Goal: Contribute content: Add original content to the website for others to see

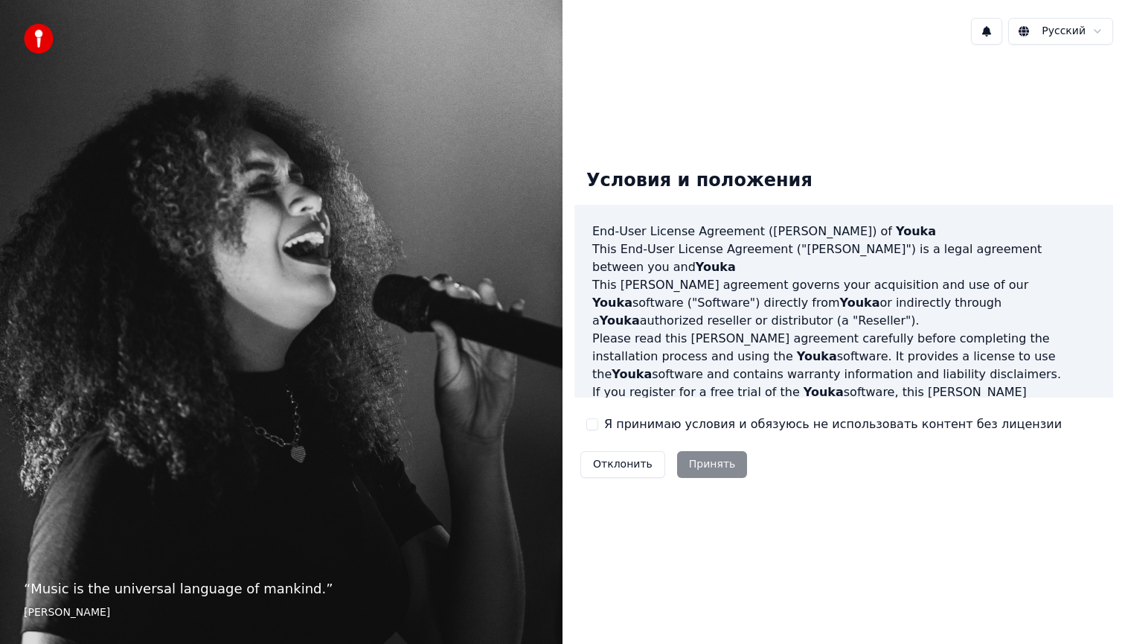
click at [591, 426] on button "Я принимаю условия и обязуюсь не использовать контент без лицензии" at bounding box center [592, 424] width 12 height 12
click at [700, 461] on button "Принять" at bounding box center [712, 464] width 71 height 27
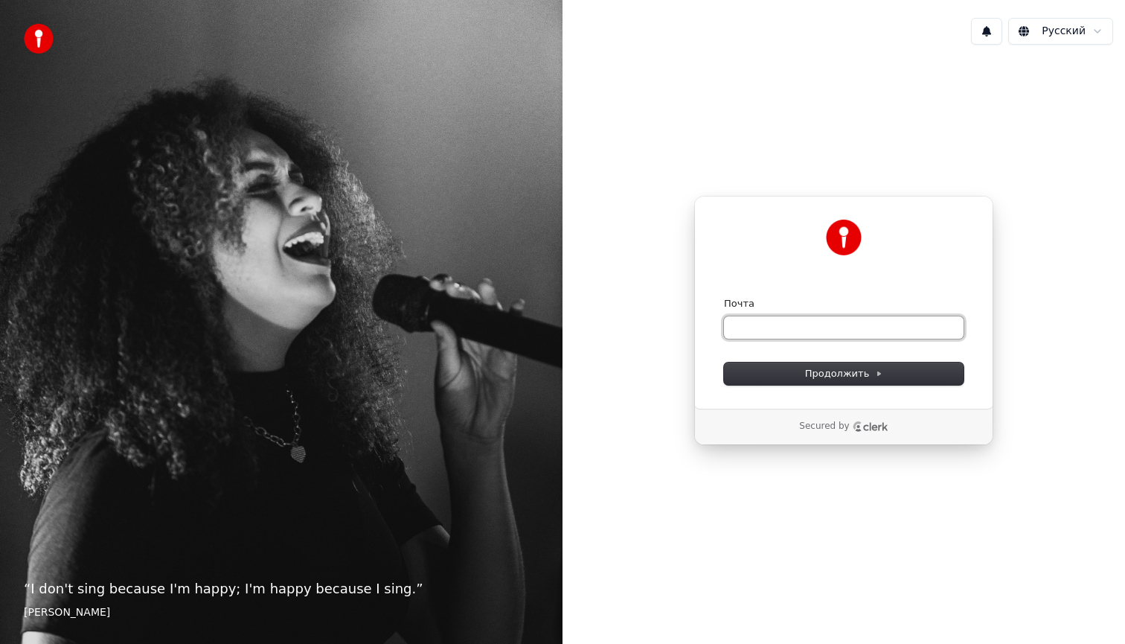
click at [780, 324] on input "Почта" at bounding box center [844, 327] width 240 height 22
paste input "**********"
click at [836, 371] on span "Продолжить" at bounding box center [844, 373] width 78 height 13
type input "**********"
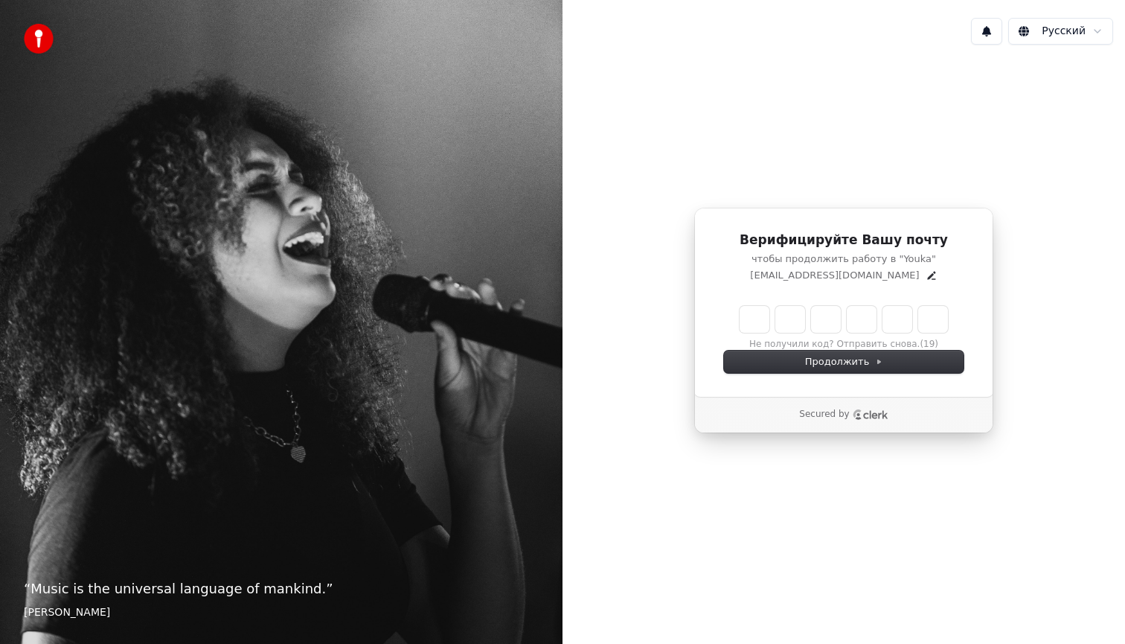
click at [751, 302] on div "Верифицируйте Вашу почту чтобы продолжить работу в "Youka" minvoka6@gmail.com Н…" at bounding box center [843, 302] width 299 height 189
click at [750, 325] on input "Enter verification code" at bounding box center [844, 319] width 208 height 27
type input "******"
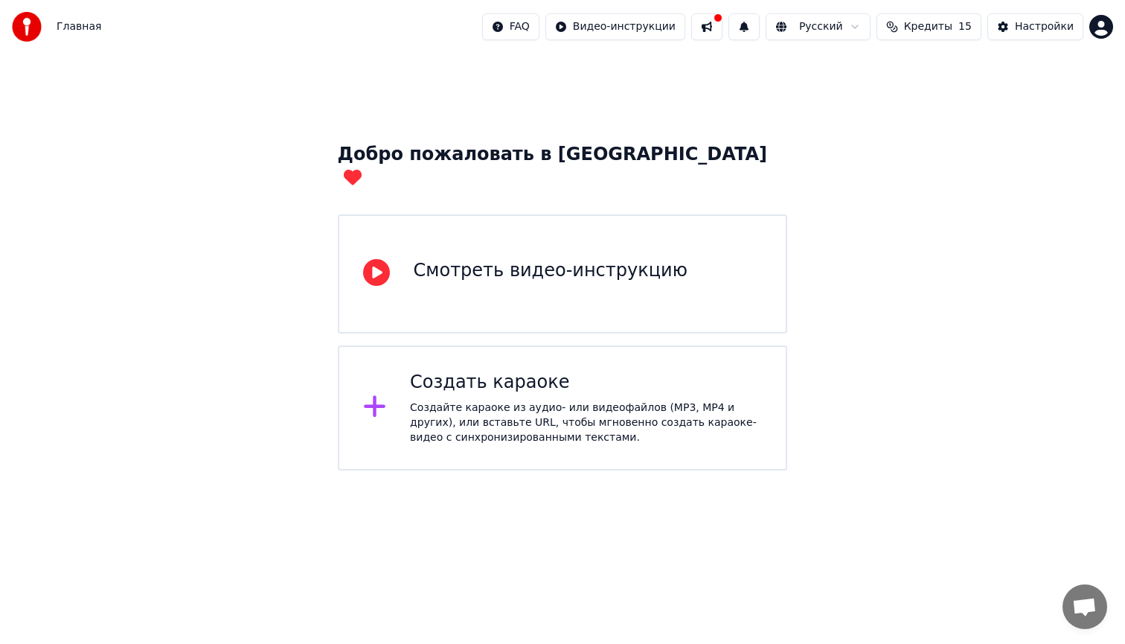
click at [377, 393] on icon at bounding box center [375, 406] width 24 height 27
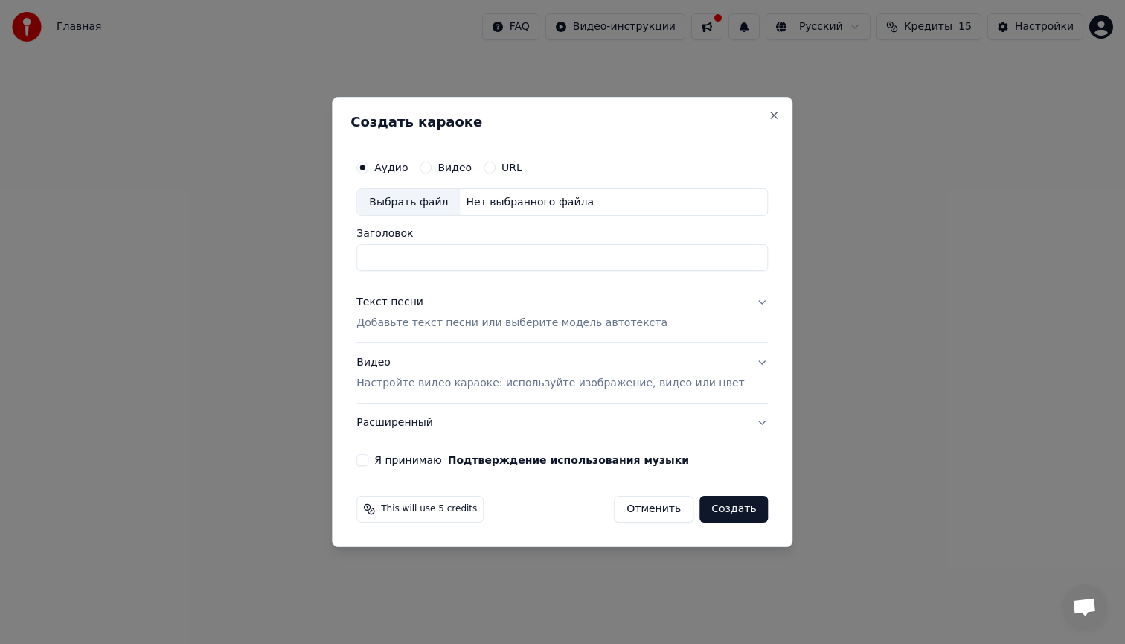
click at [436, 200] on div "Выбрать файл" at bounding box center [408, 202] width 103 height 27
type input "**********"
click at [593, 304] on div "Текст песни Добавьте текст песни или выберите модель автотекста" at bounding box center [512, 313] width 311 height 36
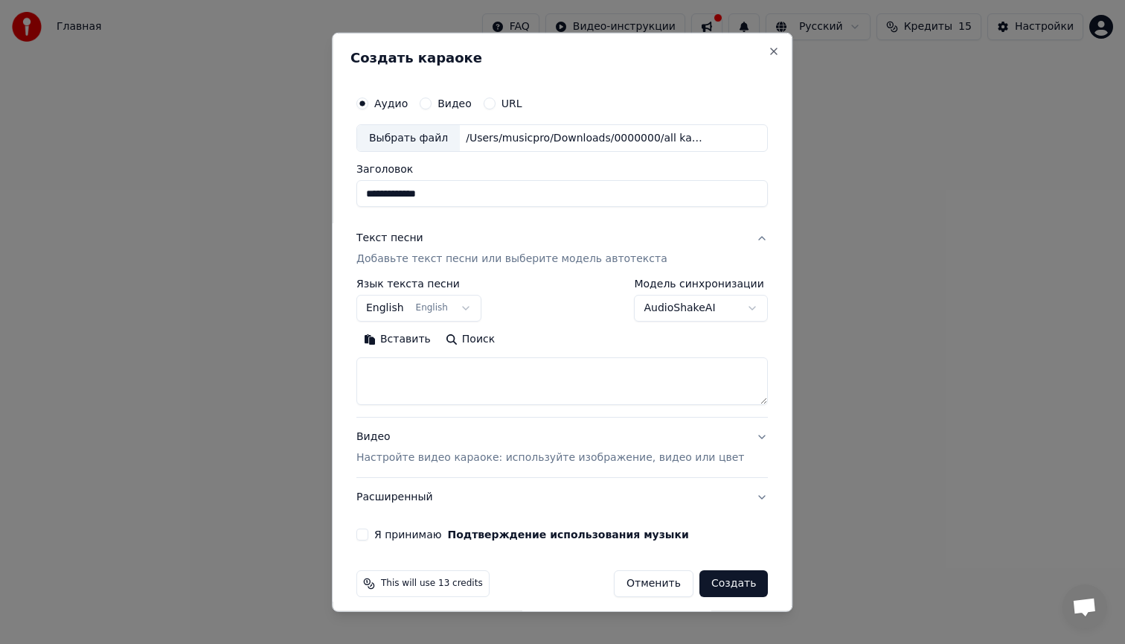
click at [403, 338] on button "Вставить" at bounding box center [398, 339] width 82 height 24
type textarea "**********"
click at [400, 308] on body "**********" at bounding box center [562, 235] width 1125 height 470
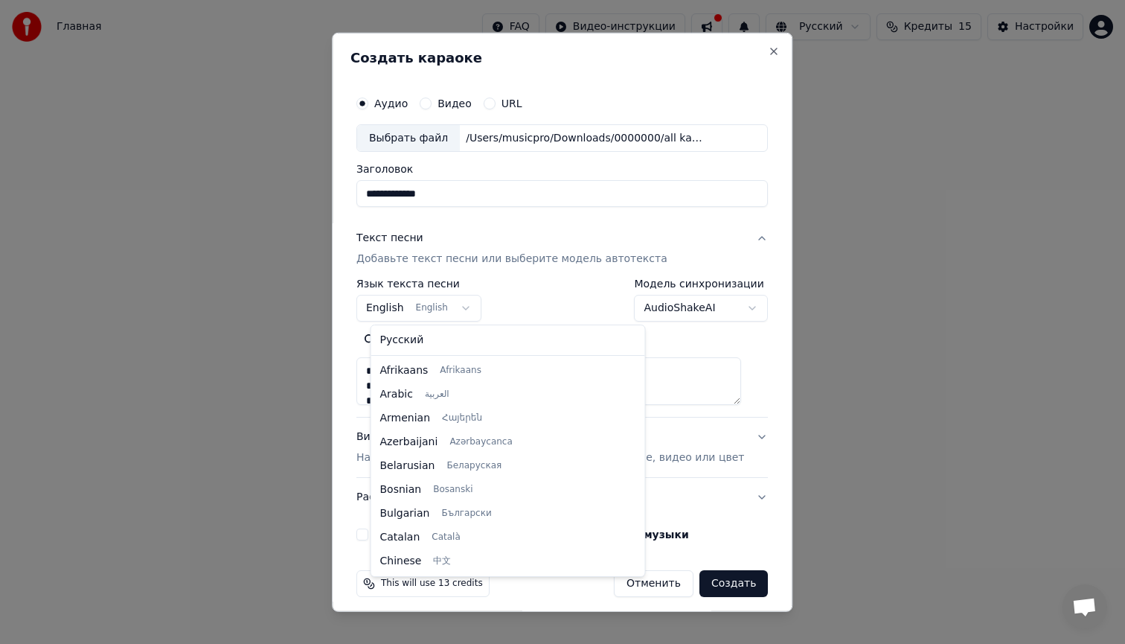
scroll to position [119, 0]
select select "**"
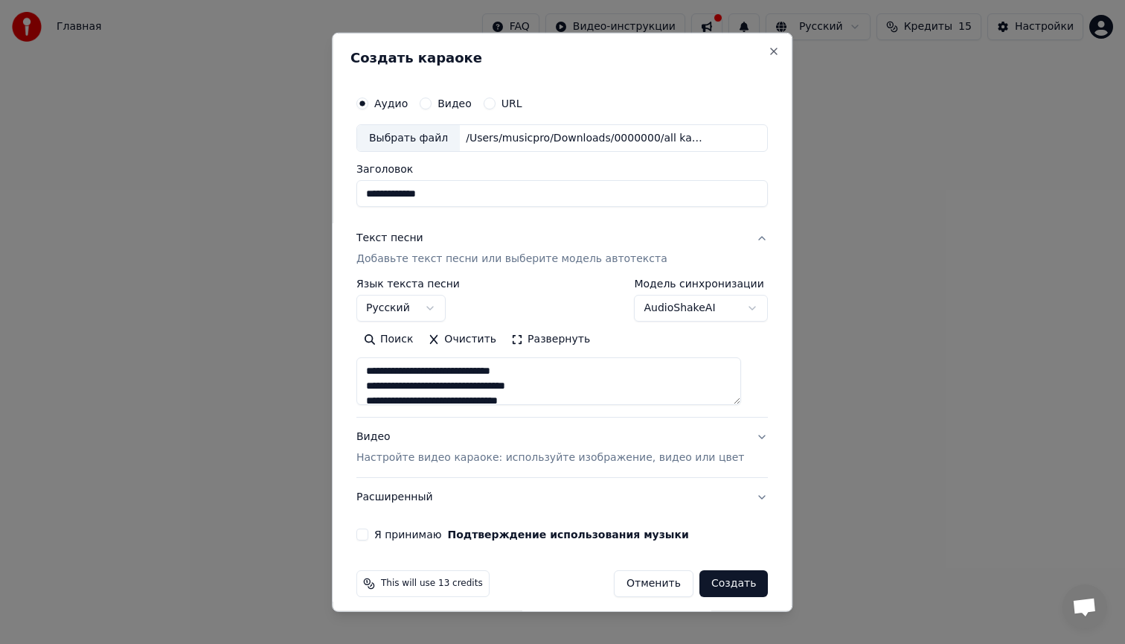
scroll to position [10, 0]
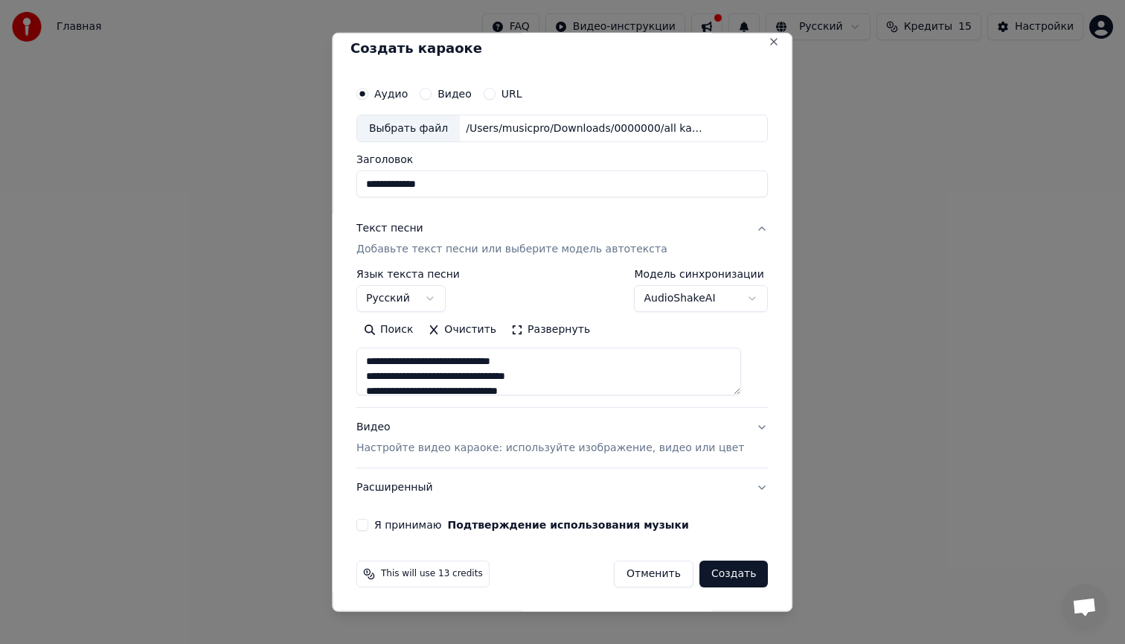
click at [576, 431] on div "Видео Настройте видео караоке: используйте изображение, видео или цвет" at bounding box center [551, 438] width 388 height 36
type textarea "**********"
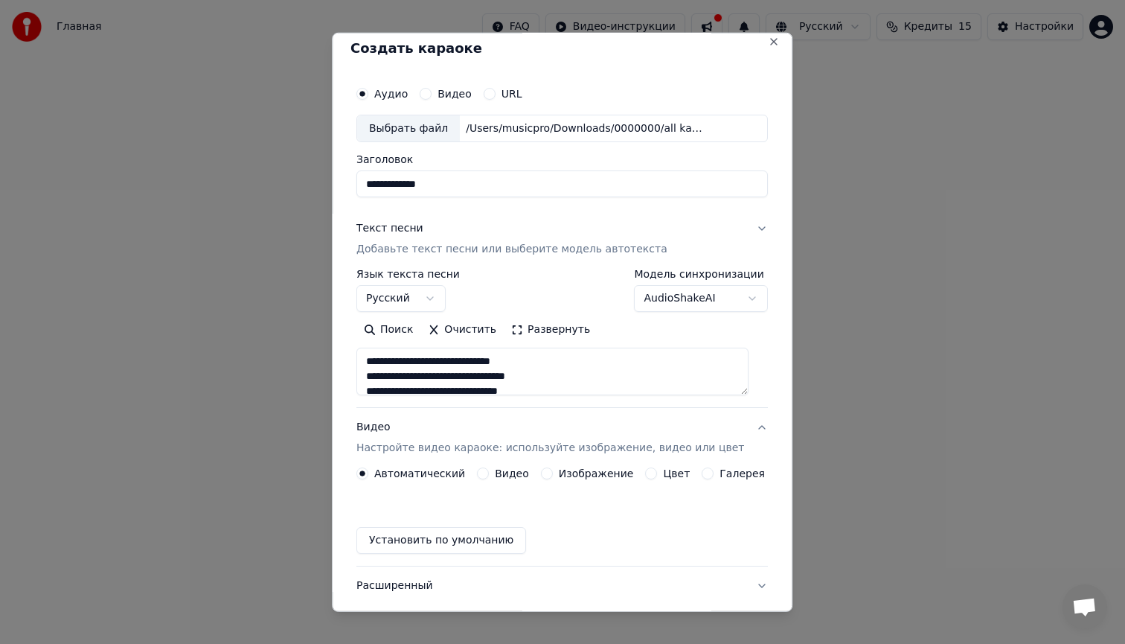
scroll to position [0, 0]
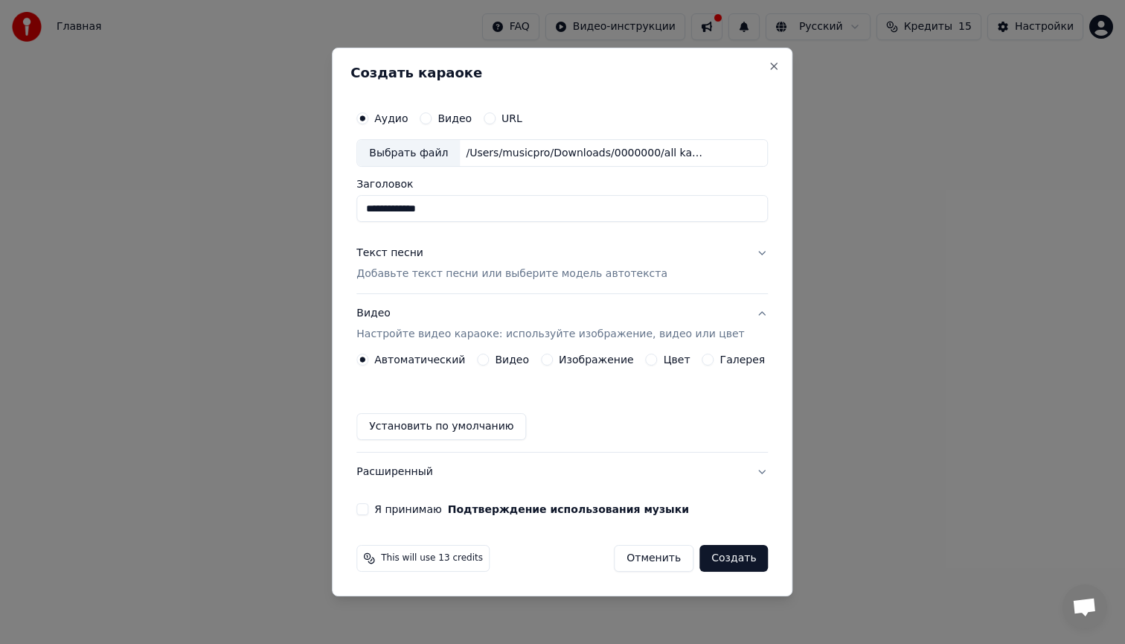
click at [552, 358] on button "Изображение" at bounding box center [547, 360] width 12 height 12
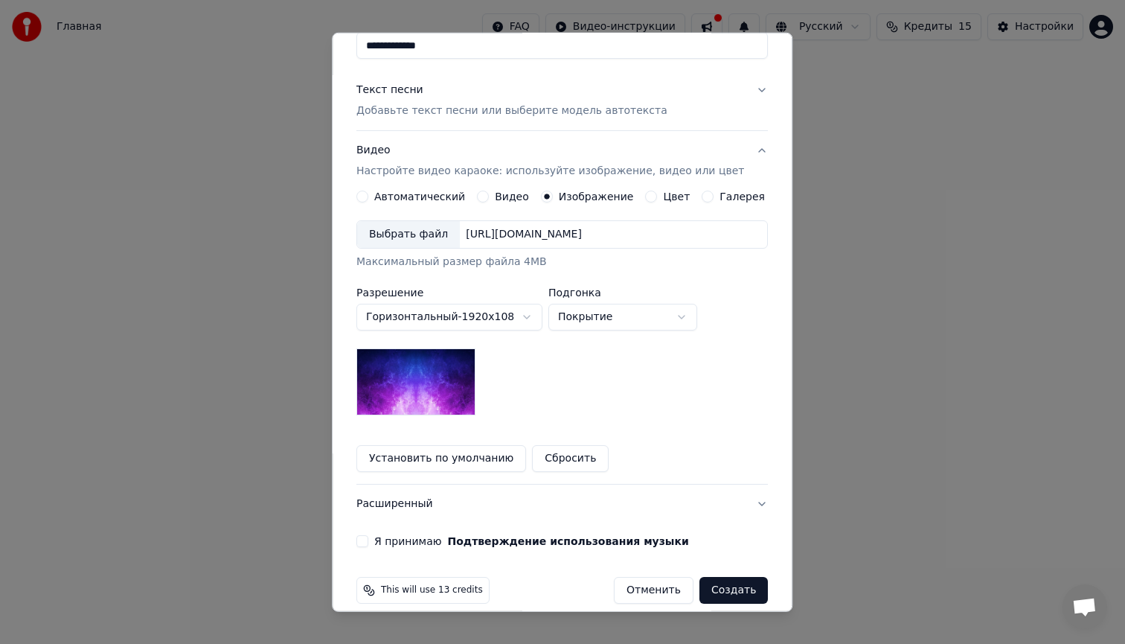
scroll to position [164, 0]
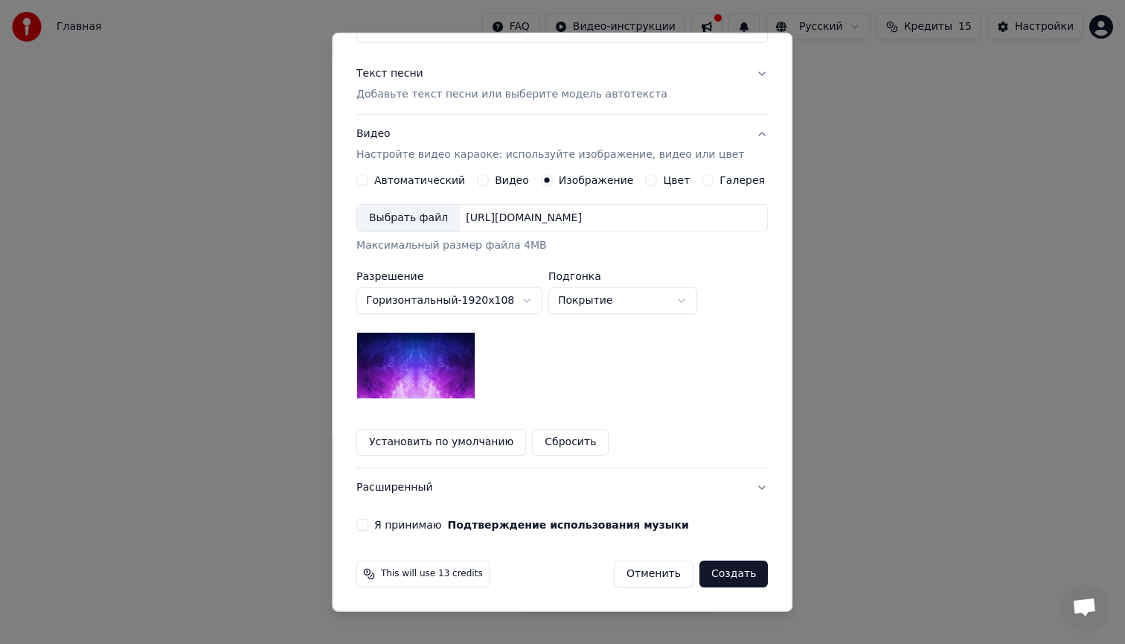
click at [651, 181] on button "Цвет" at bounding box center [652, 180] width 12 height 12
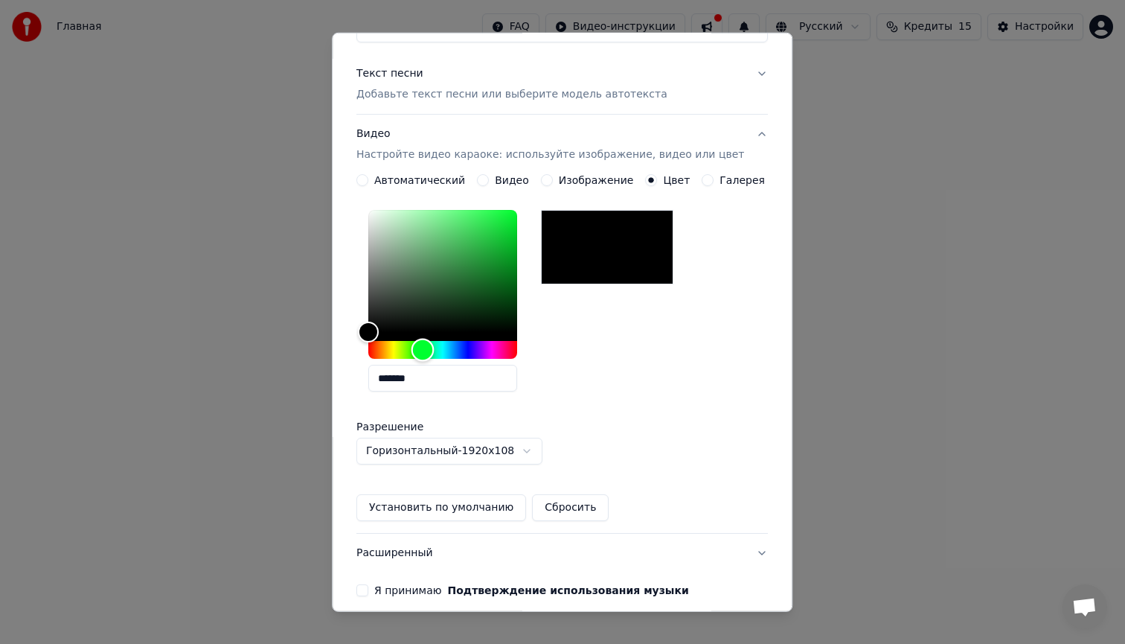
drag, startPoint x: 375, startPoint y: 351, endPoint x: 432, endPoint y: 346, distance: 57.5
click at [432, 346] on div "Hue" at bounding box center [423, 350] width 23 height 23
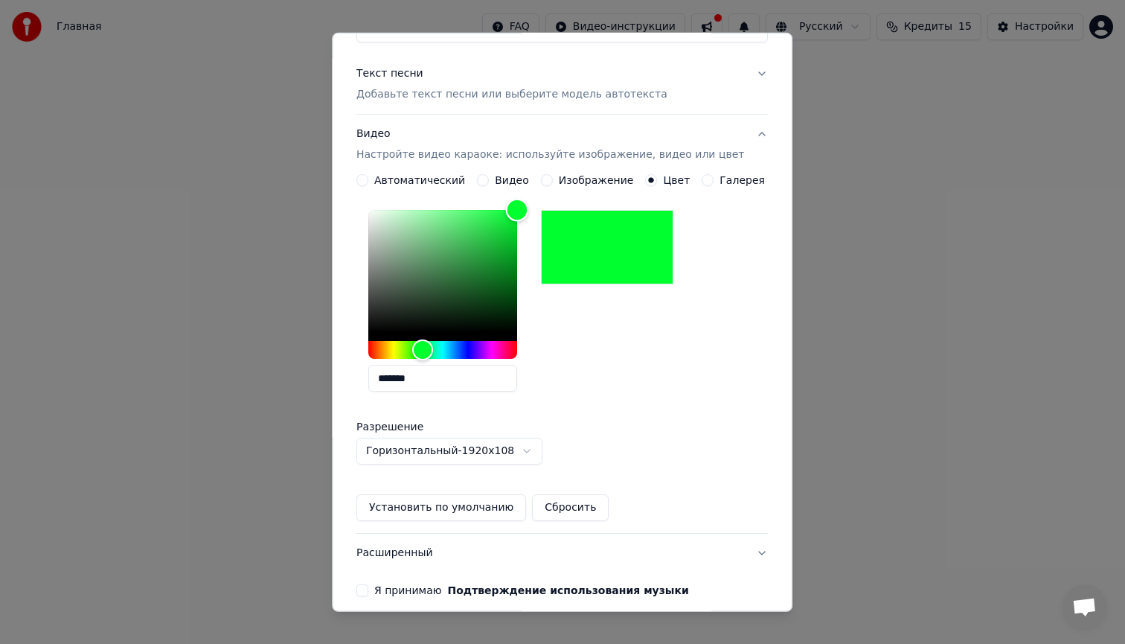
drag, startPoint x: 377, startPoint y: 333, endPoint x: 537, endPoint y: 185, distance: 218.0
click at [537, 185] on div "**********" at bounding box center [563, 347] width 412 height 347
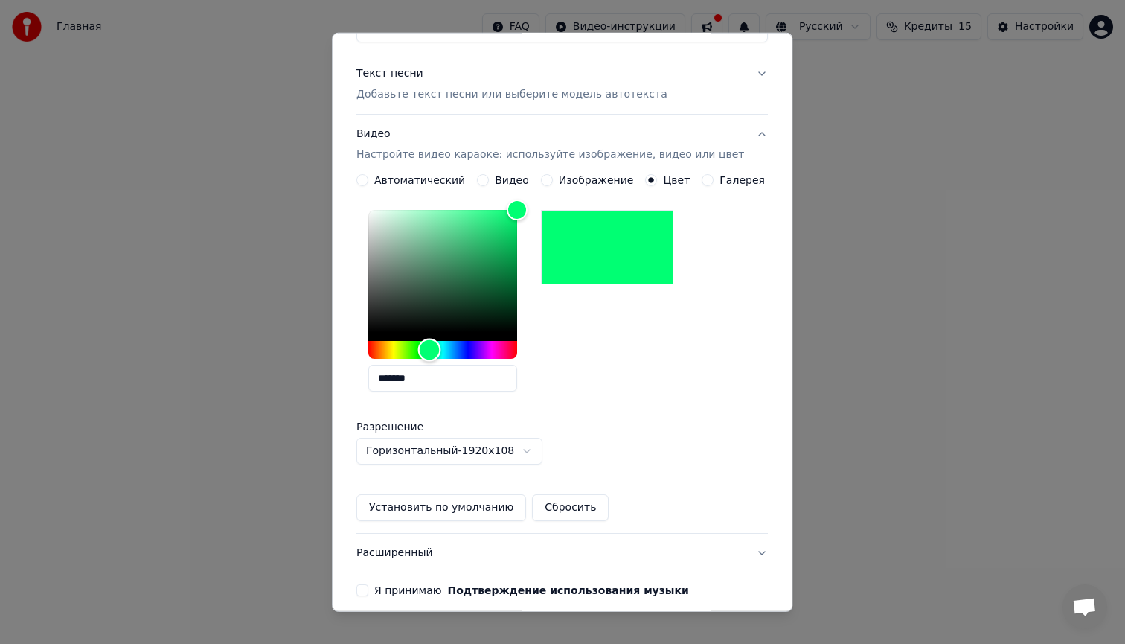
drag, startPoint x: 431, startPoint y: 350, endPoint x: 439, endPoint y: 345, distance: 9.7
click at [439, 345] on div "Hue" at bounding box center [429, 350] width 23 height 23
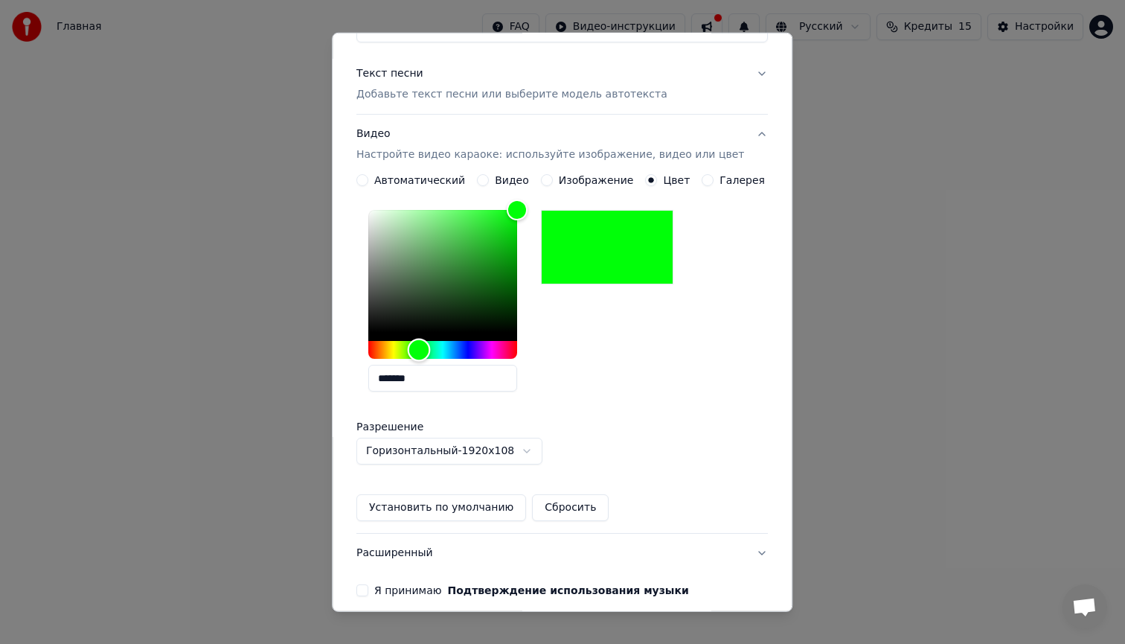
click at [429, 345] on div "Hue" at bounding box center [419, 350] width 23 height 23
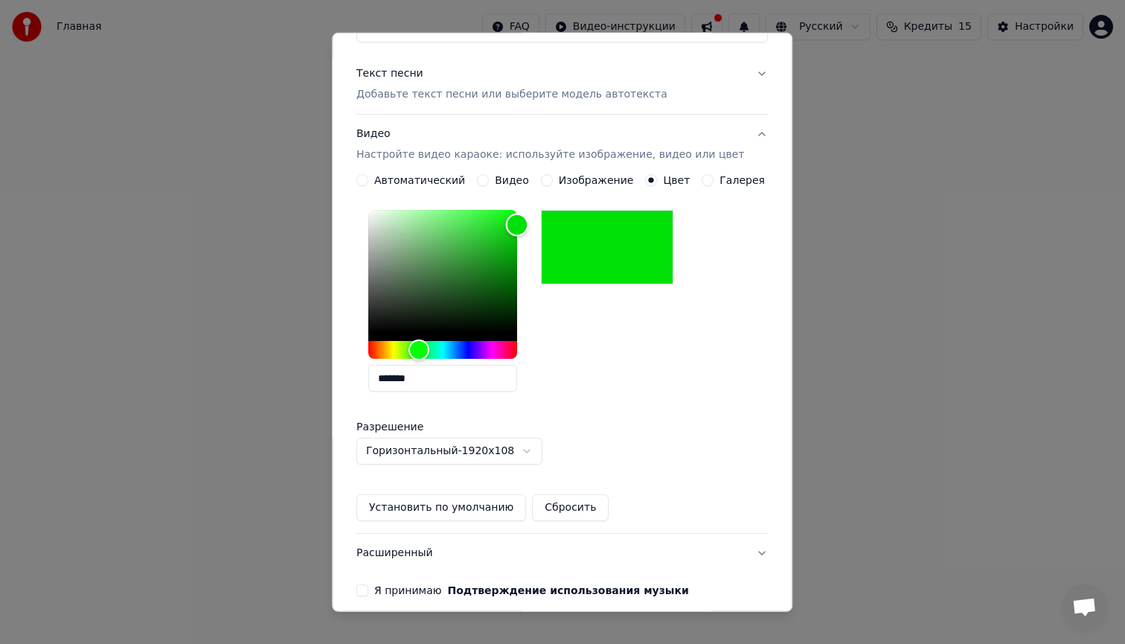
drag, startPoint x: 521, startPoint y: 211, endPoint x: 538, endPoint y: 224, distance: 21.3
click at [529, 224] on div "Color" at bounding box center [517, 224] width 23 height 23
type input "*******"
drag, startPoint x: 522, startPoint y: 223, endPoint x: 525, endPoint y: 234, distance: 11.6
click at [525, 234] on div "Color" at bounding box center [515, 234] width 23 height 23
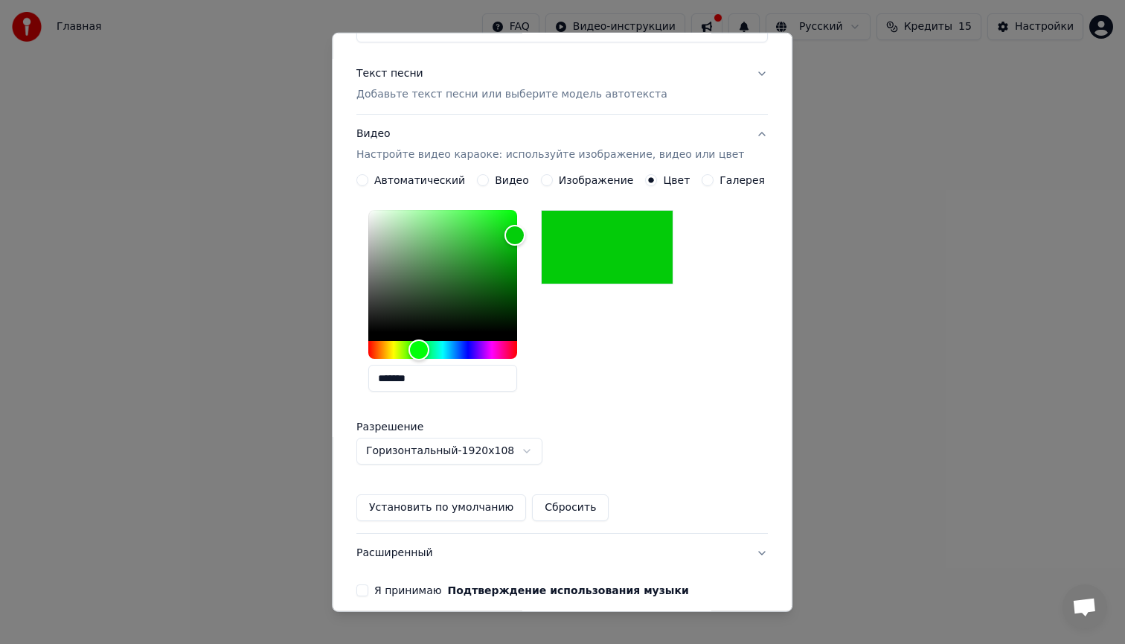
click at [457, 504] on button "Установить по умолчанию" at bounding box center [442, 507] width 170 height 27
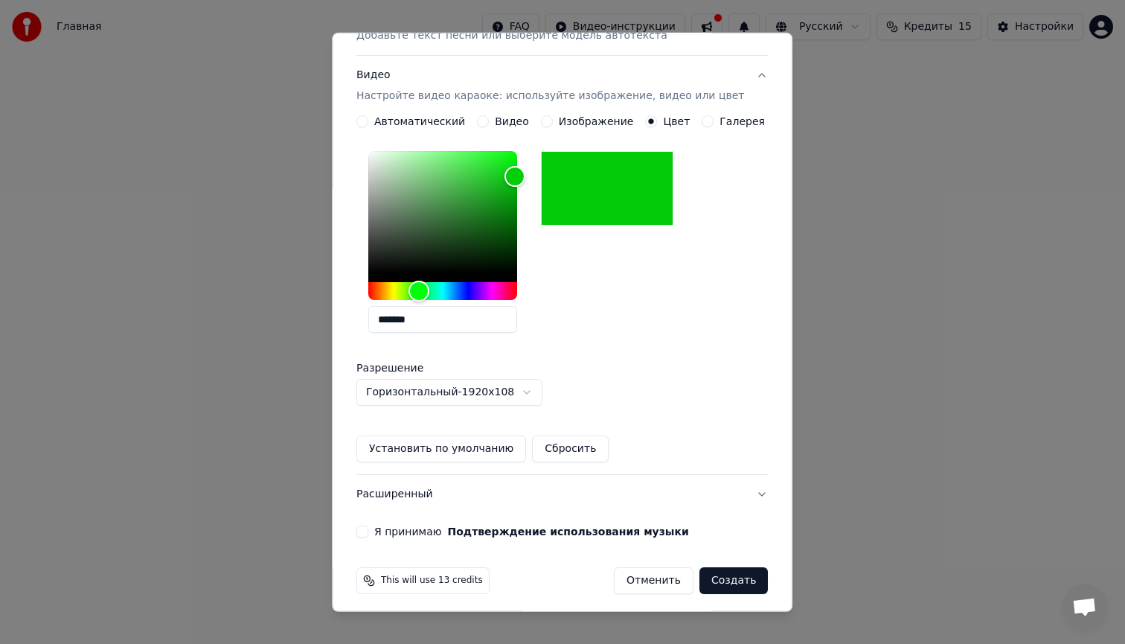
scroll to position [230, 0]
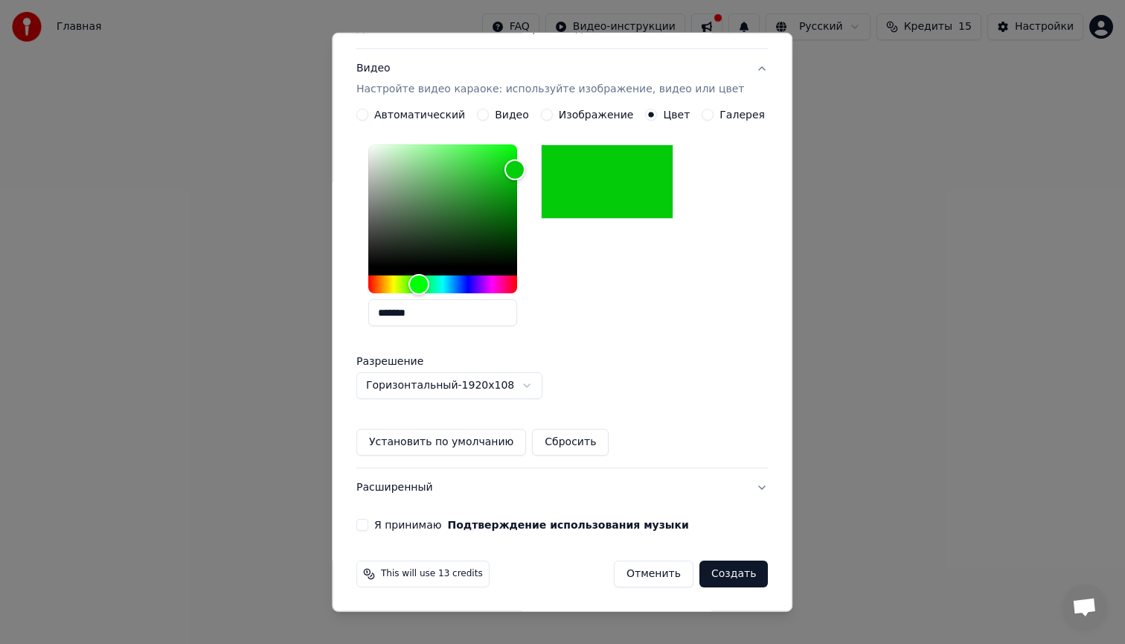
click at [368, 519] on button "Я принимаю Подтверждение использования музыки" at bounding box center [363, 525] width 12 height 12
click at [721, 572] on button "Создать" at bounding box center [734, 573] width 68 height 27
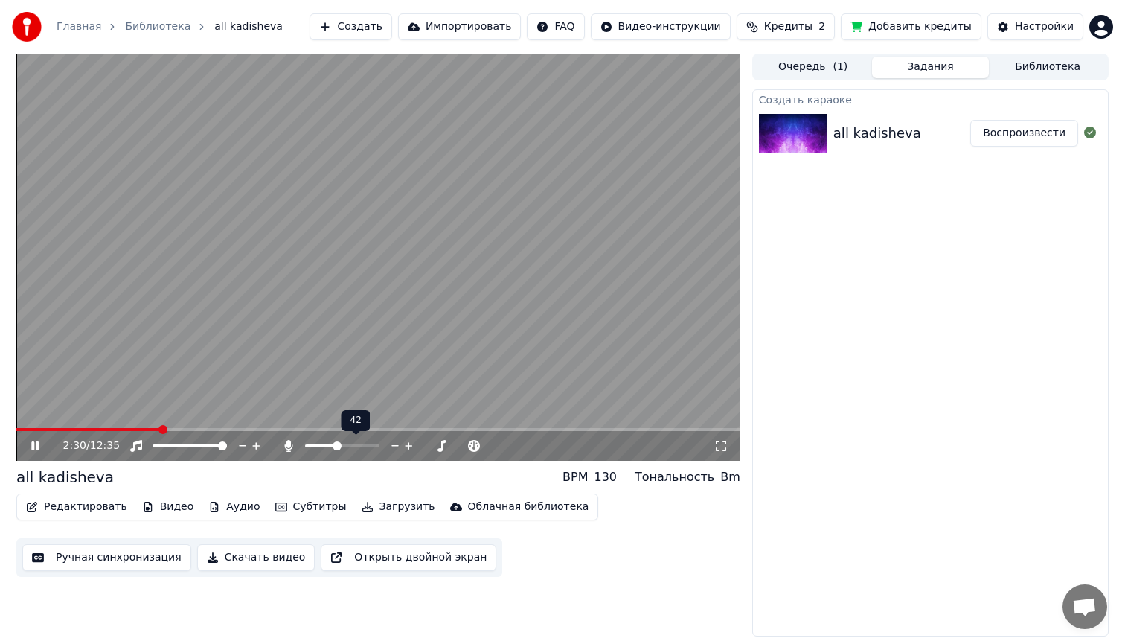
click at [335, 446] on span at bounding box center [337, 445] width 9 height 9
click at [35, 444] on icon at bounding box center [45, 446] width 35 height 12
click at [94, 505] on button "Редактировать" at bounding box center [76, 506] width 113 height 21
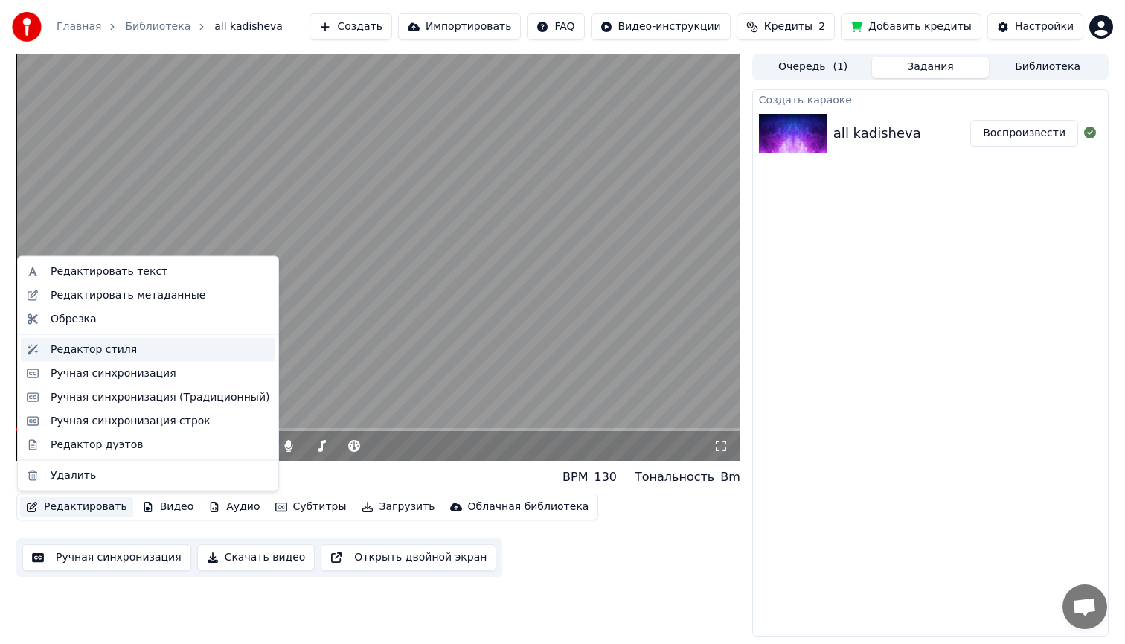
click at [89, 354] on div "Редактор стиля" at bounding box center [94, 349] width 86 height 15
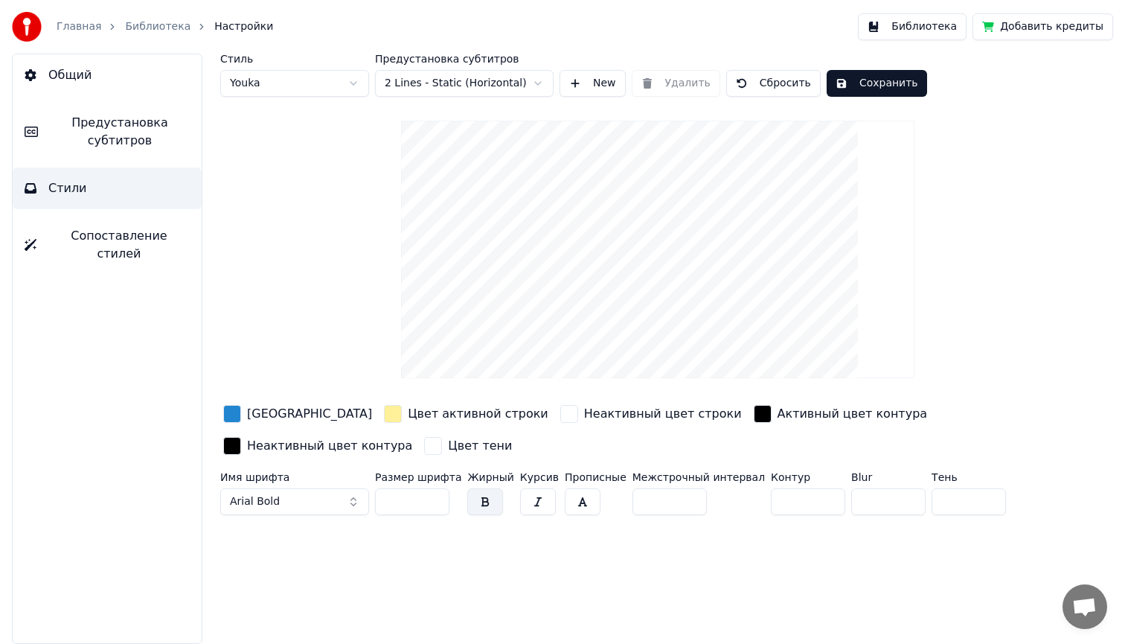
click at [231, 412] on div "button" at bounding box center [232, 414] width 18 height 18
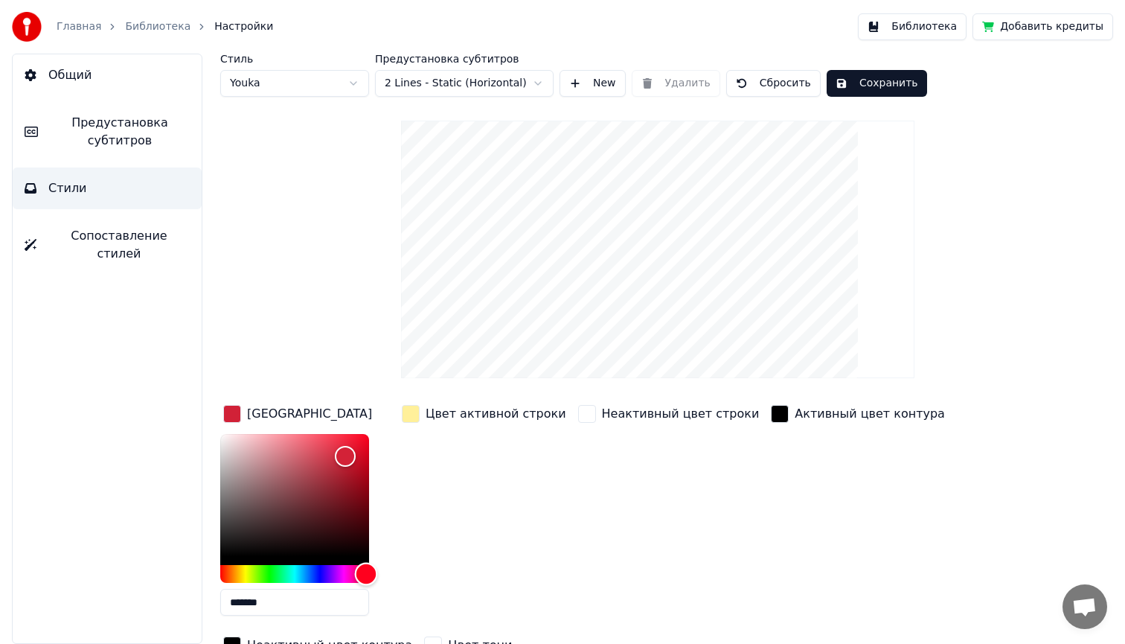
type input "*******"
drag, startPoint x: 304, startPoint y: 571, endPoint x: 382, endPoint y: 565, distance: 77.6
click at [382, 565] on div "*******" at bounding box center [306, 528] width 173 height 188
click at [412, 415] on div "button" at bounding box center [411, 414] width 18 height 18
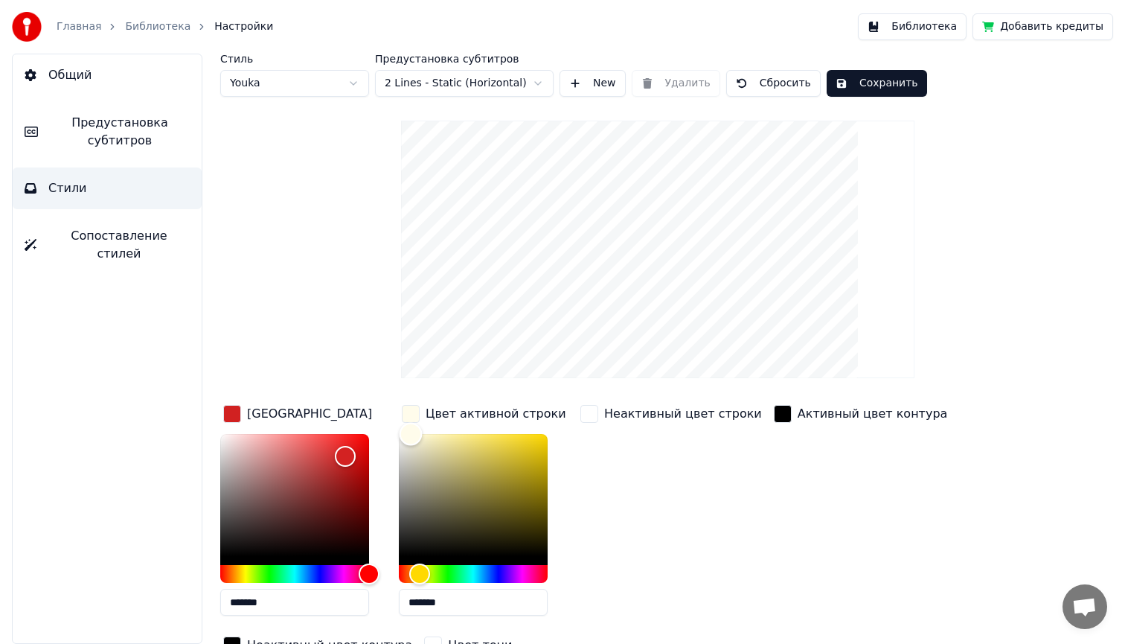
type input "*******"
drag, startPoint x: 458, startPoint y: 433, endPoint x: 376, endPoint y: 430, distance: 82.7
click at [376, 430] on div "Цвет заливки ******* Цвет активной строки ******* Неактивный цвет строки Активн…" at bounding box center [613, 531] width 787 height 258
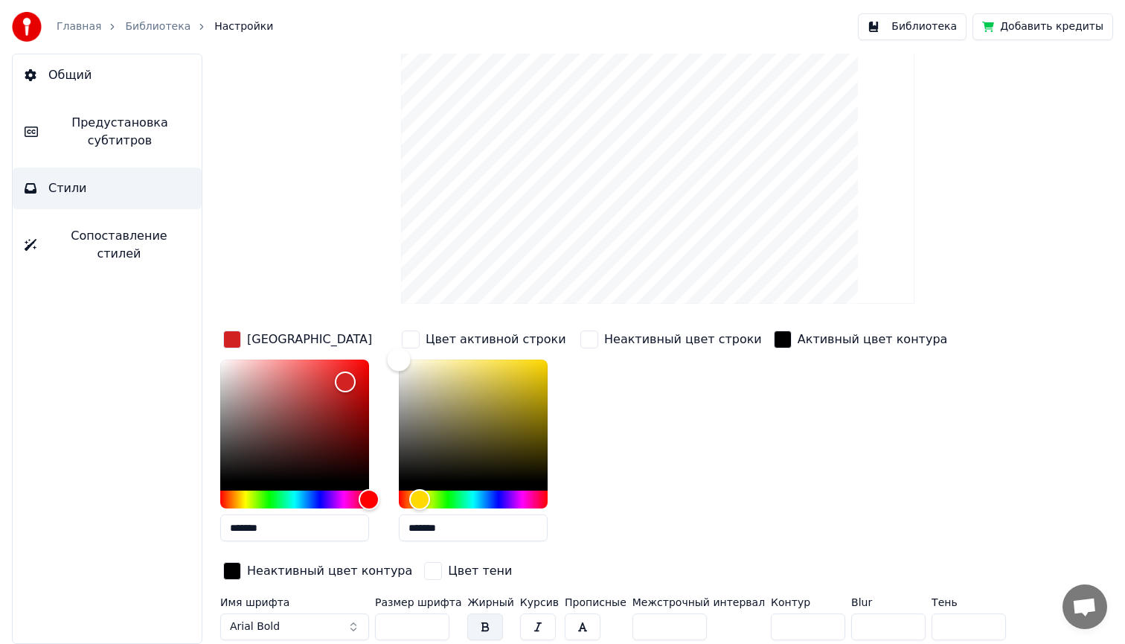
scroll to position [75, 0]
click at [339, 625] on button "Arial Bold" at bounding box center [294, 626] width 149 height 27
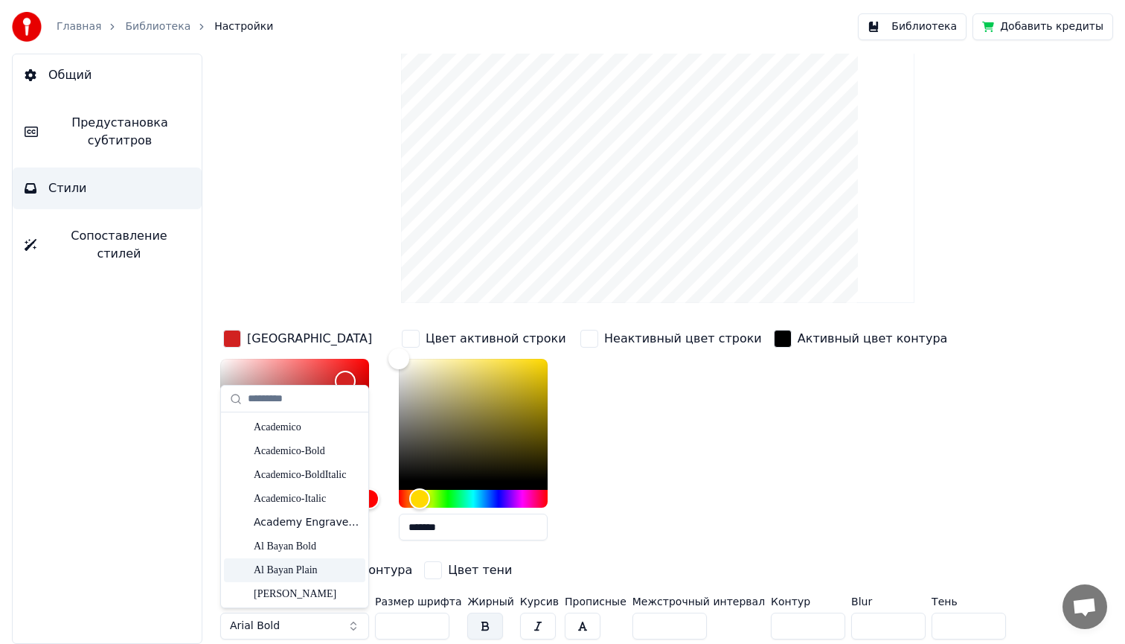
click at [650, 624] on input "*" at bounding box center [670, 626] width 74 height 27
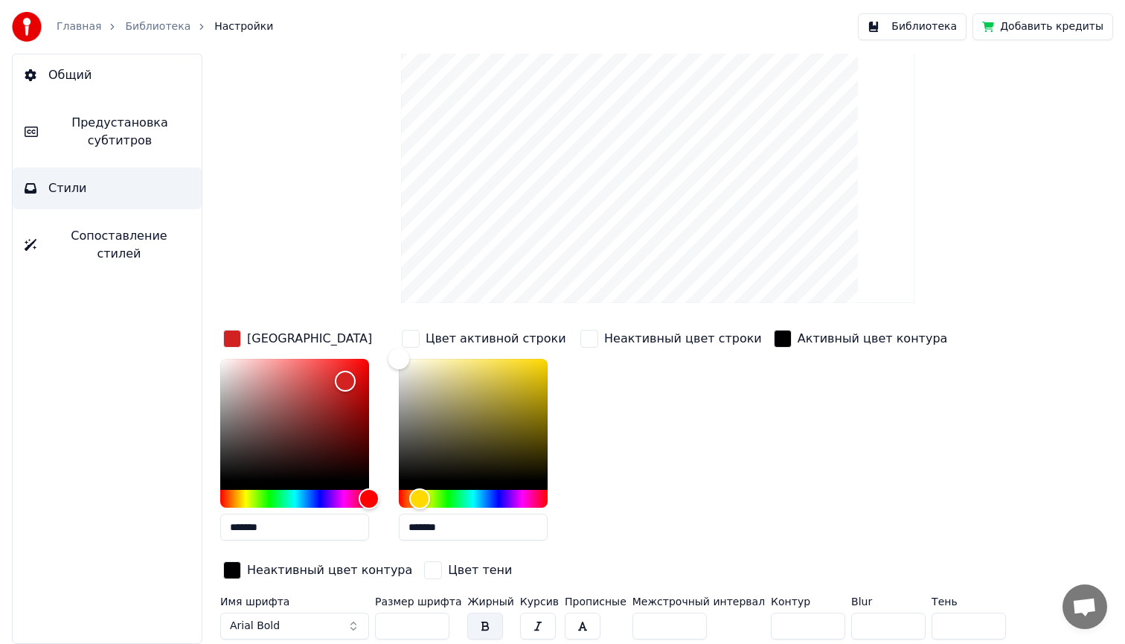
click at [808, 628] on input "*" at bounding box center [808, 626] width 74 height 27
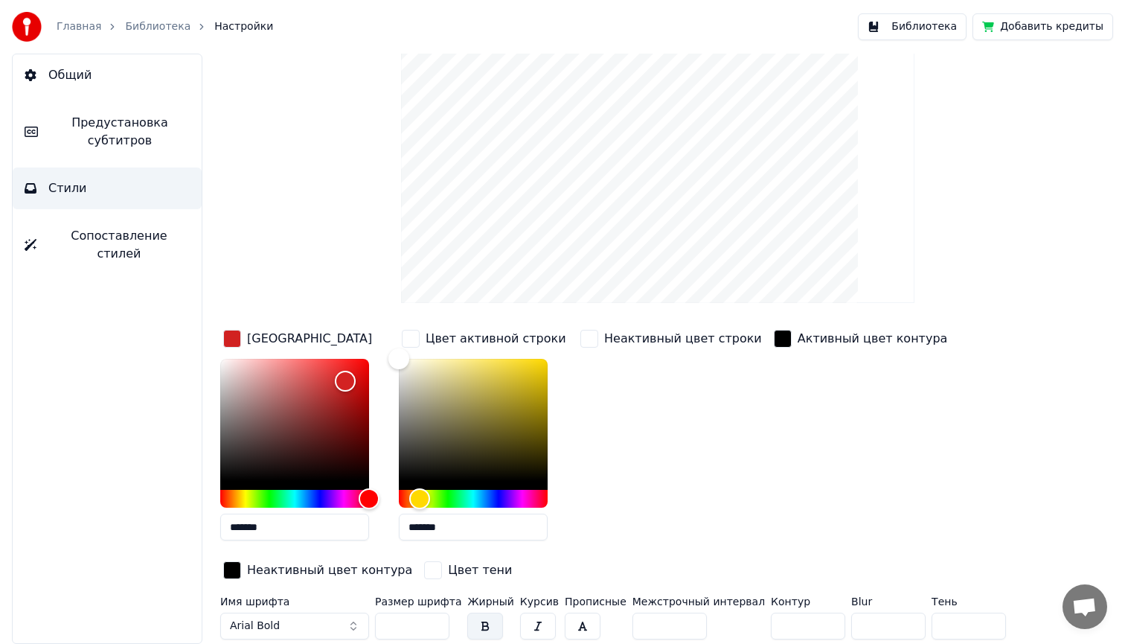
type input "*"
click at [808, 628] on input "*" at bounding box center [808, 626] width 74 height 27
drag, startPoint x: 411, startPoint y: 625, endPoint x: 355, endPoint y: 630, distance: 56.1
click at [355, 630] on div "Имя шрифта Arial Bold Размер шрифта ** Жирный Курсив Прописные Межстрочный инте…" at bounding box center [613, 620] width 787 height 49
type input "**"
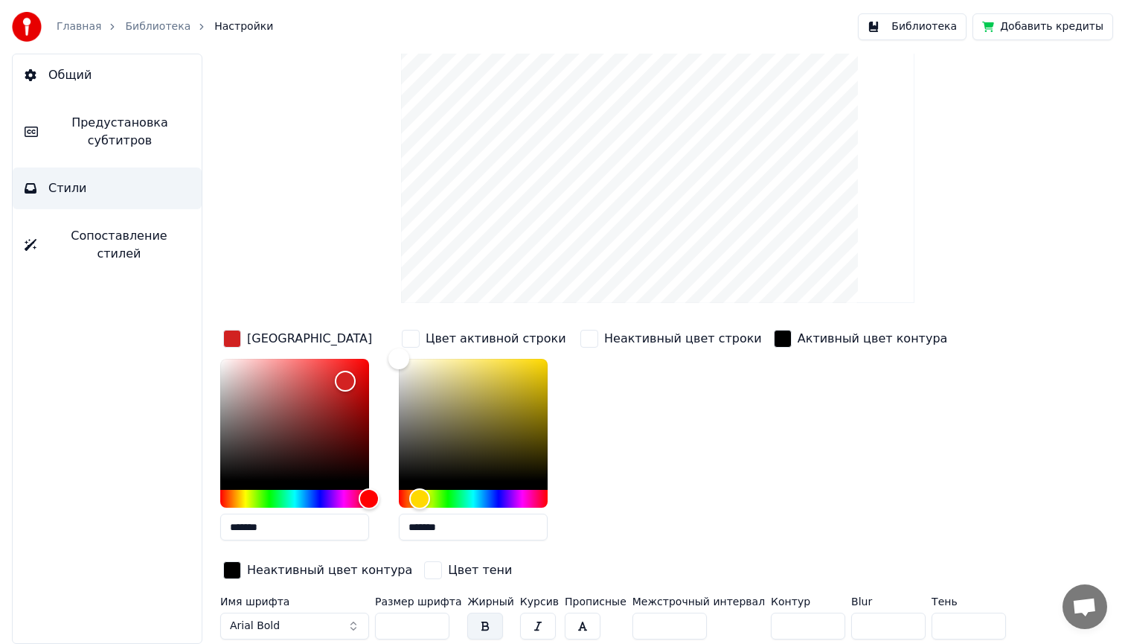
click at [716, 444] on div "Неактивный цвет строки" at bounding box center [672, 440] width 188 height 226
click at [115, 135] on span "Предустановка субтитров" at bounding box center [120, 132] width 140 height 36
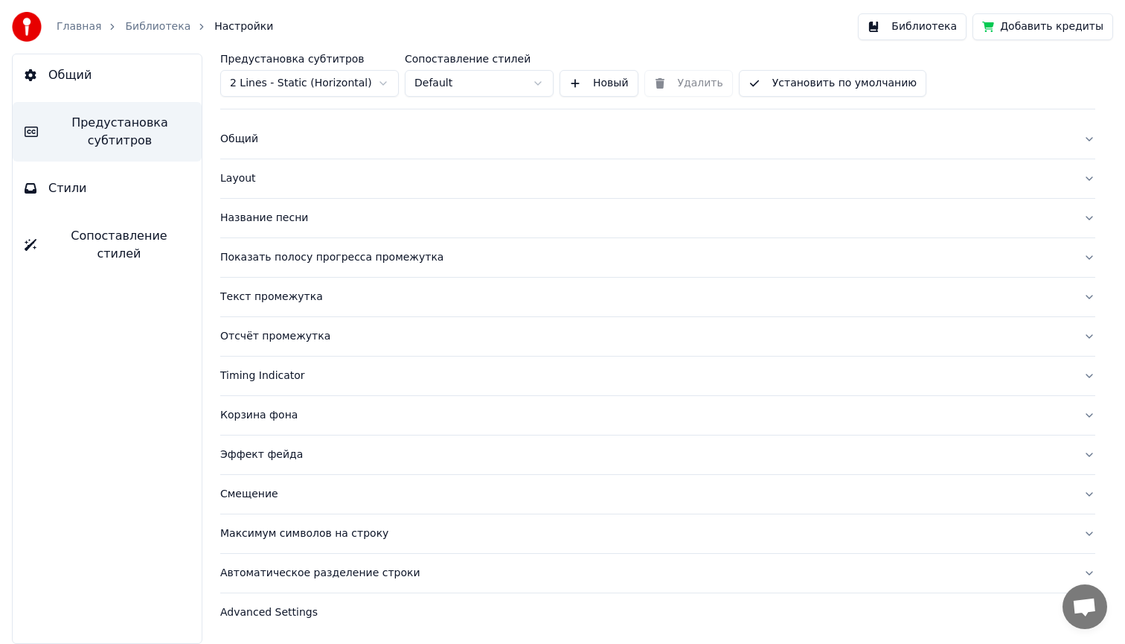
click at [238, 137] on div "Общий" at bounding box center [645, 139] width 851 height 15
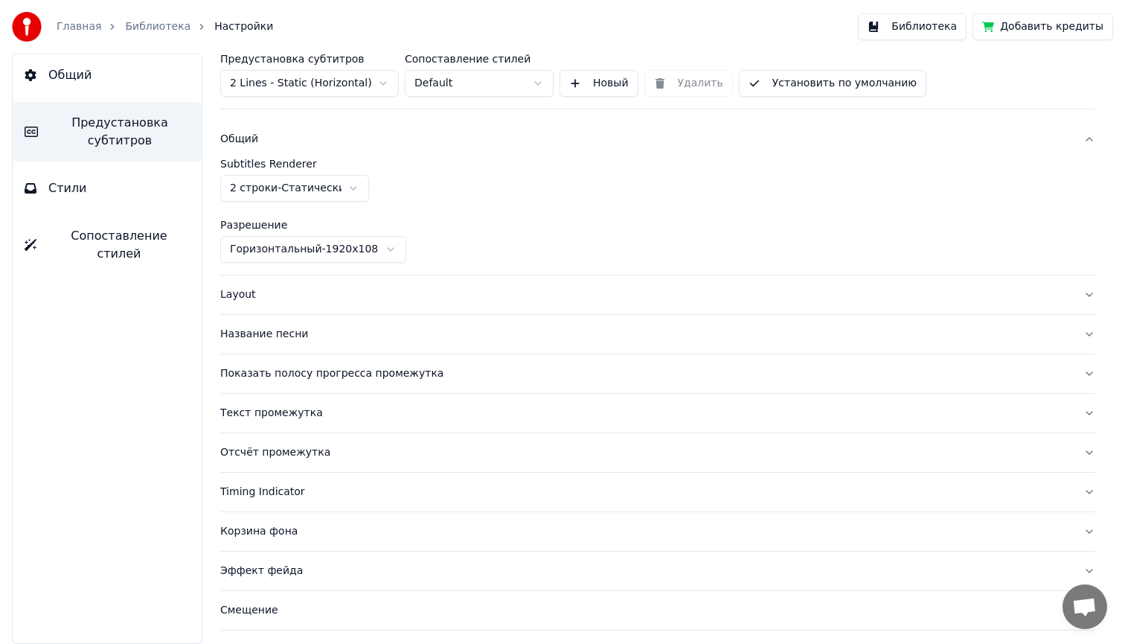
click at [237, 296] on div "Layout" at bounding box center [645, 294] width 851 height 15
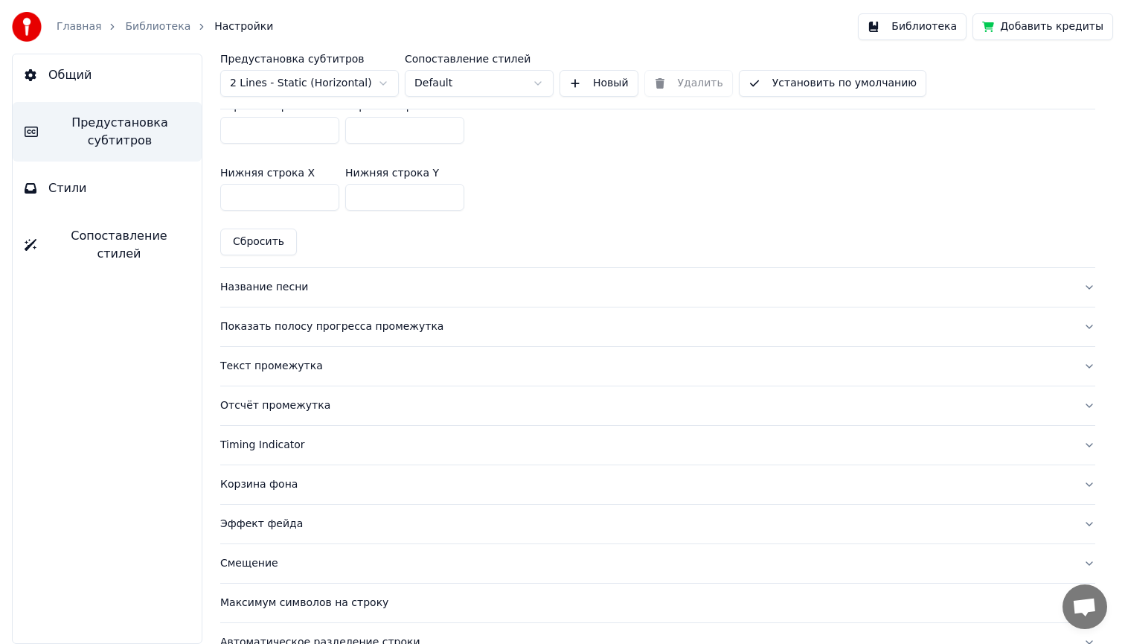
scroll to position [557, 0]
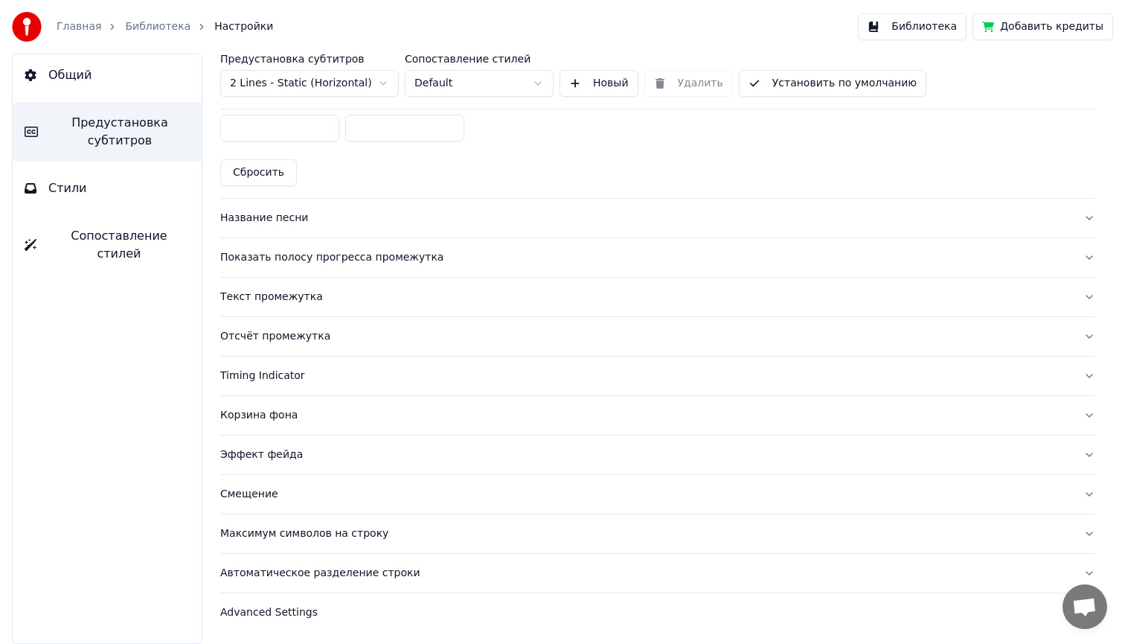
click at [267, 218] on div "Название песни" at bounding box center [645, 218] width 851 height 15
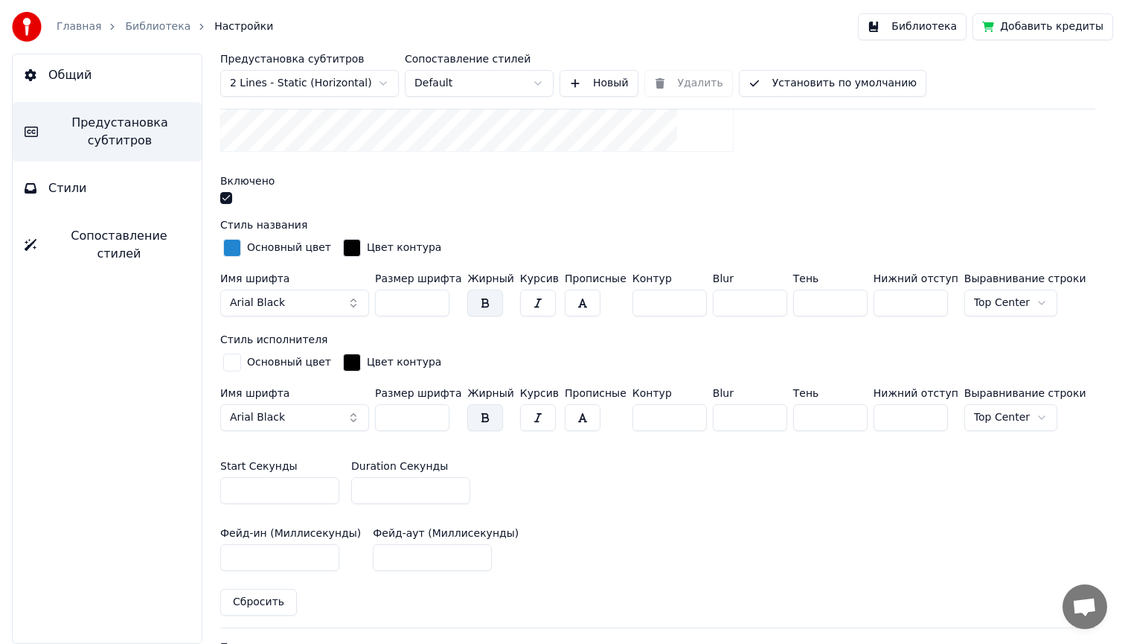
scroll to position [394, 0]
click at [225, 197] on button "button" at bounding box center [226, 200] width 12 height 12
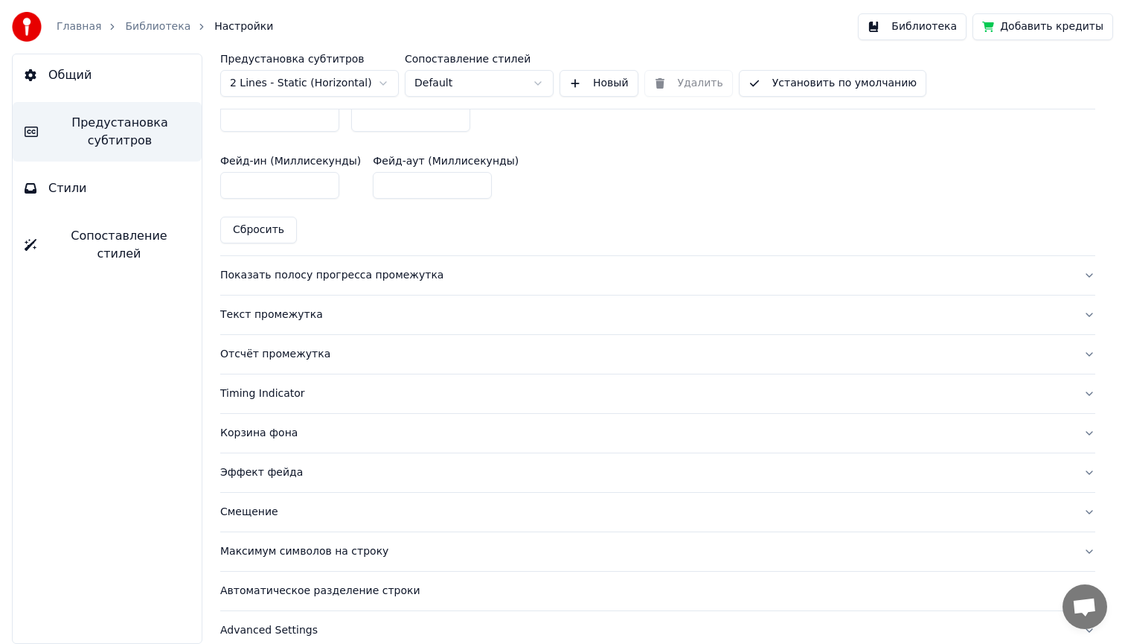
scroll to position [783, 0]
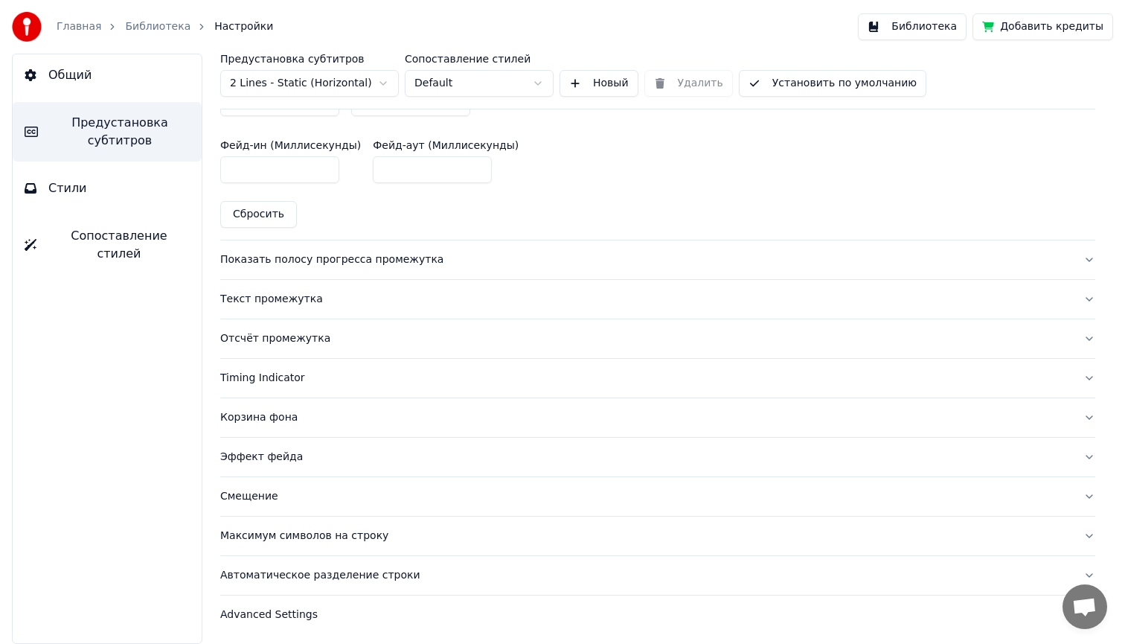
click at [261, 455] on div "Эффект фейда" at bounding box center [645, 457] width 851 height 15
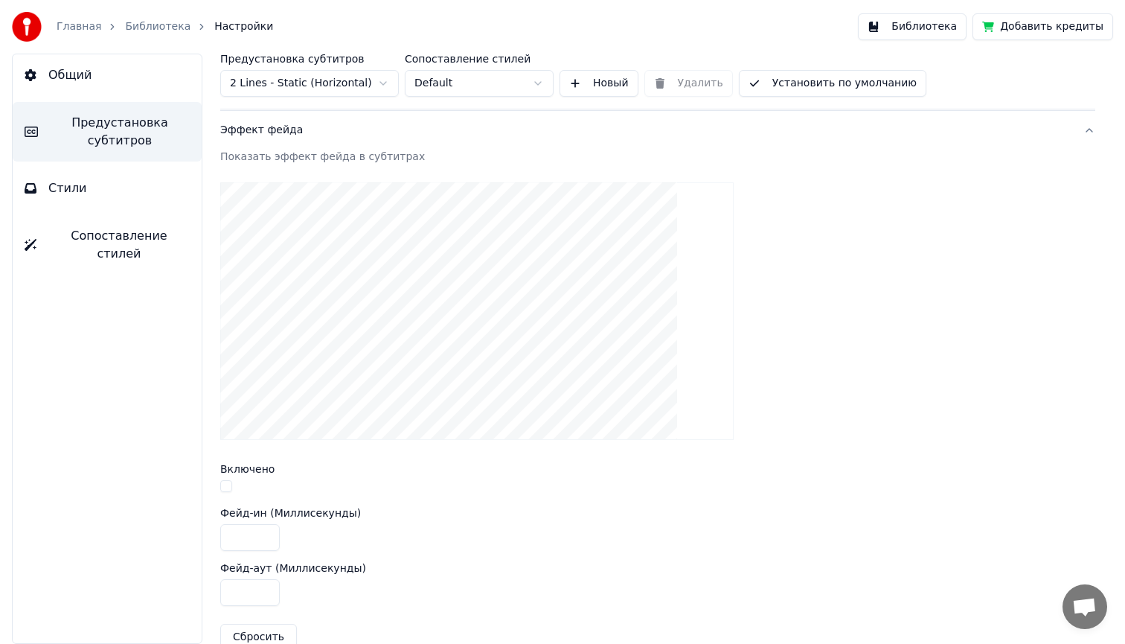
scroll to position [350, 0]
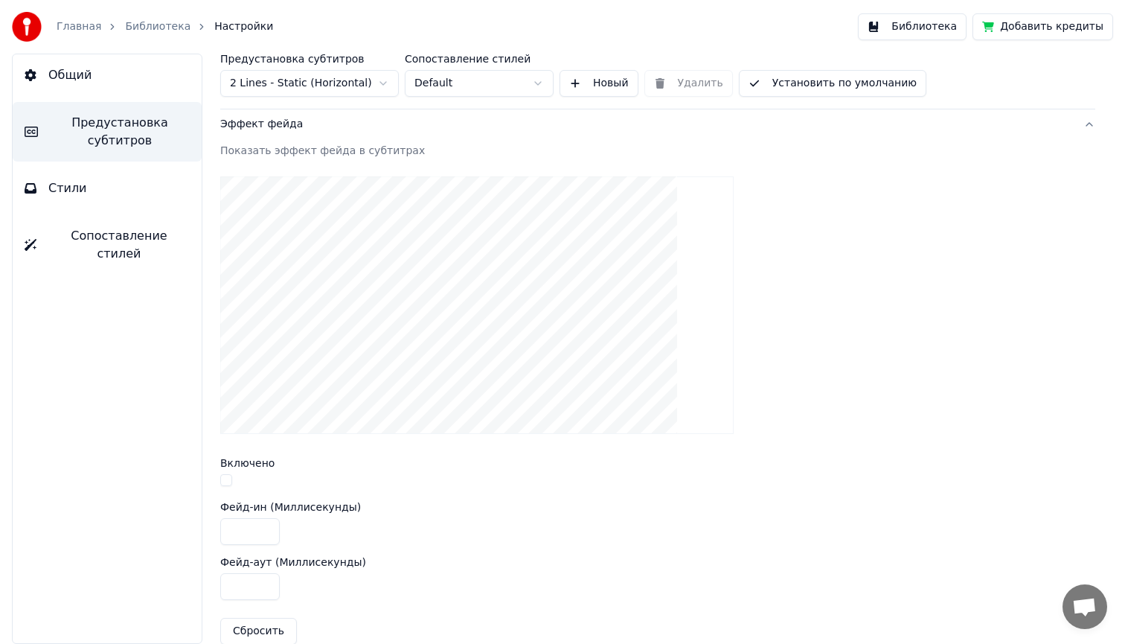
click at [224, 476] on button "button" at bounding box center [226, 480] width 12 height 12
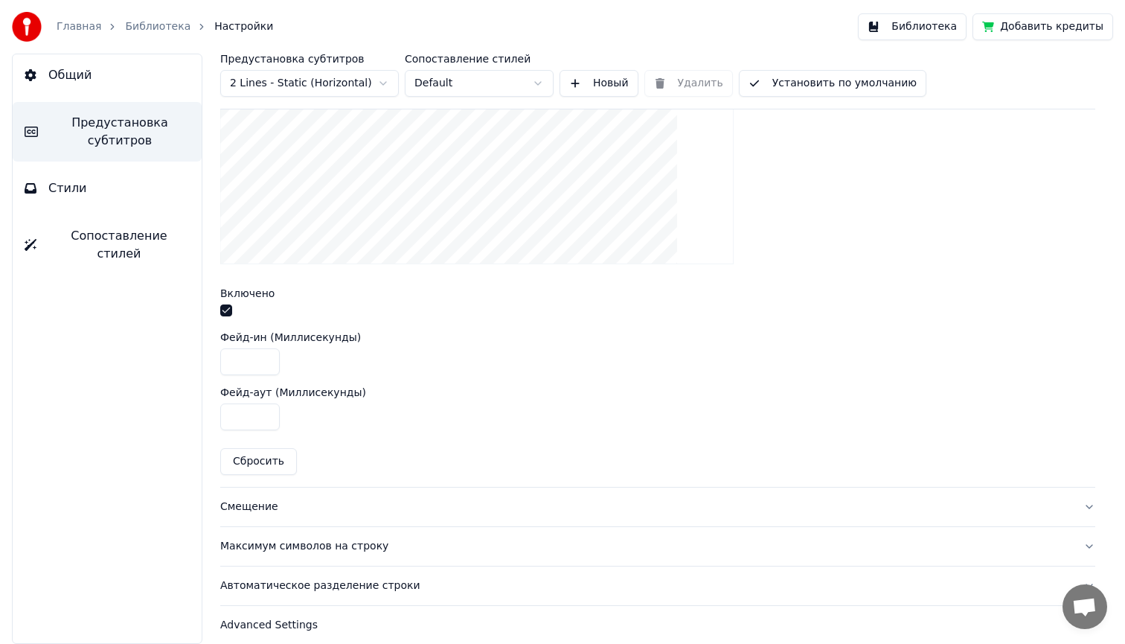
scroll to position [531, 0]
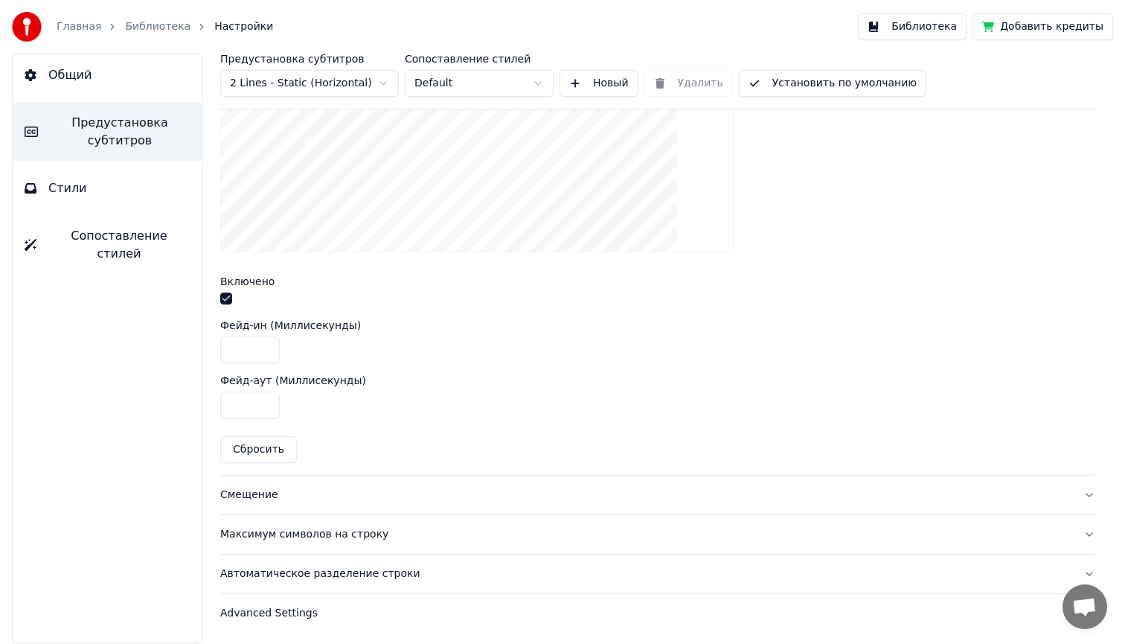
click at [256, 496] on div "Смещение" at bounding box center [645, 494] width 851 height 15
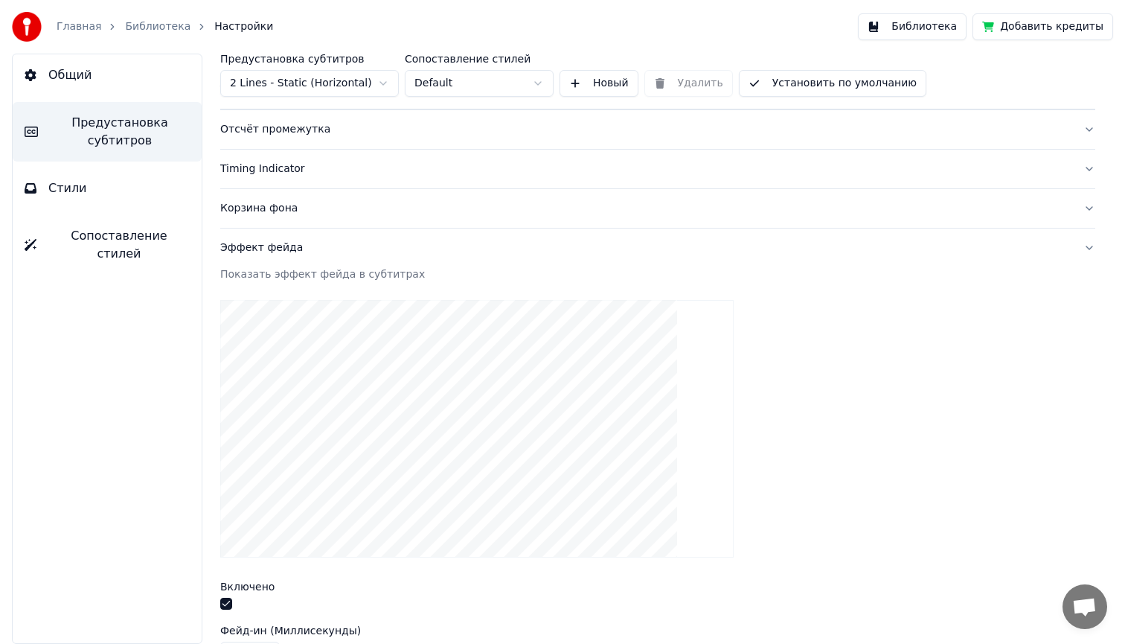
scroll to position [195, 0]
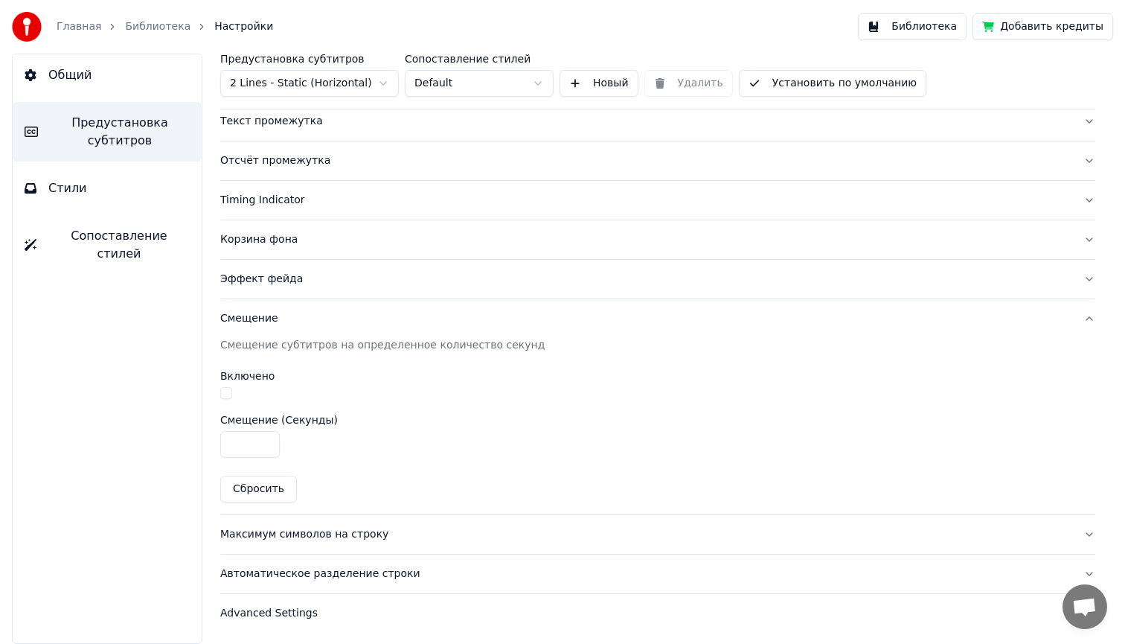
click at [226, 394] on button "button" at bounding box center [226, 393] width 12 height 12
click at [309, 533] on div "Максимум символов на строку" at bounding box center [645, 534] width 851 height 15
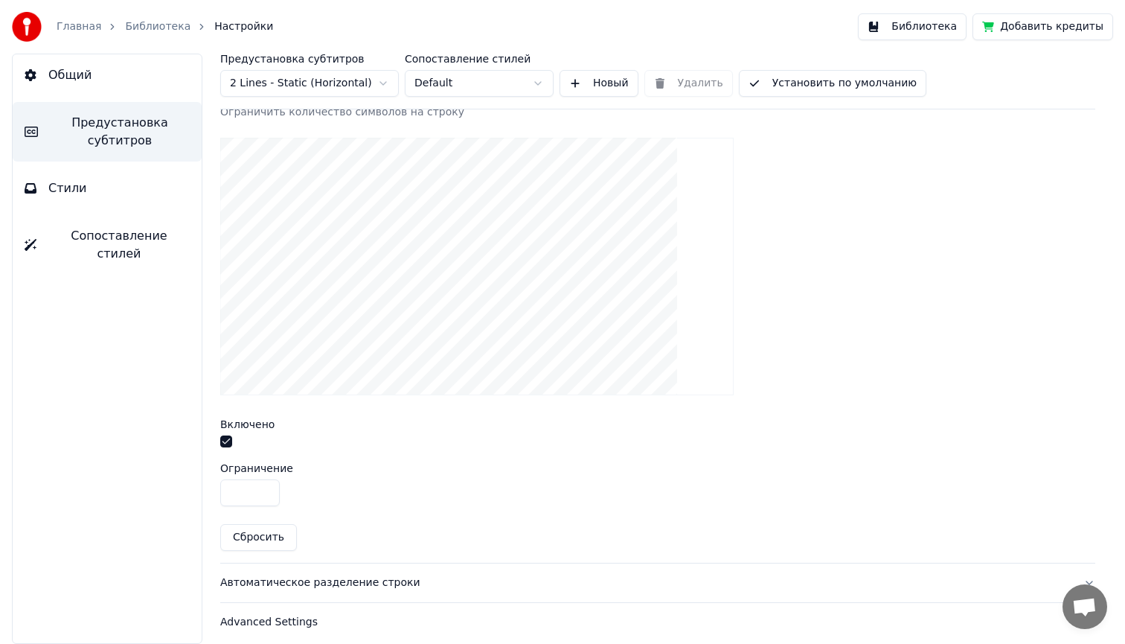
scroll to position [476, 0]
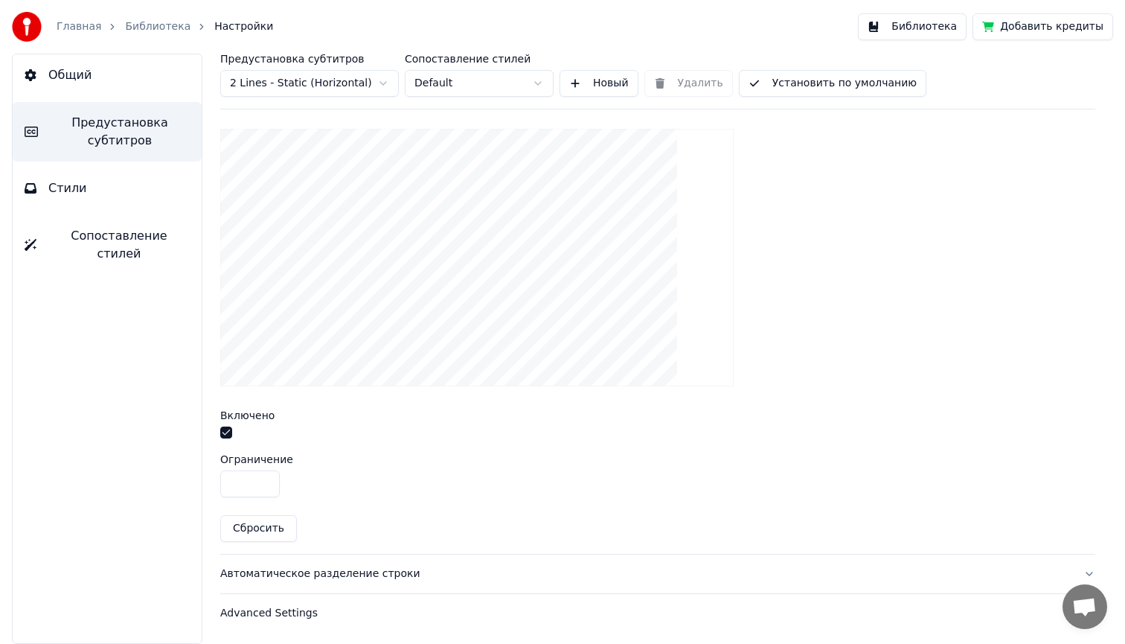
drag, startPoint x: 249, startPoint y: 481, endPoint x: 214, endPoint y: 481, distance: 35.7
click at [214, 481] on div "Предустановка субтитров 2 Lines - Static (Horizontal) Сопоставление стилей Defa…" at bounding box center [658, 349] width 935 height 590
type input "**"
click at [289, 570] on div "Автоматическое разделение строки" at bounding box center [645, 573] width 851 height 15
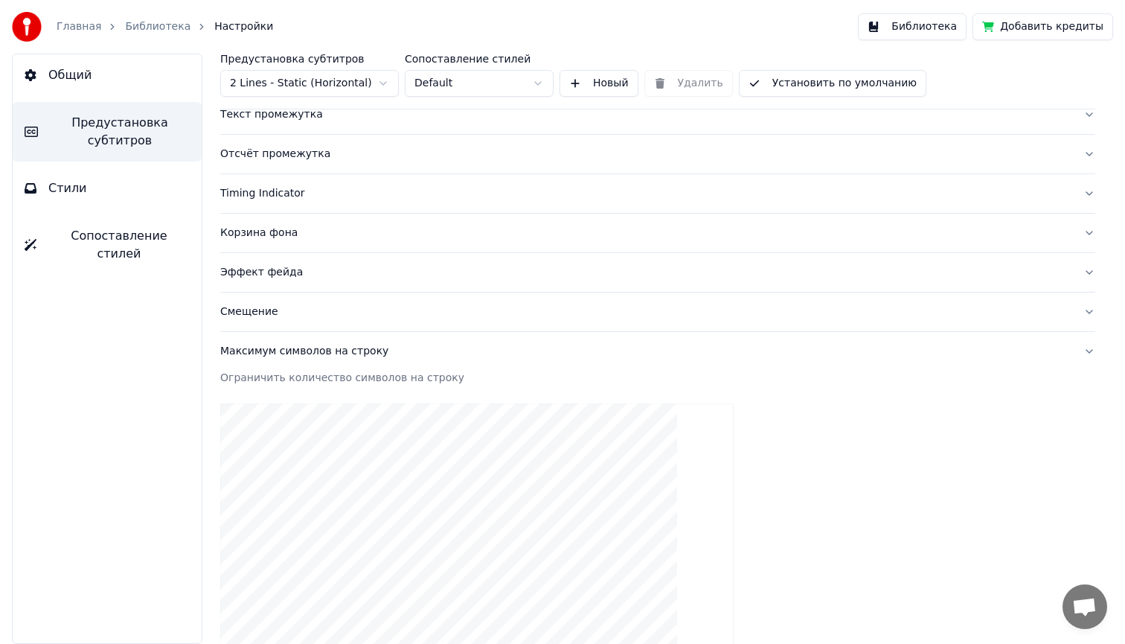
scroll to position [195, 0]
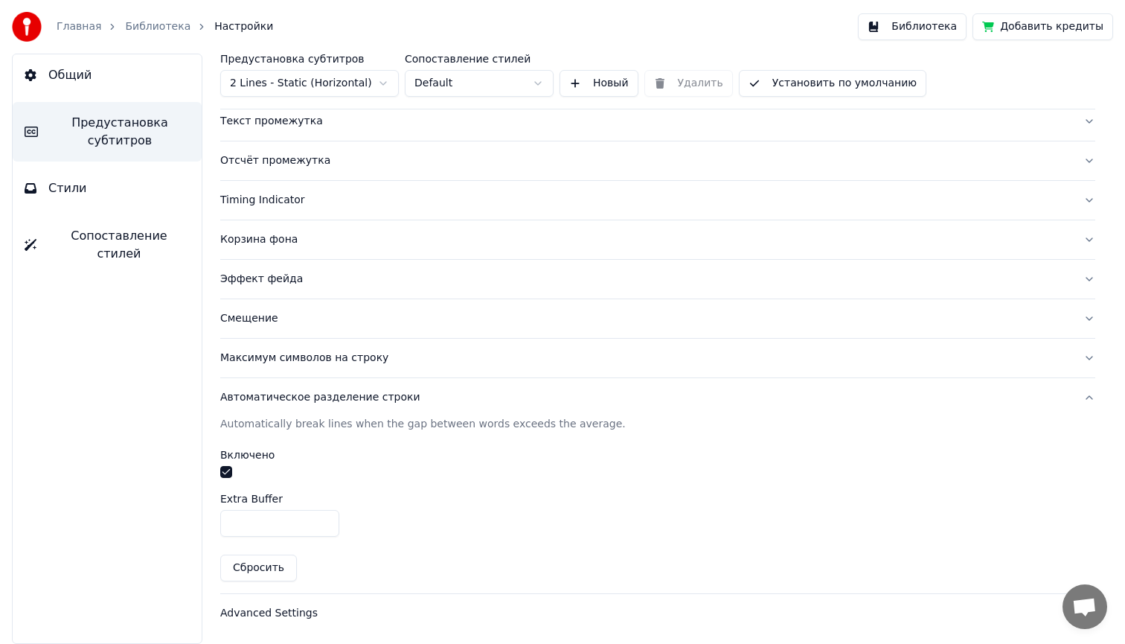
drag, startPoint x: 252, startPoint y: 522, endPoint x: 214, endPoint y: 522, distance: 37.2
click at [214, 522] on div "Предустановка субтитров 2 Lines - Static (Horizontal) Сопоставление стилей Defa…" at bounding box center [658, 349] width 935 height 590
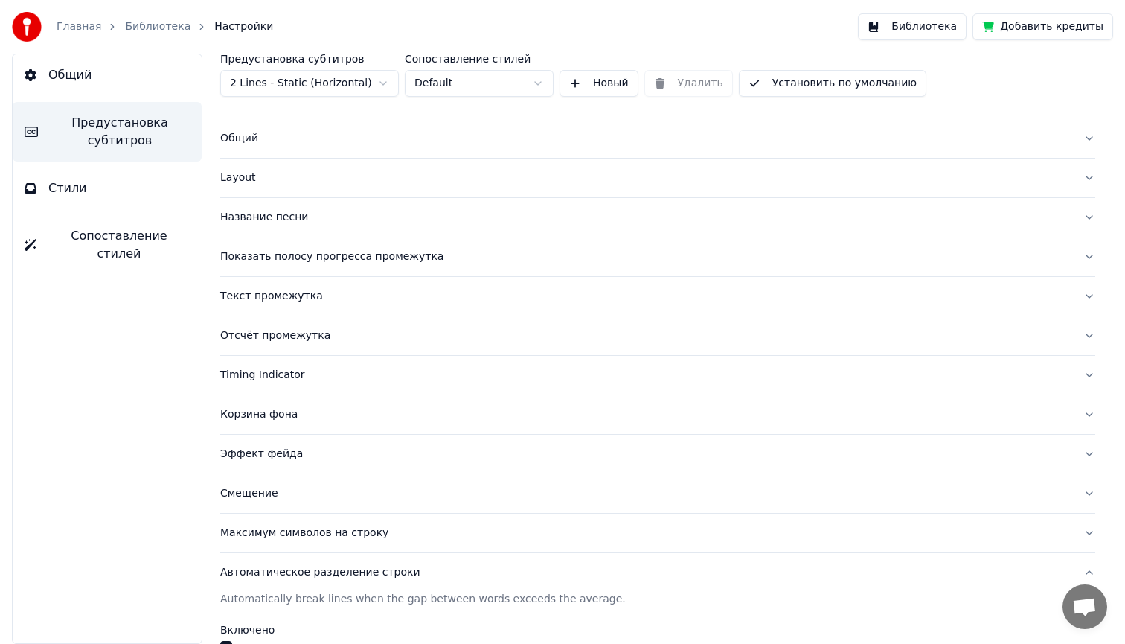
scroll to position [0, 0]
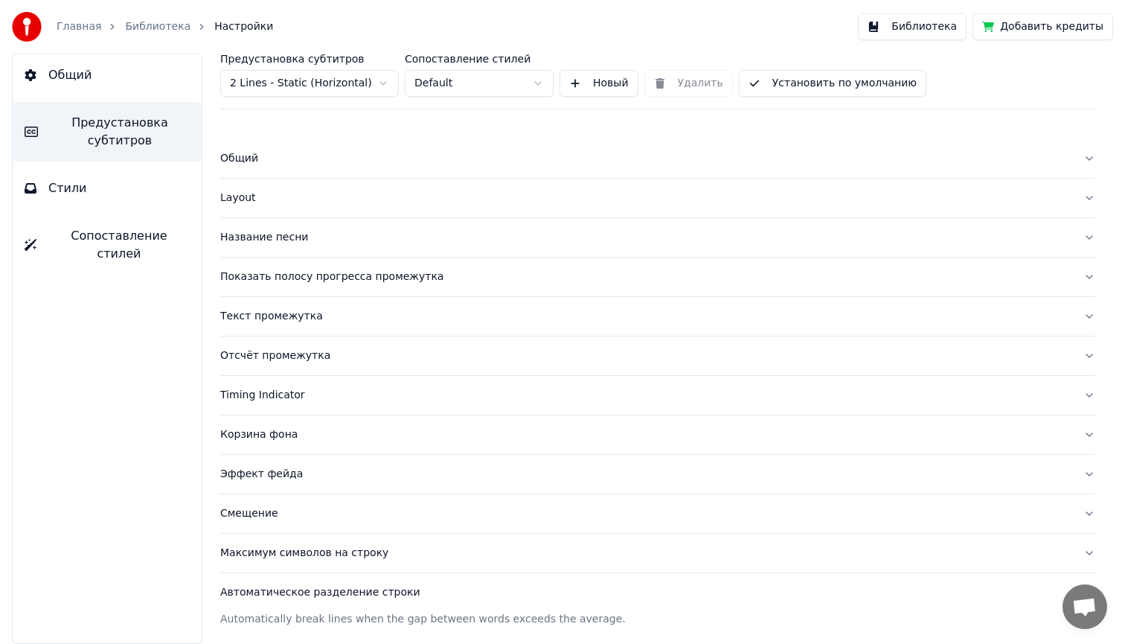
type input "*"
click at [234, 201] on div "Layout" at bounding box center [645, 198] width 851 height 15
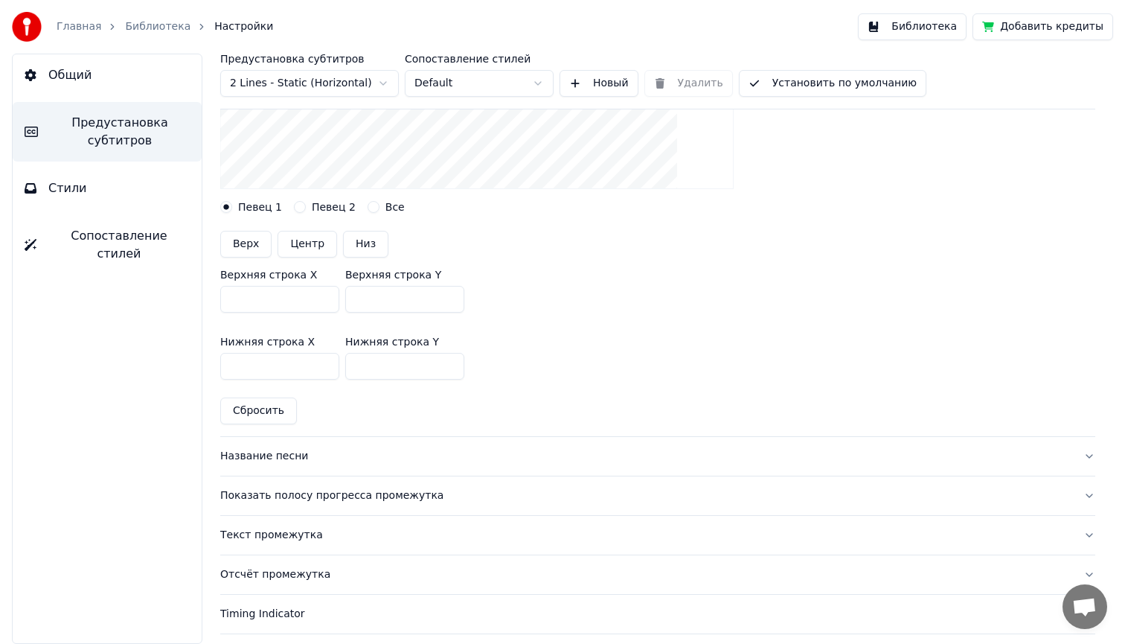
scroll to position [320, 0]
drag, startPoint x: 380, startPoint y: 298, endPoint x: 341, endPoint y: 298, distance: 39.4
click at [341, 298] on div "Верхняя строка X *** Верхняя строка Y ***" at bounding box center [657, 289] width 875 height 67
type input "***"
drag, startPoint x: 396, startPoint y: 367, endPoint x: 345, endPoint y: 365, distance: 50.7
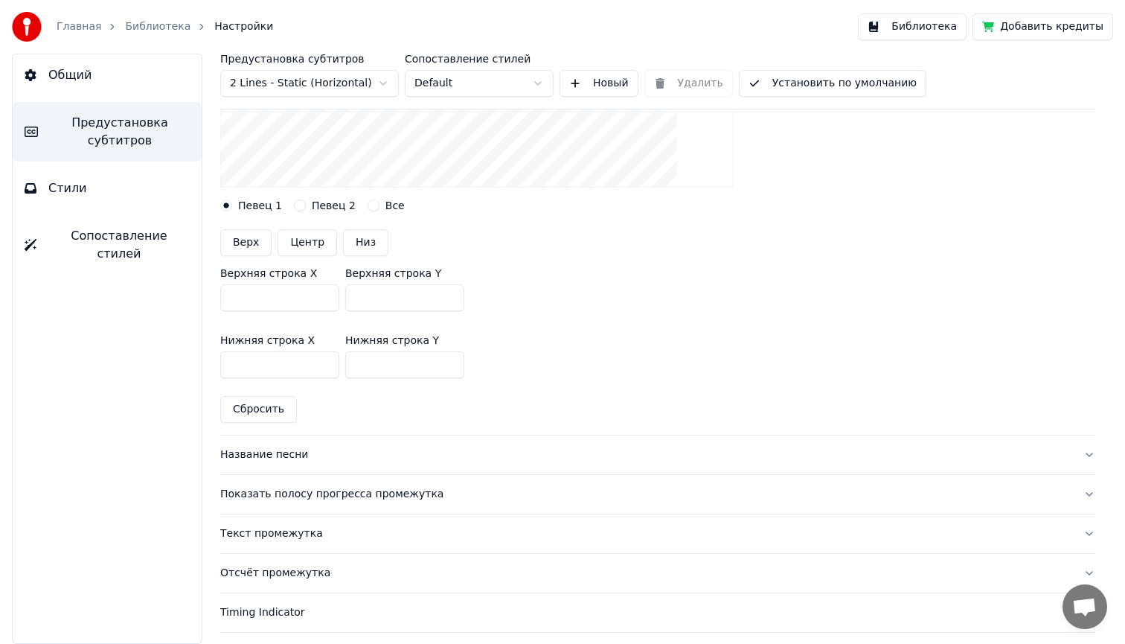
click at [345, 365] on input "***" at bounding box center [404, 364] width 119 height 27
type input "***"
click at [302, 493] on div "Показать полосу прогресса промежутка" at bounding box center [645, 494] width 851 height 15
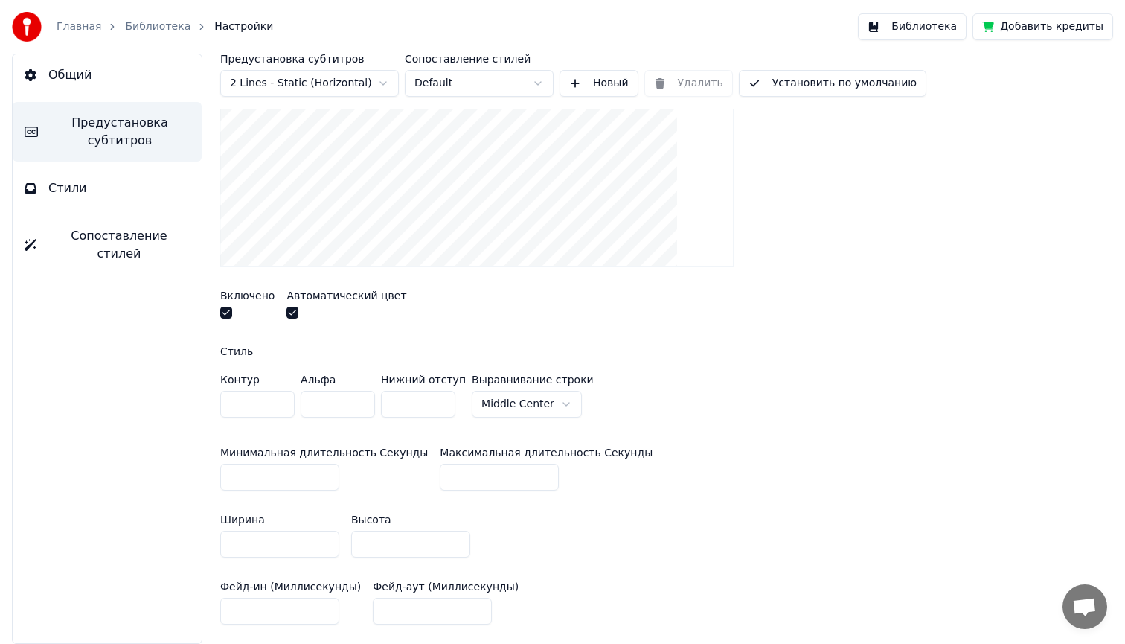
click at [227, 310] on button "button" at bounding box center [226, 313] width 12 height 12
click at [291, 311] on button "button" at bounding box center [293, 313] width 12 height 12
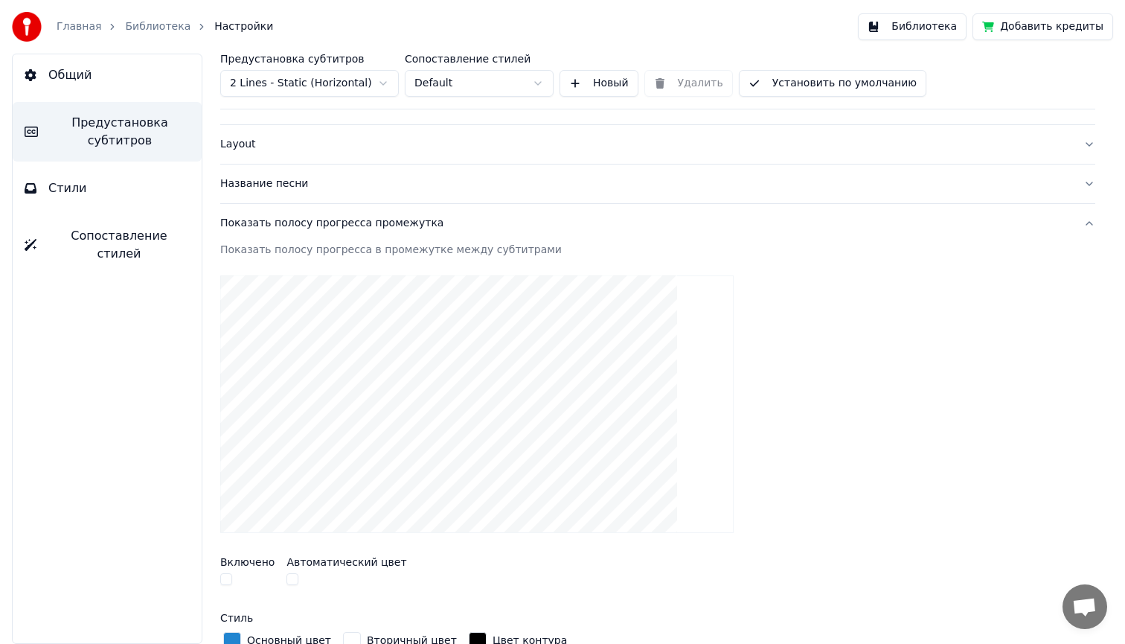
scroll to position [23, 0]
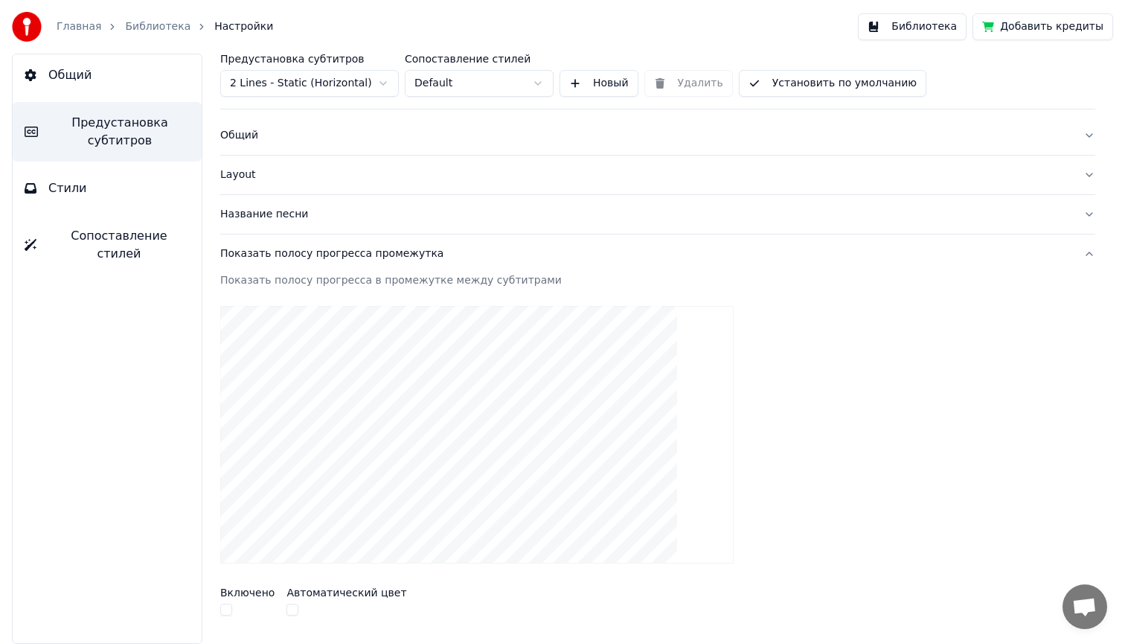
click at [917, 26] on button "Библиотека" at bounding box center [912, 26] width 109 height 27
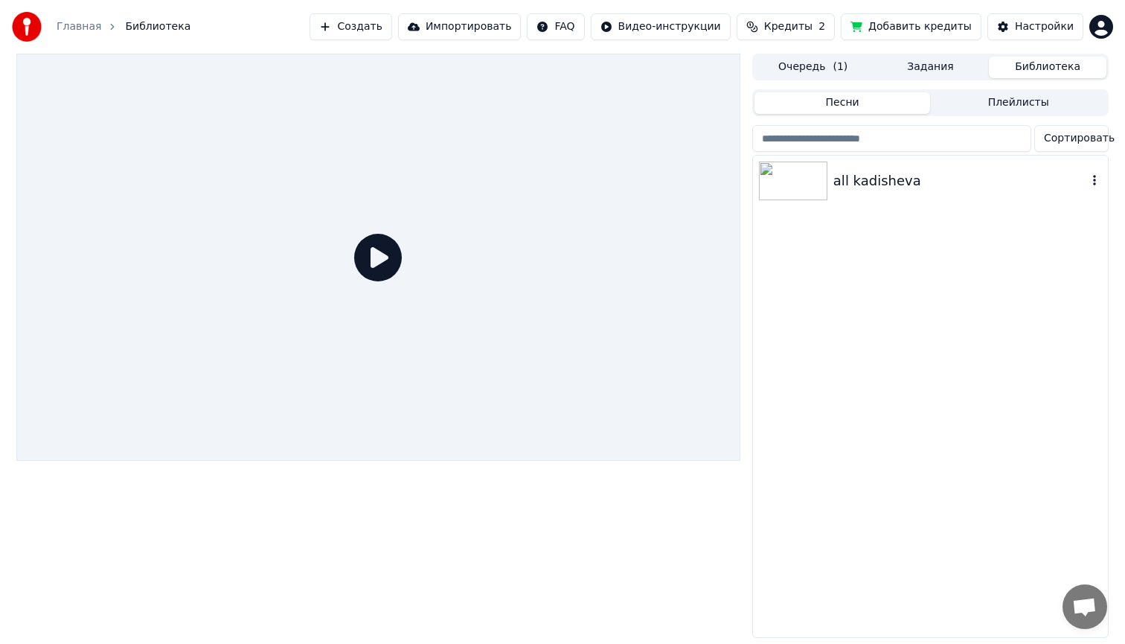
click at [785, 183] on img at bounding box center [793, 181] width 68 height 39
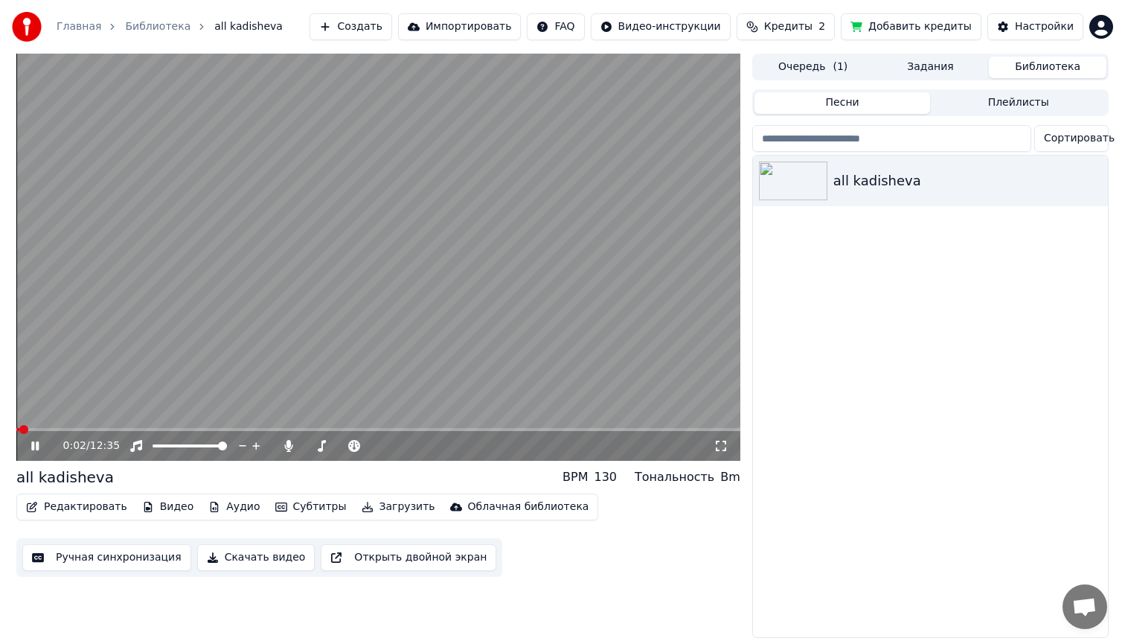
click at [71, 429] on span at bounding box center [378, 429] width 724 height 3
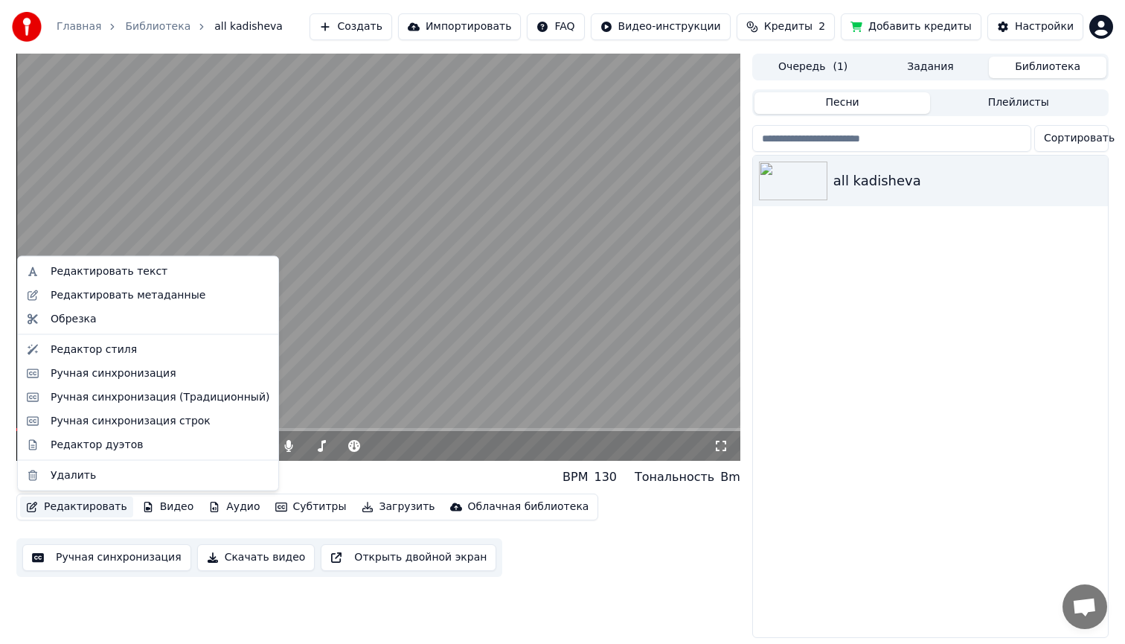
click at [76, 502] on button "Редактировать" at bounding box center [76, 506] width 113 height 21
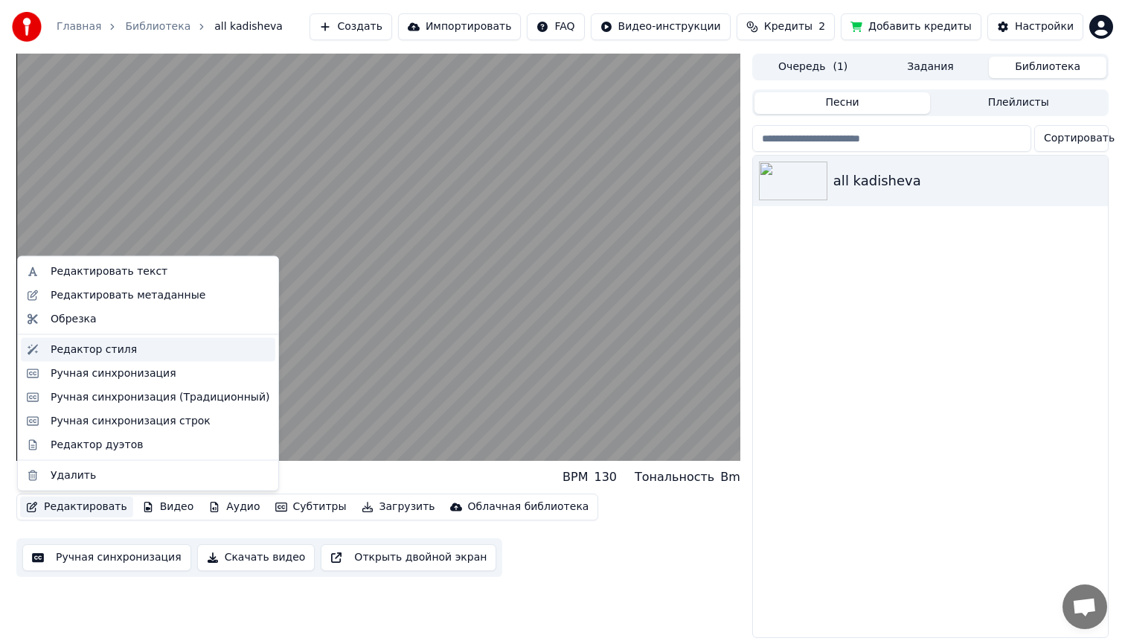
click at [100, 350] on div "Редактор стиля" at bounding box center [94, 349] width 86 height 15
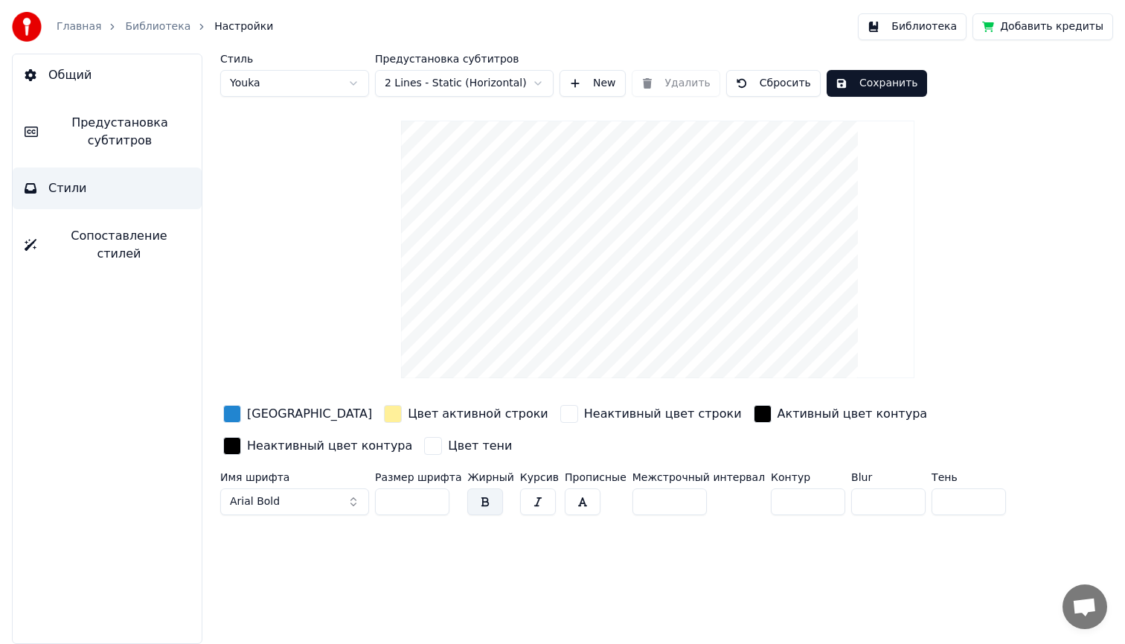
drag, startPoint x: 400, startPoint y: 499, endPoint x: 353, endPoint y: 501, distance: 46.9
click at [353, 501] on div "Имя шрифта Arial Bold Размер шрифта ** Жирный Курсив Прописные Межстрочный инте…" at bounding box center [613, 496] width 787 height 49
type input "**"
click at [859, 84] on button "Сохранить" at bounding box center [877, 83] width 100 height 27
click at [231, 409] on div "button" at bounding box center [232, 414] width 18 height 18
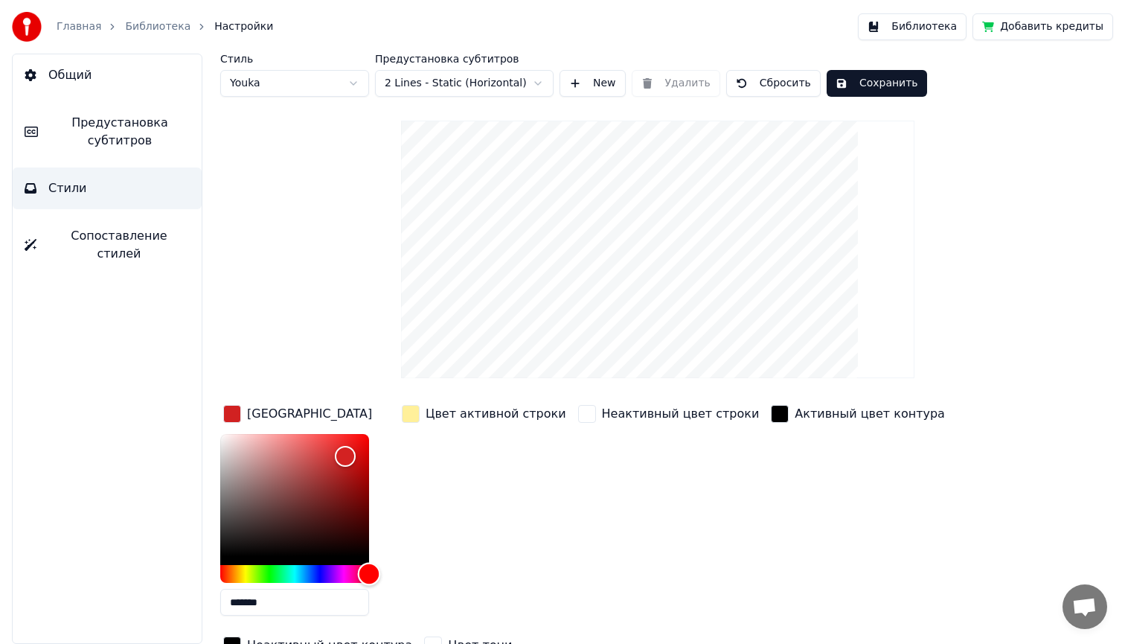
drag, startPoint x: 306, startPoint y: 569, endPoint x: 429, endPoint y: 559, distance: 123.2
click at [429, 559] on div "Цвет заливки ******* Цвет активной строки Неактивный цвет строки Активный цвет …" at bounding box center [613, 531] width 787 height 258
type input "*******"
drag, startPoint x: 348, startPoint y: 452, endPoint x: 402, endPoint y: 400, distance: 74.2
click at [402, 400] on div "Стиль Youka Предустановка субтитров 2 Lines - Static (Horizontal) New Удалить С…" at bounding box center [657, 387] width 875 height 667
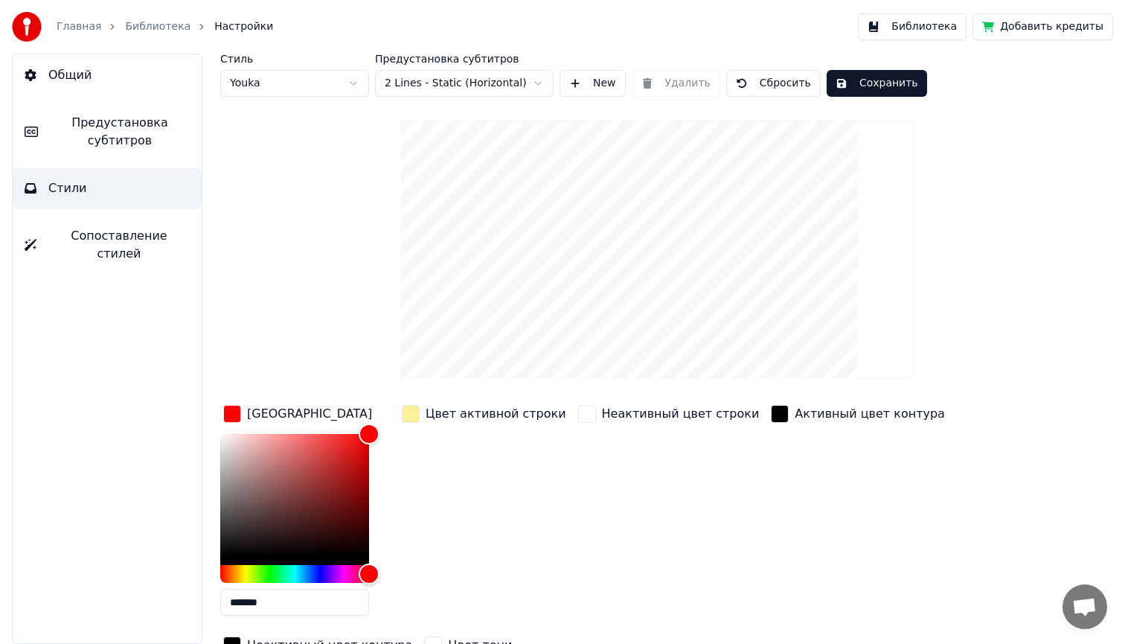
click at [414, 412] on div "button" at bounding box center [411, 414] width 18 height 18
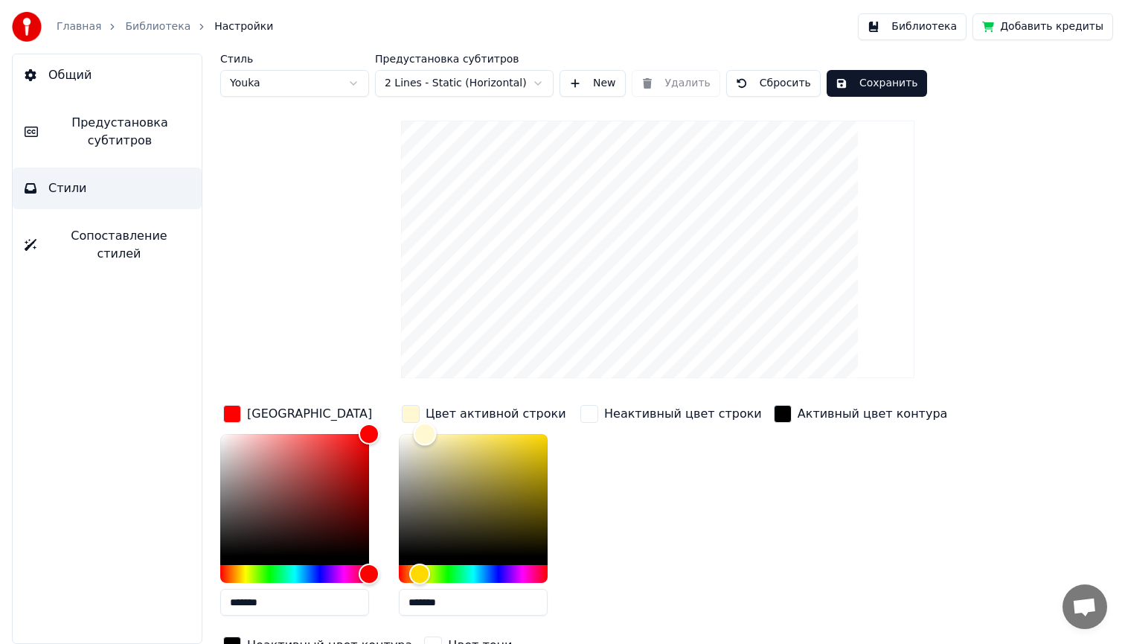
type input "*******"
drag, startPoint x: 459, startPoint y: 432, endPoint x: 371, endPoint y: 425, distance: 88.1
click at [371, 425] on div "Цвет заливки ******* Цвет активной строки ******* Неактивный цвет строки Активн…" at bounding box center [613, 531] width 787 height 258
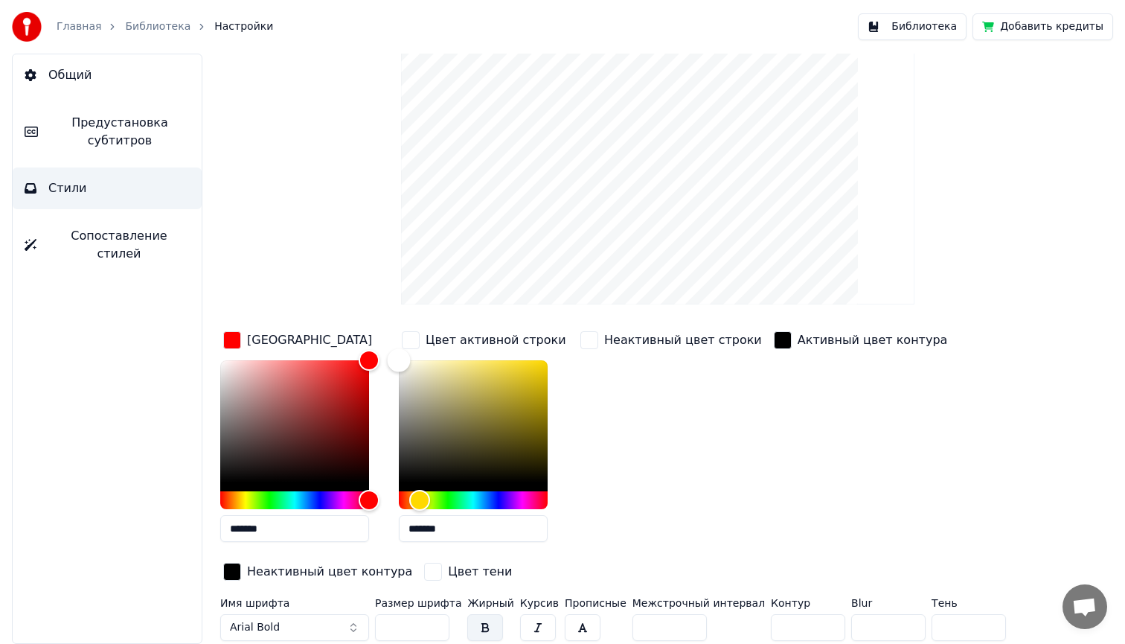
scroll to position [75, 0]
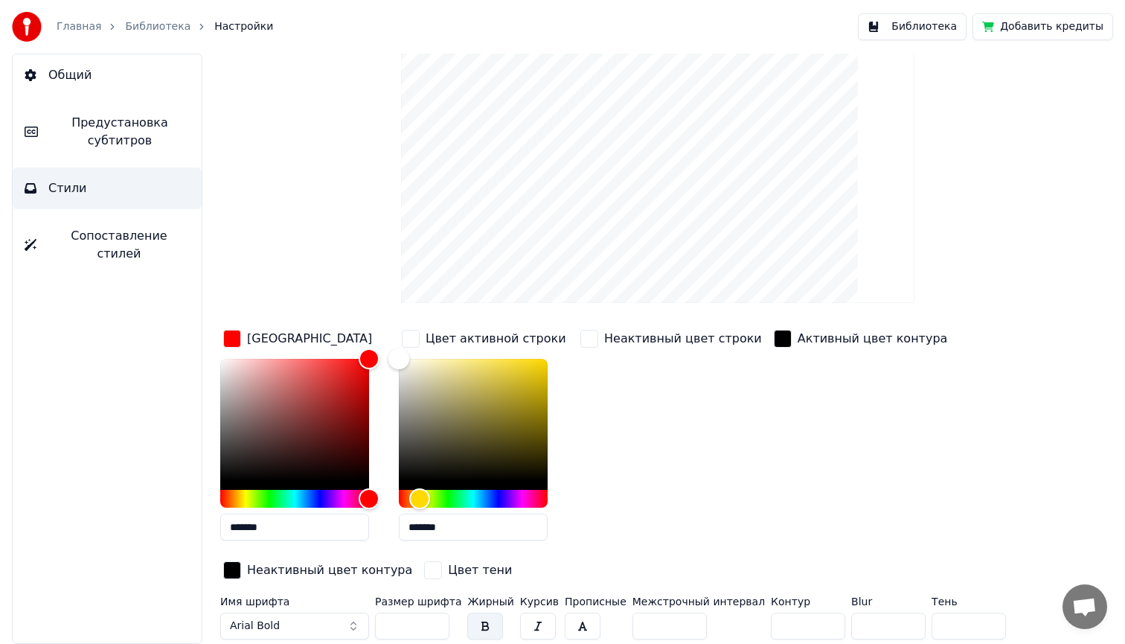
click at [811, 627] on input "*" at bounding box center [808, 626] width 74 height 27
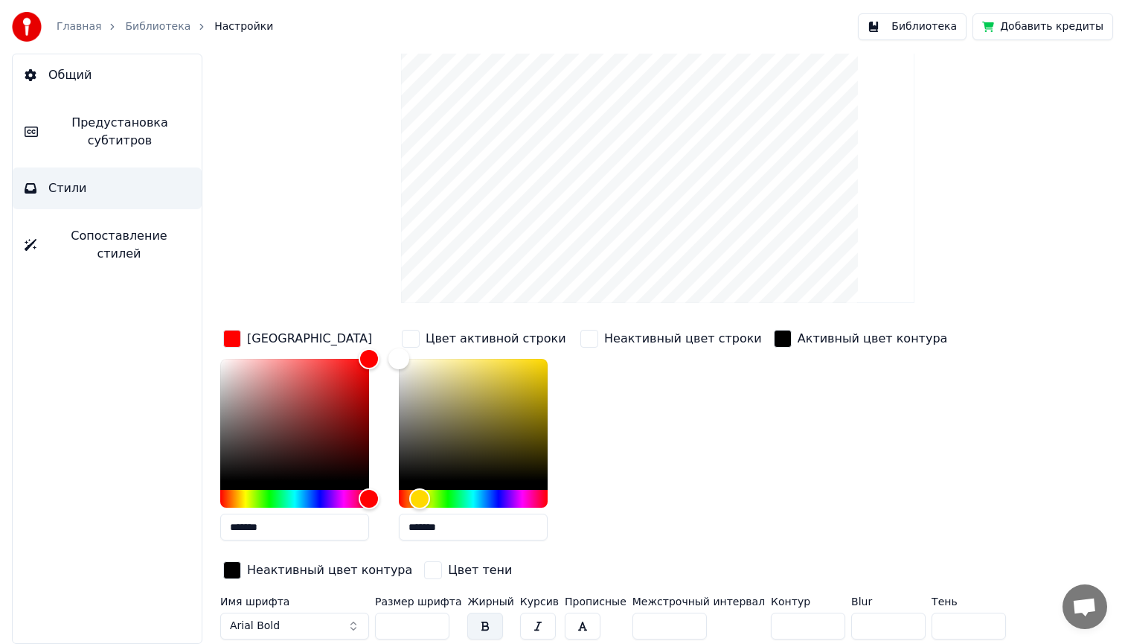
type input "*"
click at [811, 627] on input "*" at bounding box center [808, 626] width 74 height 27
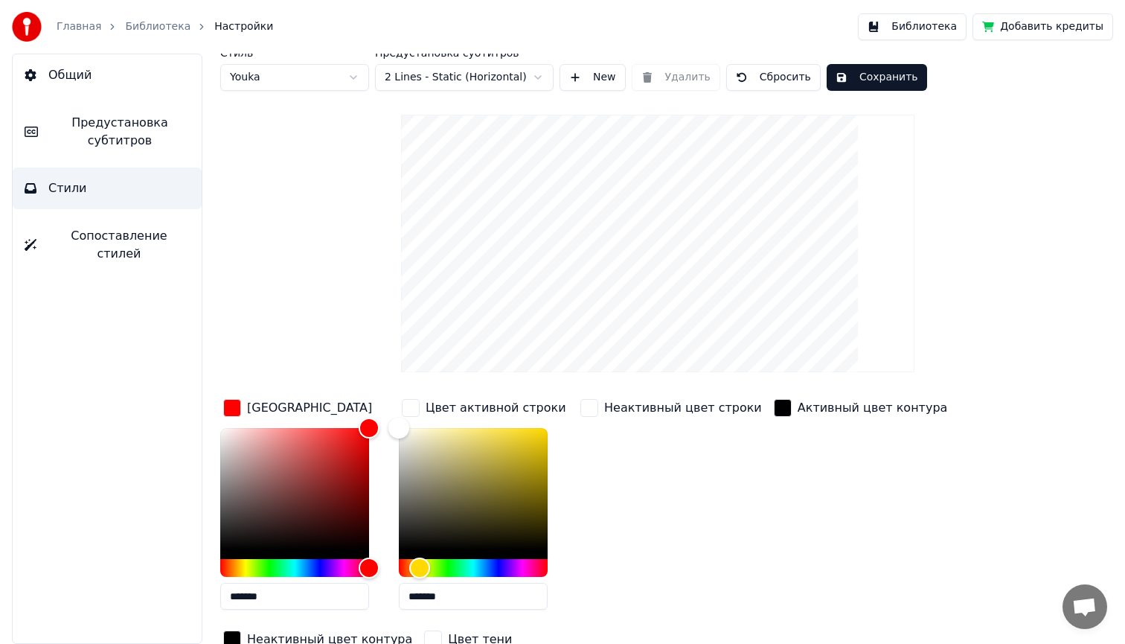
scroll to position [0, 0]
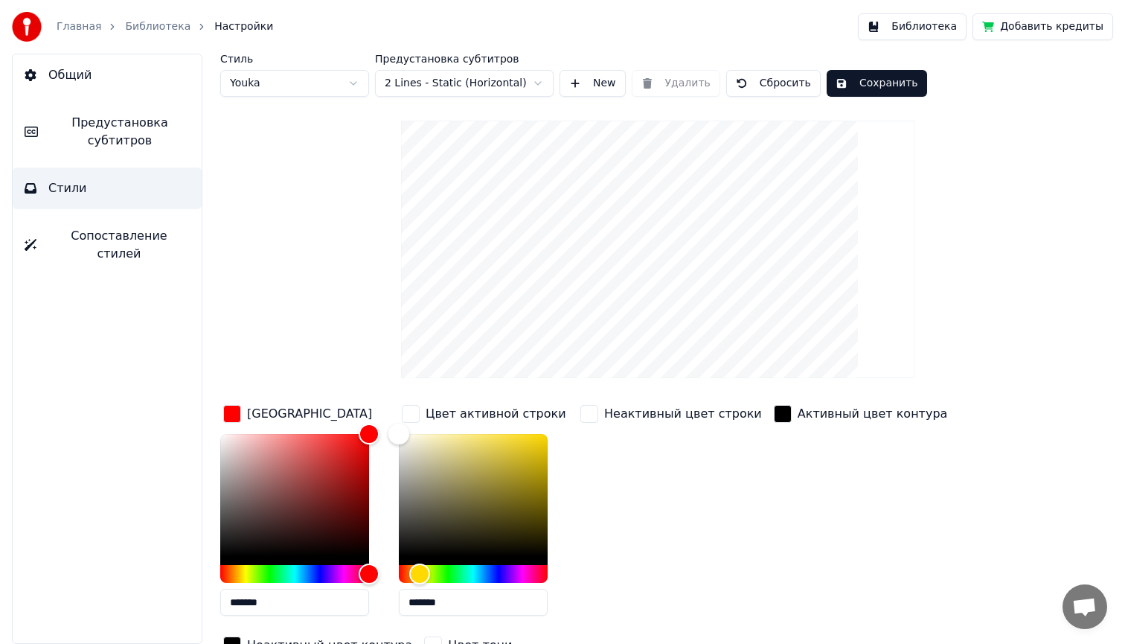
click at [851, 81] on button "Сохранить" at bounding box center [877, 83] width 100 height 27
click at [127, 125] on span "Предустановка субтитров" at bounding box center [120, 132] width 140 height 36
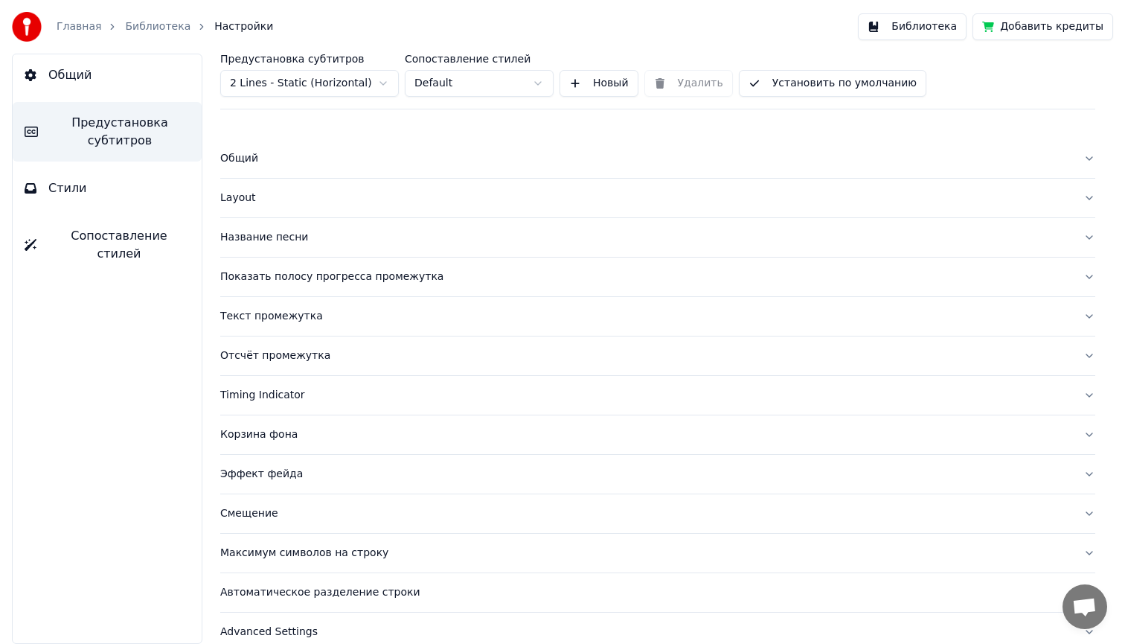
click at [237, 199] on div "Layout" at bounding box center [645, 198] width 851 height 15
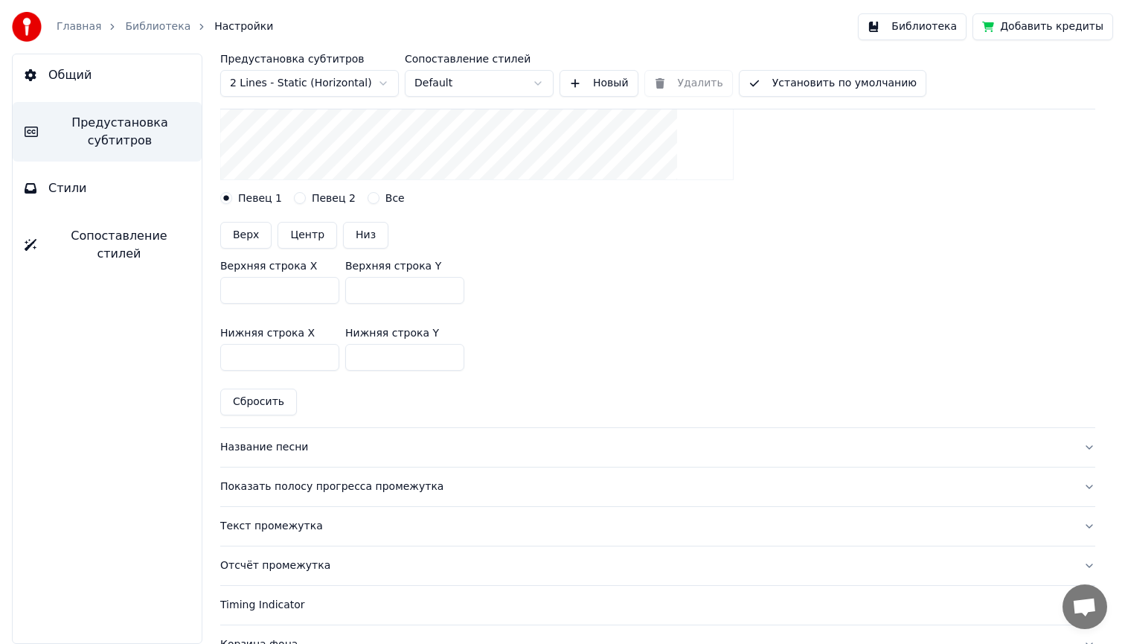
scroll to position [329, 0]
click at [360, 232] on button "Низ" at bounding box center [365, 233] width 45 height 27
type input "***"
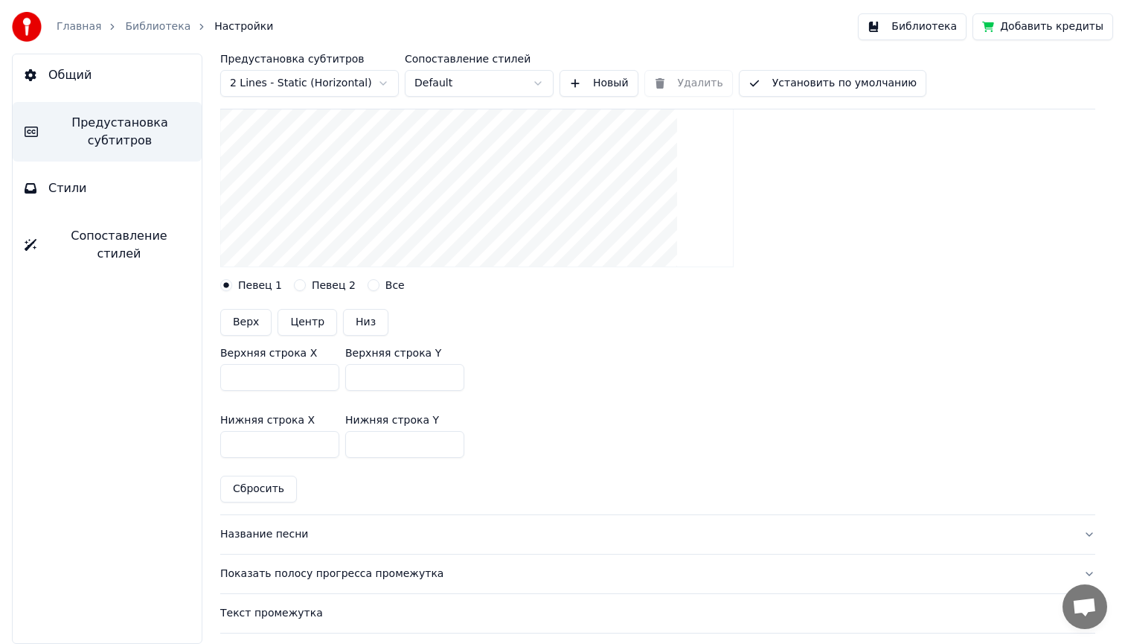
scroll to position [237, 0]
drag, startPoint x: 388, startPoint y: 382, endPoint x: 336, endPoint y: 380, distance: 52.1
click at [336, 380] on div "Верхняя строка X *** Верхняя строка Y ***" at bounding box center [657, 372] width 875 height 67
type input "***"
drag, startPoint x: 377, startPoint y: 448, endPoint x: 329, endPoint y: 448, distance: 48.4
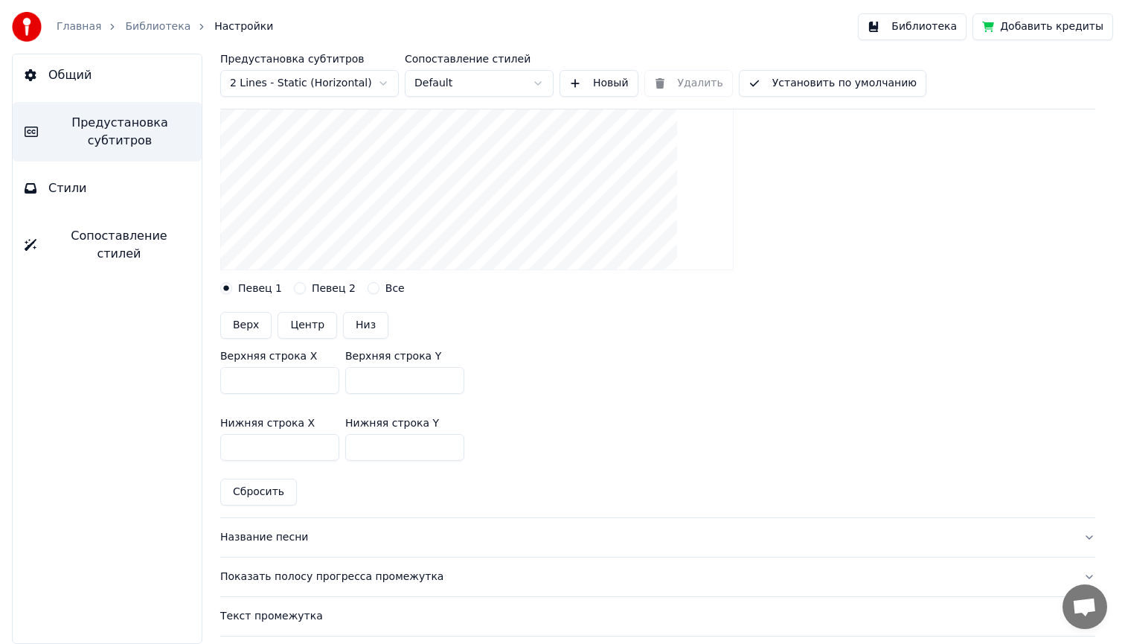
click at [329, 448] on div "Нижняя строка X *** Нижняя строка Y ***" at bounding box center [657, 439] width 875 height 67
type input "***"
click at [516, 417] on div "Нижняя строка X *** Нижняя строка Y ***" at bounding box center [657, 439] width 875 height 67
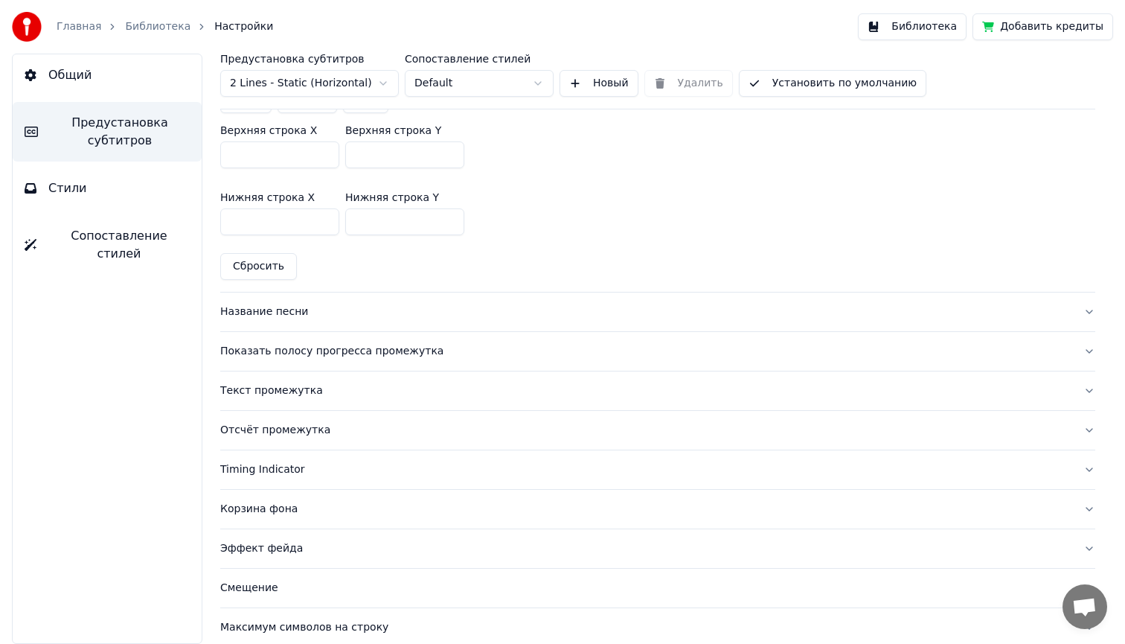
scroll to position [485, 0]
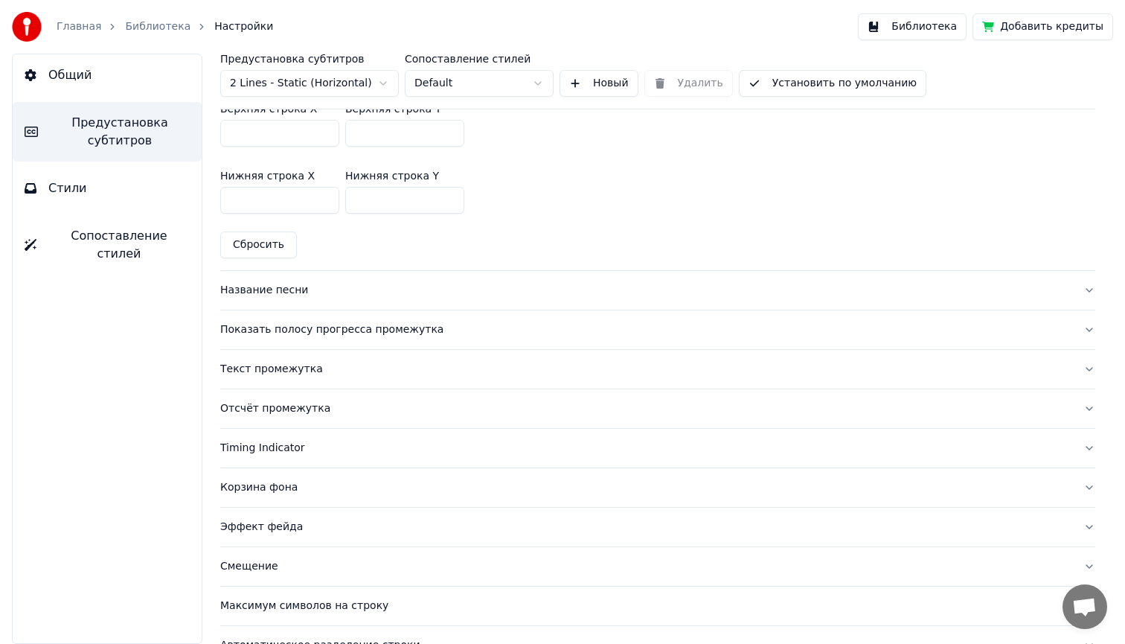
click at [269, 286] on div "Название песни" at bounding box center [645, 290] width 851 height 15
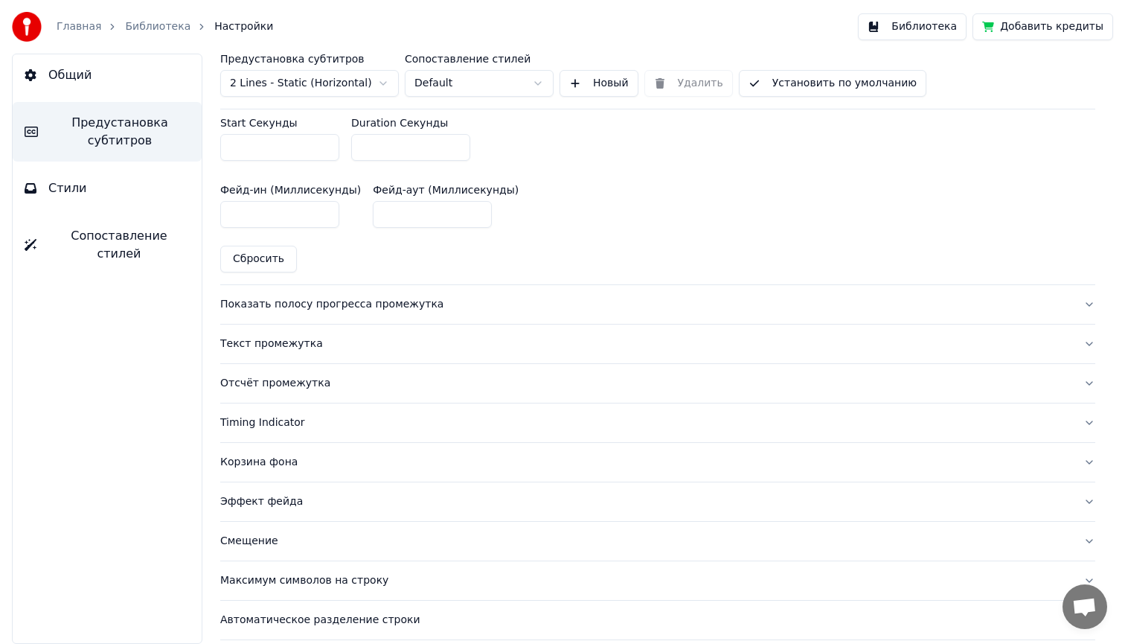
scroll to position [742, 0]
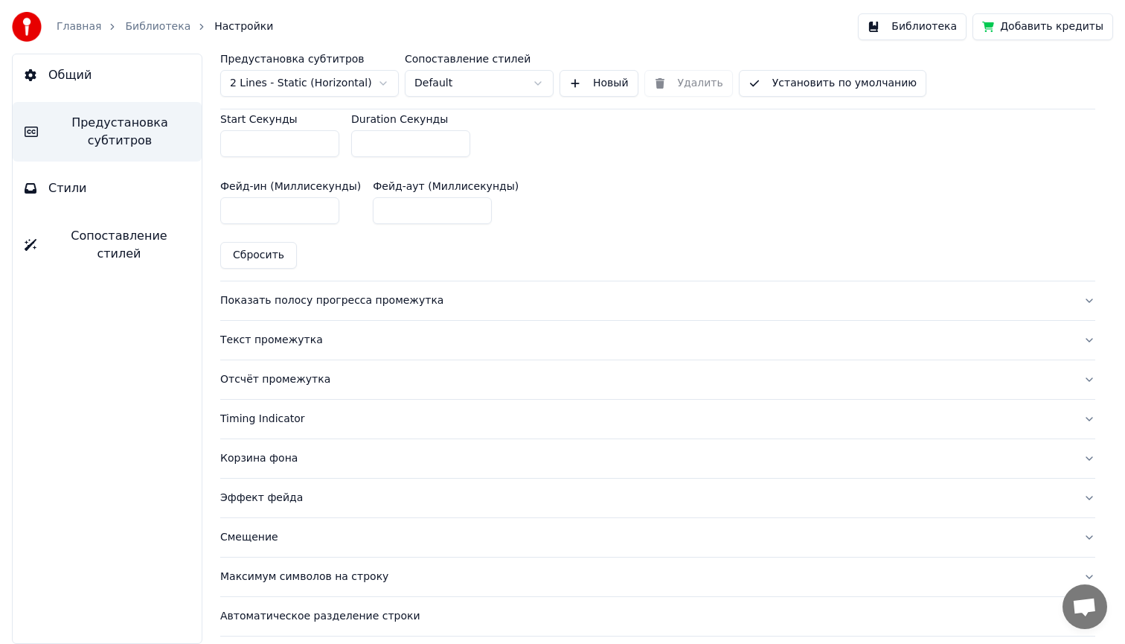
click at [269, 300] on div "Показать полосу прогресса промежутка" at bounding box center [645, 300] width 851 height 15
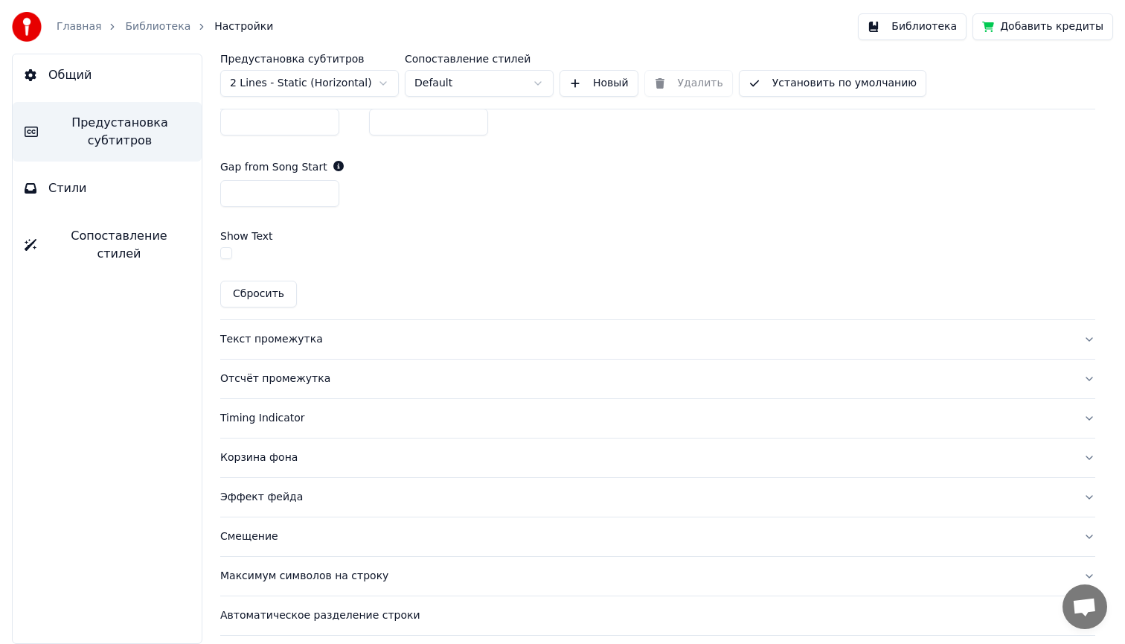
scroll to position [909, 0]
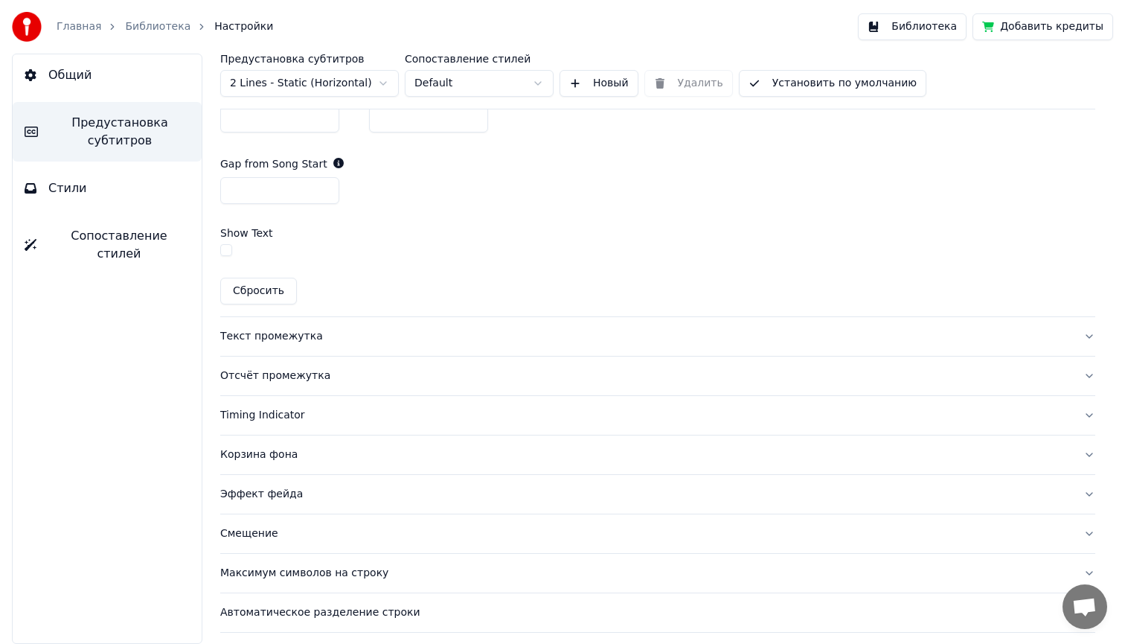
click at [260, 335] on div "Текст промежутка" at bounding box center [645, 336] width 851 height 15
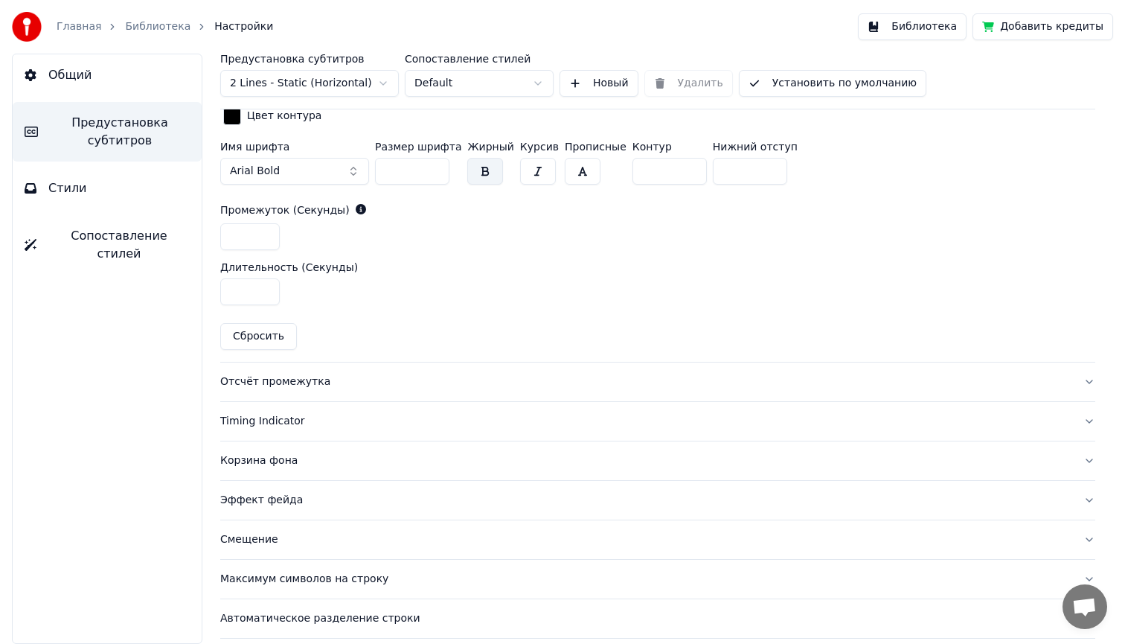
scroll to position [685, 0]
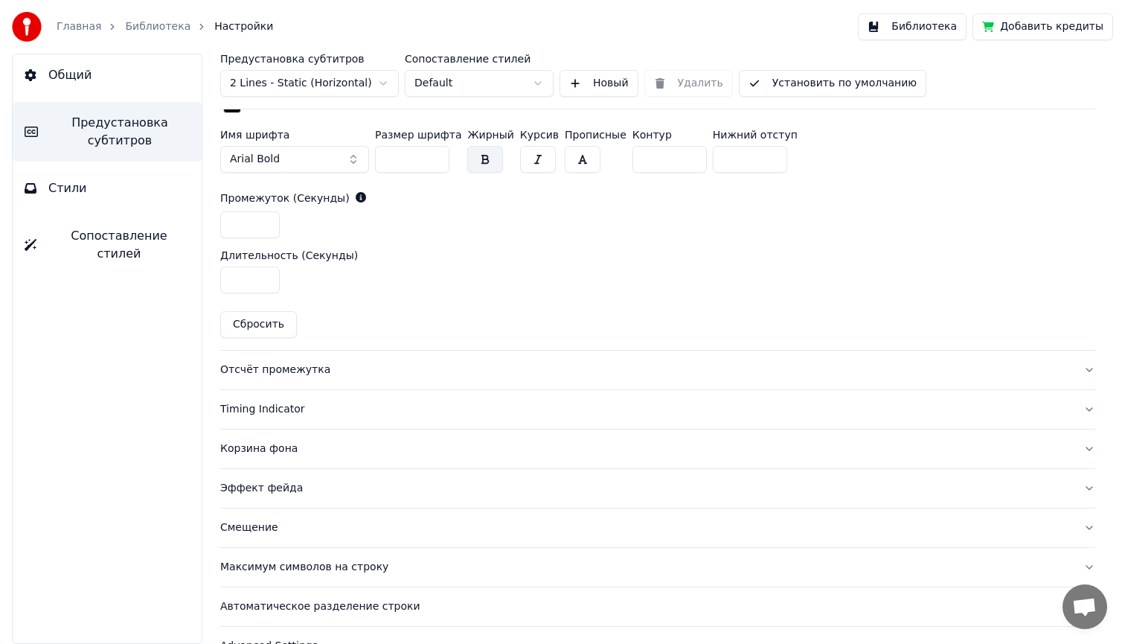
click at [265, 373] on div "Отсчёт промежутка" at bounding box center [645, 369] width 851 height 15
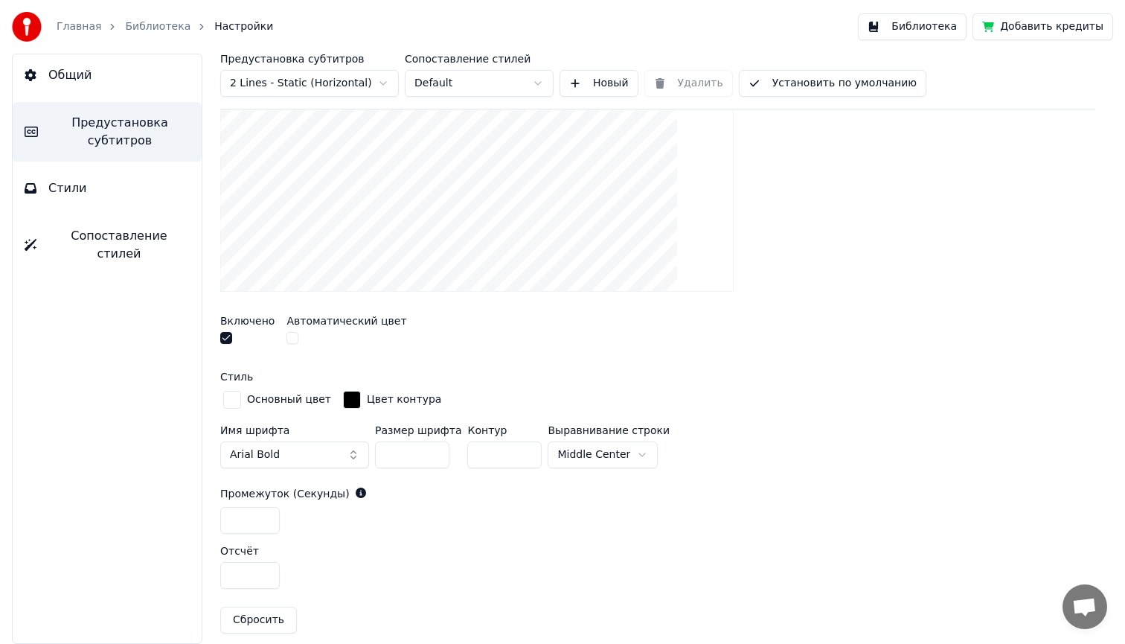
scroll to position [287, 0]
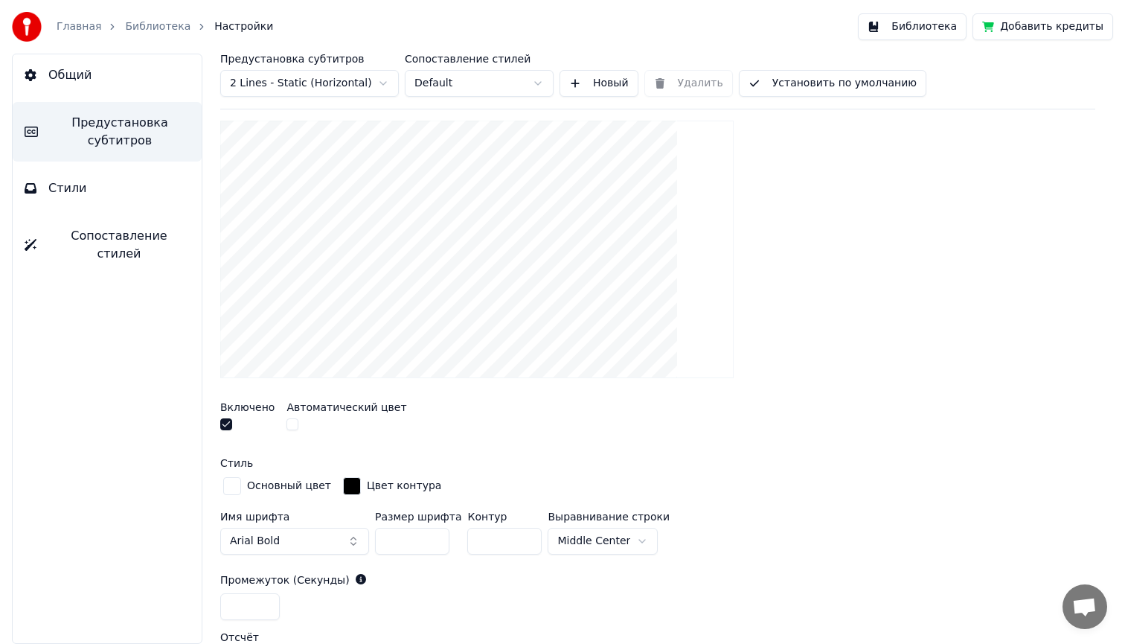
click at [225, 421] on button "button" at bounding box center [226, 424] width 12 height 12
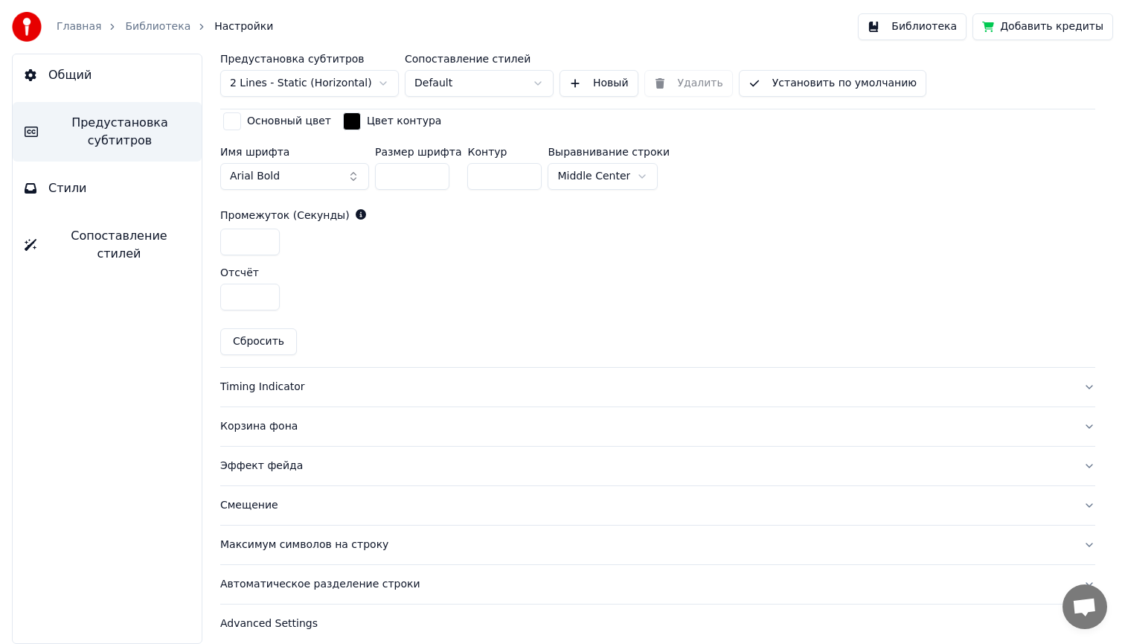
scroll to position [662, 0]
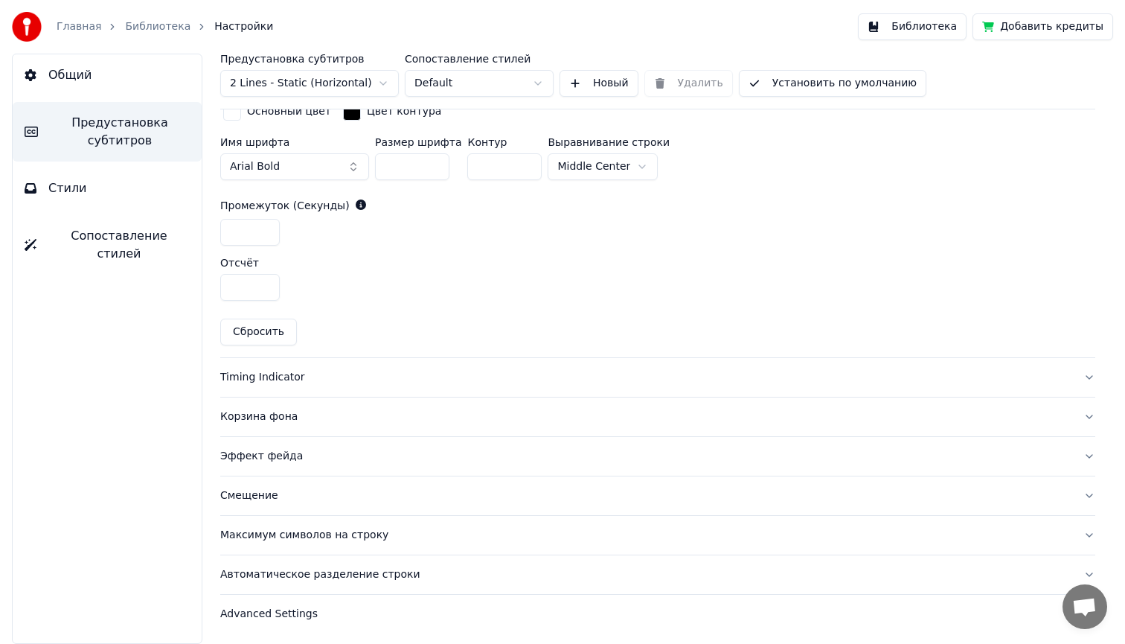
click at [282, 377] on div "Timing Indicator" at bounding box center [645, 377] width 851 height 15
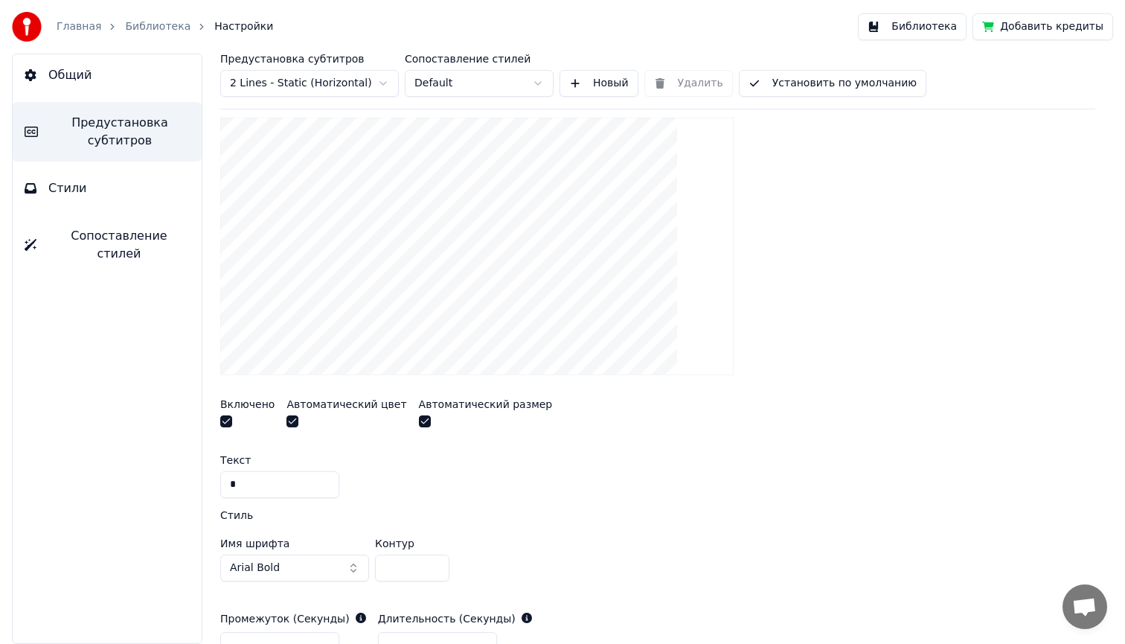
scroll to position [331, 0]
click at [227, 418] on button "button" at bounding box center [226, 420] width 12 height 12
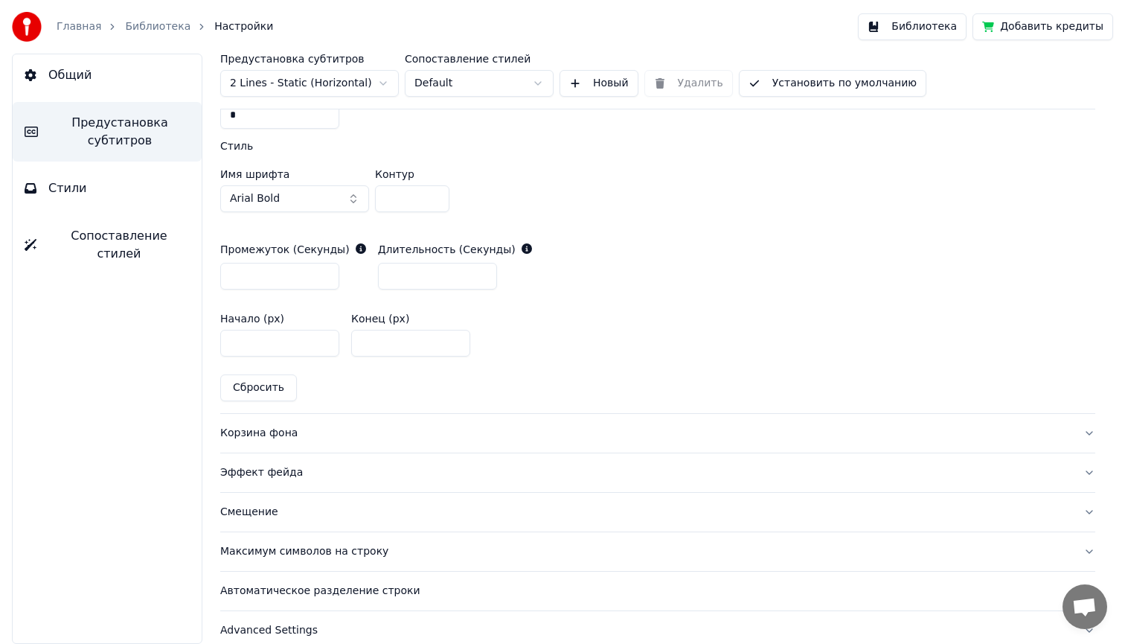
click at [258, 437] on div "Корзина фона" at bounding box center [645, 433] width 851 height 15
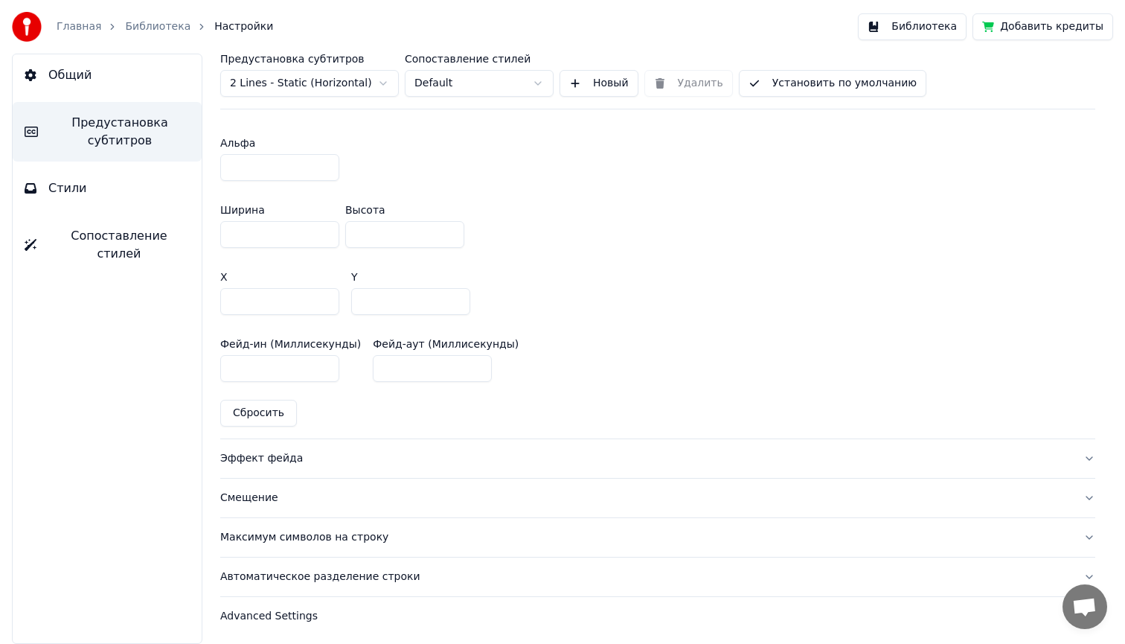
scroll to position [866, 0]
click at [258, 458] on div "Эффект фейда" at bounding box center [645, 456] width 851 height 15
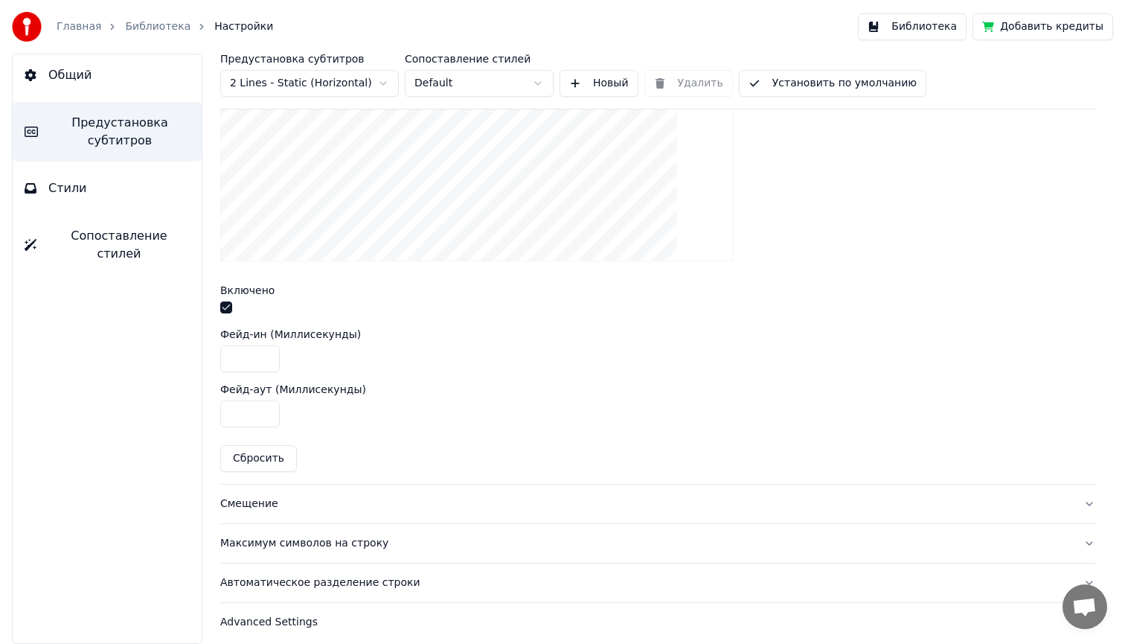
scroll to position [531, 0]
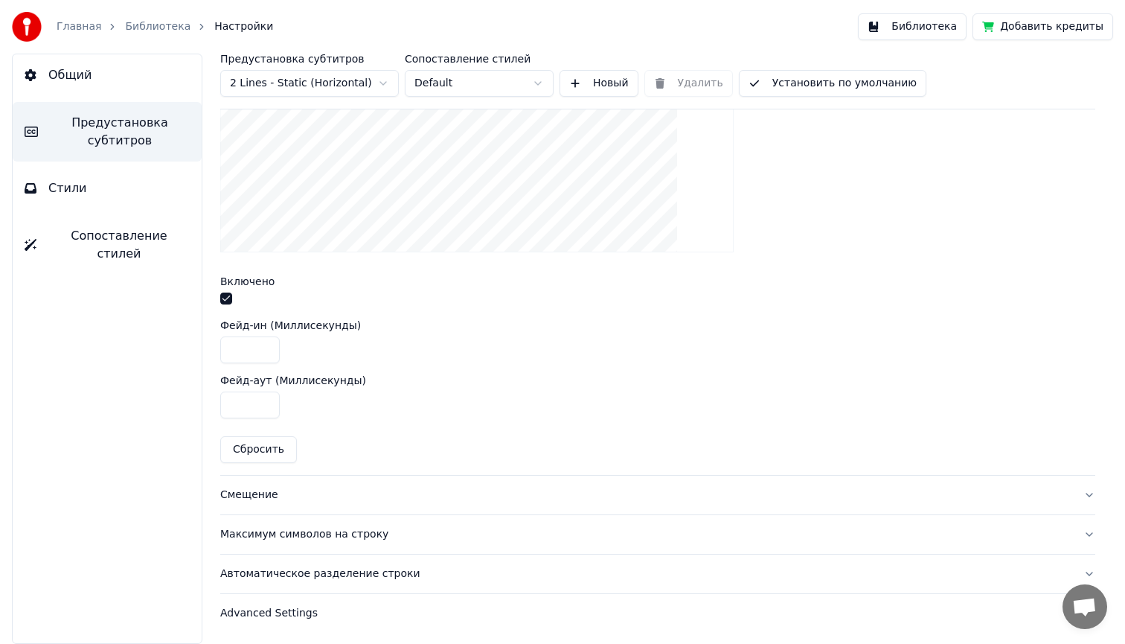
click at [246, 498] on div "Смещение" at bounding box center [645, 494] width 851 height 15
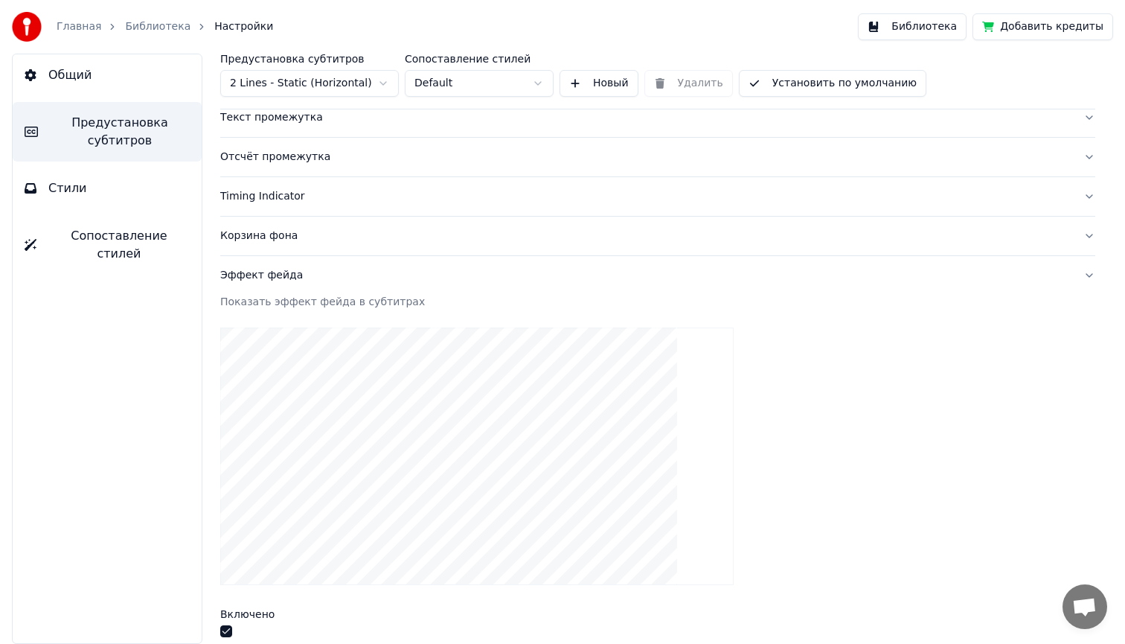
scroll to position [195, 0]
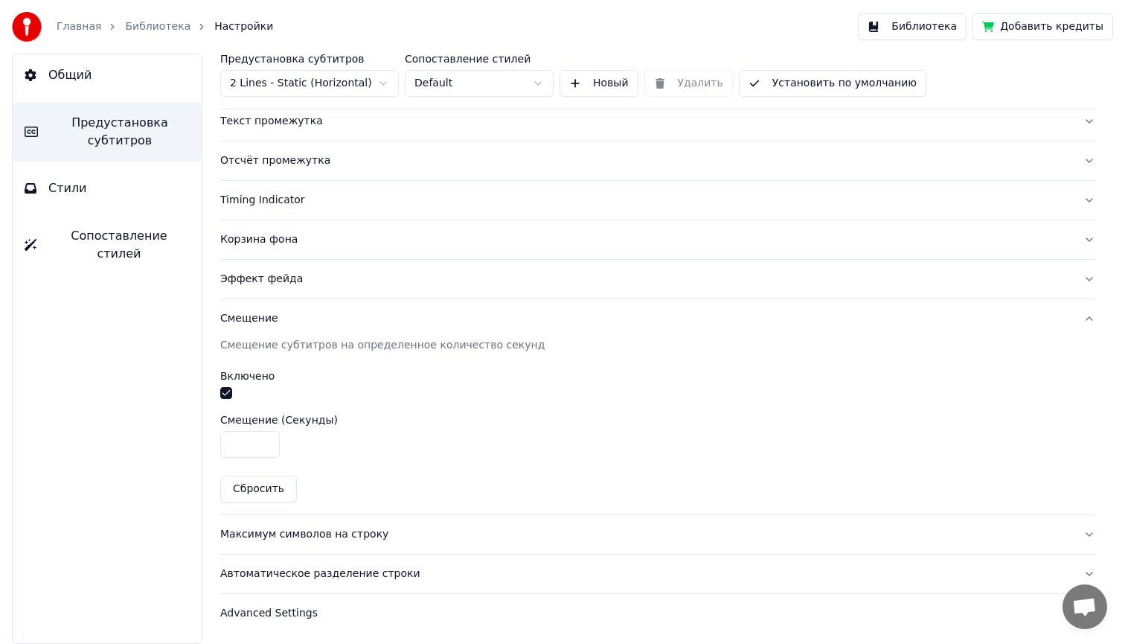
click at [269, 536] on div "Максимум символов на строку" at bounding box center [645, 534] width 851 height 15
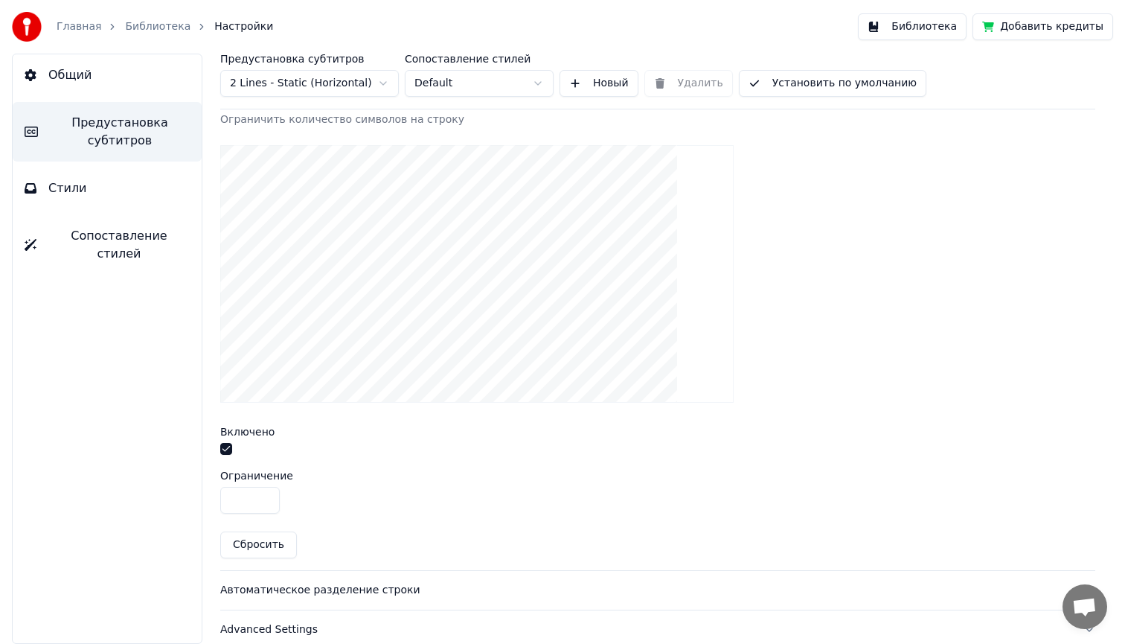
scroll to position [476, 0]
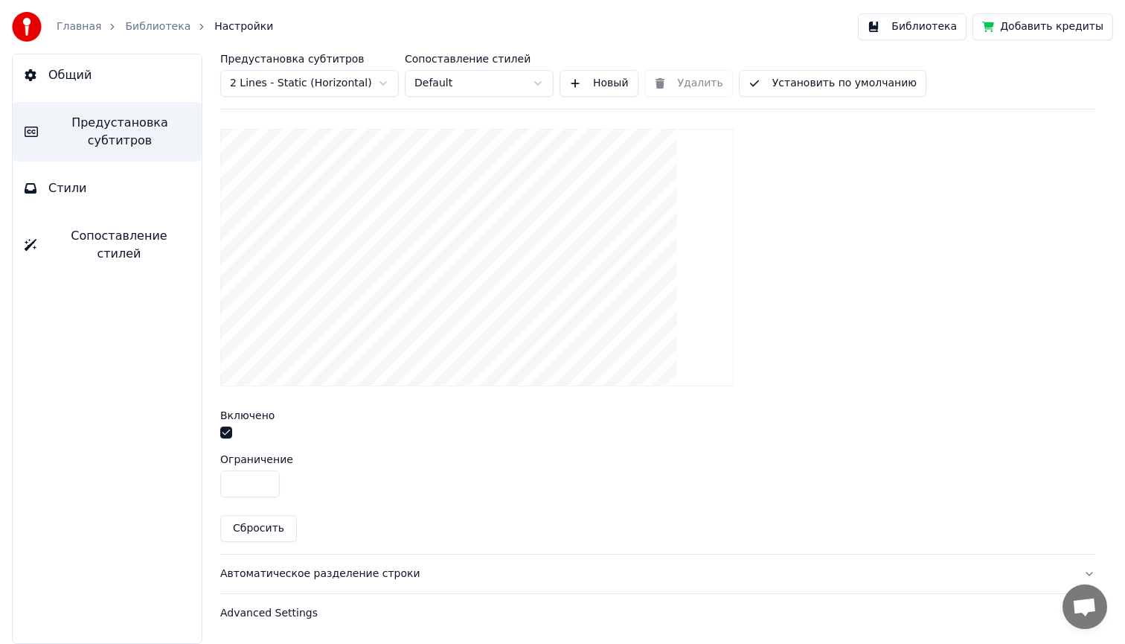
click at [278, 569] on div "Автоматическое разделение строки" at bounding box center [645, 573] width 851 height 15
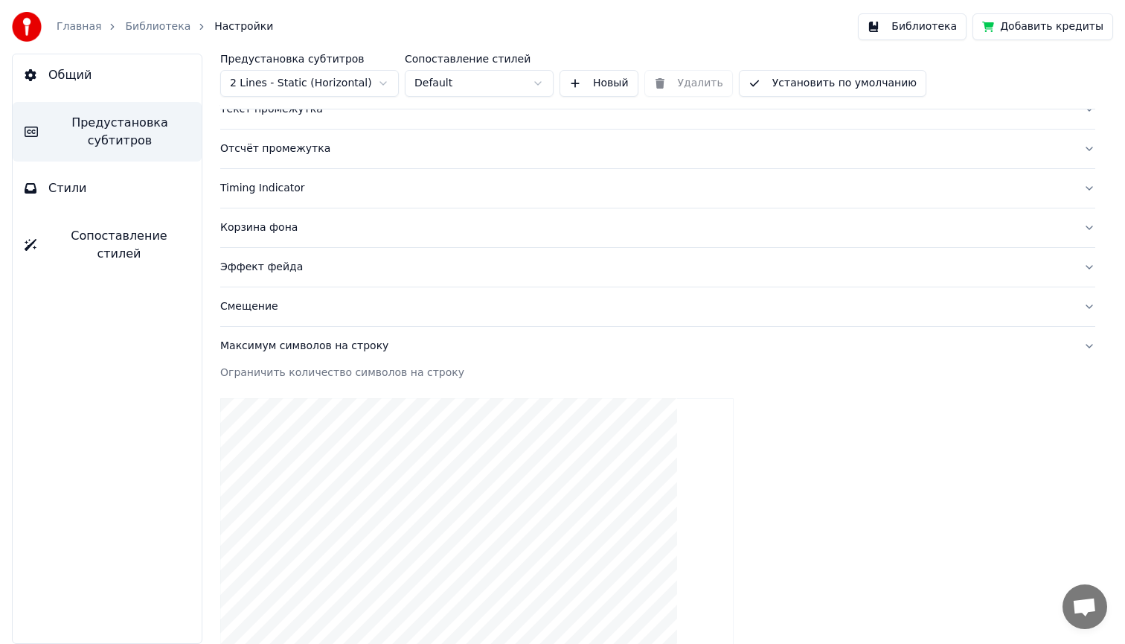
scroll to position [195, 0]
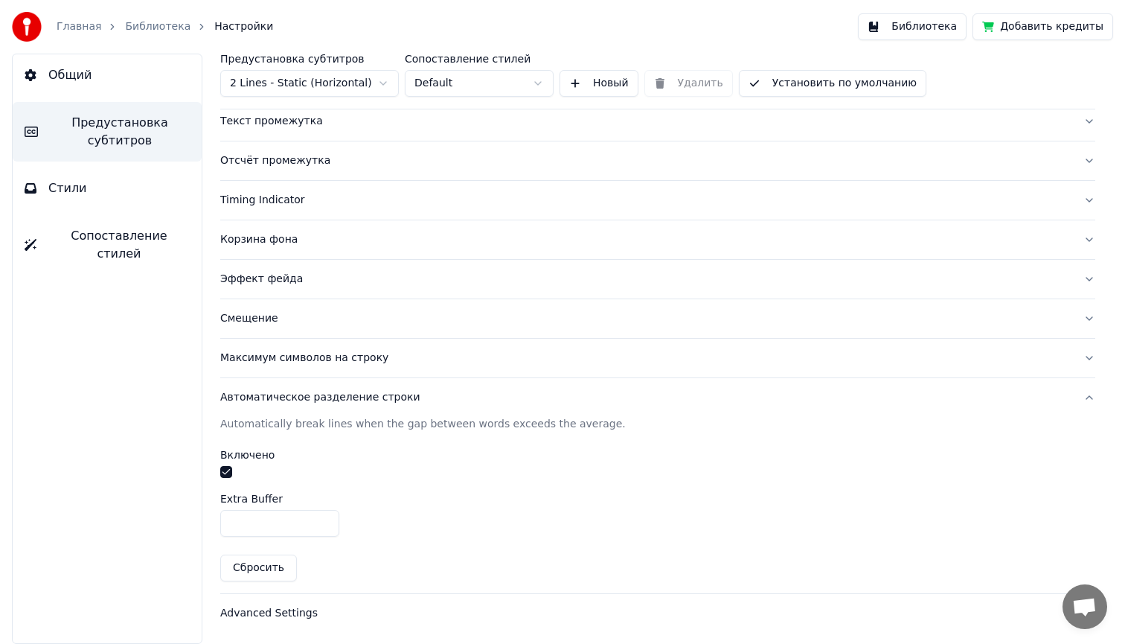
click at [260, 566] on button "Сбросить" at bounding box center [258, 567] width 77 height 27
type input "*"
click at [324, 519] on input "*" at bounding box center [279, 523] width 119 height 27
click at [250, 616] on div "Advanced Settings" at bounding box center [645, 613] width 851 height 15
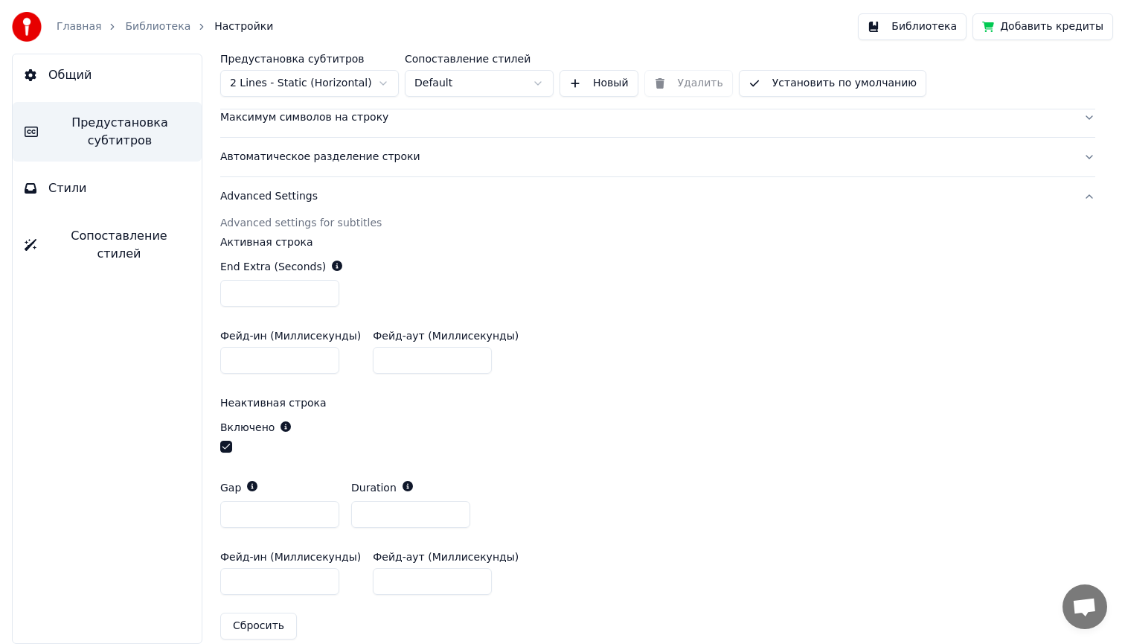
scroll to position [438, 0]
click at [918, 27] on button "Библиотека" at bounding box center [912, 26] width 109 height 27
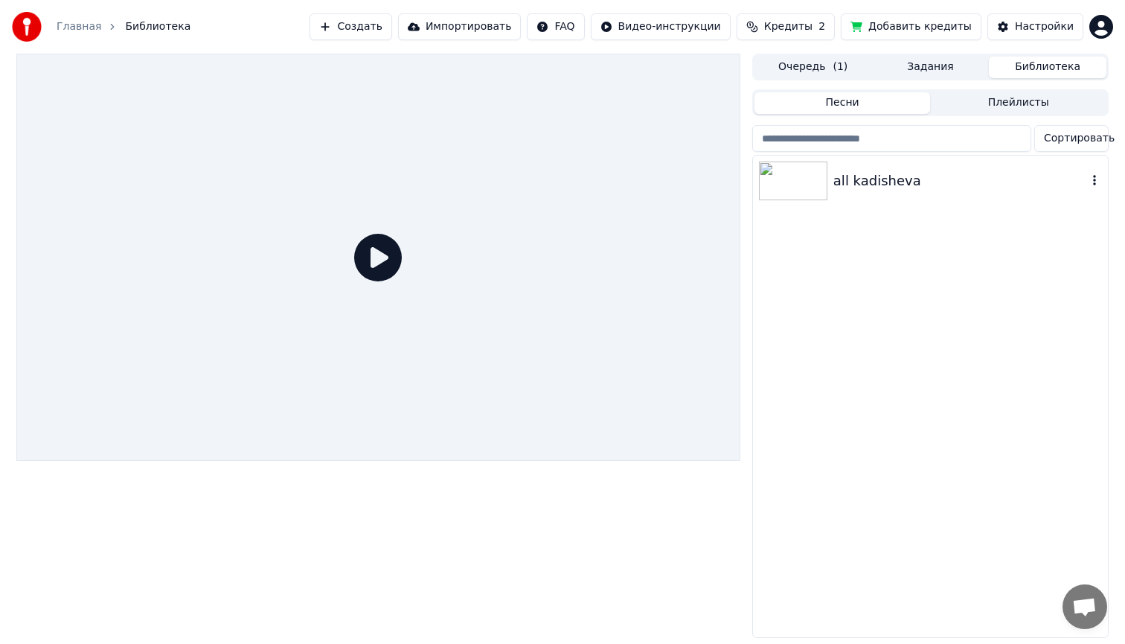
click at [787, 182] on img at bounding box center [793, 181] width 68 height 39
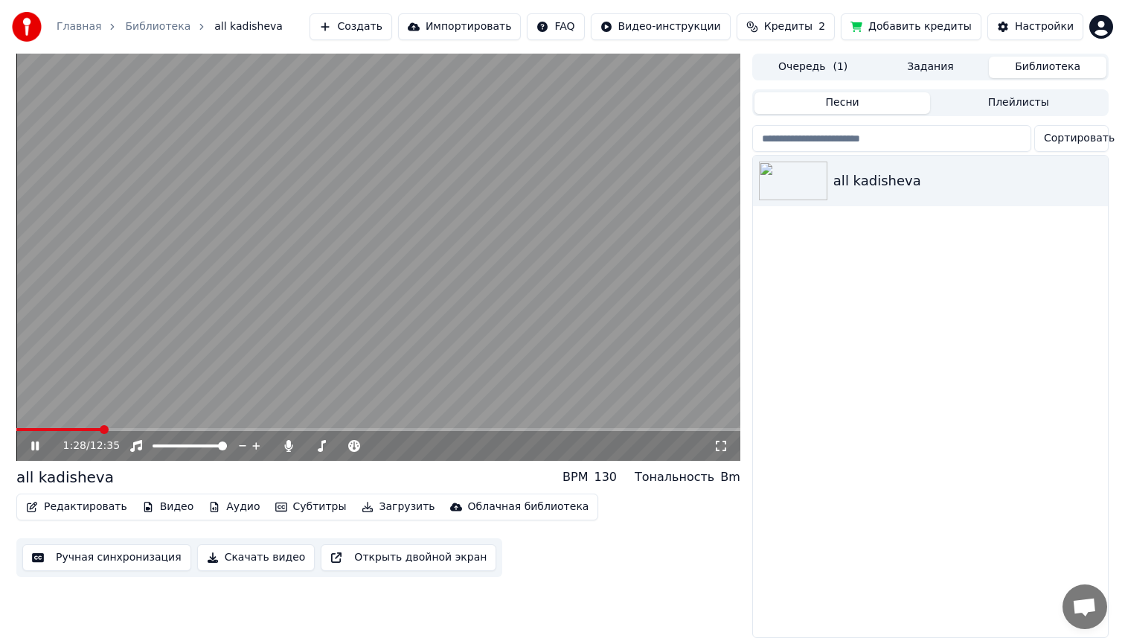
click at [100, 430] on span at bounding box center [378, 429] width 724 height 3
click at [88, 555] on button "Ручная синхронизация" at bounding box center [106, 557] width 169 height 27
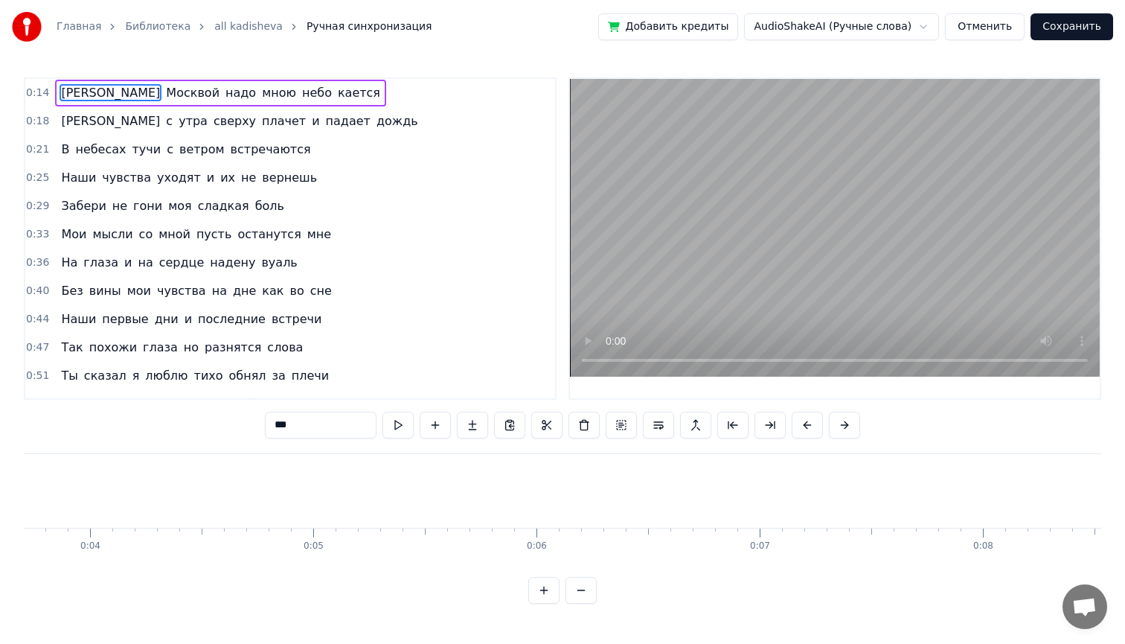
click at [1070, 24] on button "Сохранить" at bounding box center [1072, 26] width 83 height 27
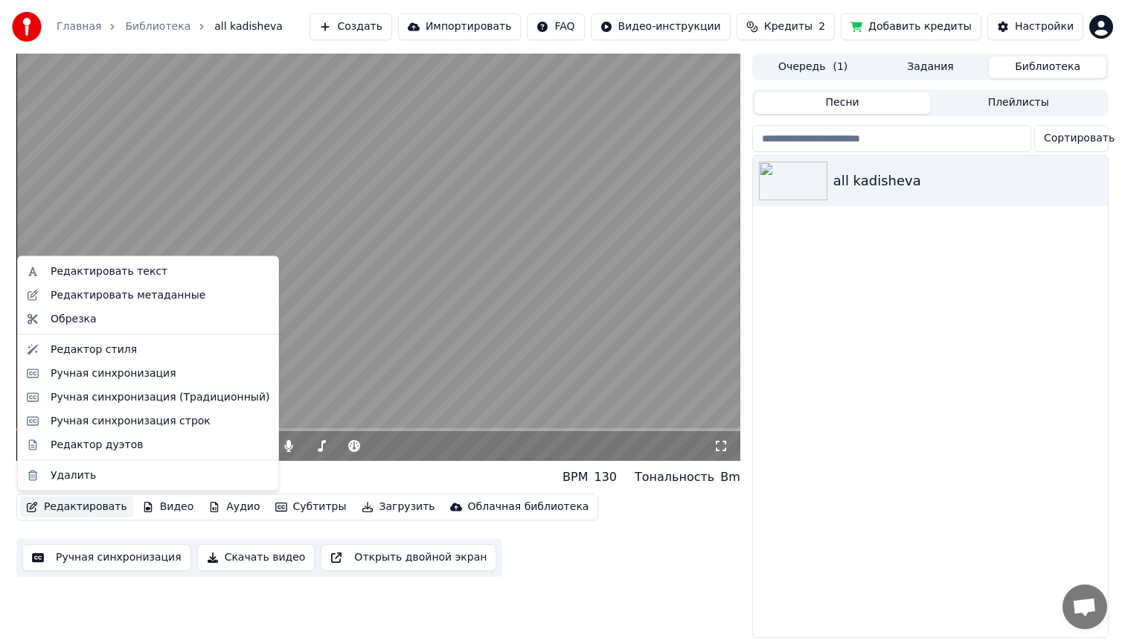
click at [85, 507] on button "Редактировать" at bounding box center [76, 506] width 113 height 21
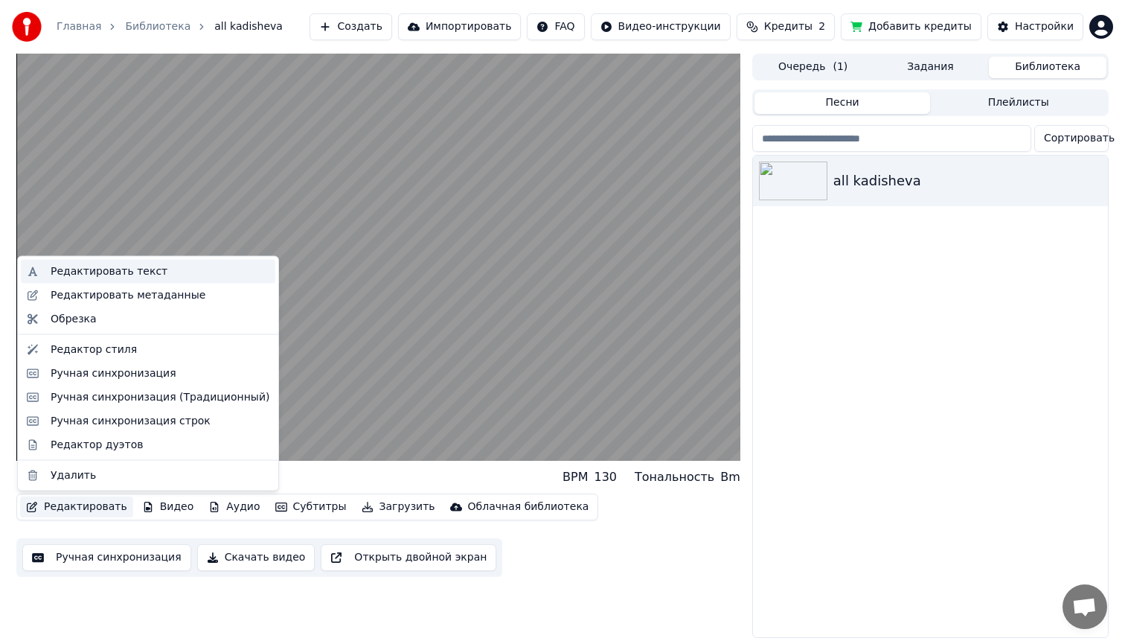
click at [159, 276] on div "Редактировать текст" at bounding box center [160, 271] width 219 height 15
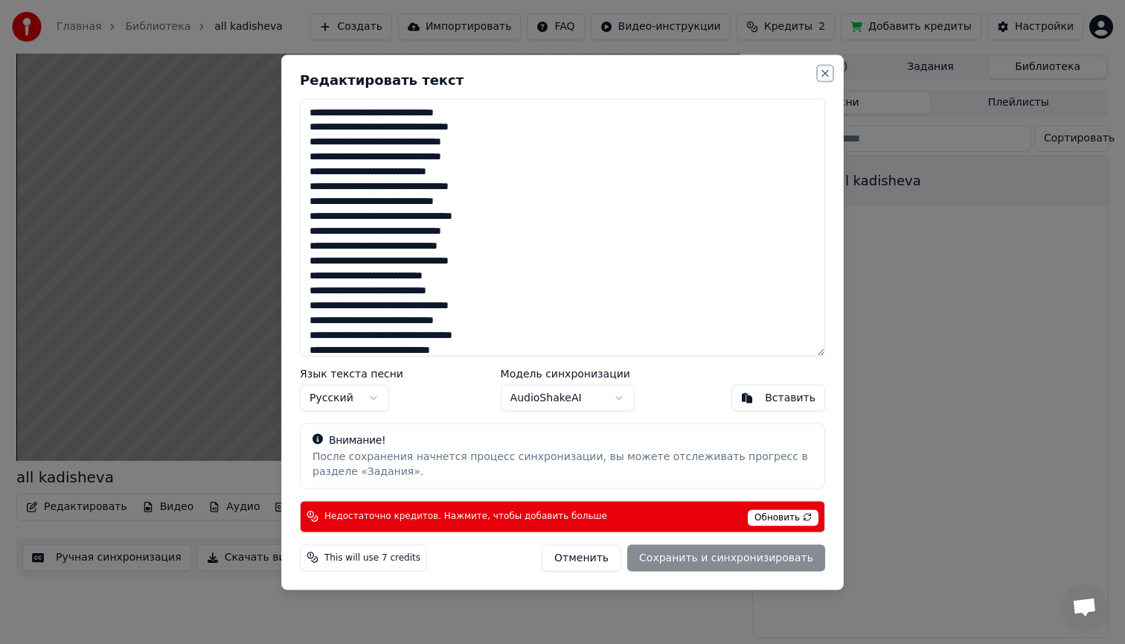
click at [825, 71] on button "Close" at bounding box center [825, 73] width 12 height 12
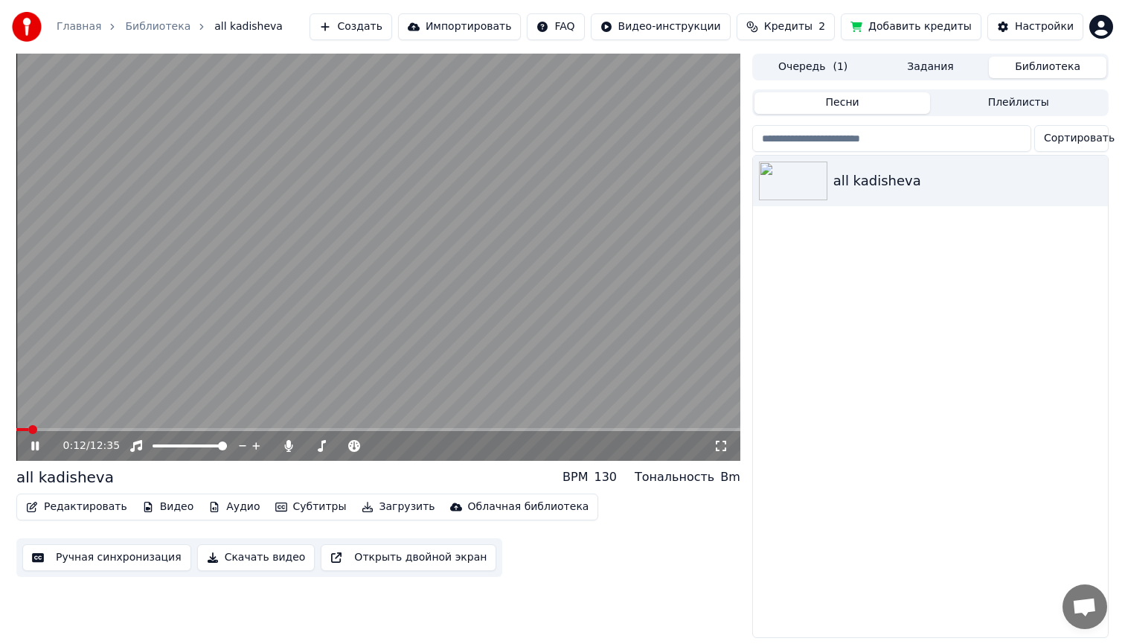
click at [55, 508] on button "Редактировать" at bounding box center [76, 506] width 113 height 21
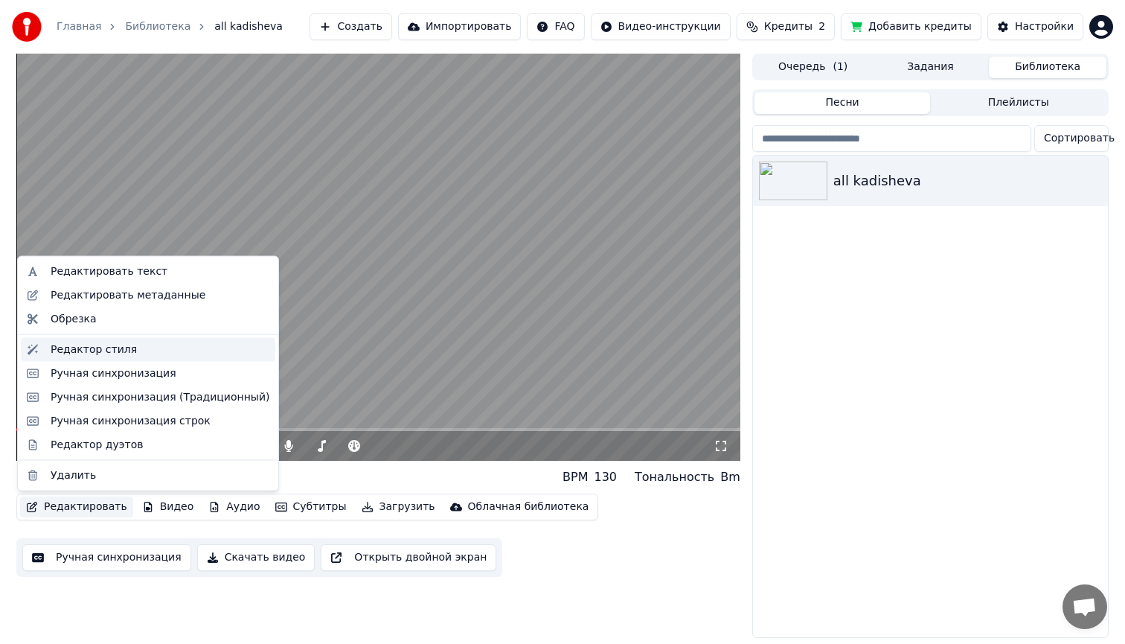
click at [105, 350] on div "Редактор стиля" at bounding box center [94, 349] width 86 height 15
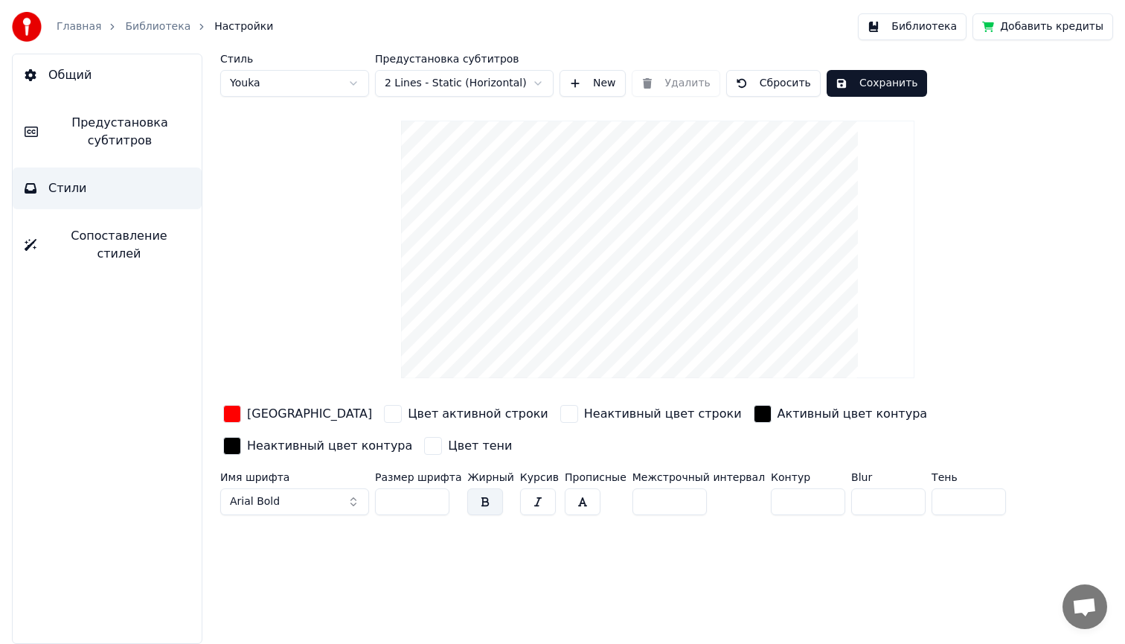
click at [108, 128] on span "Предустановка субтитров" at bounding box center [120, 132] width 140 height 36
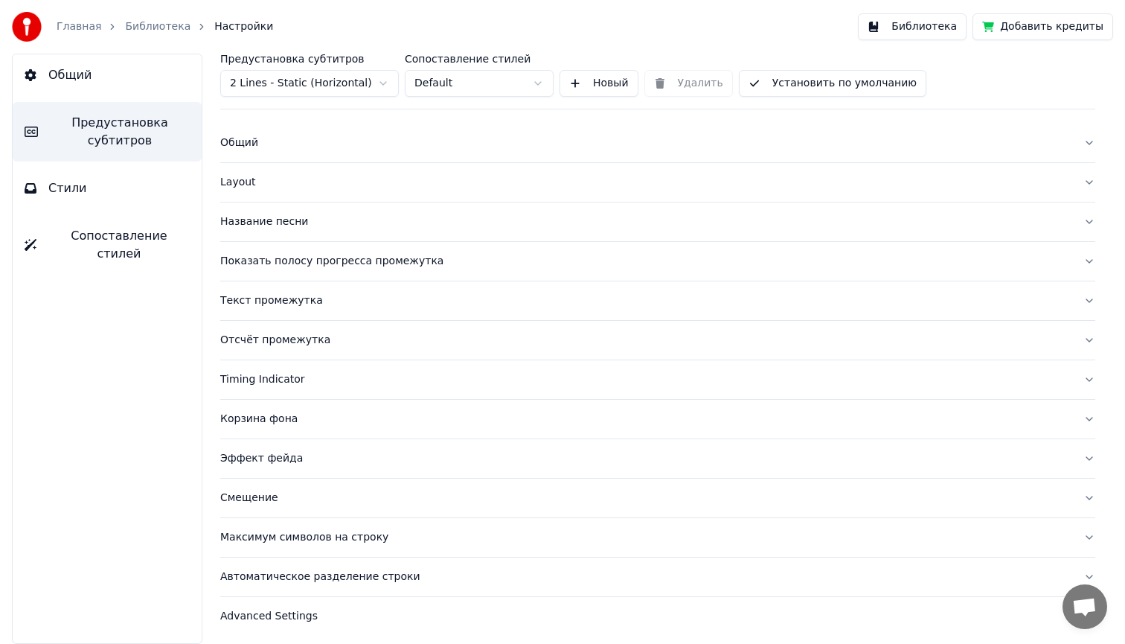
scroll to position [19, 0]
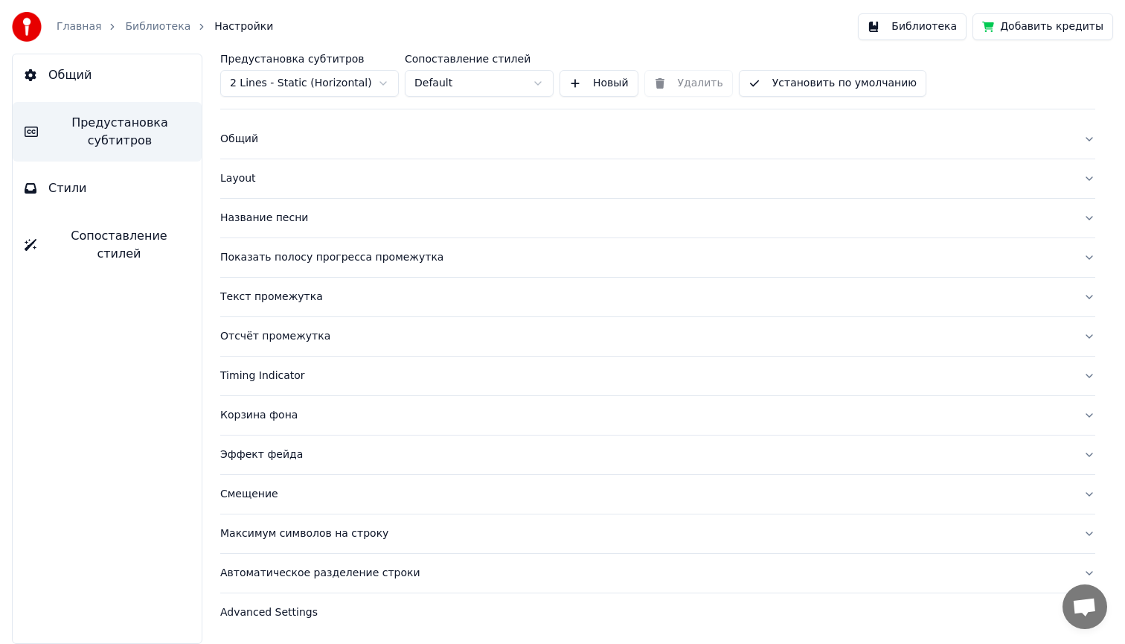
click at [279, 454] on div "Эффект фейда" at bounding box center [645, 454] width 851 height 15
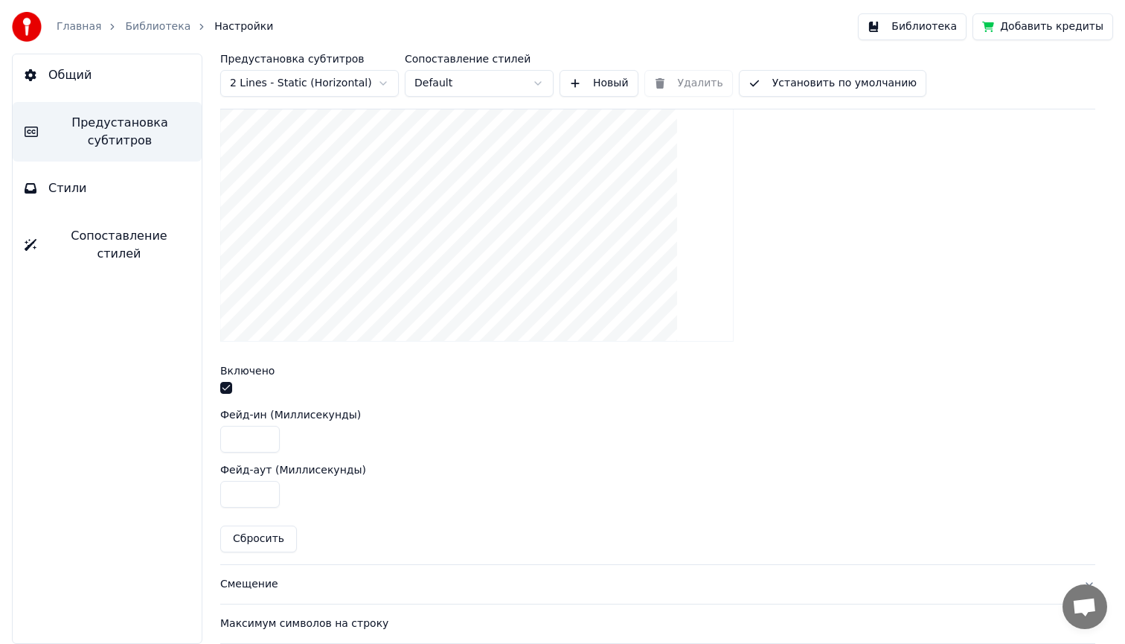
scroll to position [443, 0]
drag, startPoint x: 255, startPoint y: 438, endPoint x: 205, endPoint y: 439, distance: 49.1
click at [205, 439] on div "Предустановка субтитров 2 Lines - Static (Horizontal) Сопоставление стилей Defa…" at bounding box center [658, 349] width 935 height 590
type input "***"
drag, startPoint x: 252, startPoint y: 493, endPoint x: 209, endPoint y: 493, distance: 42.4
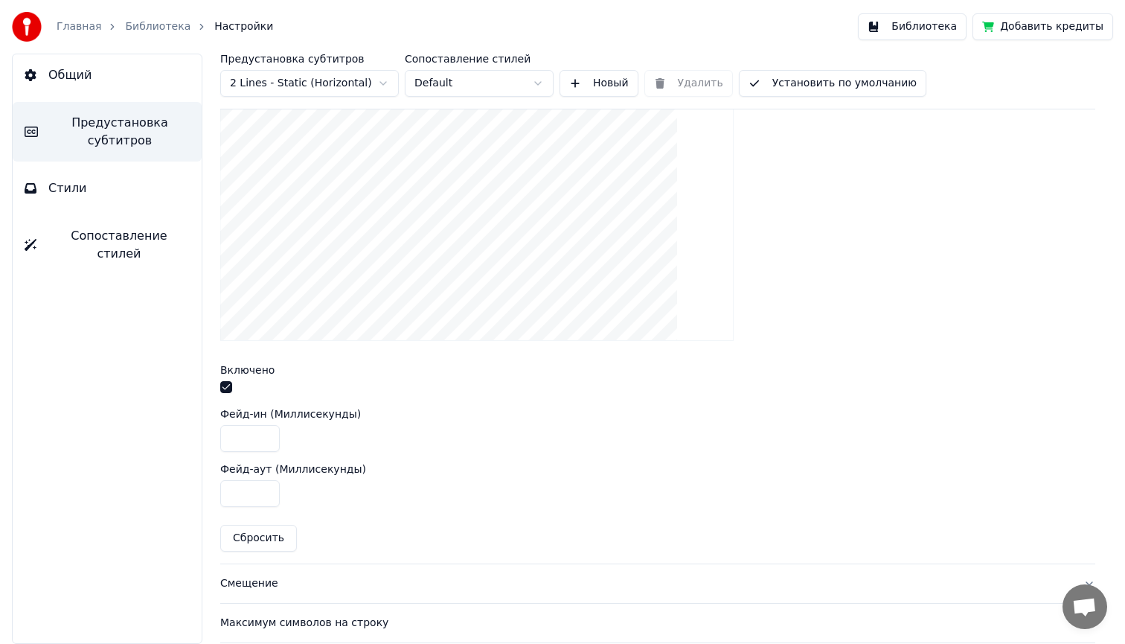
click at [209, 493] on div "Предустановка субтитров 2 Lines - Static (Horizontal) Сопоставление стилей Defa…" at bounding box center [658, 349] width 935 height 590
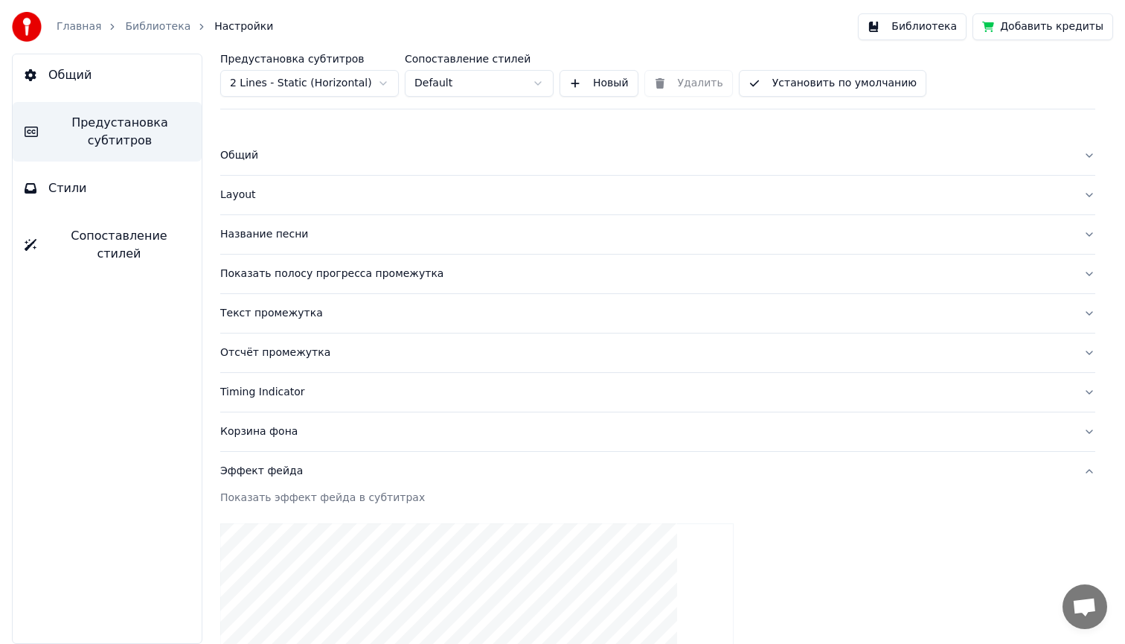
scroll to position [0, 0]
type input "***"
click at [241, 159] on div "Общий" at bounding box center [645, 158] width 851 height 15
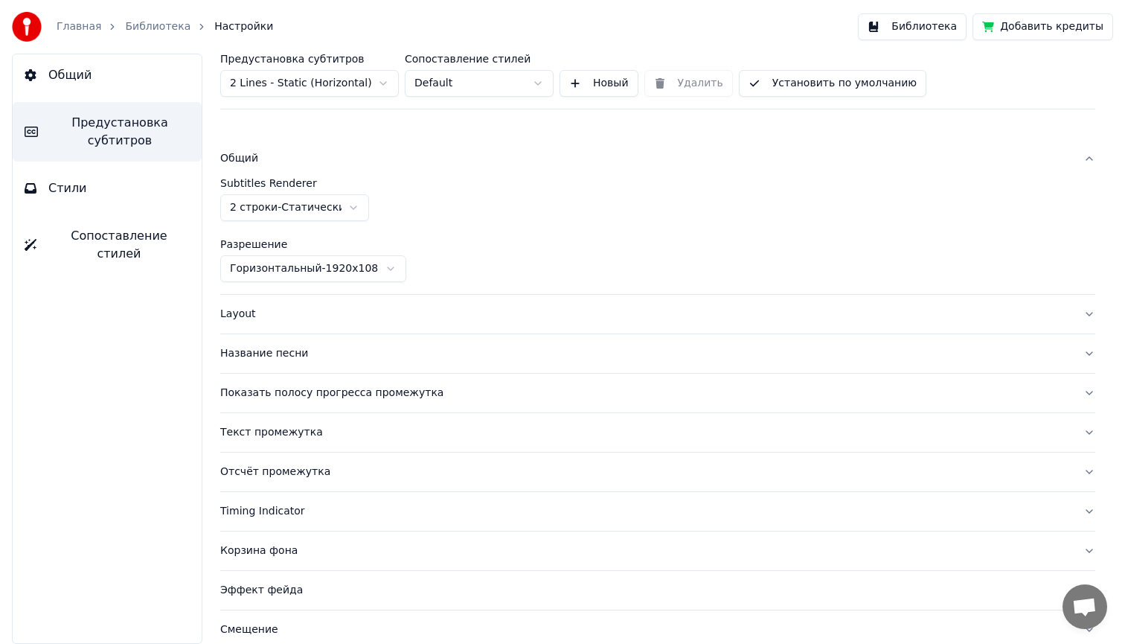
click at [241, 315] on div "Layout" at bounding box center [645, 314] width 851 height 15
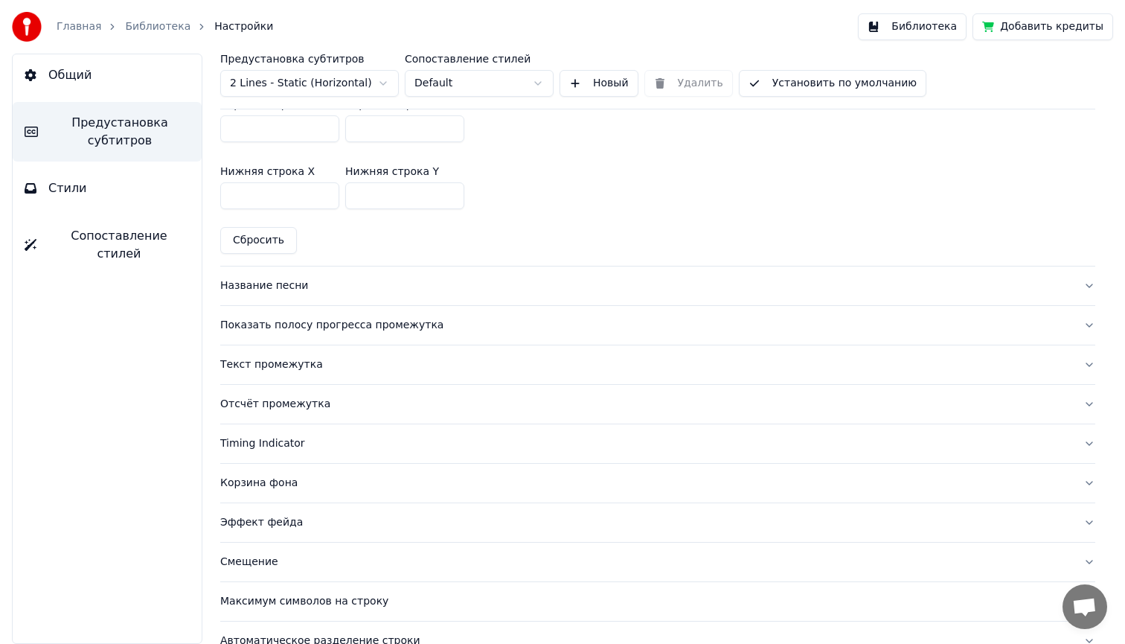
scroll to position [521, 0]
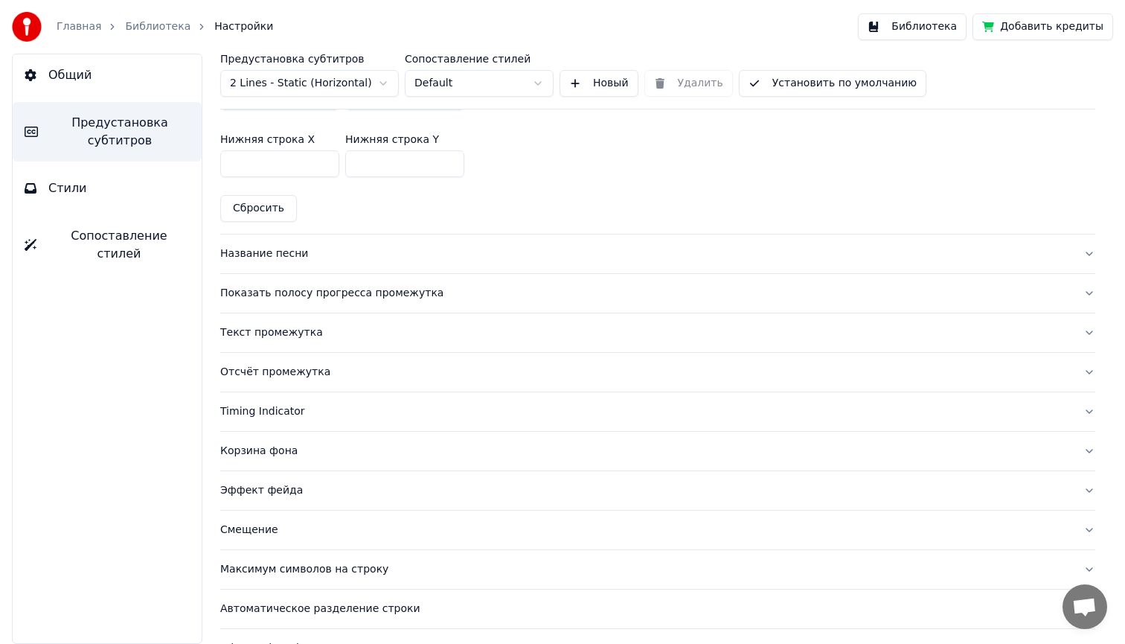
click at [266, 373] on div "Отсчёт промежутка" at bounding box center [645, 372] width 851 height 15
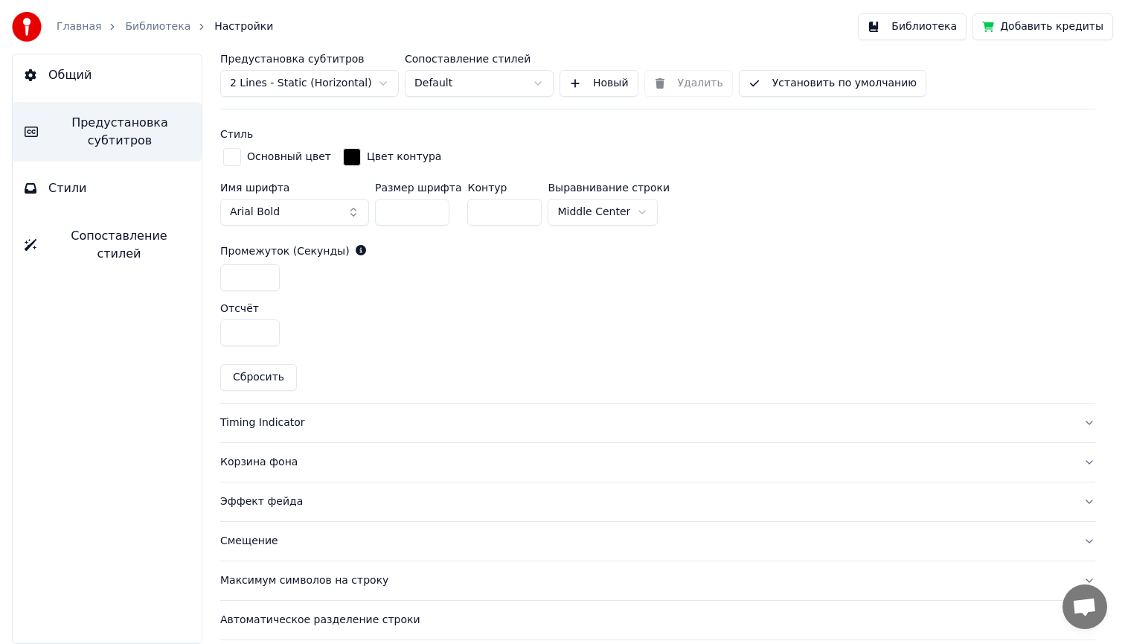
scroll to position [619, 0]
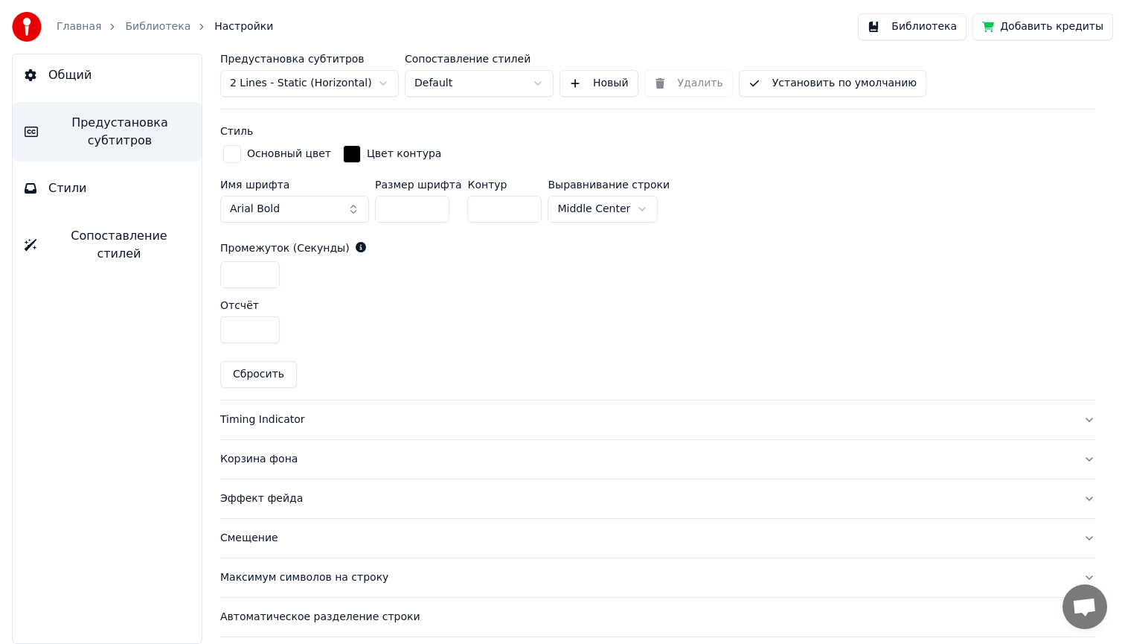
click at [265, 418] on div "Timing Indicator" at bounding box center [645, 419] width 851 height 15
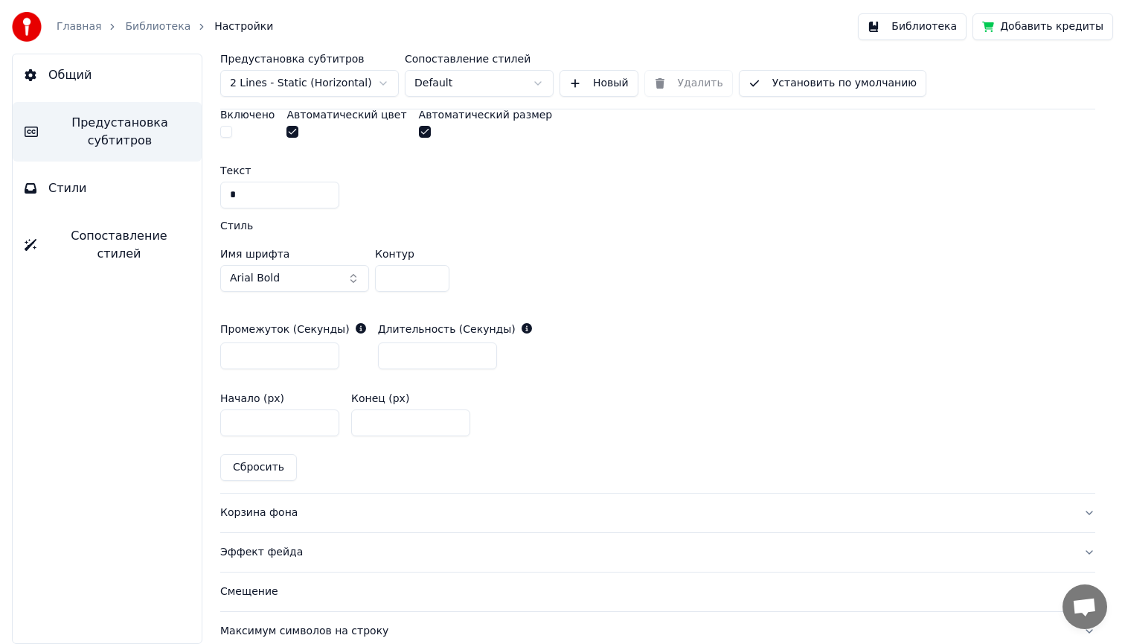
click at [261, 513] on div "Корзина фона" at bounding box center [645, 512] width 851 height 15
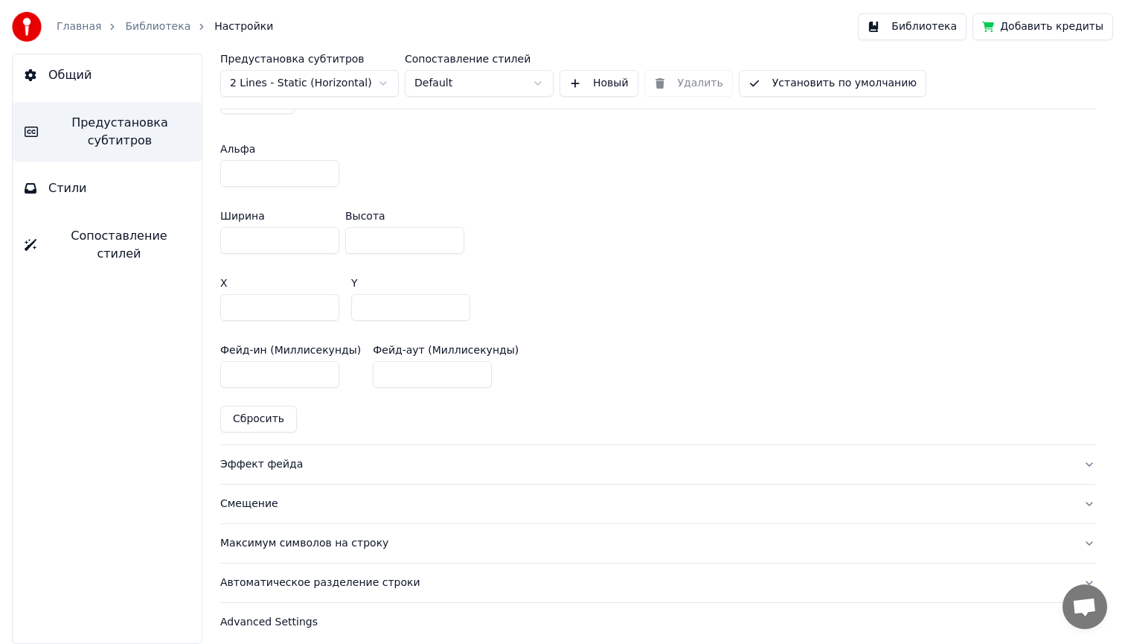
scroll to position [866, 0]
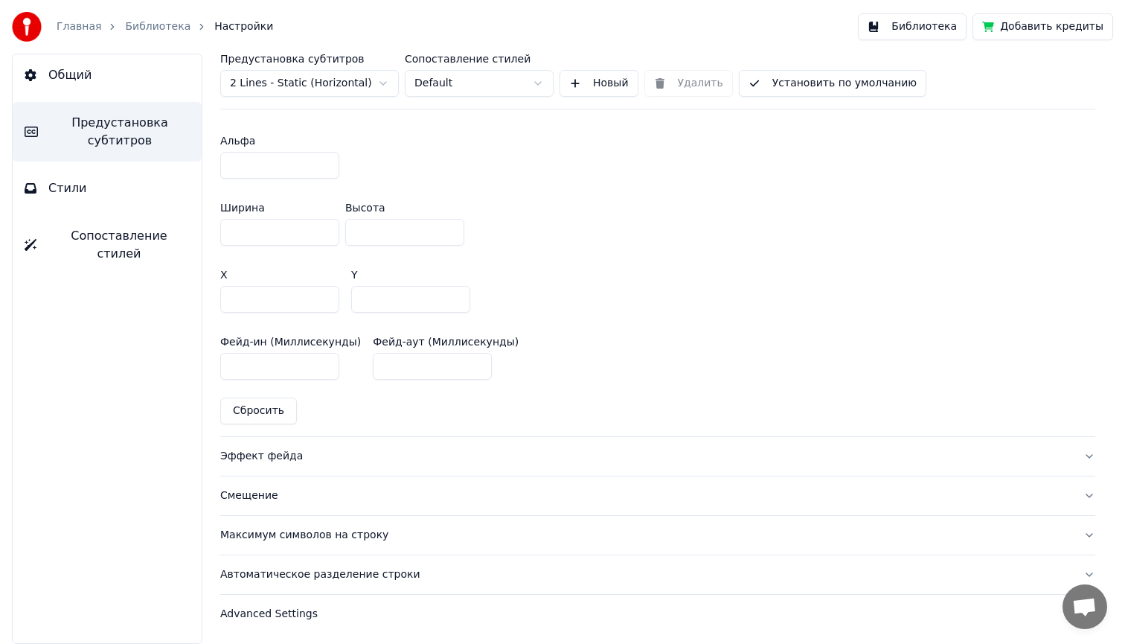
click at [262, 455] on div "Эффект фейда" at bounding box center [645, 456] width 851 height 15
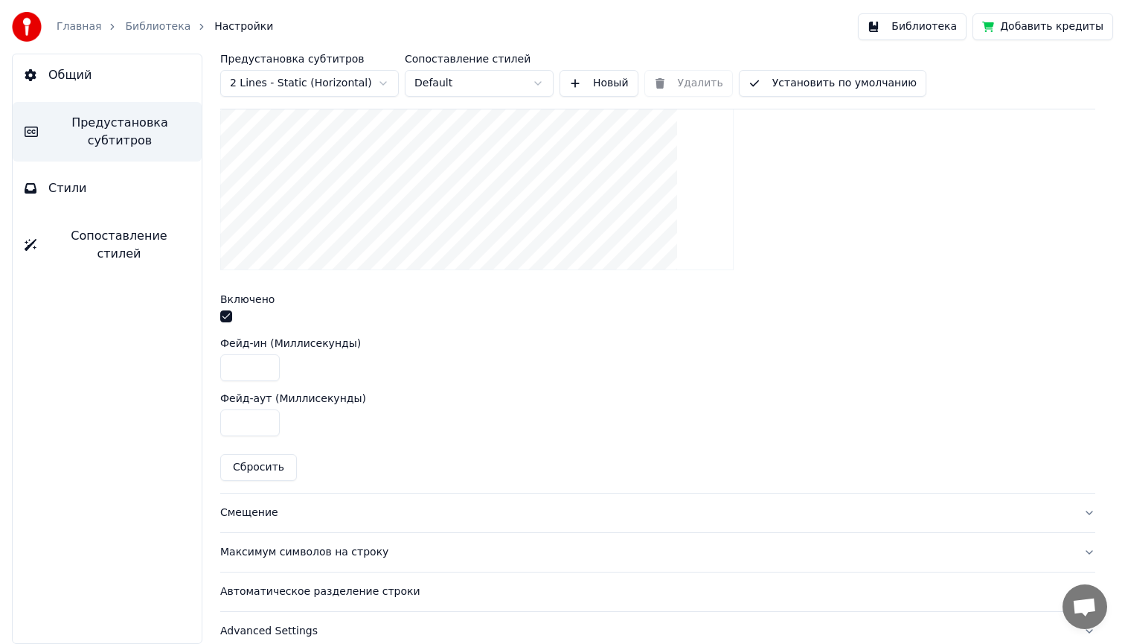
scroll to position [531, 0]
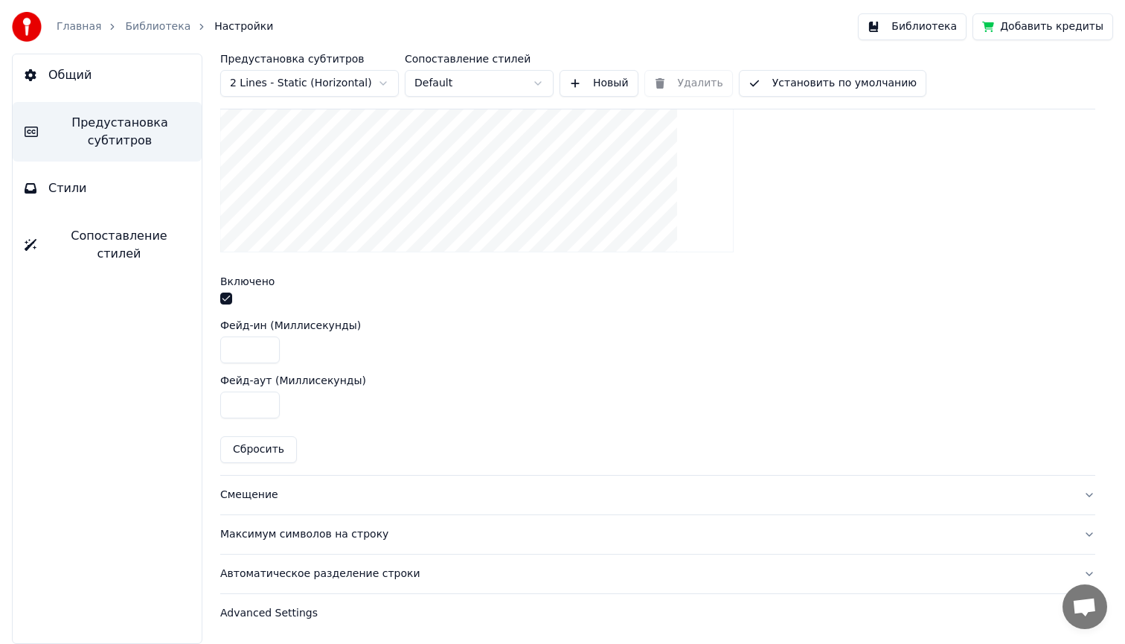
click at [255, 535] on div "Максимум символов на строку" at bounding box center [645, 534] width 851 height 15
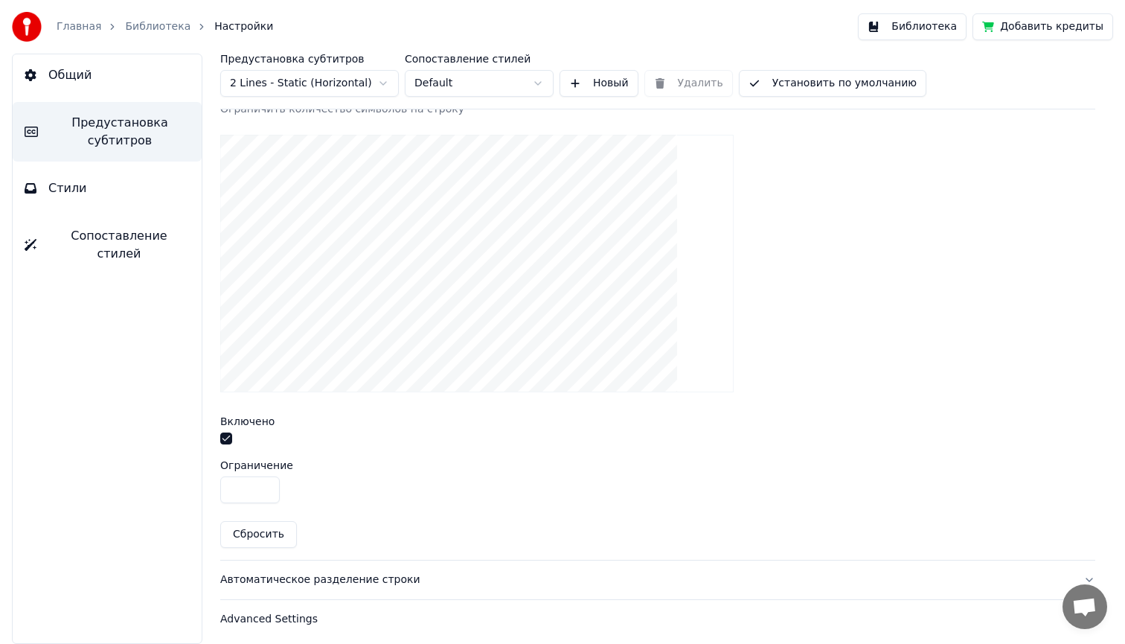
scroll to position [476, 0]
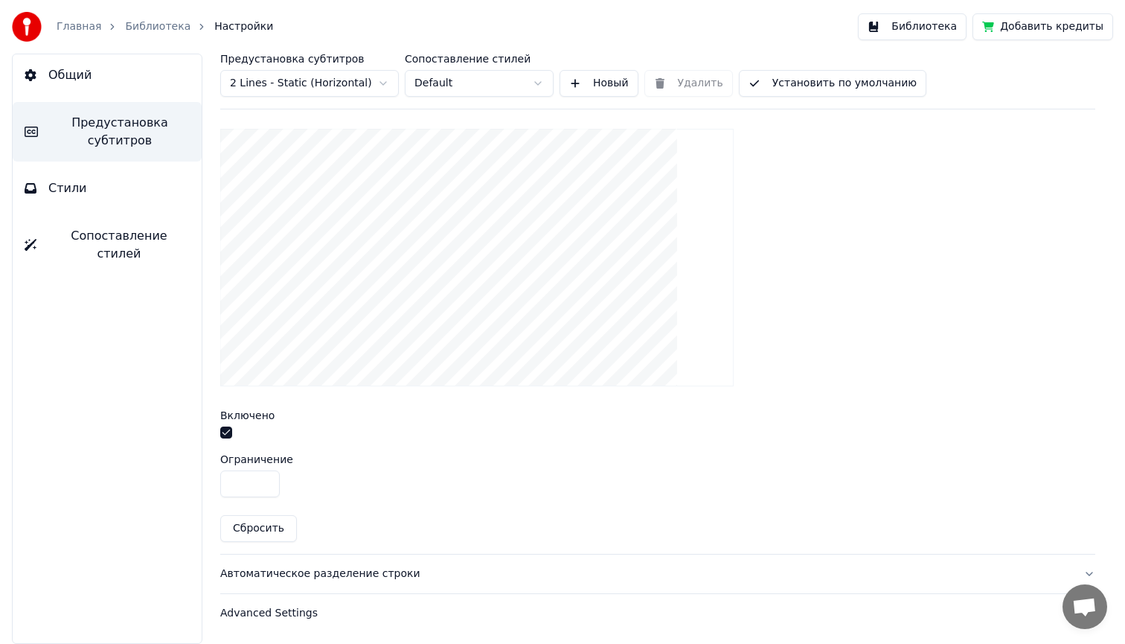
click at [287, 572] on div "Автоматическое разделение строки" at bounding box center [645, 573] width 851 height 15
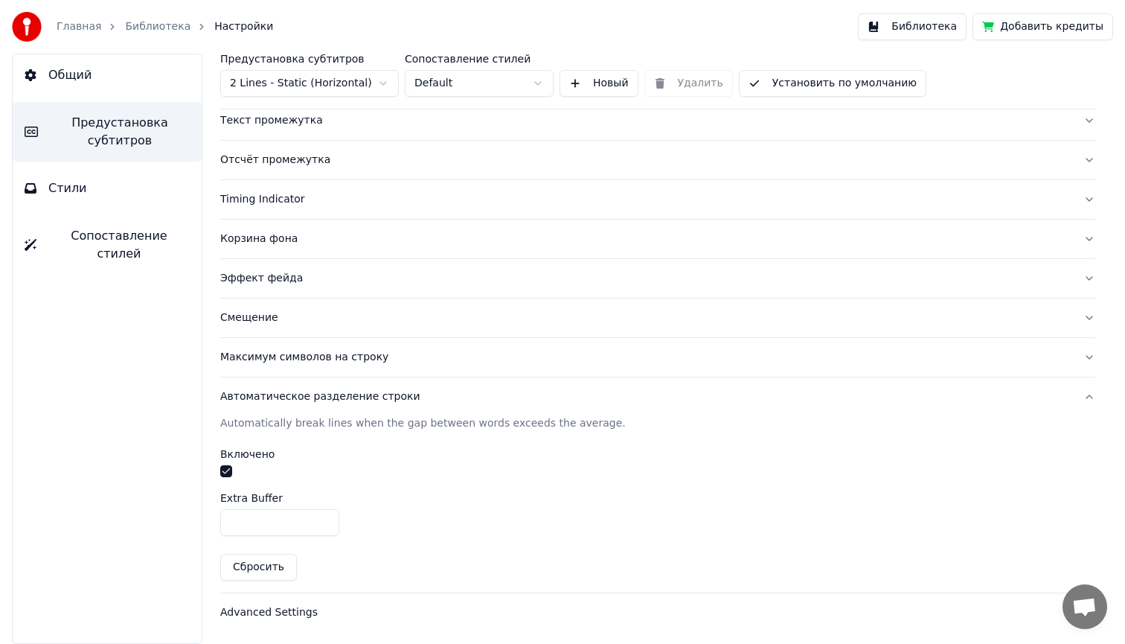
scroll to position [195, 0]
type input "*"
click at [324, 525] on input "*" at bounding box center [279, 523] width 119 height 27
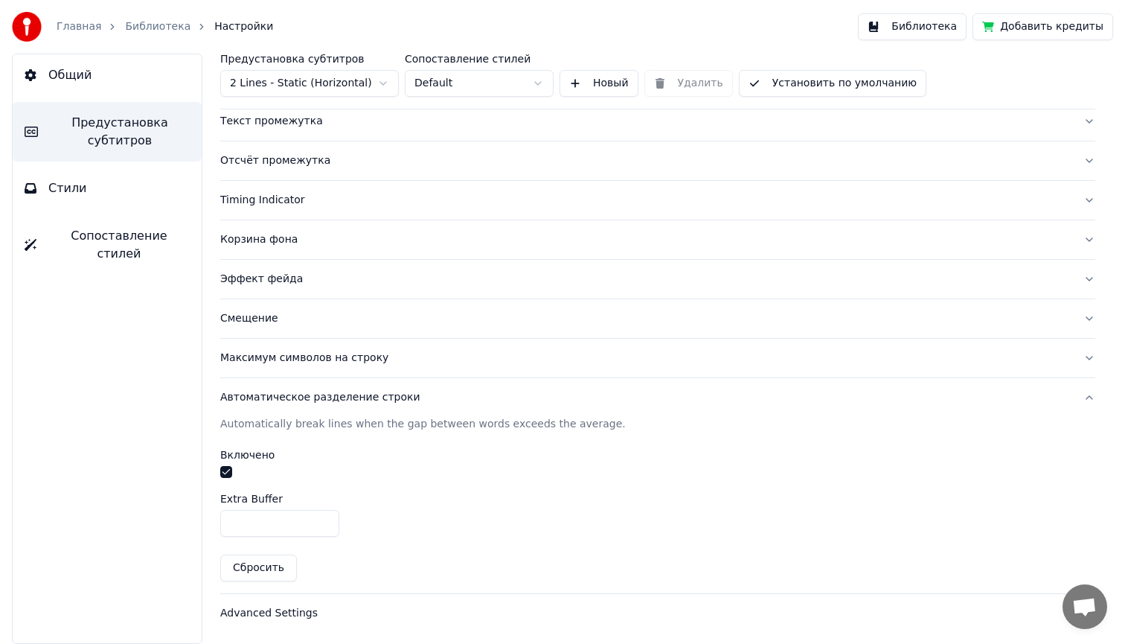
click at [252, 519] on input "*" at bounding box center [279, 523] width 119 height 27
click at [709, 396] on div "Автоматическое разделение строки" at bounding box center [645, 397] width 851 height 15
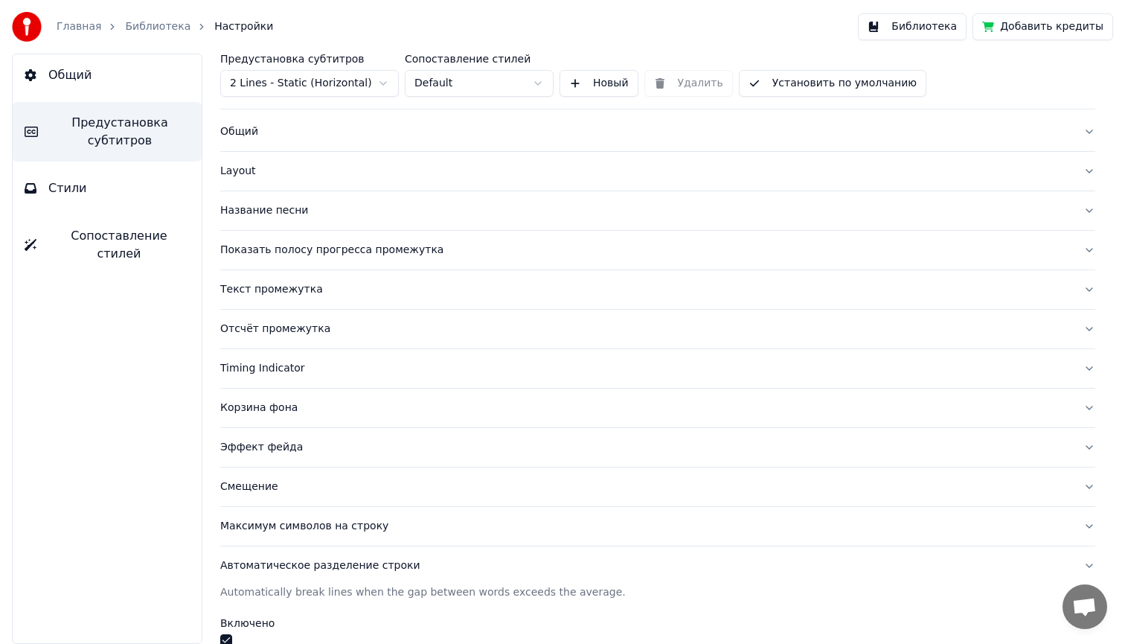
scroll to position [19, 0]
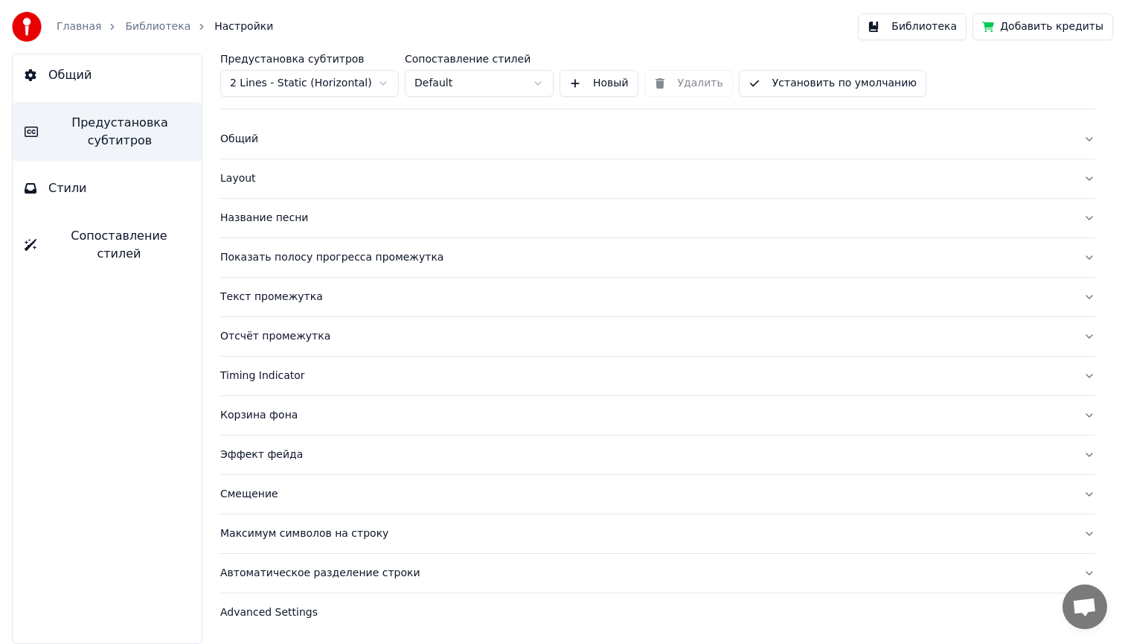
click at [917, 28] on button "Библиотека" at bounding box center [912, 26] width 109 height 27
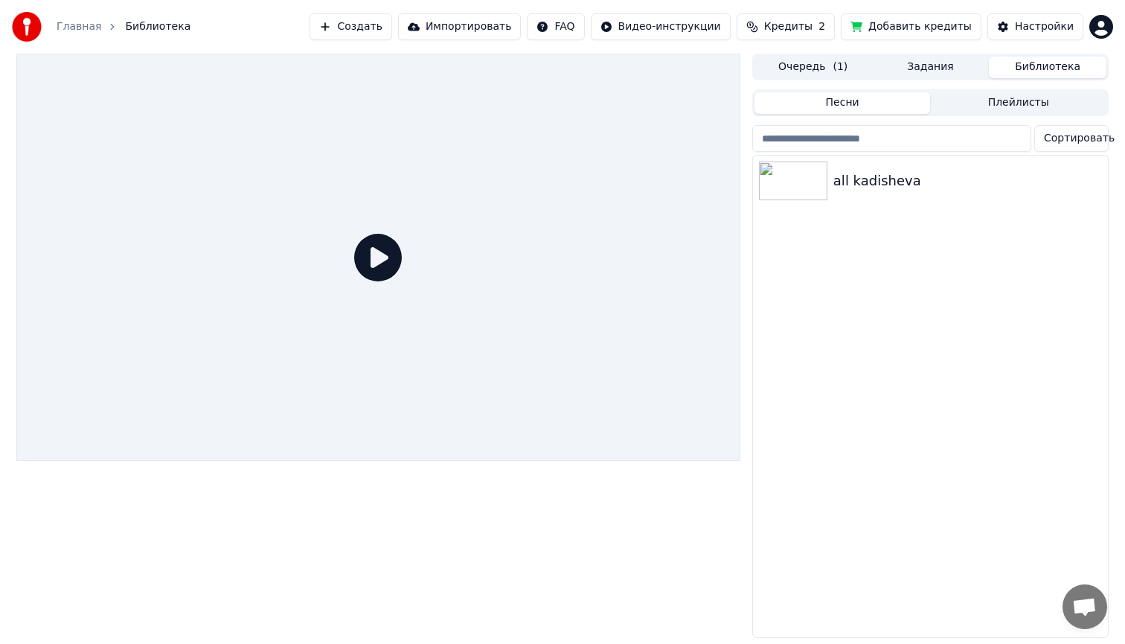
click at [383, 260] on icon at bounding box center [378, 258] width 48 height 48
click at [805, 173] on img at bounding box center [793, 181] width 68 height 39
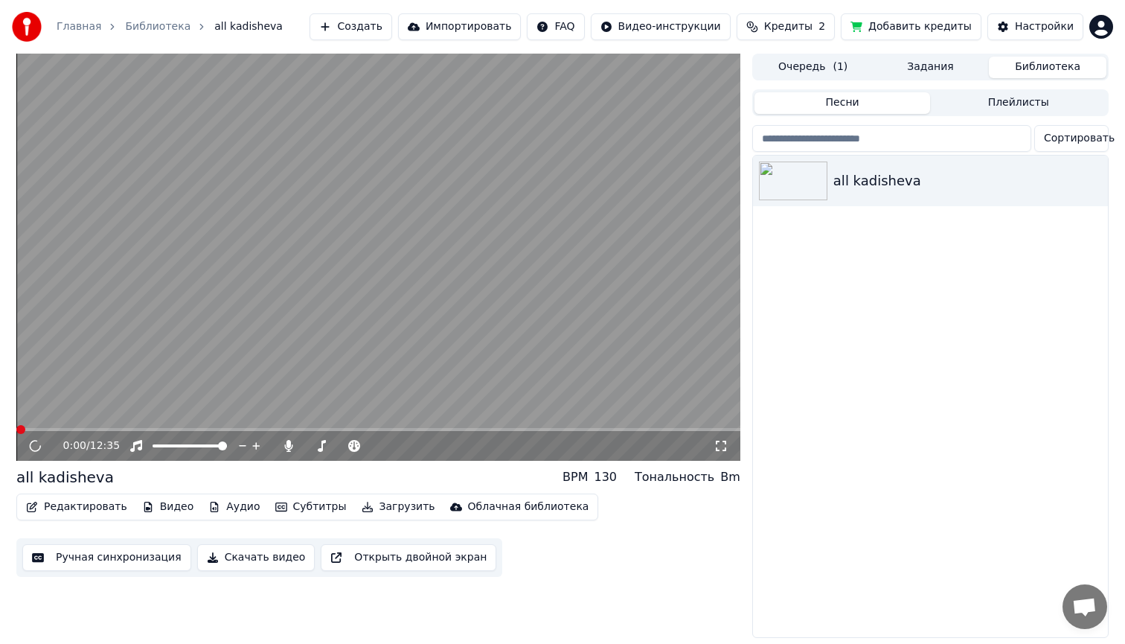
click at [71, 434] on div "0:00 / 12:35" at bounding box center [378, 446] width 724 height 30
click at [79, 432] on div "0:01 / 12:35" at bounding box center [378, 446] width 724 height 30
click at [75, 429] on span at bounding box center [378, 429] width 724 height 3
click at [37, 448] on icon at bounding box center [34, 445] width 7 height 9
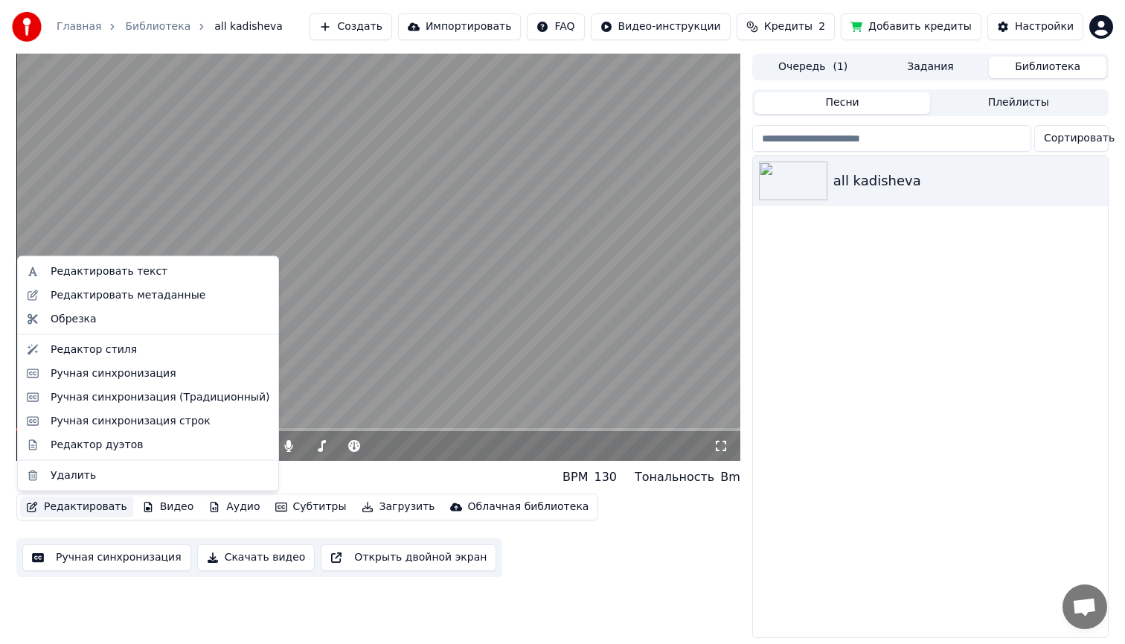
click at [89, 505] on button "Редактировать" at bounding box center [76, 506] width 113 height 21
click at [153, 352] on div "Редактор стиля" at bounding box center [160, 349] width 219 height 15
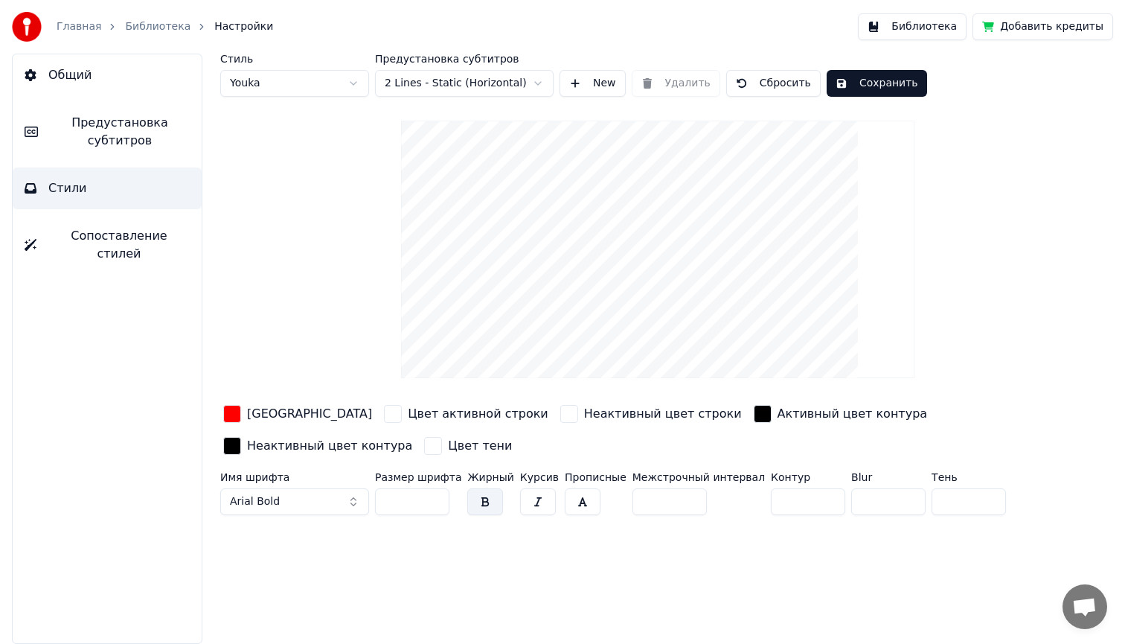
click at [122, 135] on span "Предустановка субтитров" at bounding box center [120, 132] width 140 height 36
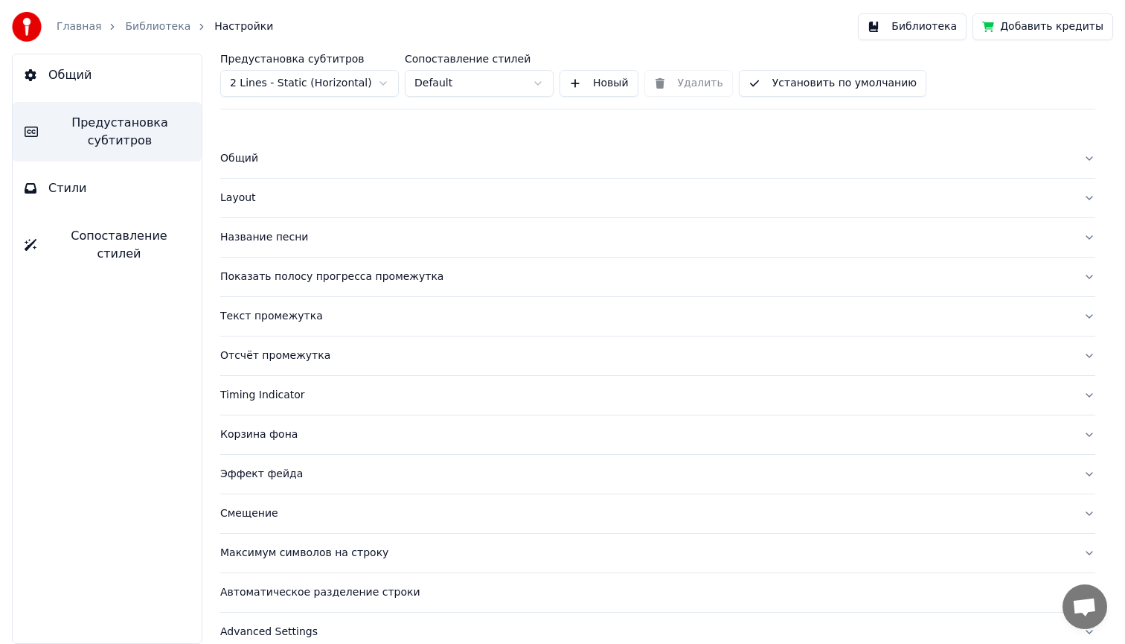
click at [141, 240] on span "Сопоставление стилей" at bounding box center [118, 245] width 141 height 36
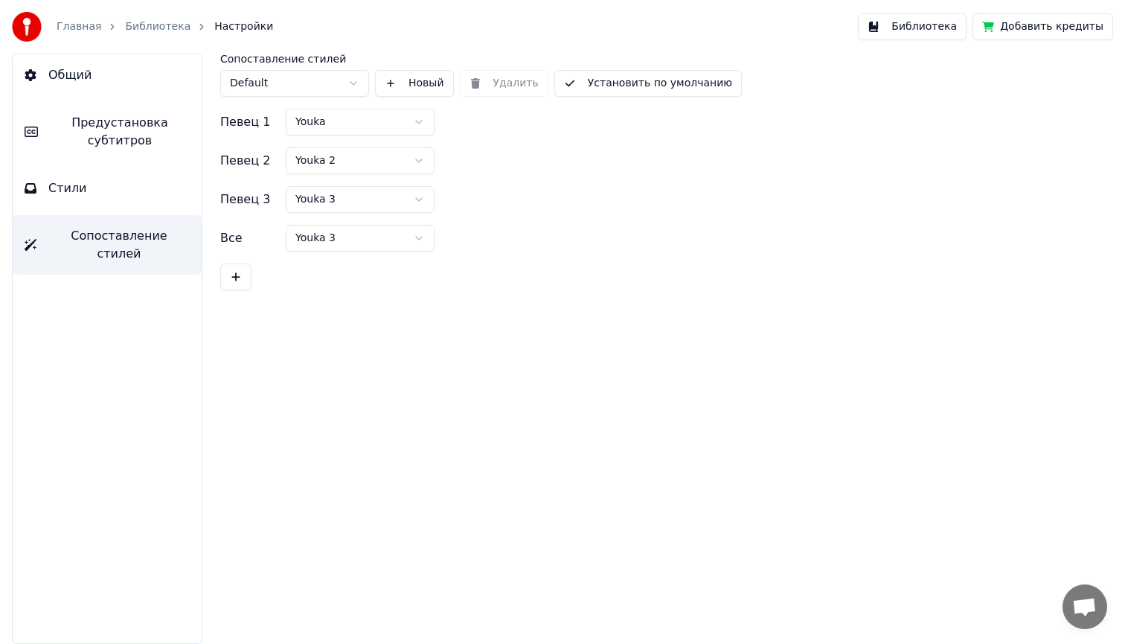
click at [138, 121] on span "Предустановка субтитров" at bounding box center [120, 132] width 140 height 36
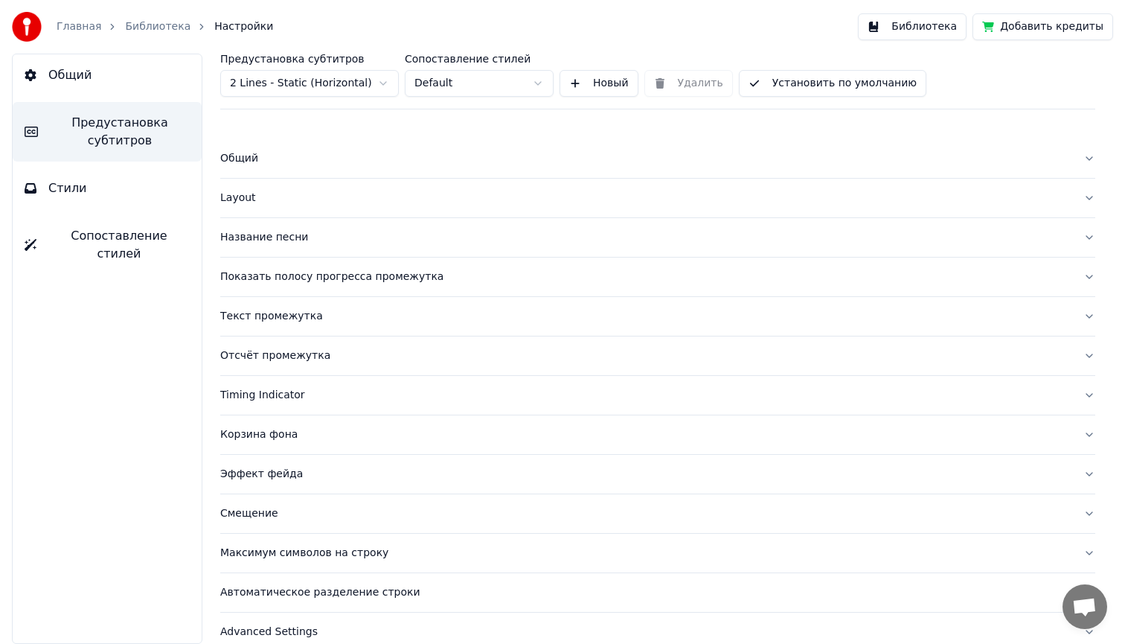
scroll to position [19, 0]
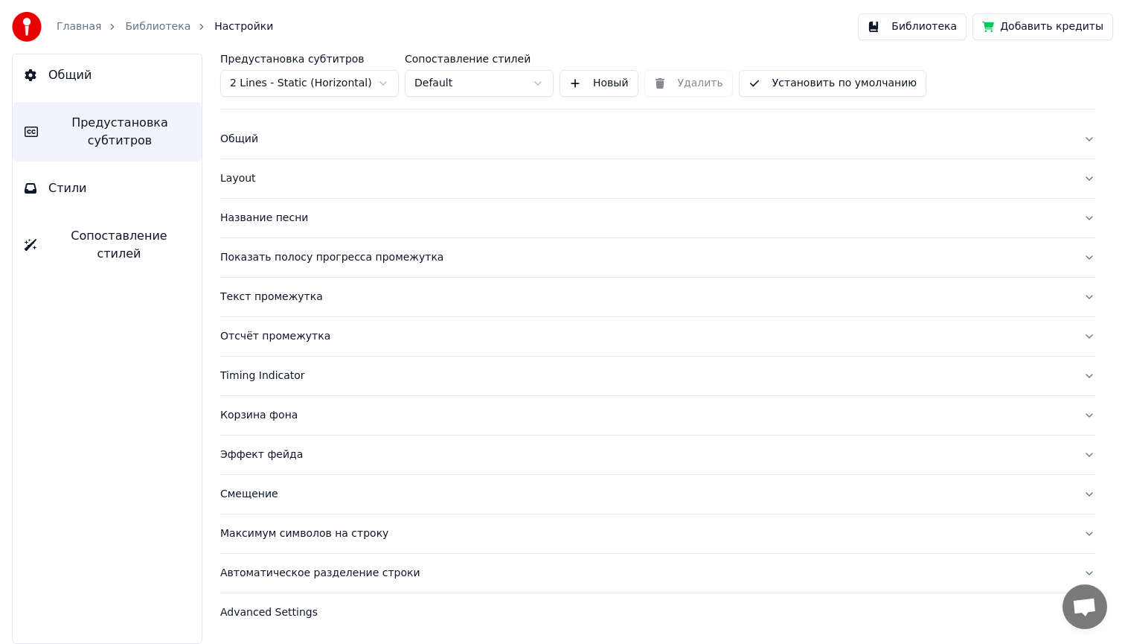
click at [279, 575] on div "Автоматическое разделение строки" at bounding box center [645, 573] width 851 height 15
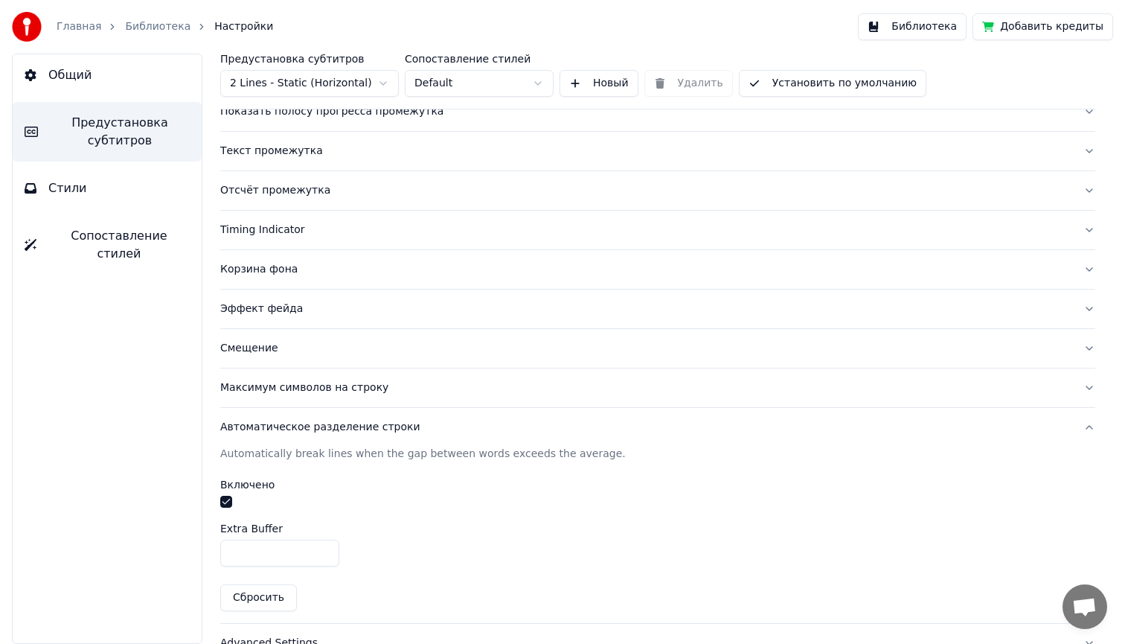
scroll to position [195, 0]
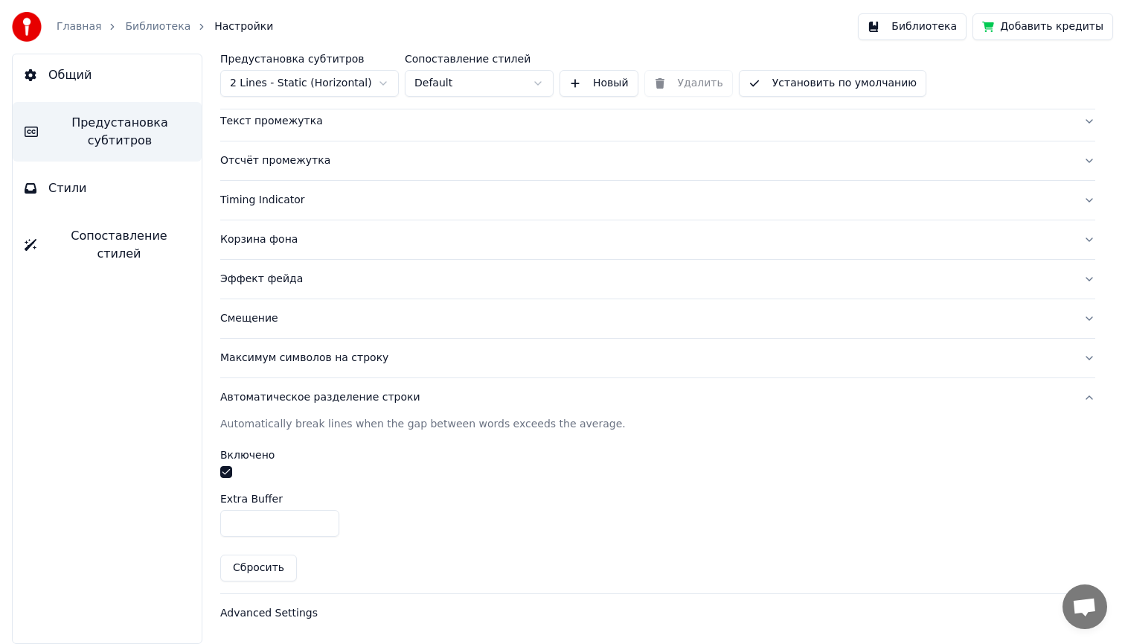
click at [324, 518] on input "*" at bounding box center [279, 523] width 119 height 27
type input "*"
click at [324, 518] on input "*" at bounding box center [279, 523] width 119 height 27
click at [461, 499] on div "Extra Buffer" at bounding box center [657, 498] width 875 height 10
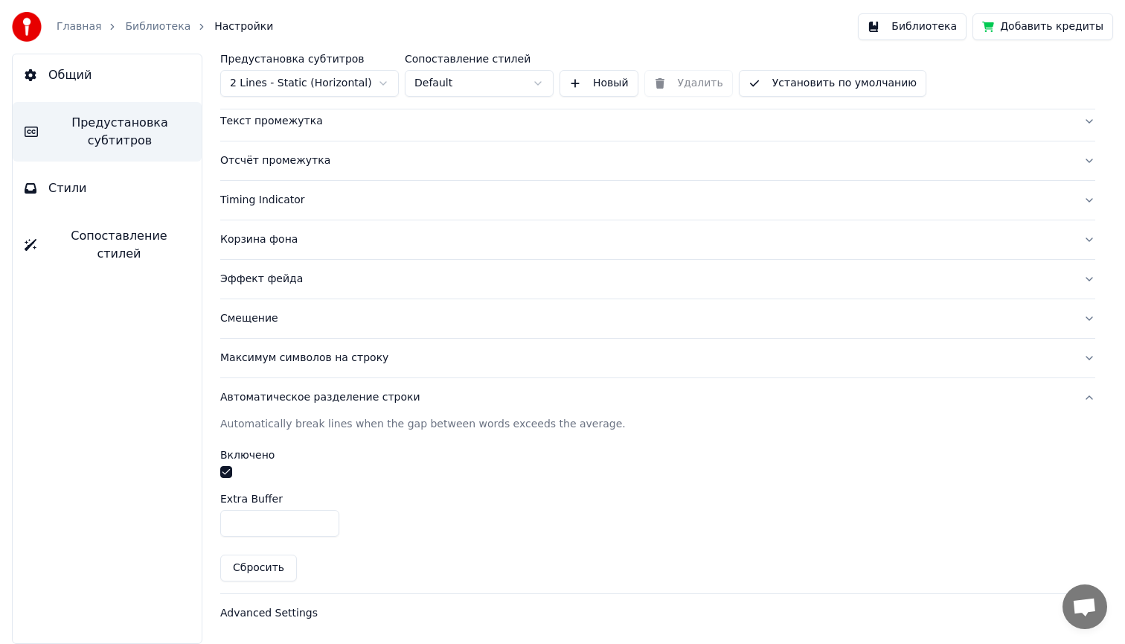
click at [923, 28] on button "Библиотека" at bounding box center [912, 26] width 109 height 27
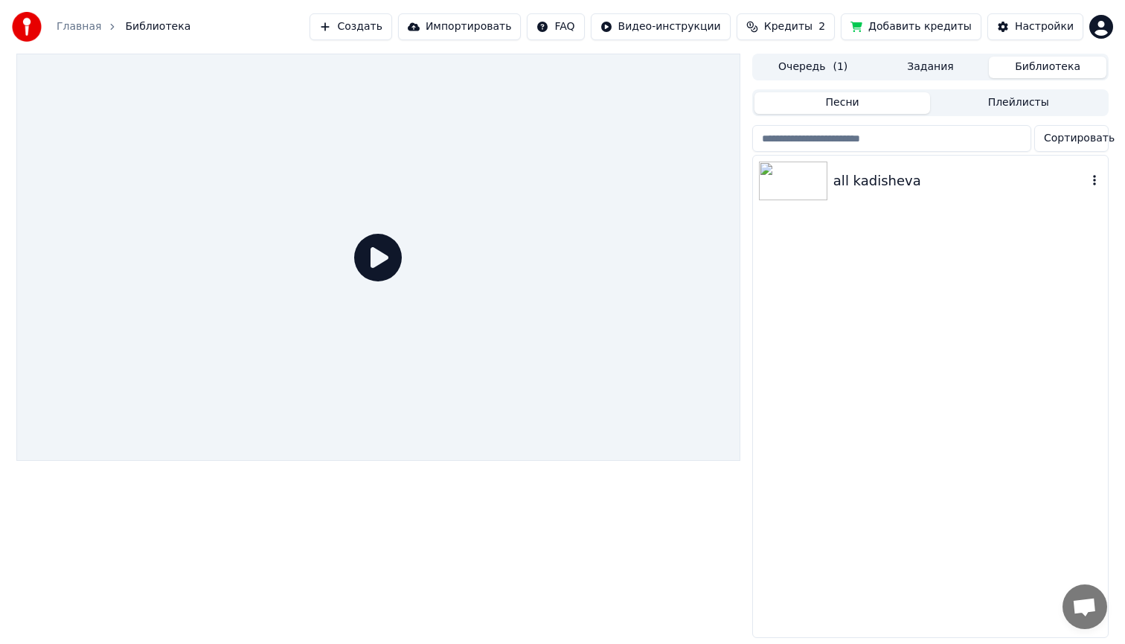
click at [790, 182] on img at bounding box center [793, 181] width 68 height 39
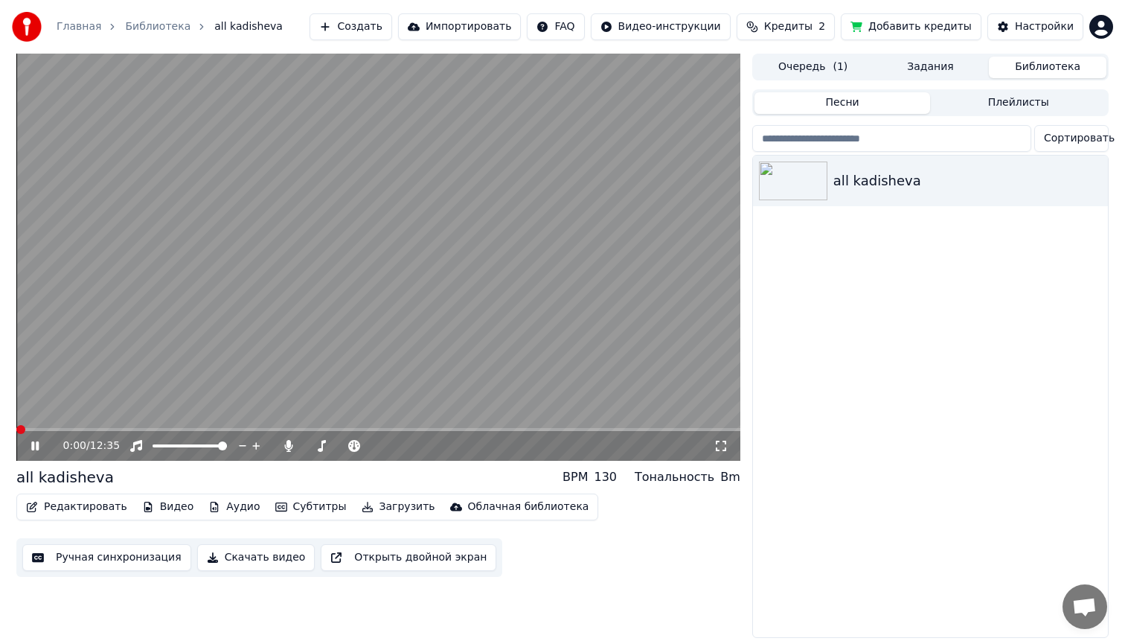
click at [92, 432] on div "0:00 / 12:35" at bounding box center [378, 446] width 724 height 30
click at [94, 431] on div "0:00 / 12:35" at bounding box center [378, 446] width 724 height 30
click at [94, 434] on div "0:01 / 12:35" at bounding box center [378, 446] width 724 height 30
click at [94, 429] on span at bounding box center [378, 429] width 724 height 3
click at [112, 429] on span at bounding box center [378, 429] width 724 height 3
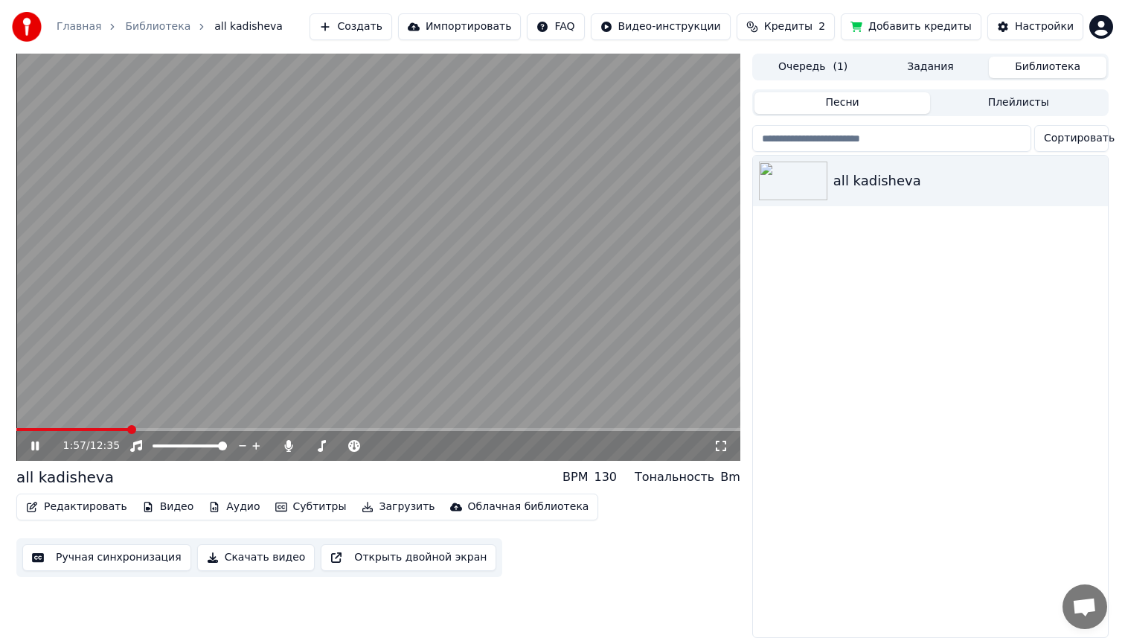
click at [36, 443] on icon at bounding box center [34, 445] width 7 height 9
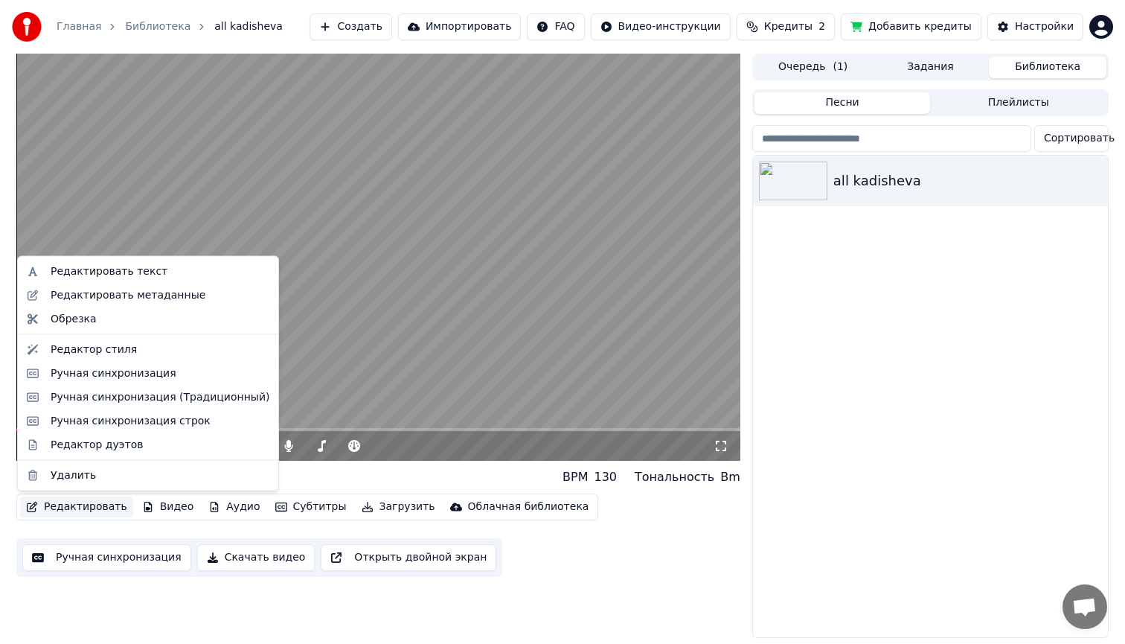
click at [86, 504] on button "Редактировать" at bounding box center [76, 506] width 113 height 21
click at [132, 350] on div "Редактор стиля" at bounding box center [160, 349] width 219 height 15
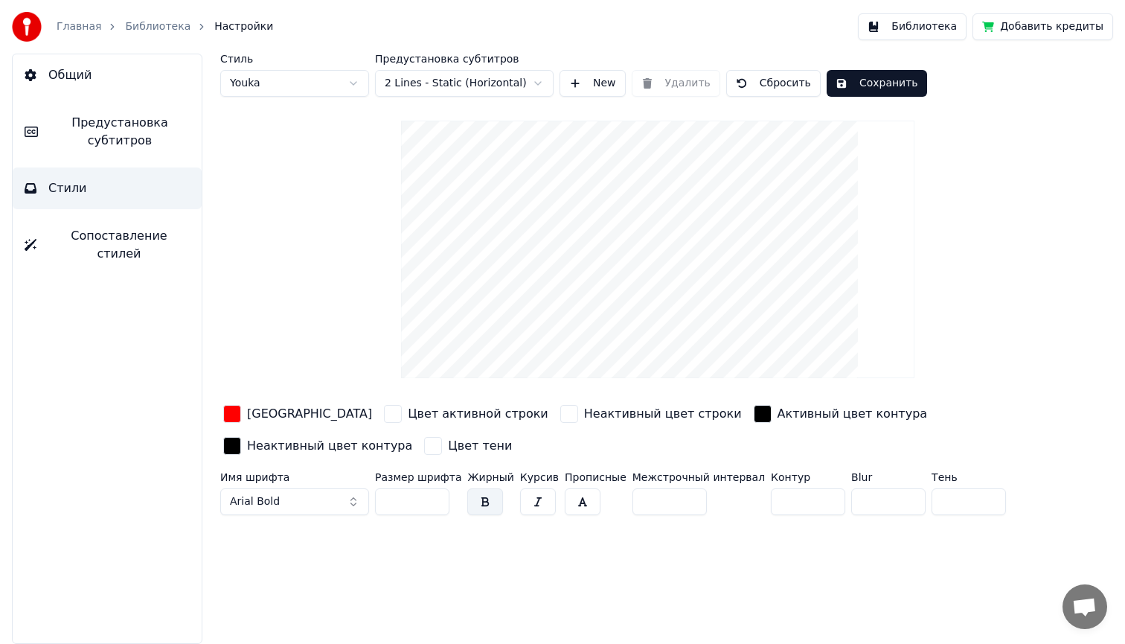
click at [121, 239] on span "Сопоставление стилей" at bounding box center [118, 245] width 141 height 36
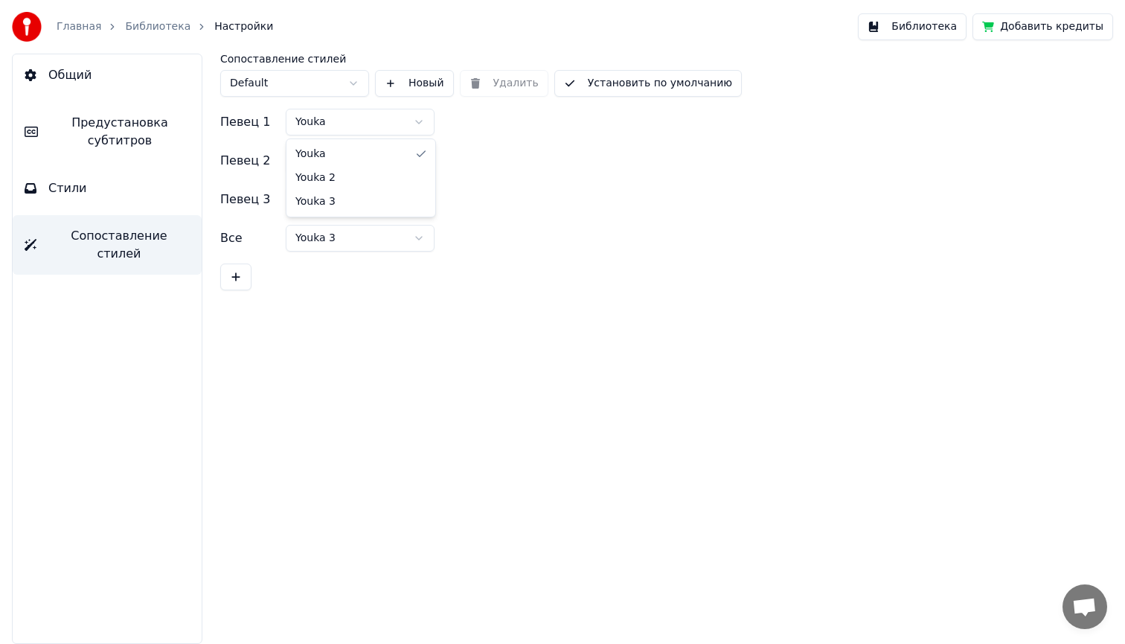
click at [365, 121] on html "Главная Библиотека Настройки Библиотека Добавить кредиты Общий Предустановка су…" at bounding box center [562, 322] width 1125 height 644
click at [352, 83] on html "Главная Библиотека Настройки Библиотека Добавить кредиты Общий Предустановка су…" at bounding box center [562, 322] width 1125 height 644
click at [134, 134] on span "Предустановка субтитров" at bounding box center [120, 132] width 140 height 36
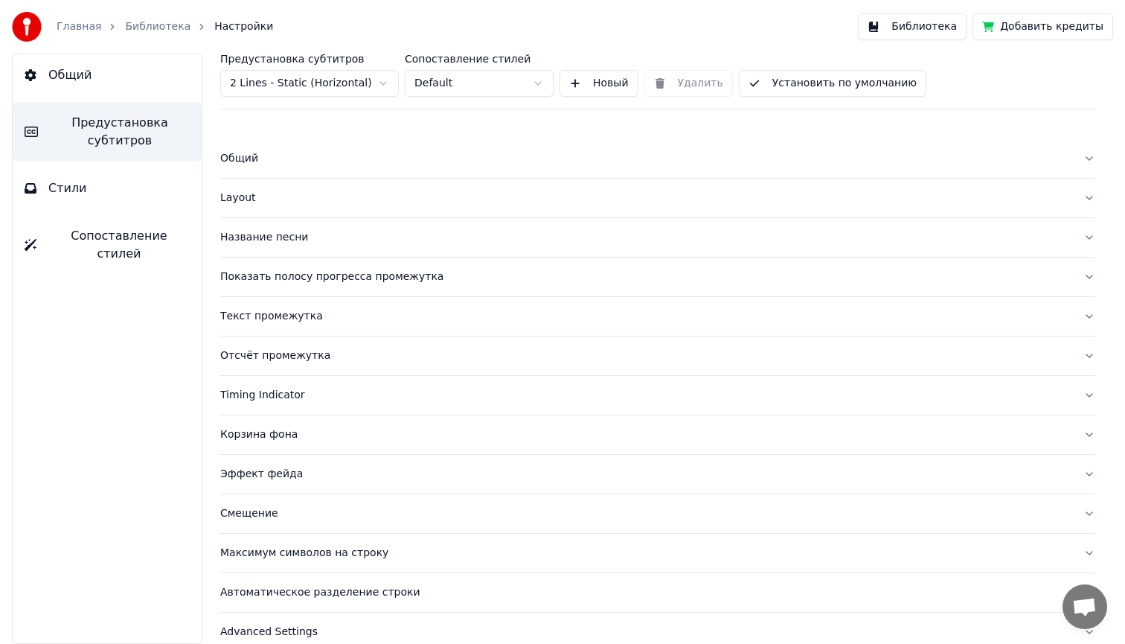
scroll to position [19, 0]
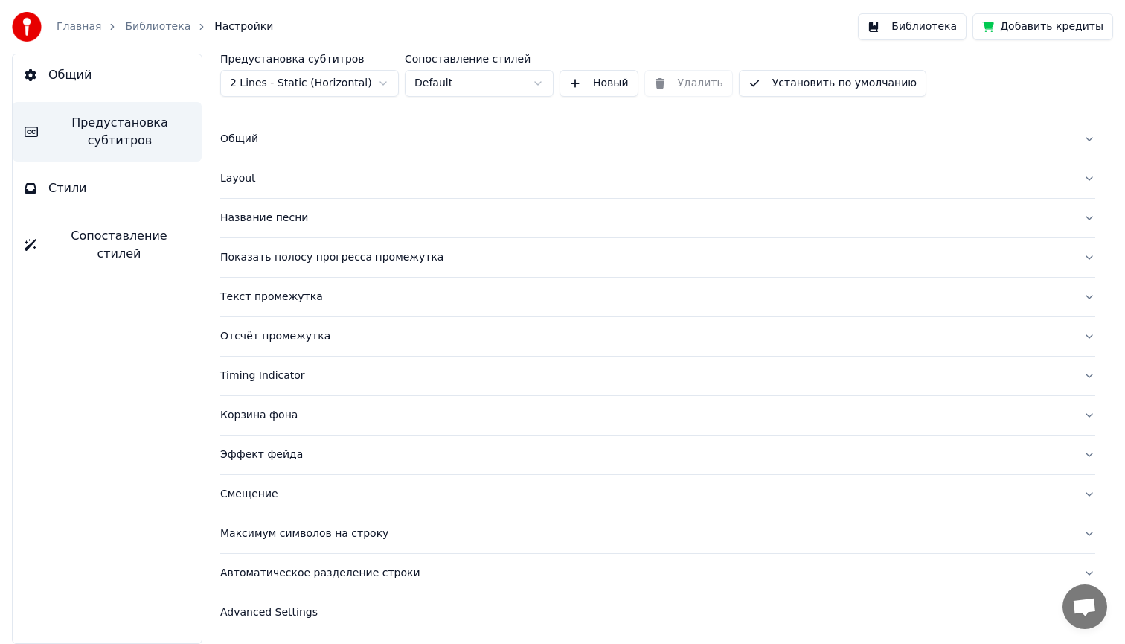
click at [265, 496] on div "Смещение" at bounding box center [645, 494] width 851 height 15
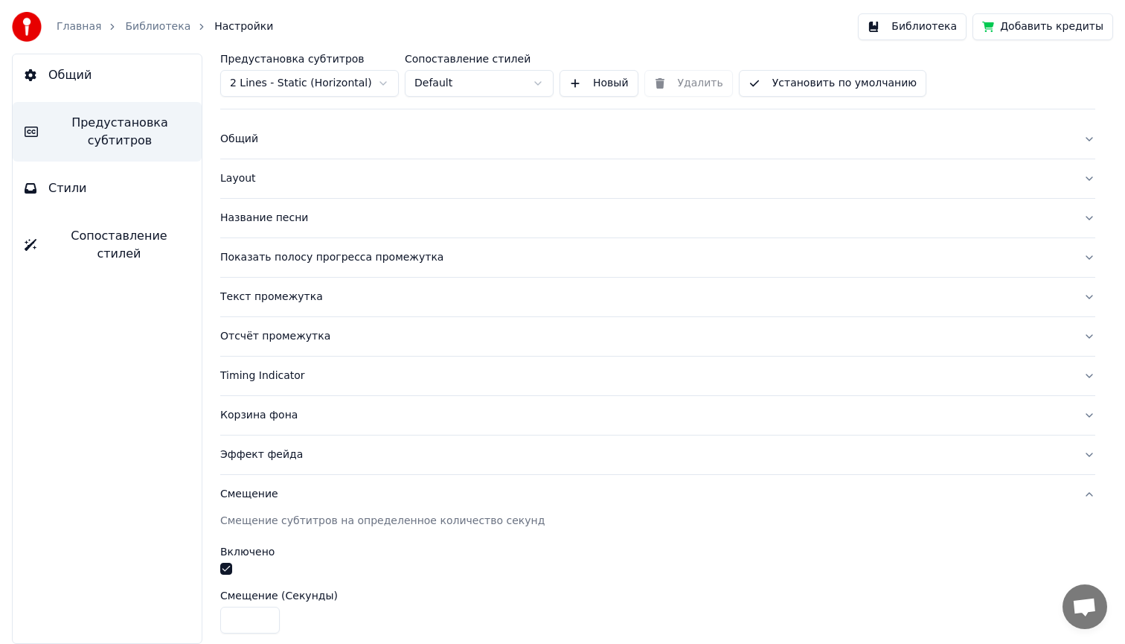
click at [268, 455] on div "Эффект фейда" at bounding box center [645, 454] width 851 height 15
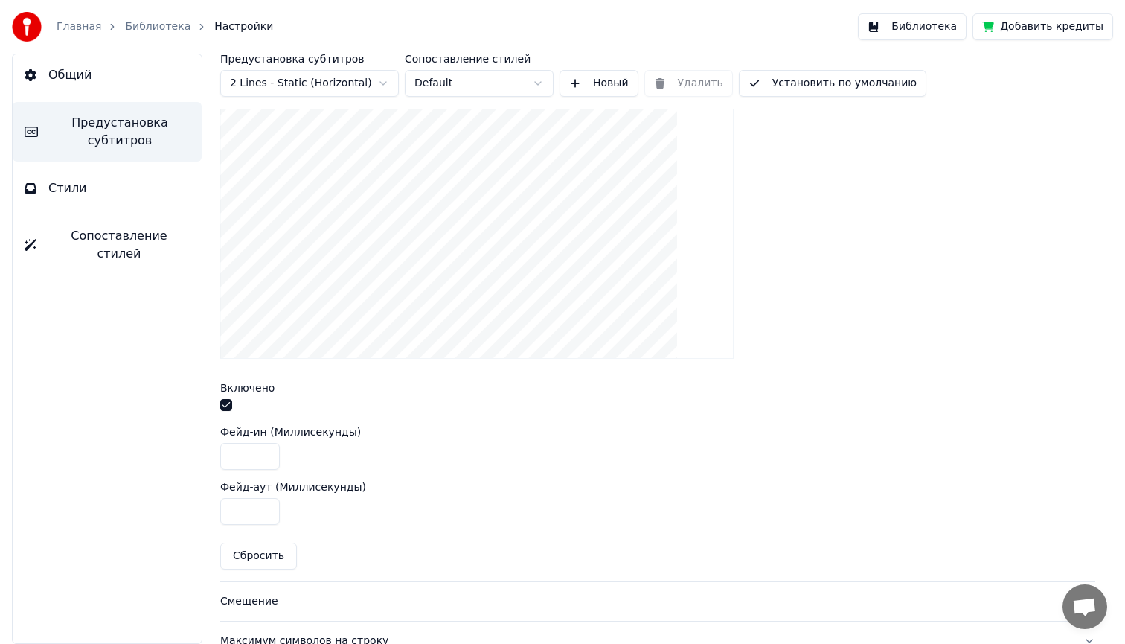
scroll to position [427, 0]
drag, startPoint x: 252, startPoint y: 454, endPoint x: 242, endPoint y: 453, distance: 10.4
click at [242, 453] on input "***" at bounding box center [250, 454] width 60 height 27
type input "**"
click at [421, 453] on div "**" at bounding box center [657, 454] width 875 height 27
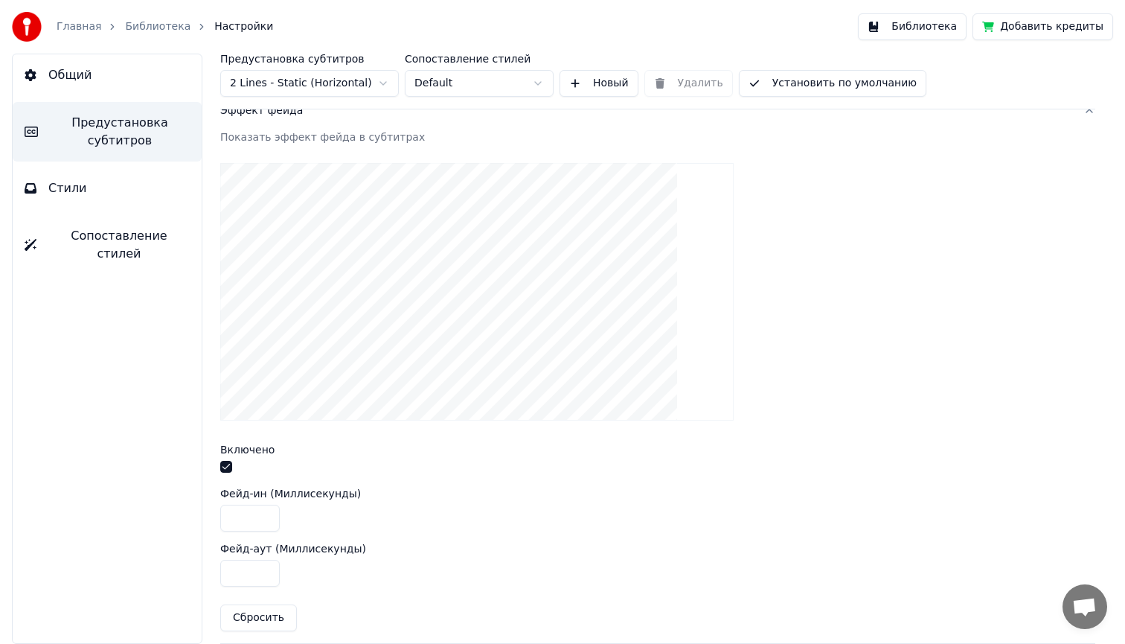
scroll to position [365, 0]
drag, startPoint x: 251, startPoint y: 569, endPoint x: 241, endPoint y: 572, distance: 9.9
click at [241, 572] on input "***" at bounding box center [250, 571] width 60 height 27
type input "**"
click at [243, 511] on input "**" at bounding box center [250, 516] width 60 height 27
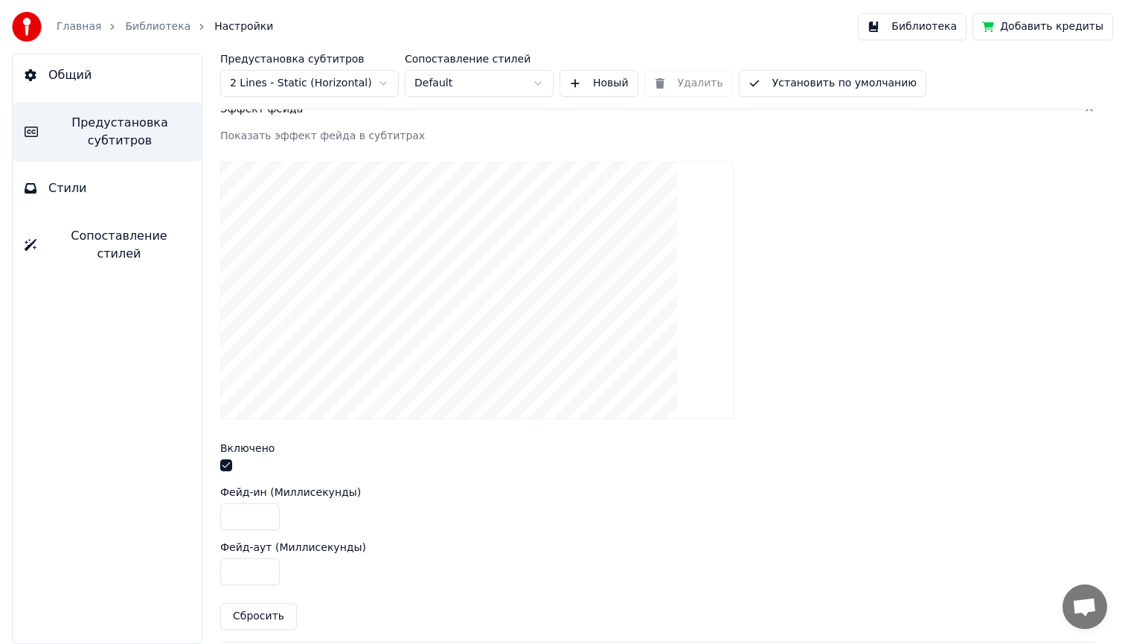
type input "***"
click at [730, 438] on div "Показать эффект фейда в субтитрах Включено Фейд-ин (Миллисекунды) *** Фейд-аут …" at bounding box center [657, 385] width 875 height 513
click at [921, 28] on button "Библиотека" at bounding box center [912, 26] width 109 height 27
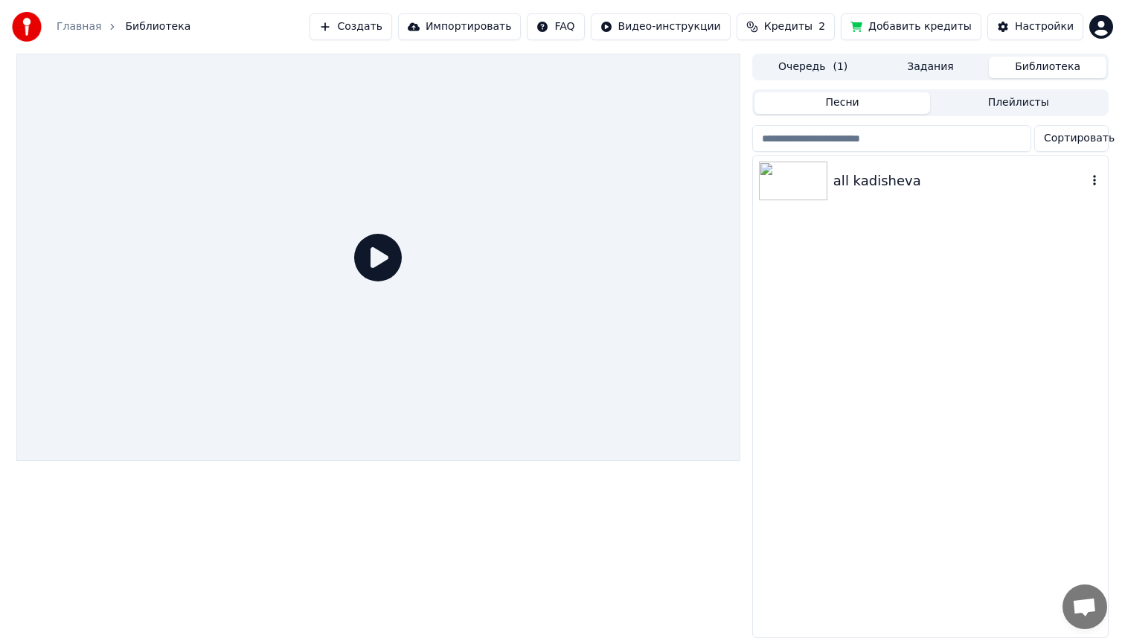
click at [802, 184] on img at bounding box center [793, 181] width 68 height 39
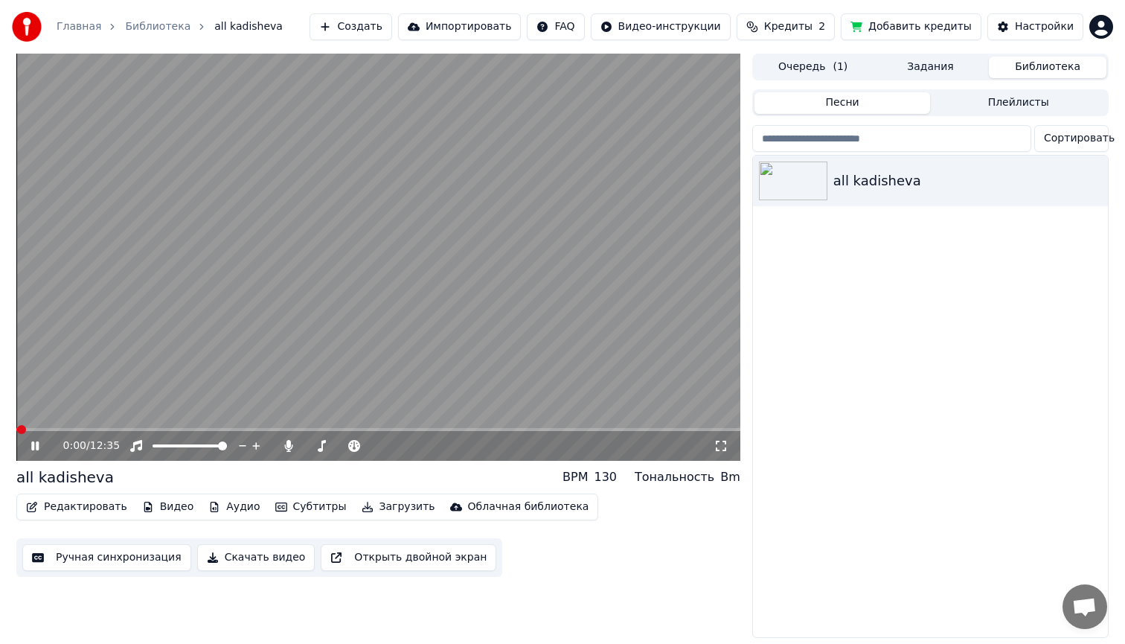
click at [61, 431] on span at bounding box center [378, 429] width 724 height 3
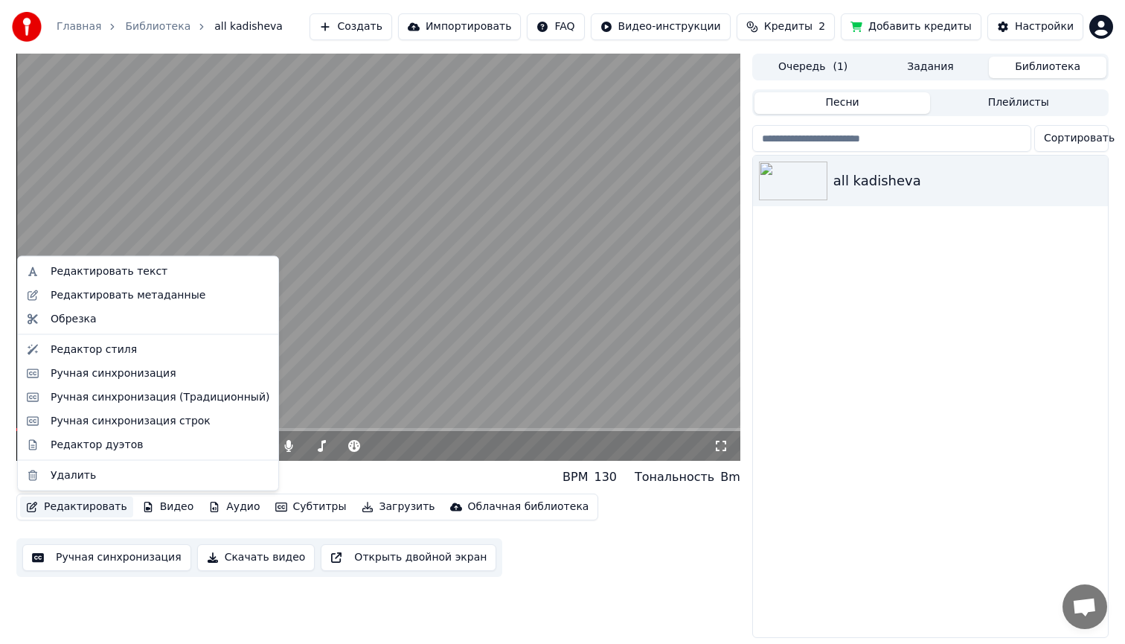
click at [80, 505] on button "Редактировать" at bounding box center [76, 506] width 113 height 21
click at [109, 352] on div "Редактор стиля" at bounding box center [94, 349] width 86 height 15
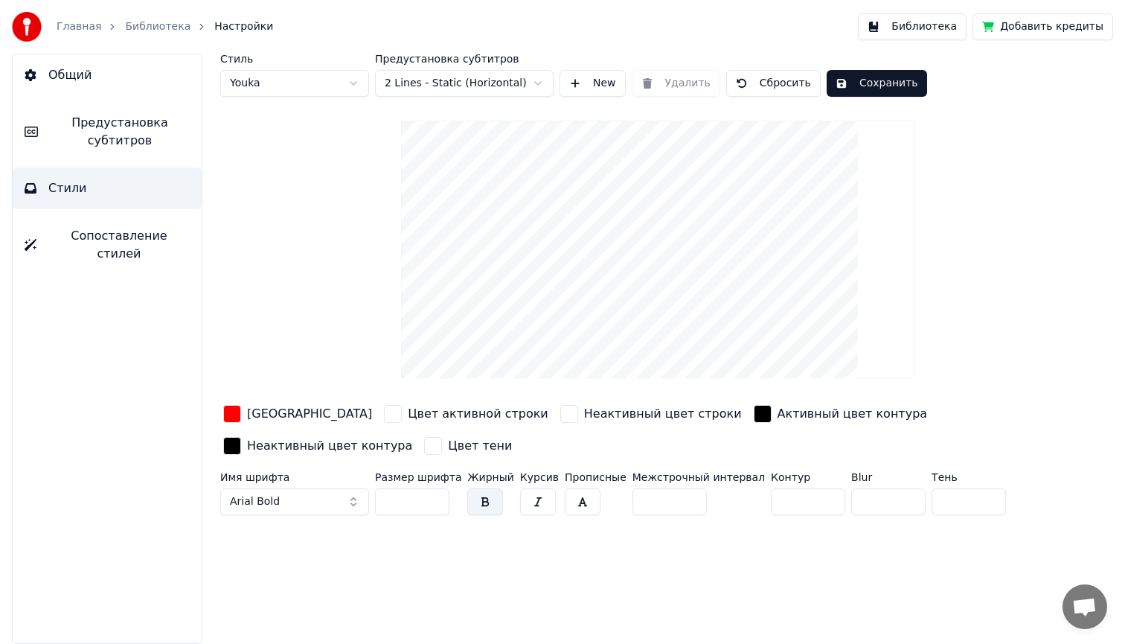
click at [112, 135] on span "Предустановка субтитров" at bounding box center [120, 132] width 140 height 36
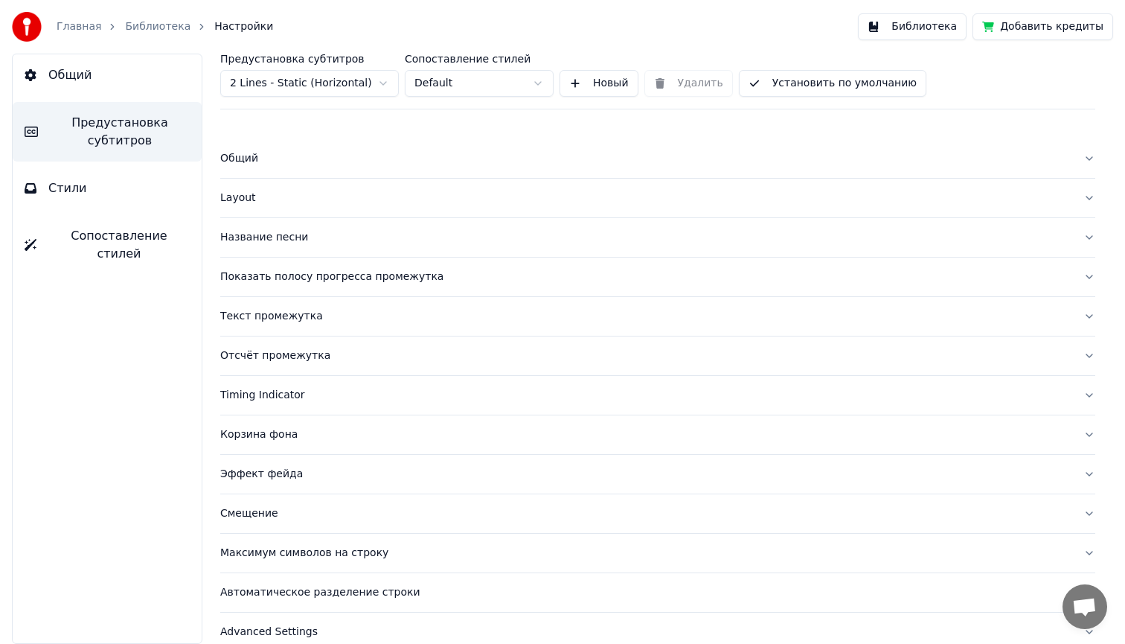
scroll to position [19, 0]
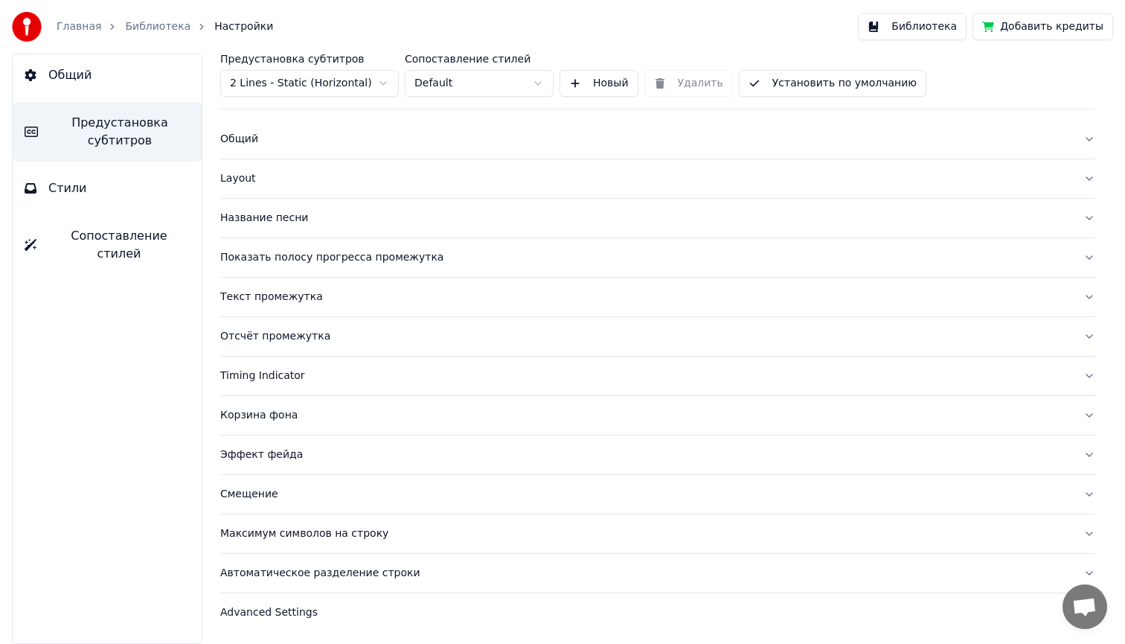
click at [277, 458] on div "Эффект фейда" at bounding box center [645, 454] width 851 height 15
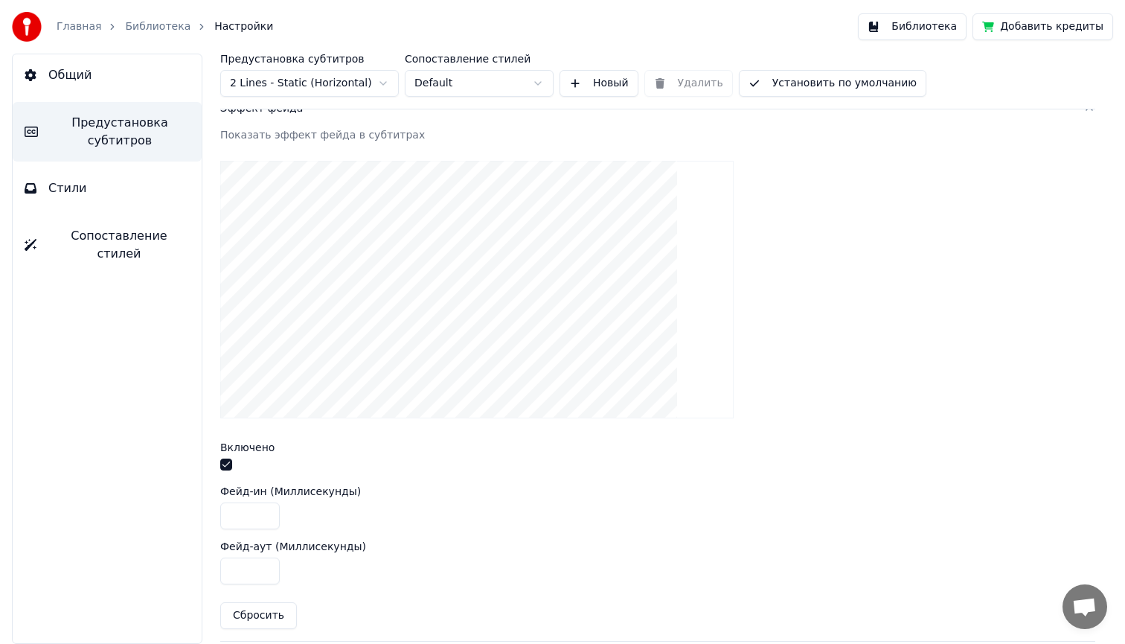
scroll to position [390, 0]
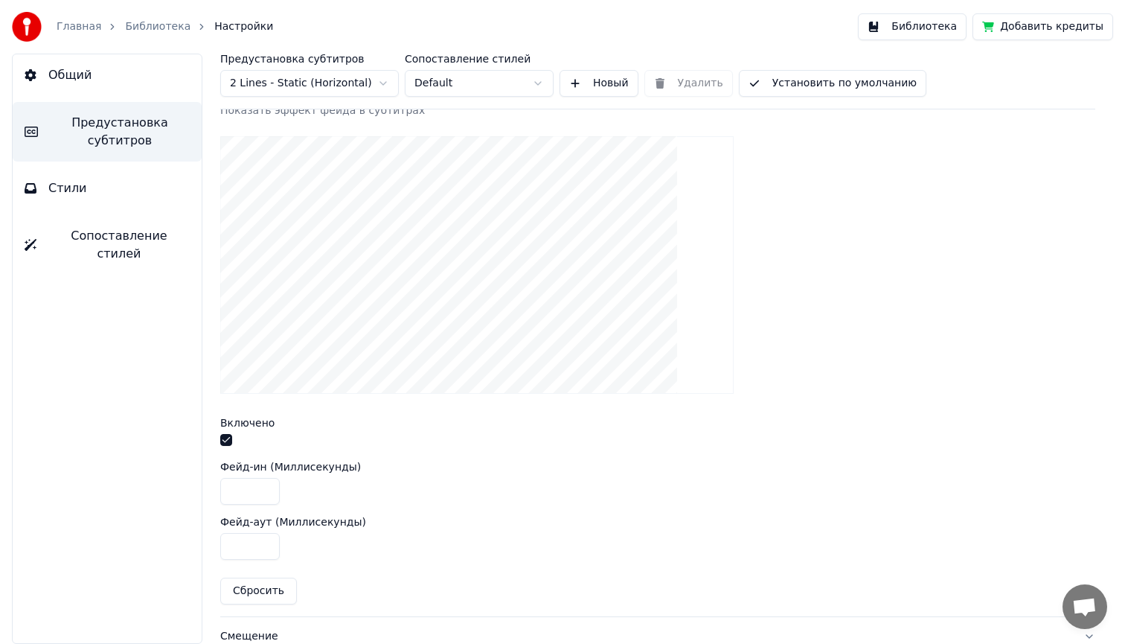
drag, startPoint x: 237, startPoint y: 490, endPoint x: 220, endPoint y: 491, distance: 17.1
click at [220, 491] on input "***" at bounding box center [250, 491] width 60 height 27
type input "****"
click at [453, 481] on div "****" at bounding box center [657, 491] width 875 height 27
click at [924, 26] on button "Библиотека" at bounding box center [912, 26] width 109 height 27
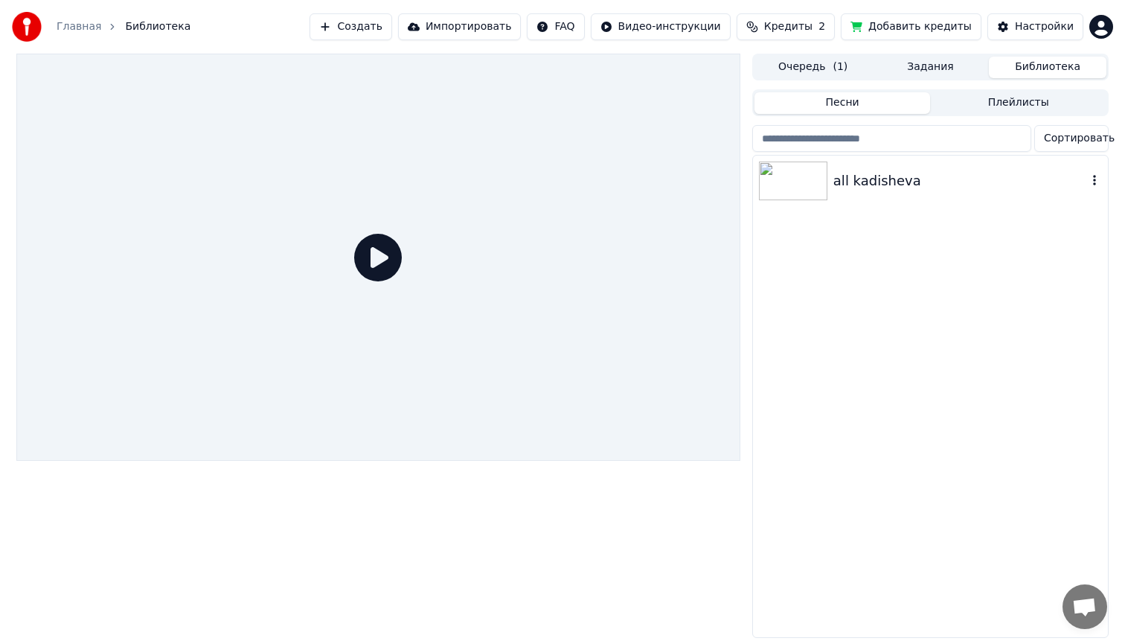
click at [799, 176] on img at bounding box center [793, 181] width 68 height 39
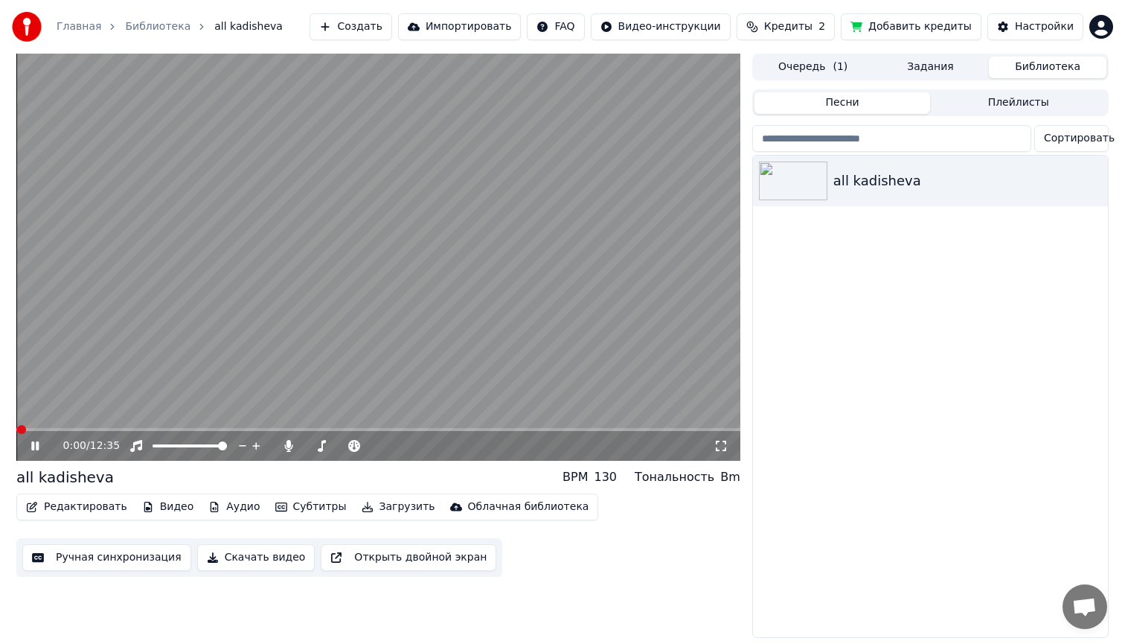
click at [57, 429] on span at bounding box center [378, 429] width 724 height 3
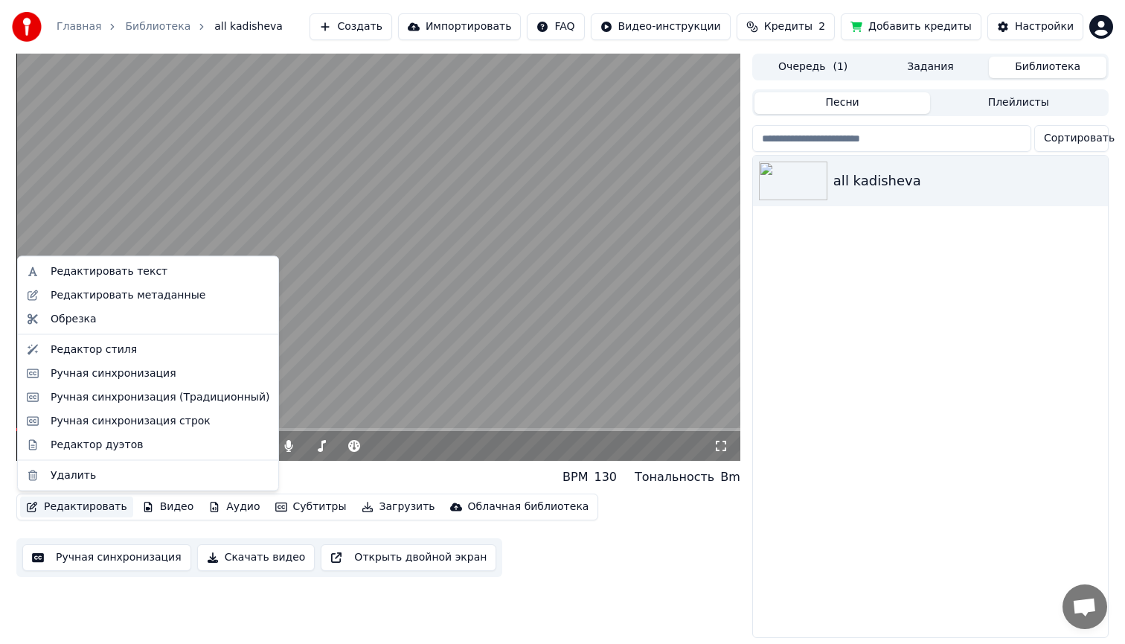
click at [63, 504] on button "Редактировать" at bounding box center [76, 506] width 113 height 21
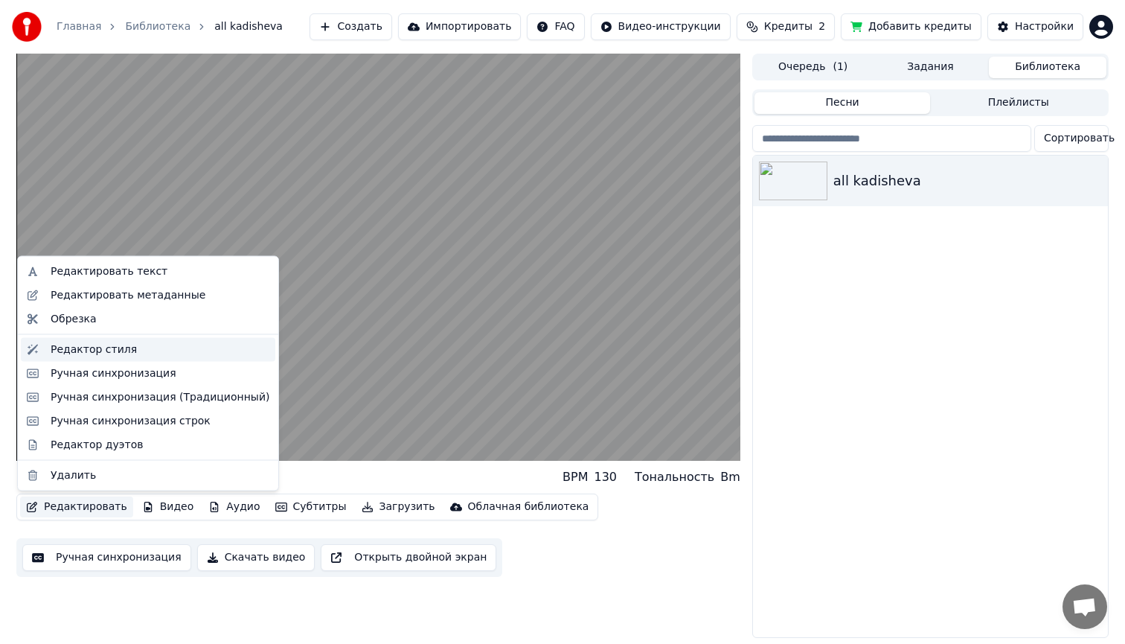
click at [86, 351] on div "Редактор стиля" at bounding box center [94, 349] width 86 height 15
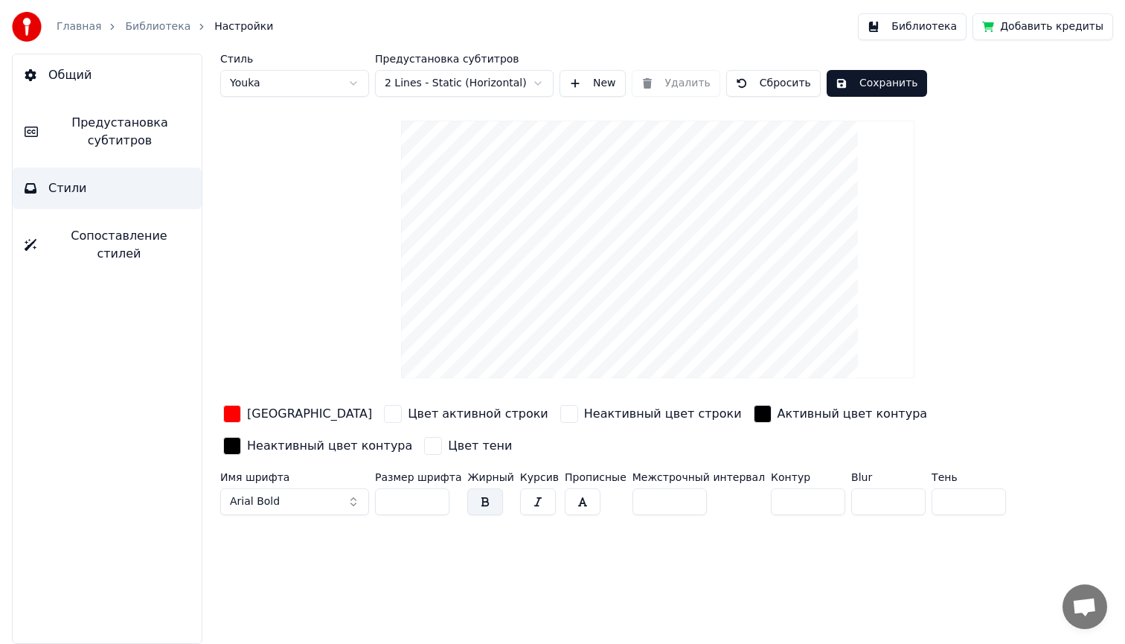
click at [106, 138] on span "Предустановка субтитров" at bounding box center [120, 132] width 140 height 36
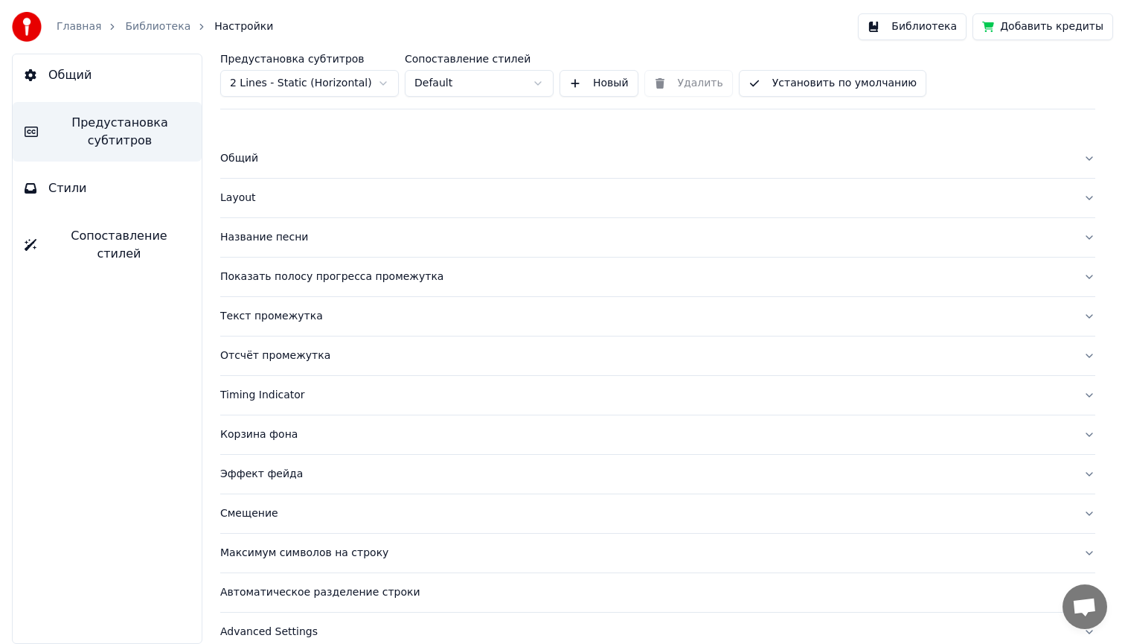
scroll to position [19, 0]
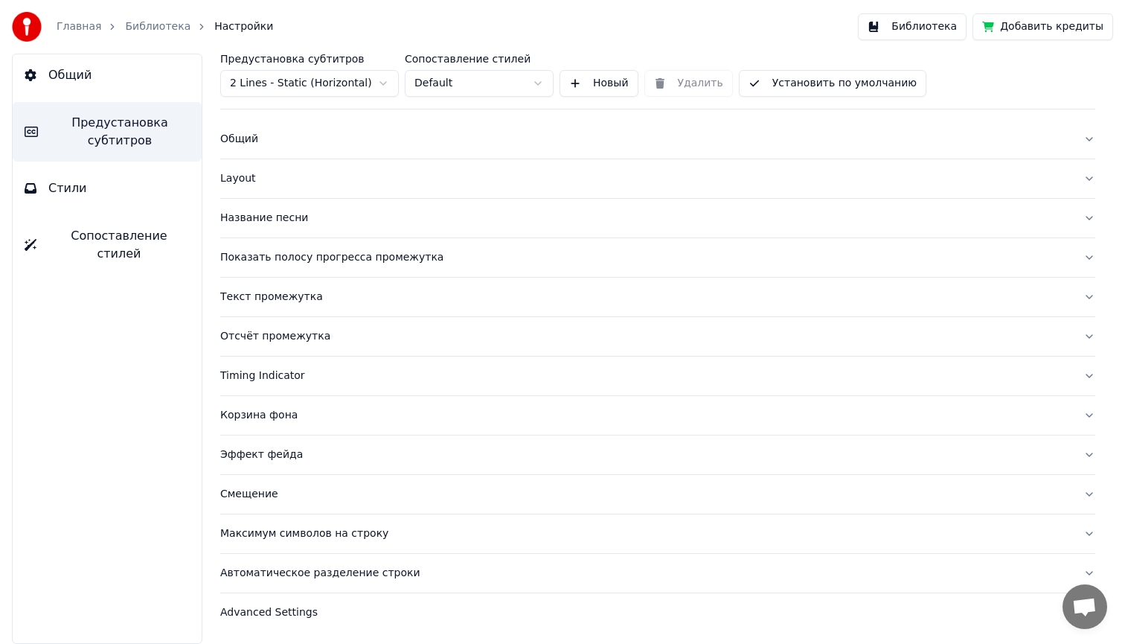
click at [250, 452] on div "Эффект фейда" at bounding box center [645, 454] width 851 height 15
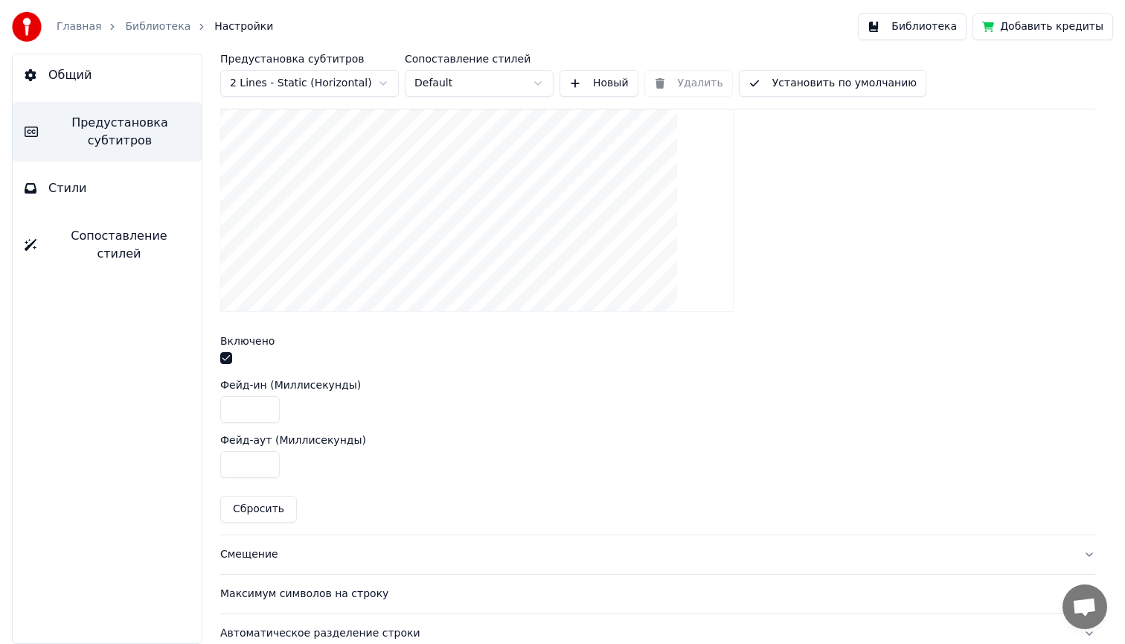
scroll to position [531, 0]
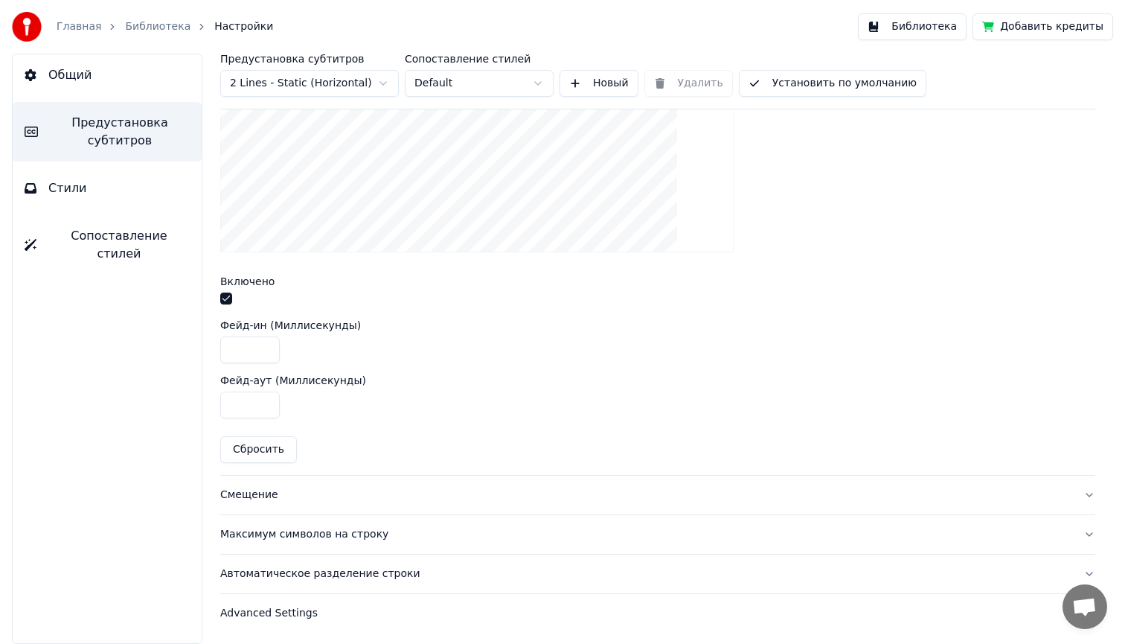
drag, startPoint x: 246, startPoint y: 401, endPoint x: 201, endPoint y: 401, distance: 45.4
click at [201, 401] on div "Предустановка субтитров 2 Lines - Static (Horizontal) Сопоставление стилей Defa…" at bounding box center [658, 349] width 935 height 590
type input "***"
click at [400, 330] on div "Фейд-ин (Миллисекунды) ****" at bounding box center [657, 341] width 875 height 43
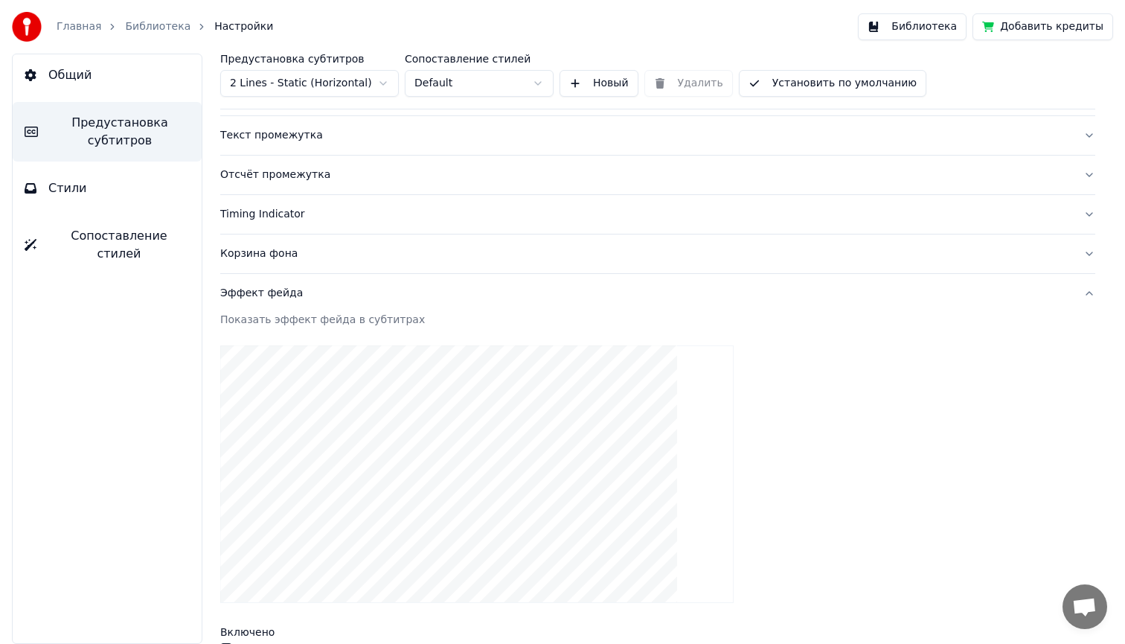
scroll to position [170, 0]
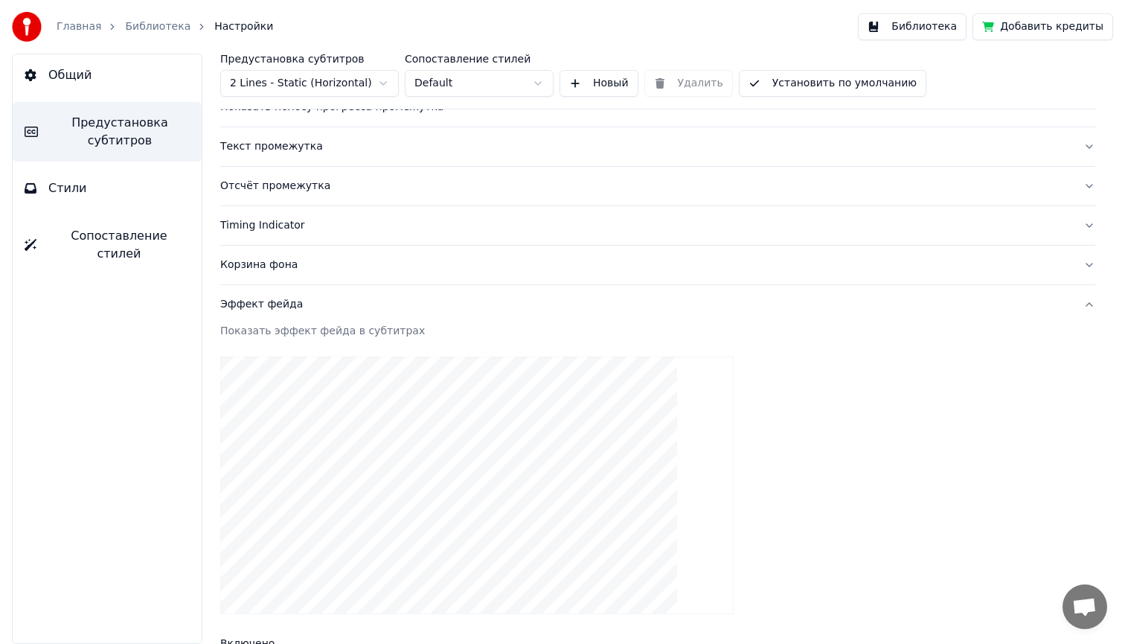
click at [275, 304] on div "Эффект фейда" at bounding box center [645, 304] width 851 height 15
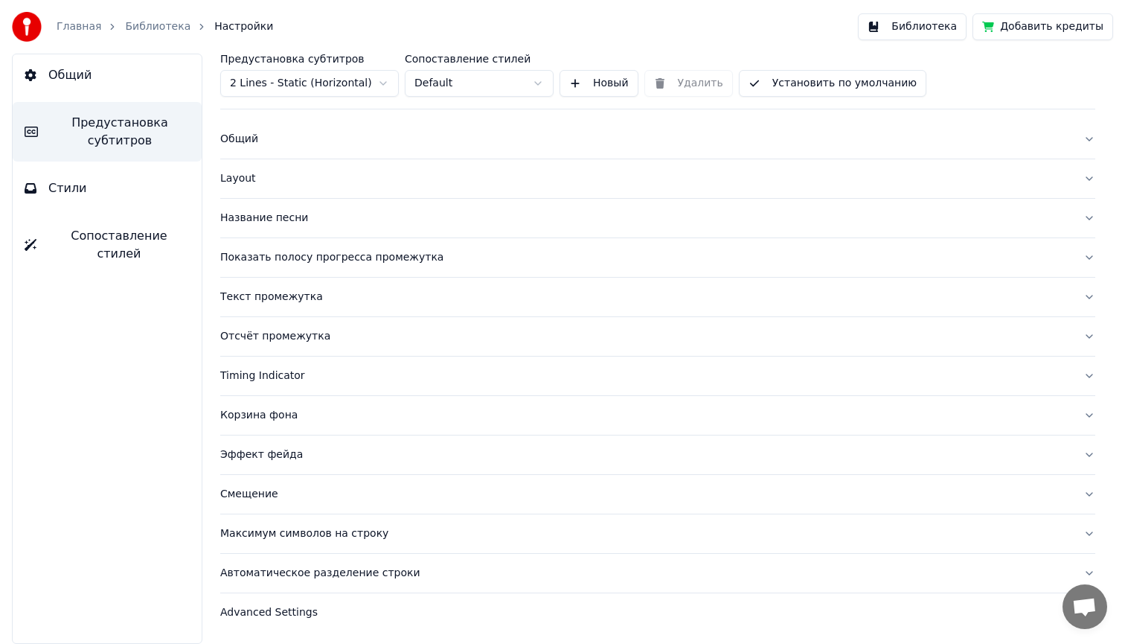
click at [250, 411] on div "Корзина фона" at bounding box center [645, 415] width 851 height 15
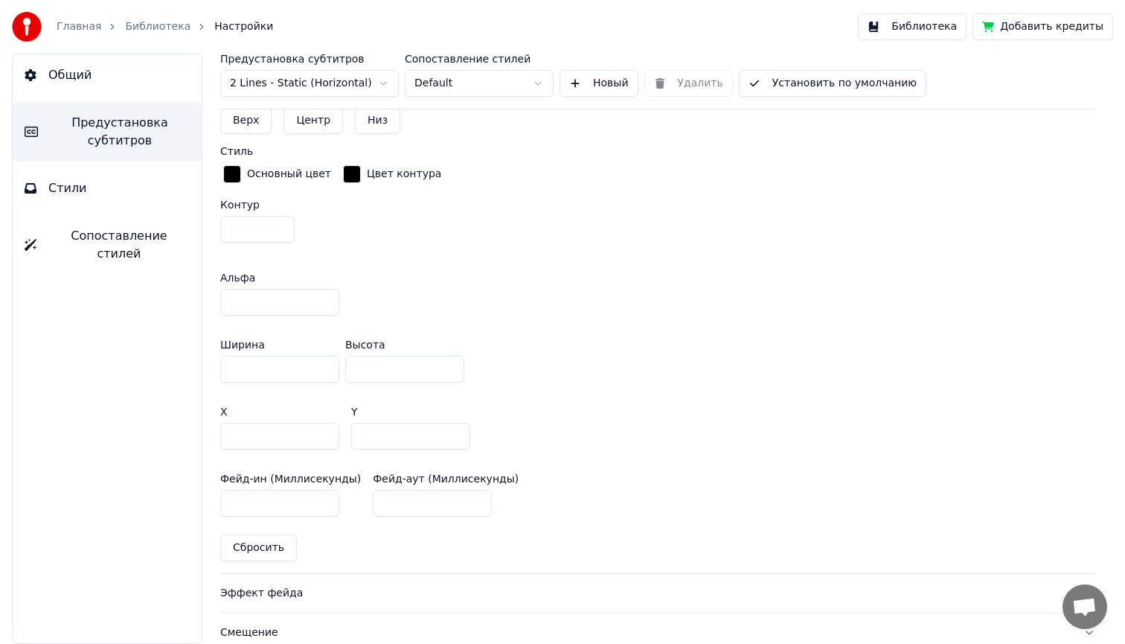
scroll to position [729, 0]
drag, startPoint x: 264, startPoint y: 498, endPoint x: 214, endPoint y: 497, distance: 49.9
click at [214, 497] on div "Предустановка субтитров 2 Lines - Static (Horizontal) Сопоставление стилей Defa…" at bounding box center [658, 349] width 935 height 590
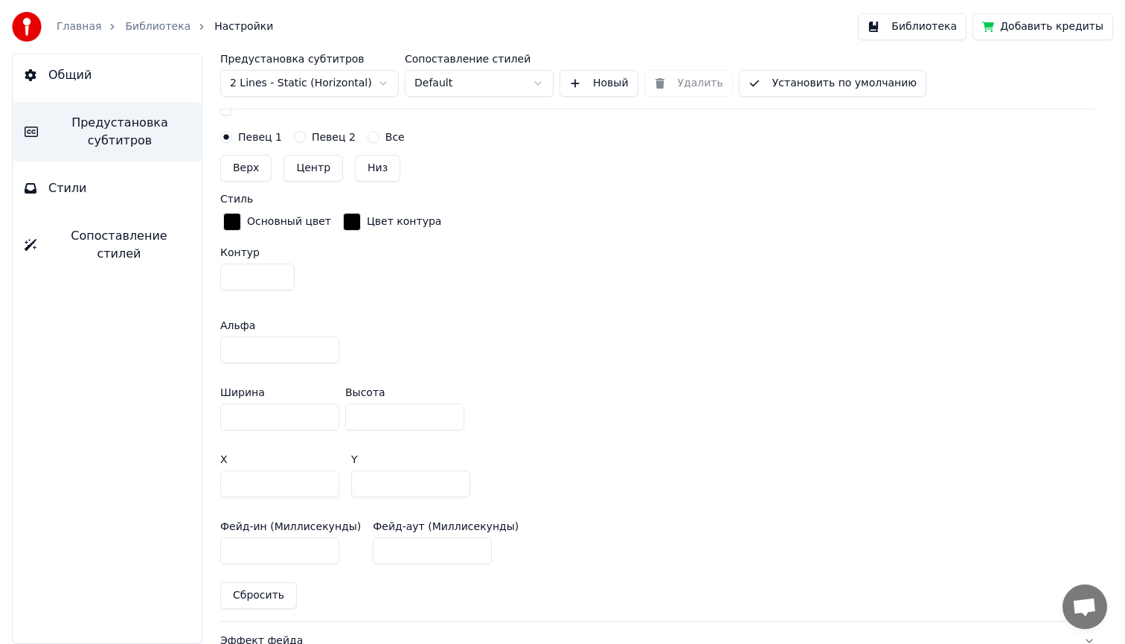
scroll to position [685, 0]
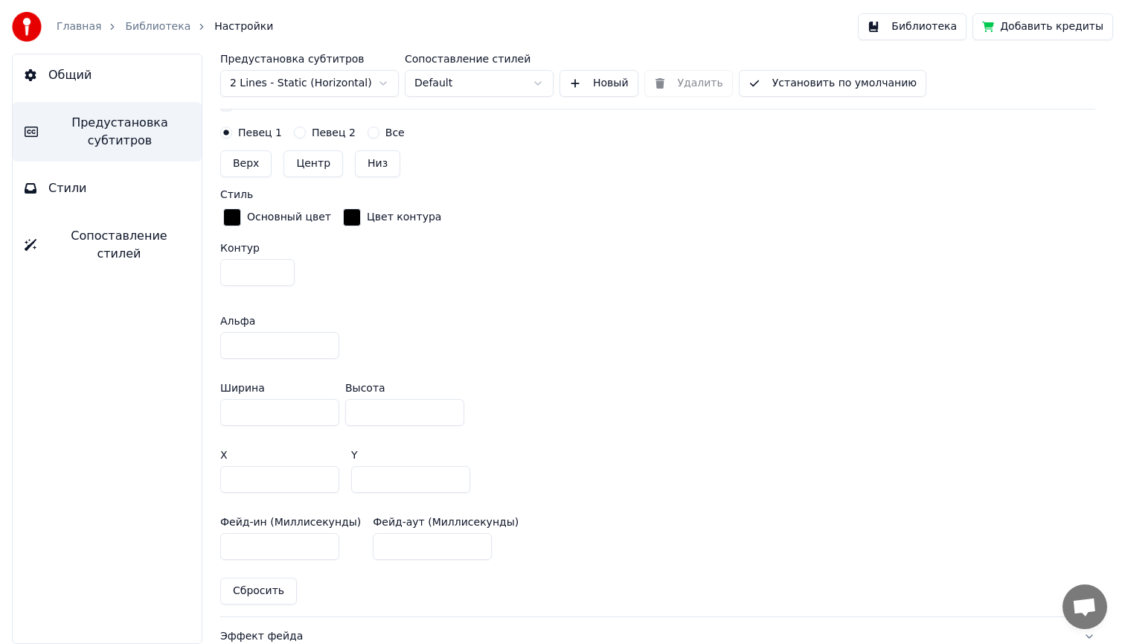
type input "*"
click at [257, 349] on input "**" at bounding box center [279, 345] width 119 height 27
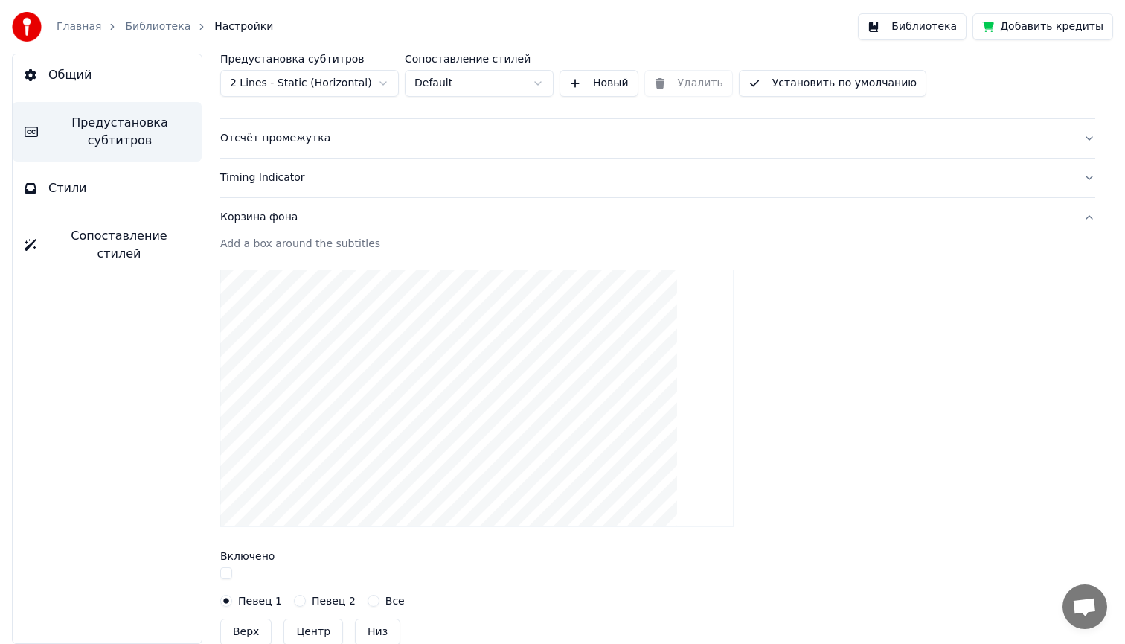
scroll to position [218, 0]
click at [921, 30] on button "Библиотека" at bounding box center [912, 26] width 109 height 27
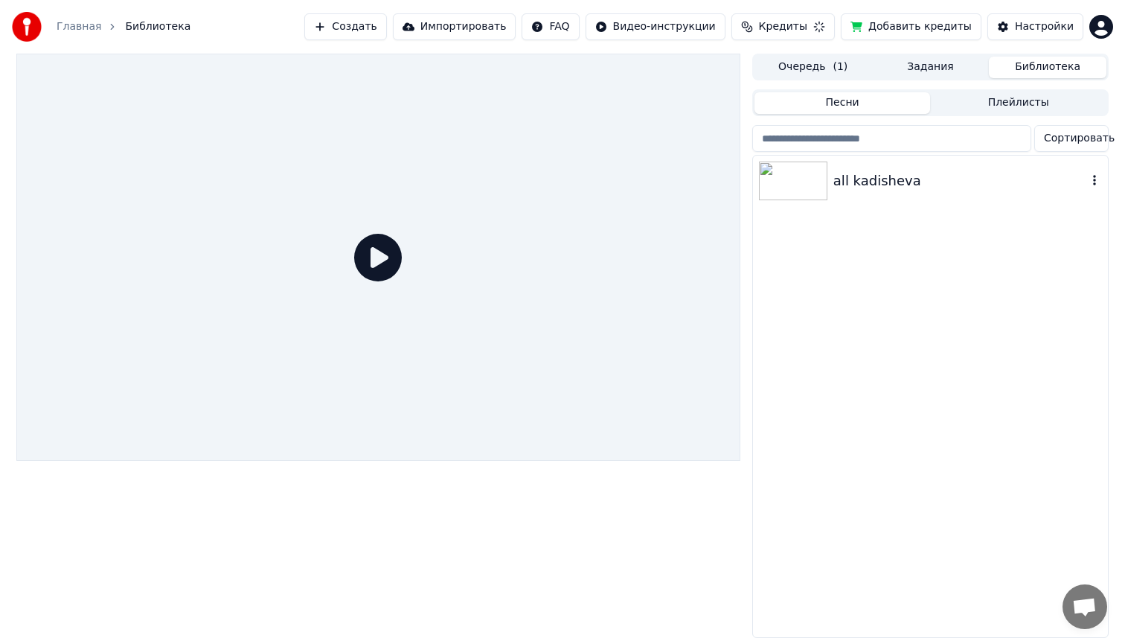
click at [788, 183] on img at bounding box center [793, 181] width 68 height 39
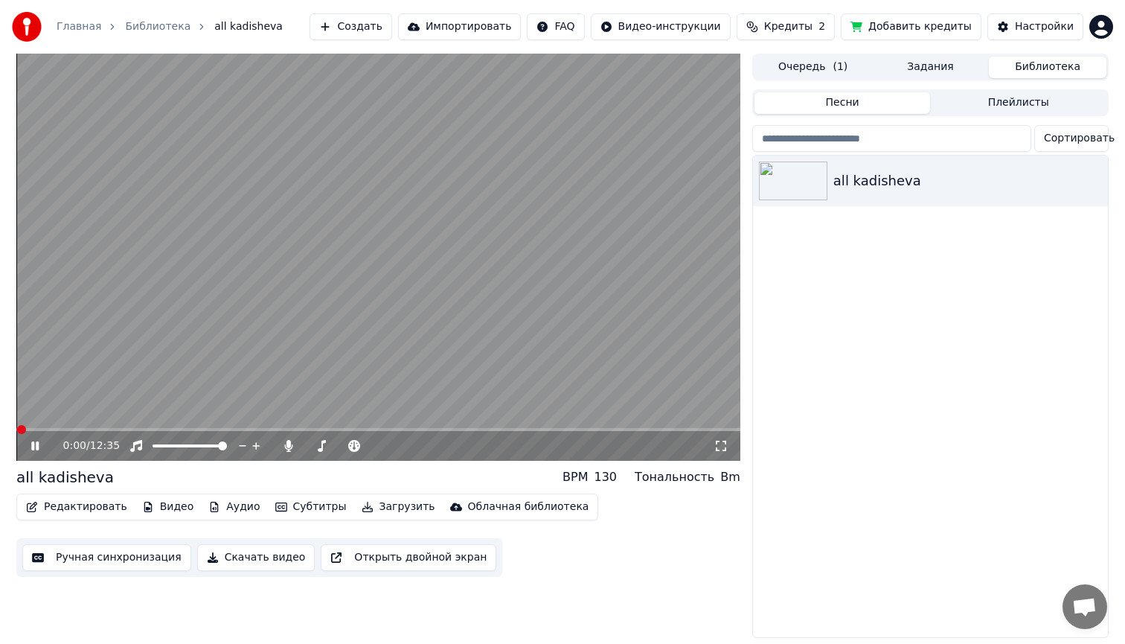
click at [57, 432] on div "0:00 / 12:35" at bounding box center [378, 446] width 724 height 30
click at [57, 429] on span at bounding box center [378, 429] width 724 height 3
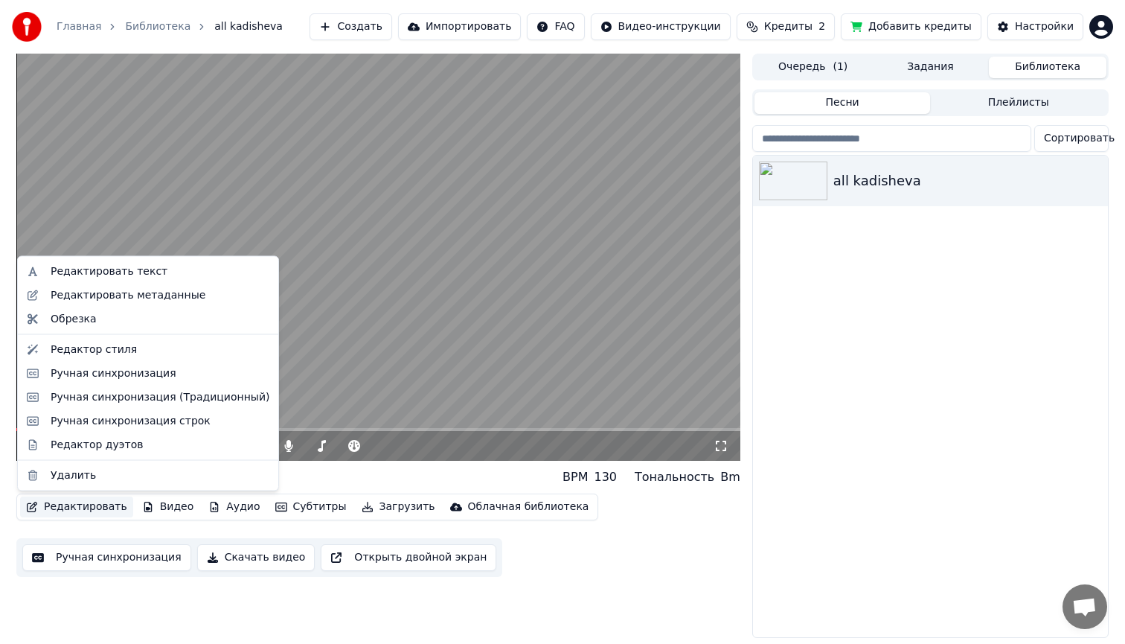
click at [82, 501] on button "Редактировать" at bounding box center [76, 506] width 113 height 21
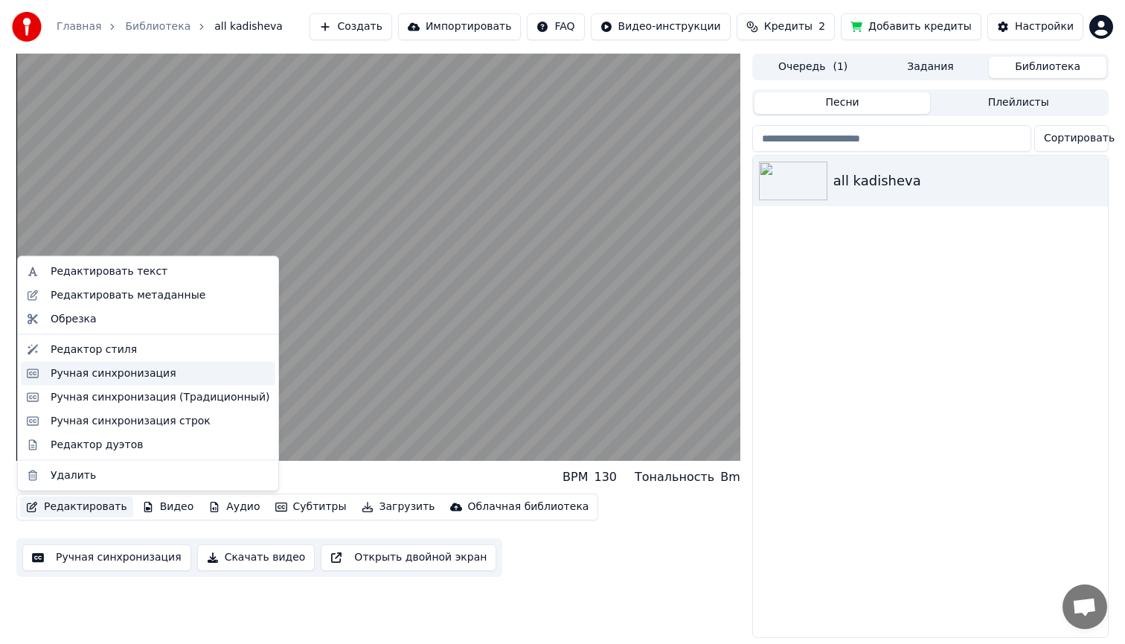
click at [102, 375] on div "Ручная синхронизация" at bounding box center [114, 372] width 126 height 15
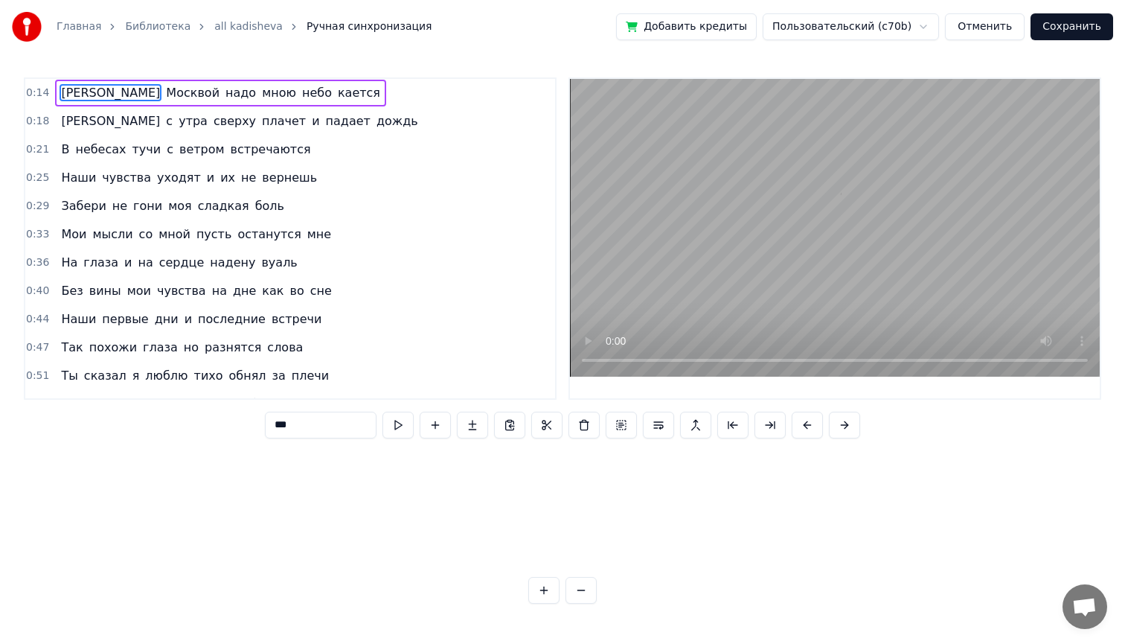
scroll to position [0, 236]
click at [1075, 25] on button "Сохранить" at bounding box center [1072, 26] width 83 height 27
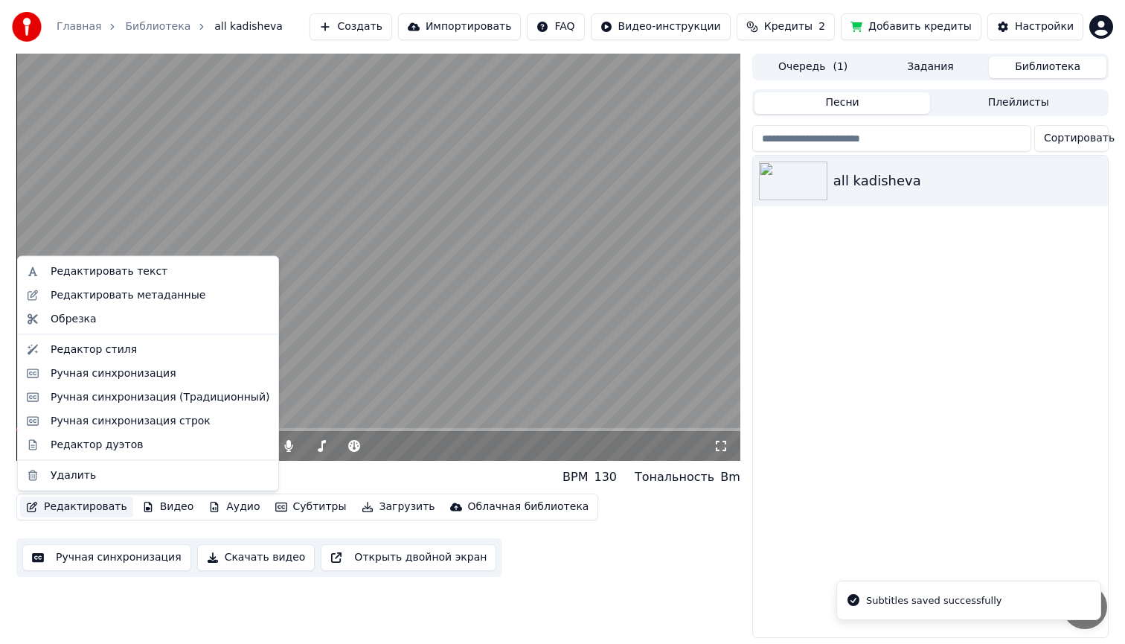
click at [76, 509] on button "Редактировать" at bounding box center [76, 506] width 113 height 21
click at [106, 349] on div "Редактор стиля" at bounding box center [94, 349] width 86 height 15
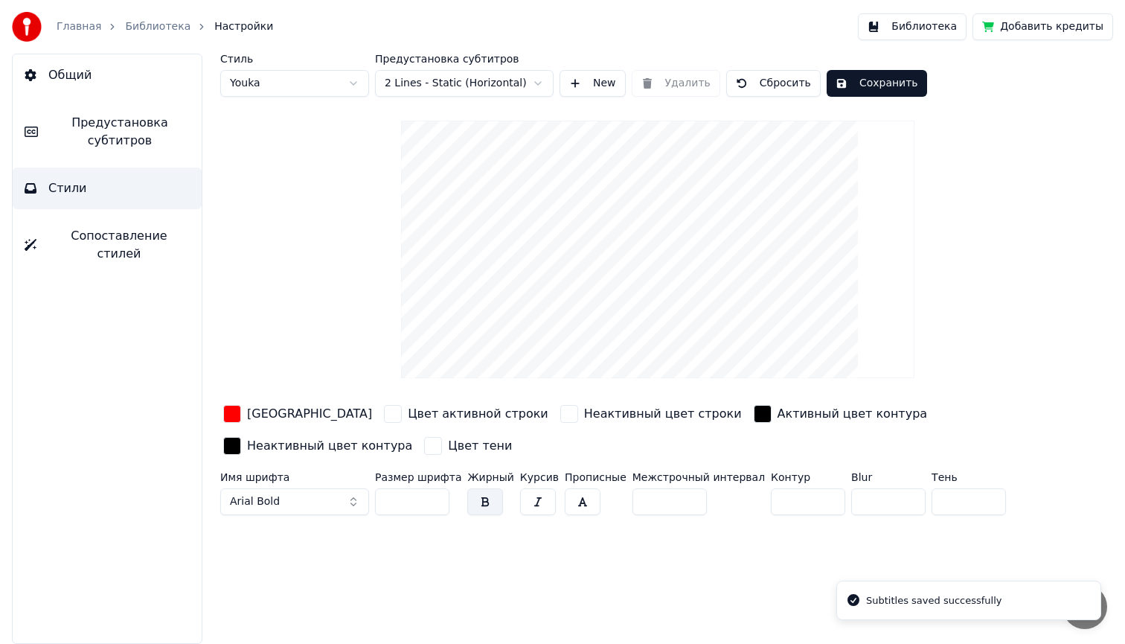
click at [140, 134] on span "Предустановка субтитров" at bounding box center [120, 132] width 140 height 36
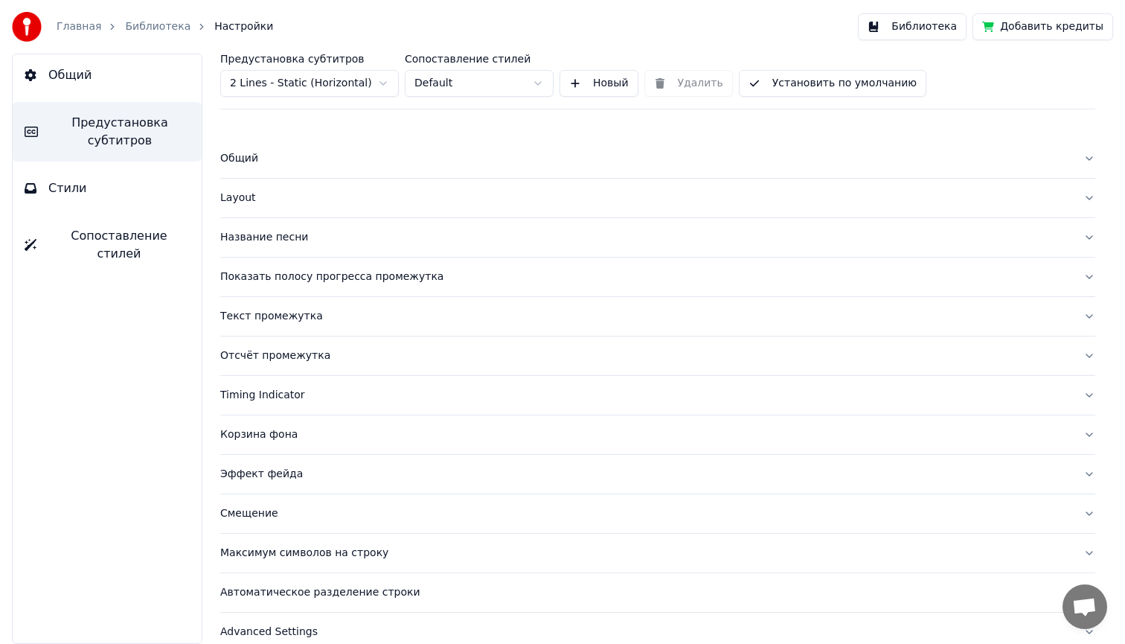
click at [260, 432] on div "Корзина фона" at bounding box center [645, 434] width 851 height 15
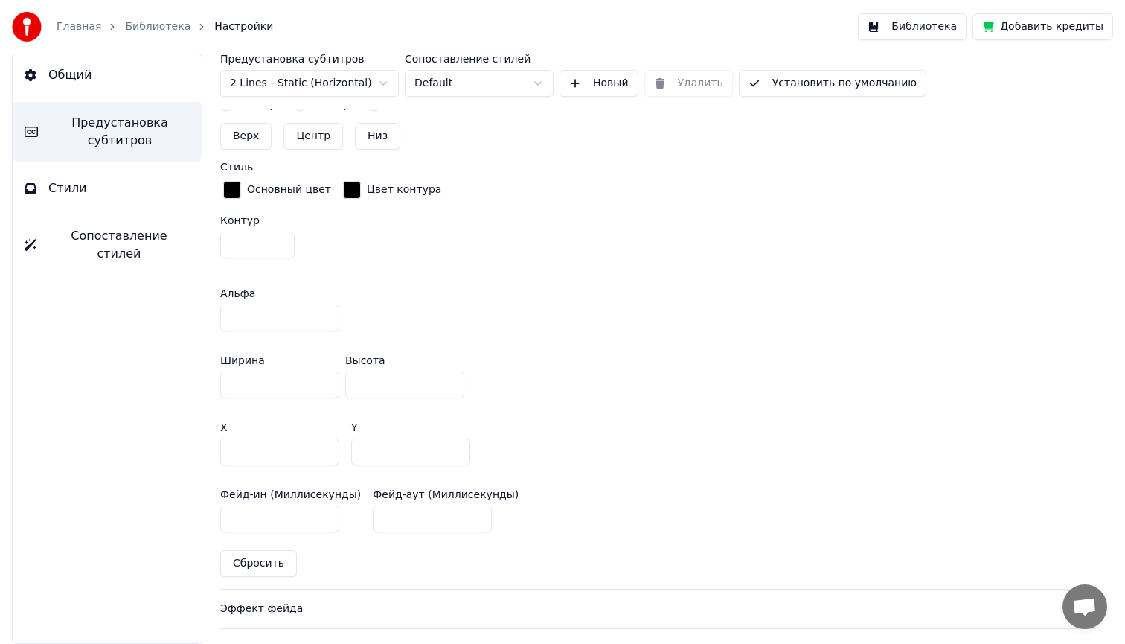
scroll to position [714, 0]
drag, startPoint x: 252, startPoint y: 319, endPoint x: 211, endPoint y: 317, distance: 41.0
click at [210, 317] on div "Предустановка субтитров 2 Lines - Static (Horizontal) Сопоставление стилей Defa…" at bounding box center [658, 349] width 935 height 590
type input "*"
click at [657, 260] on div "Контур *" at bounding box center [657, 238] width 875 height 49
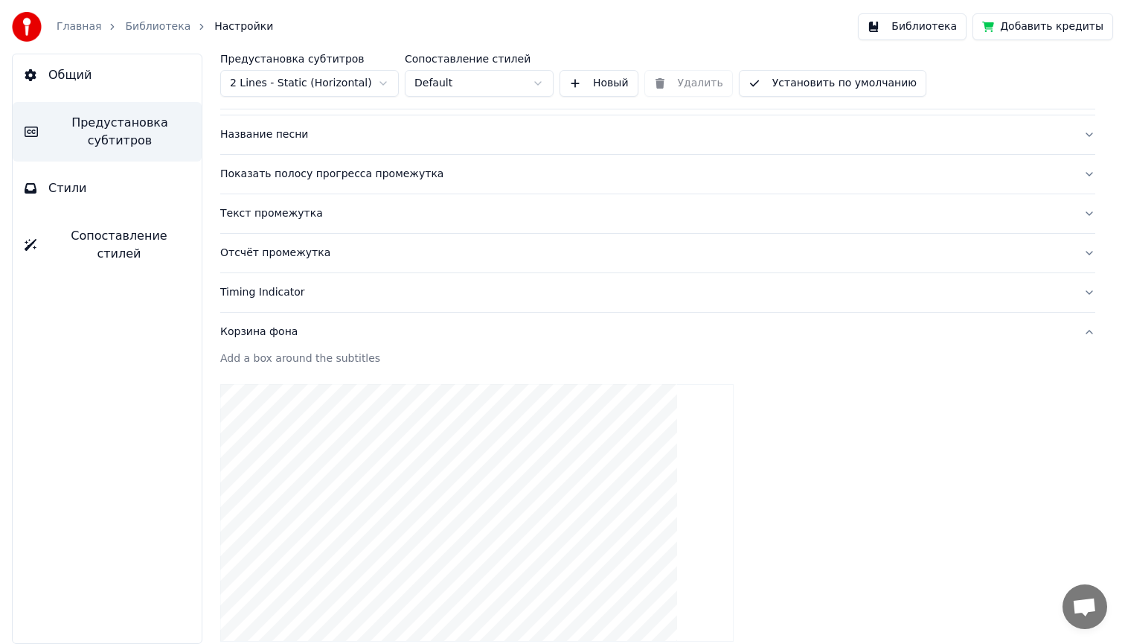
scroll to position [100, 0]
click at [256, 295] on div "Timing Indicator" at bounding box center [645, 295] width 851 height 15
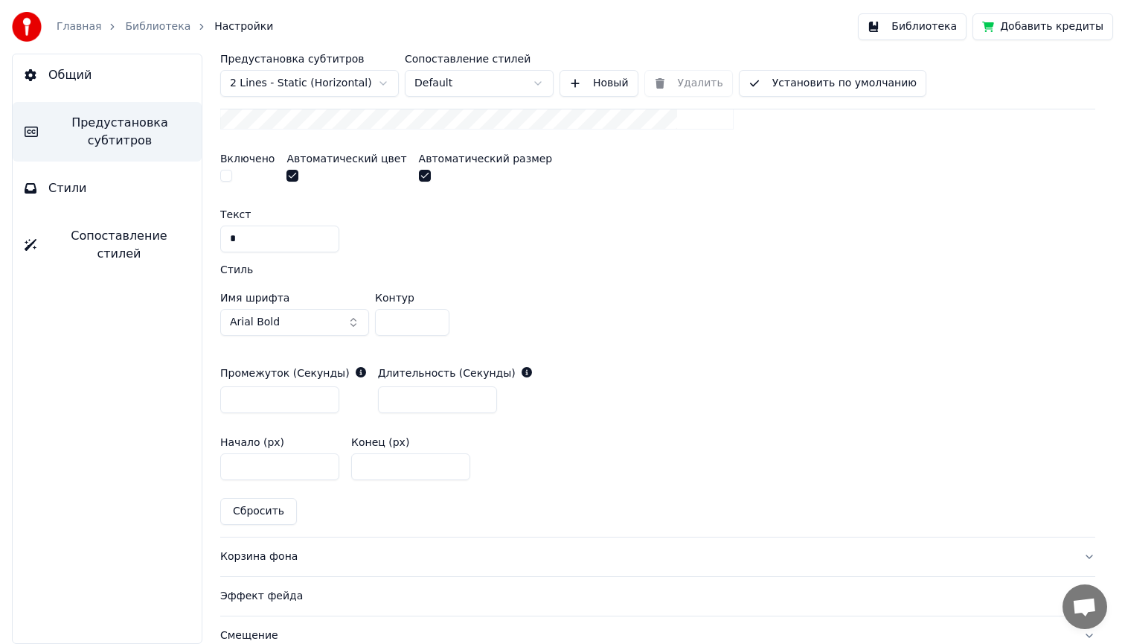
scroll to position [576, 0]
click at [434, 323] on input "*" at bounding box center [412, 321] width 74 height 27
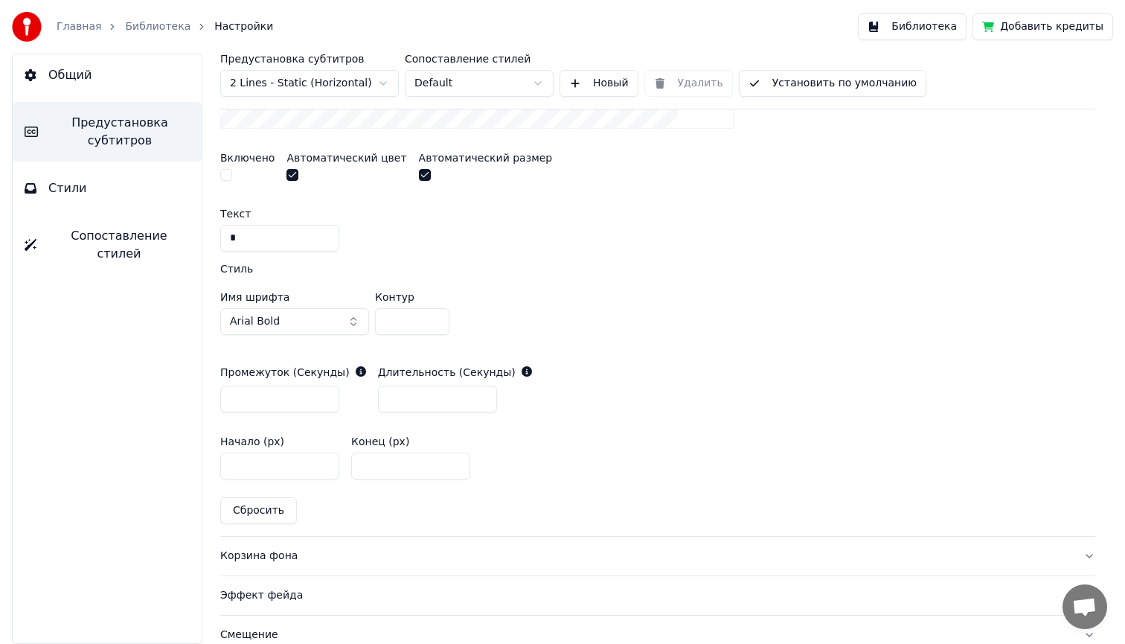
click at [434, 323] on input "*" at bounding box center [412, 321] width 74 height 27
type input "*"
click at [434, 323] on input "*" at bounding box center [412, 321] width 74 height 27
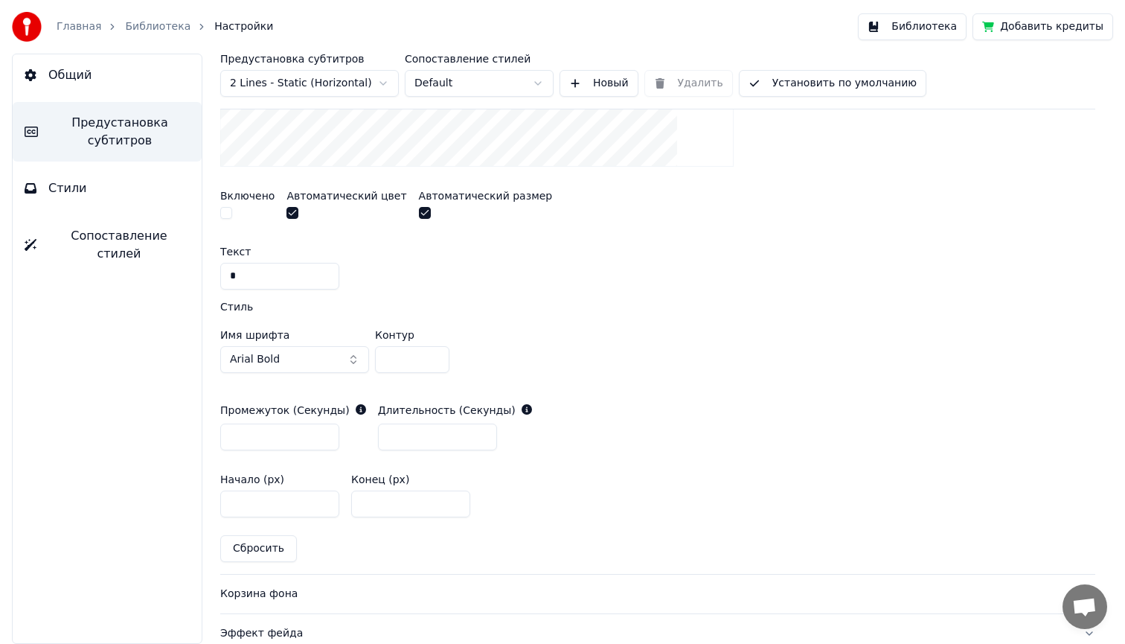
scroll to position [540, 0]
click at [476, 437] on input "*" at bounding box center [437, 435] width 119 height 27
type input "*"
click at [476, 437] on input "*" at bounding box center [437, 435] width 119 height 27
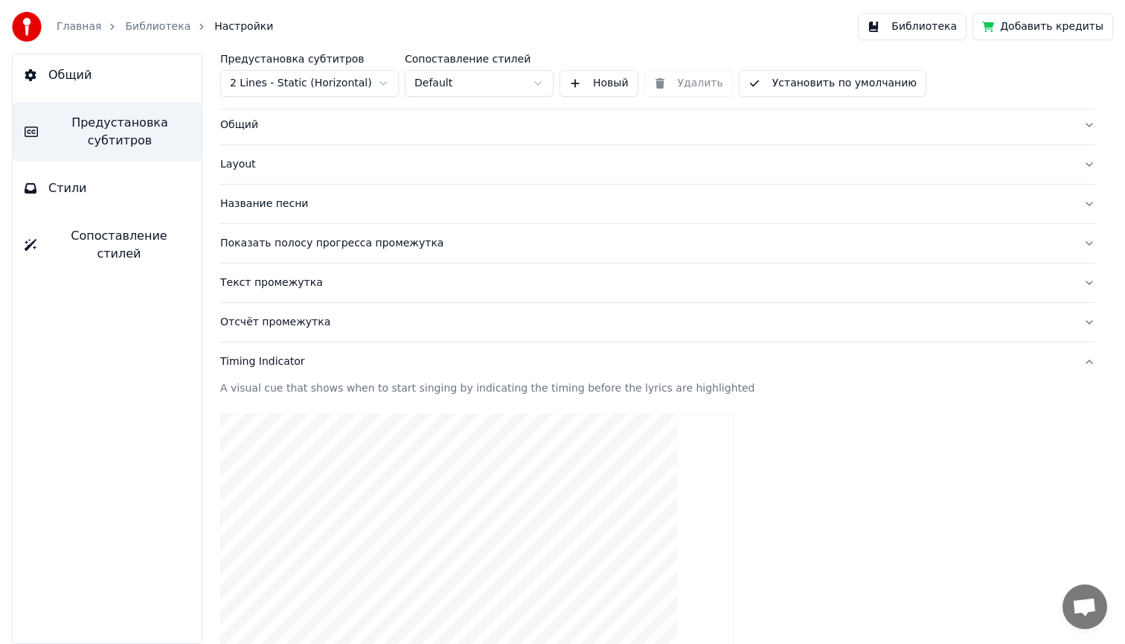
scroll to position [0, 0]
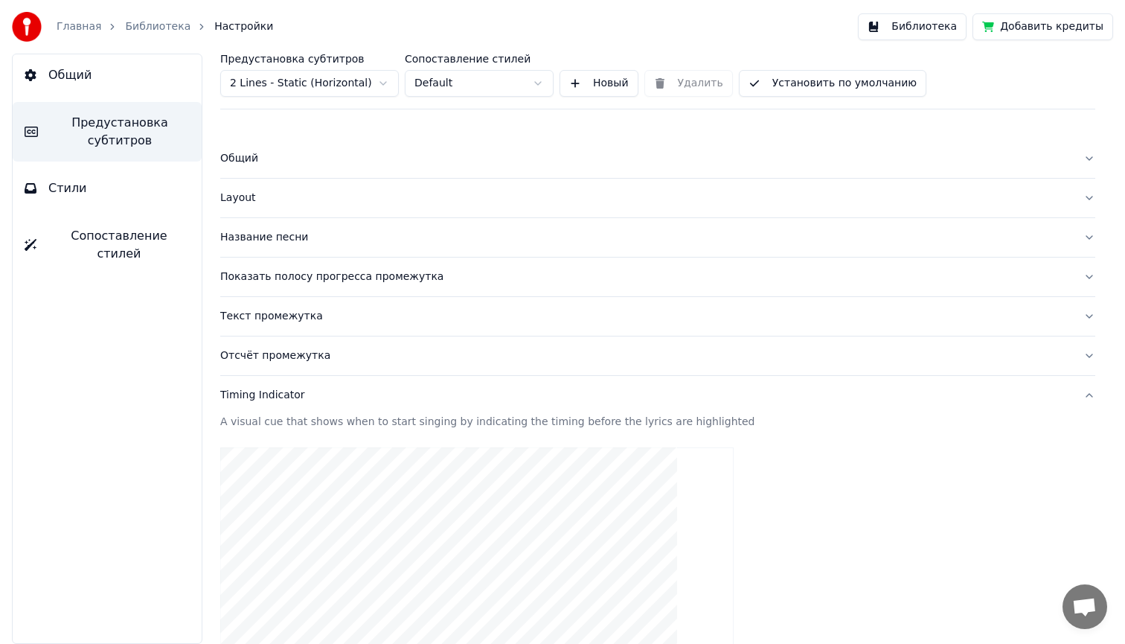
click at [902, 25] on button "Библиотека" at bounding box center [912, 26] width 109 height 27
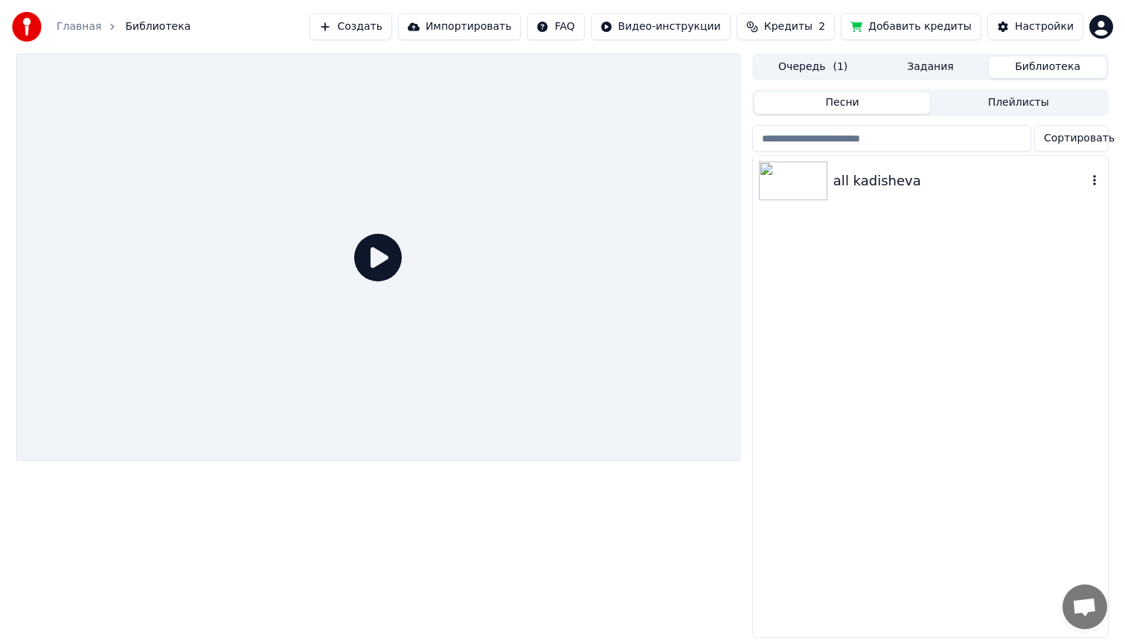
click at [779, 184] on img at bounding box center [793, 181] width 68 height 39
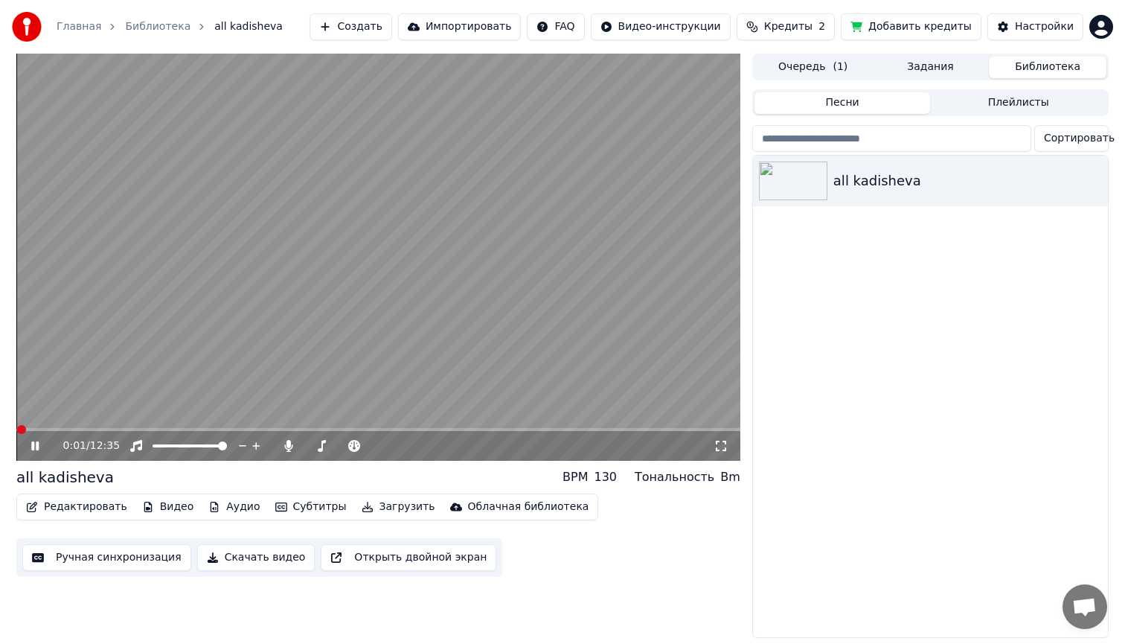
click at [63, 432] on div "0:01 / 12:35" at bounding box center [378, 446] width 724 height 30
click at [54, 432] on div "0:02 / 12:35" at bounding box center [378, 446] width 724 height 30
click at [55, 429] on span at bounding box center [378, 429] width 724 height 3
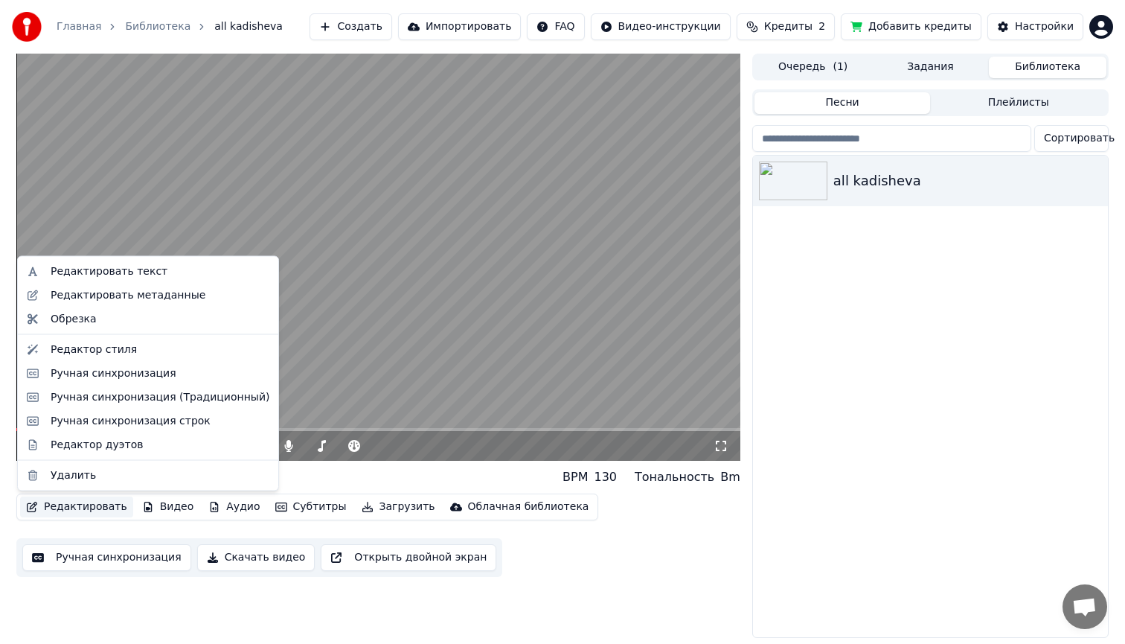
click at [71, 500] on button "Редактировать" at bounding box center [76, 506] width 113 height 21
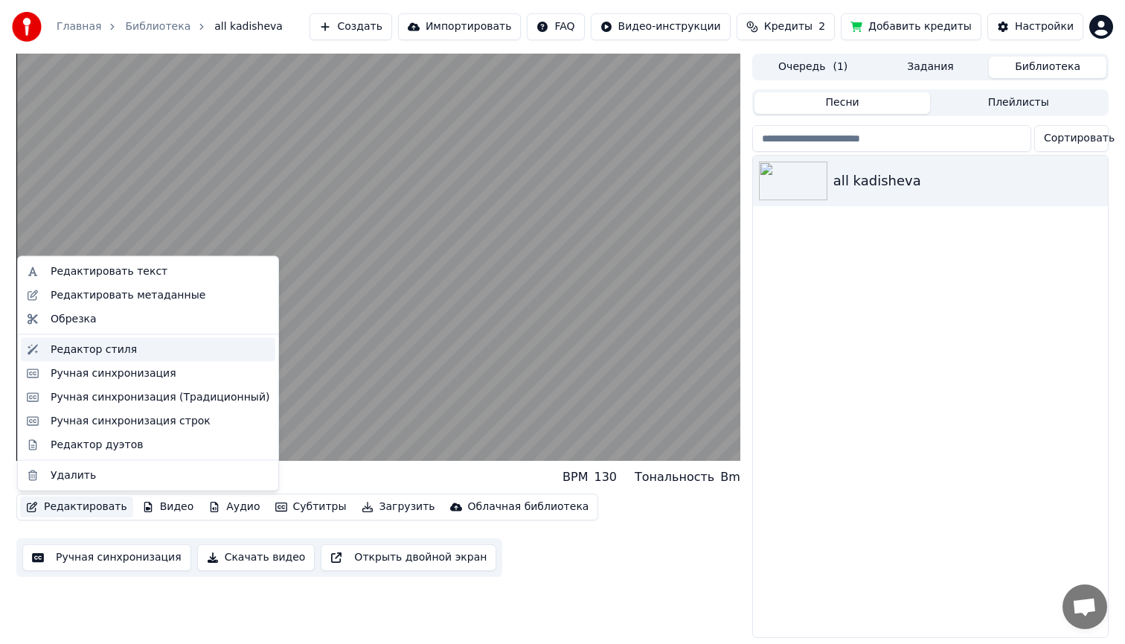
click at [110, 349] on div "Редактор стиля" at bounding box center [94, 349] width 86 height 15
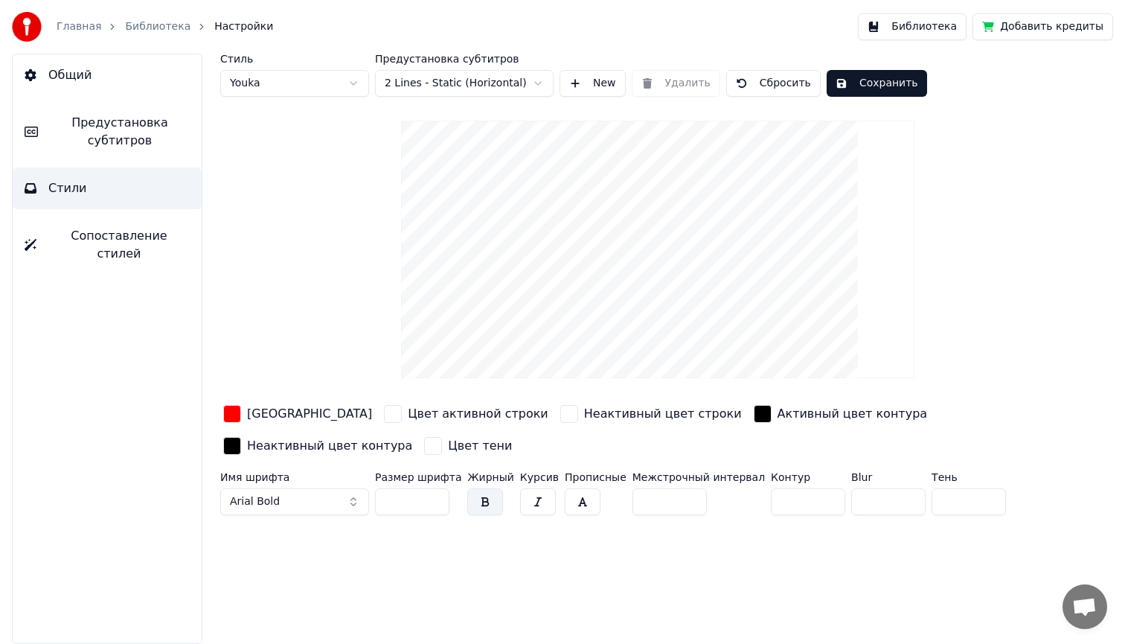
click at [124, 162] on div "Общий Предустановка субтитров Стили Сопоставление стилей" at bounding box center [107, 349] width 191 height 590
click at [130, 125] on span "Предустановка субтитров" at bounding box center [120, 132] width 140 height 36
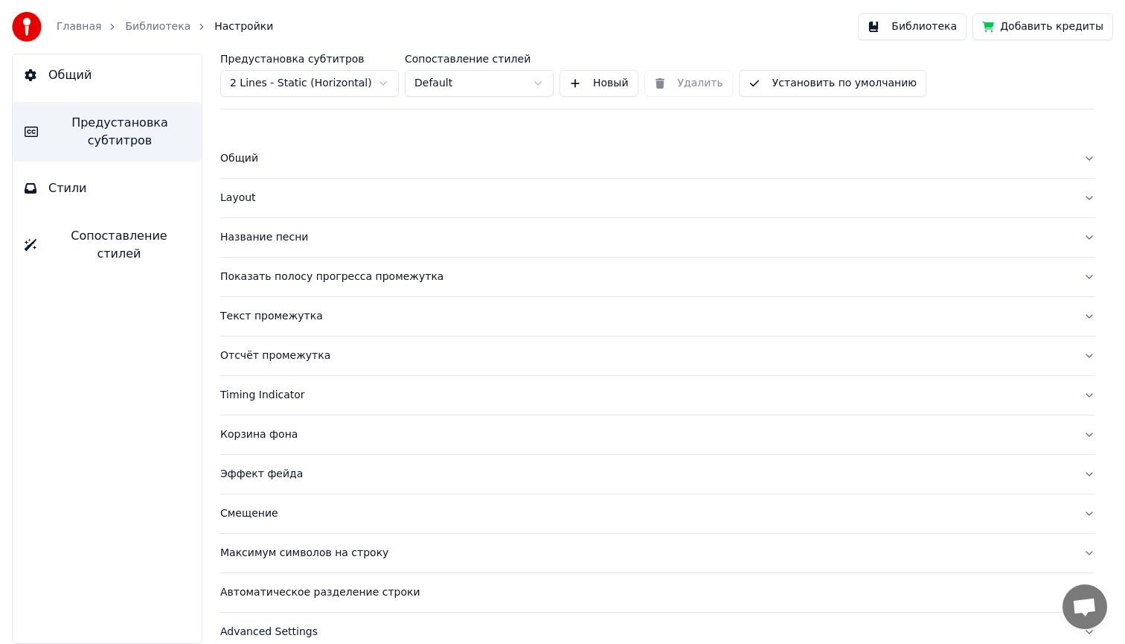
scroll to position [19, 0]
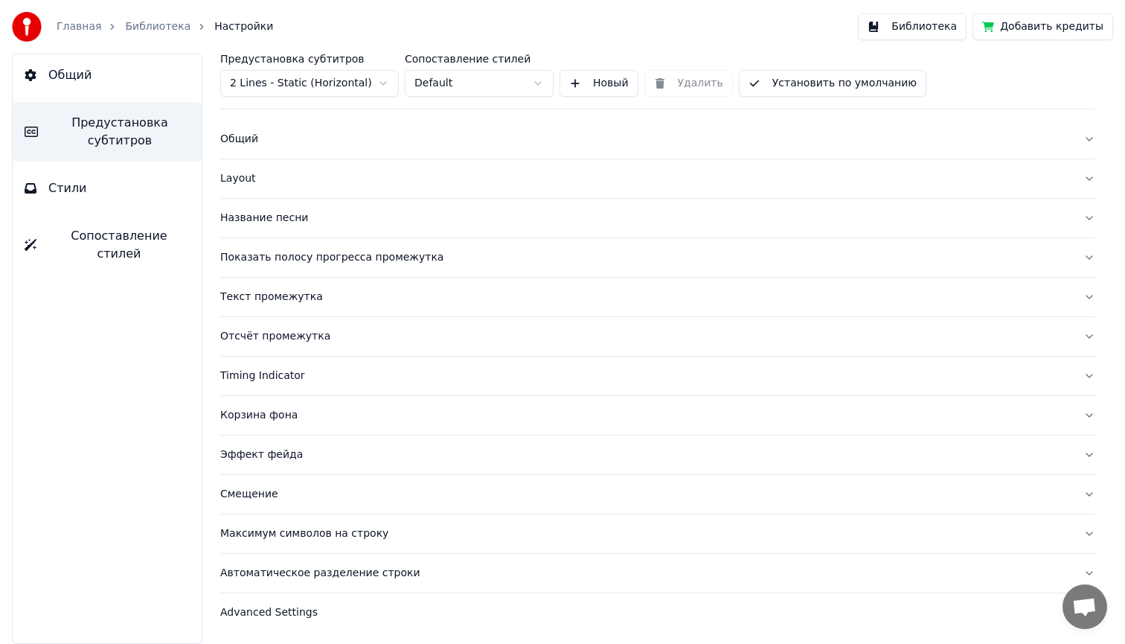
click at [264, 415] on div "Корзина фона" at bounding box center [645, 415] width 851 height 15
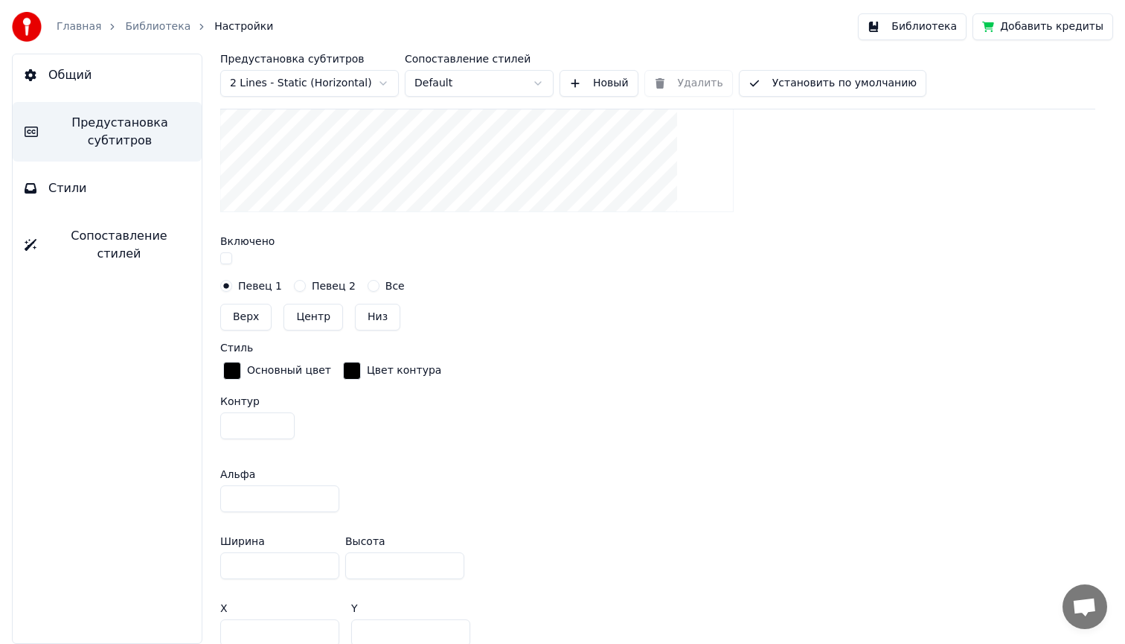
scroll to position [511, 0]
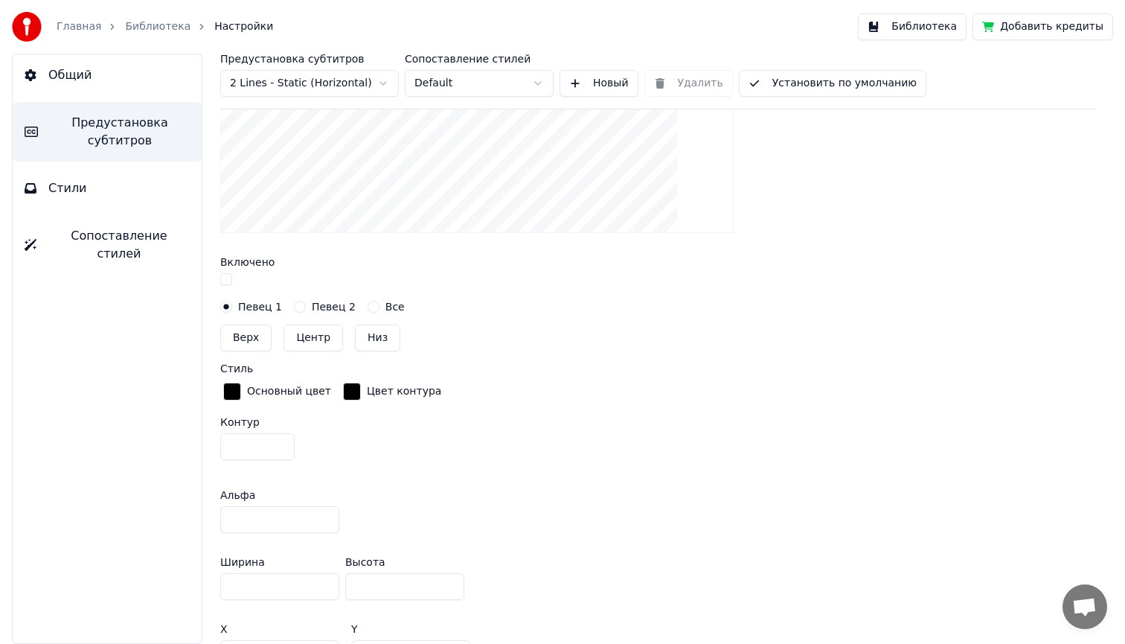
click at [226, 275] on button "button" at bounding box center [226, 279] width 12 height 12
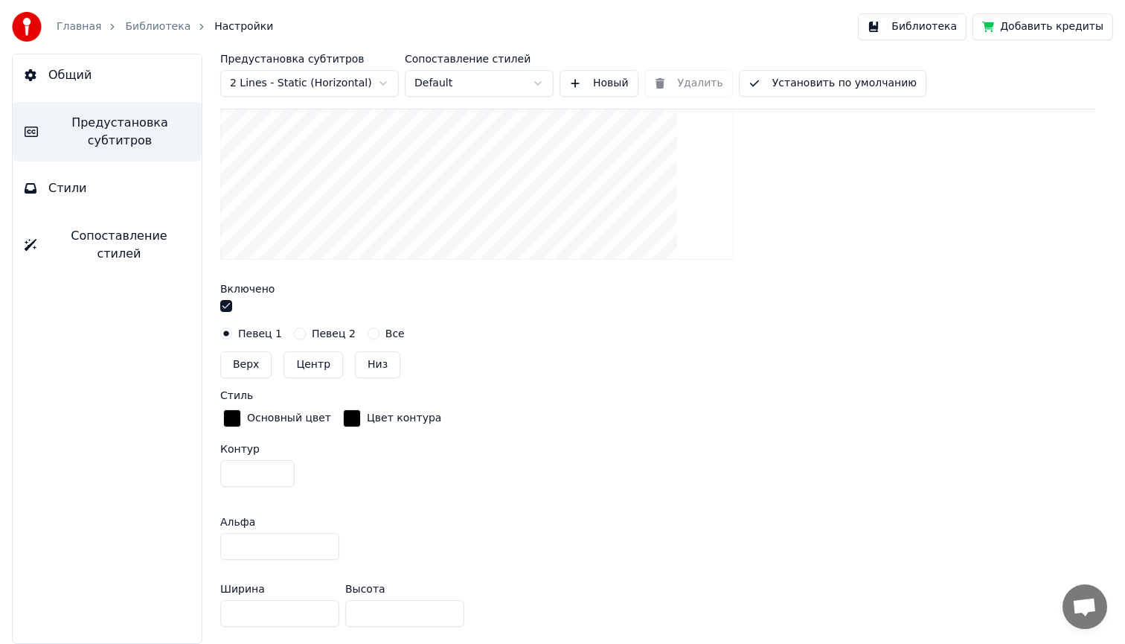
scroll to position [502, 0]
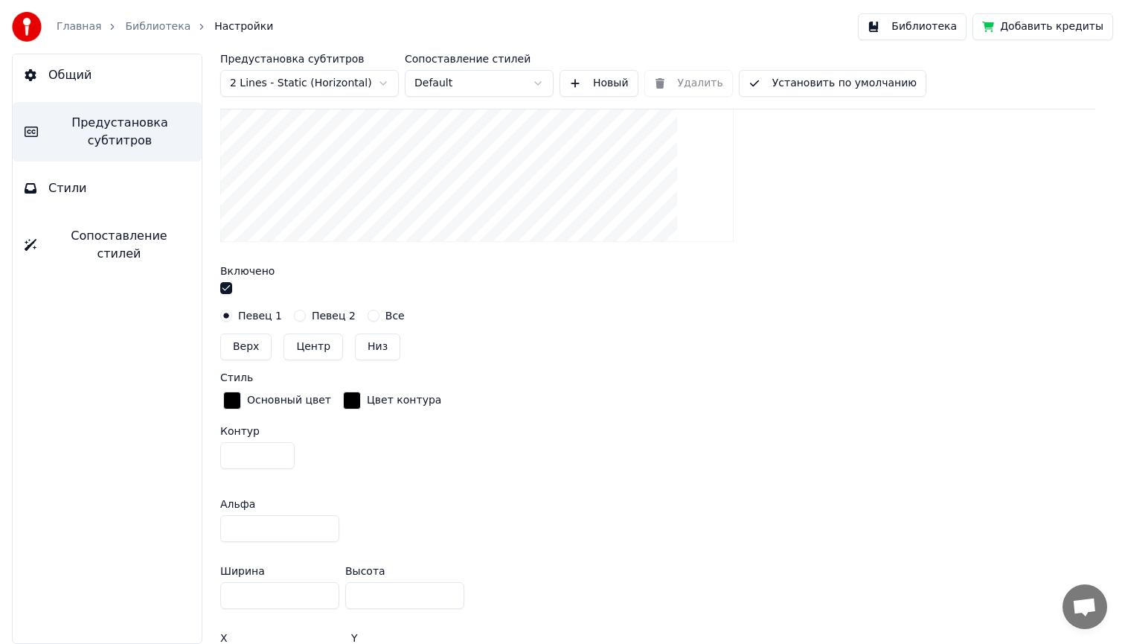
click at [225, 287] on button "button" at bounding box center [226, 288] width 12 height 12
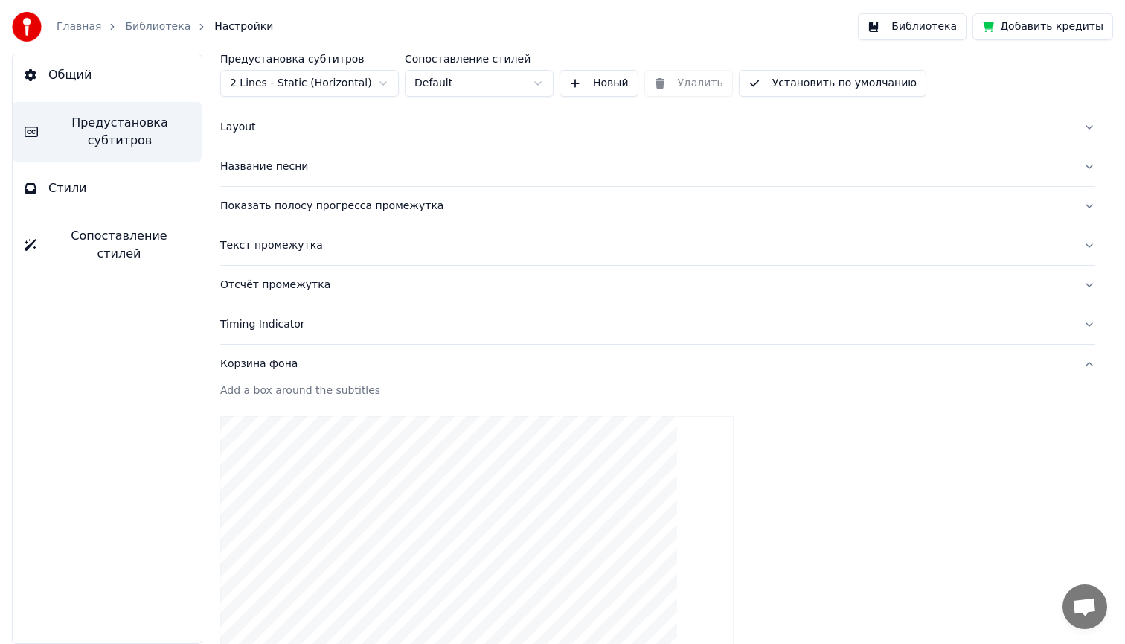
scroll to position [73, 0]
click at [262, 323] on div "Timing Indicator" at bounding box center [645, 322] width 851 height 15
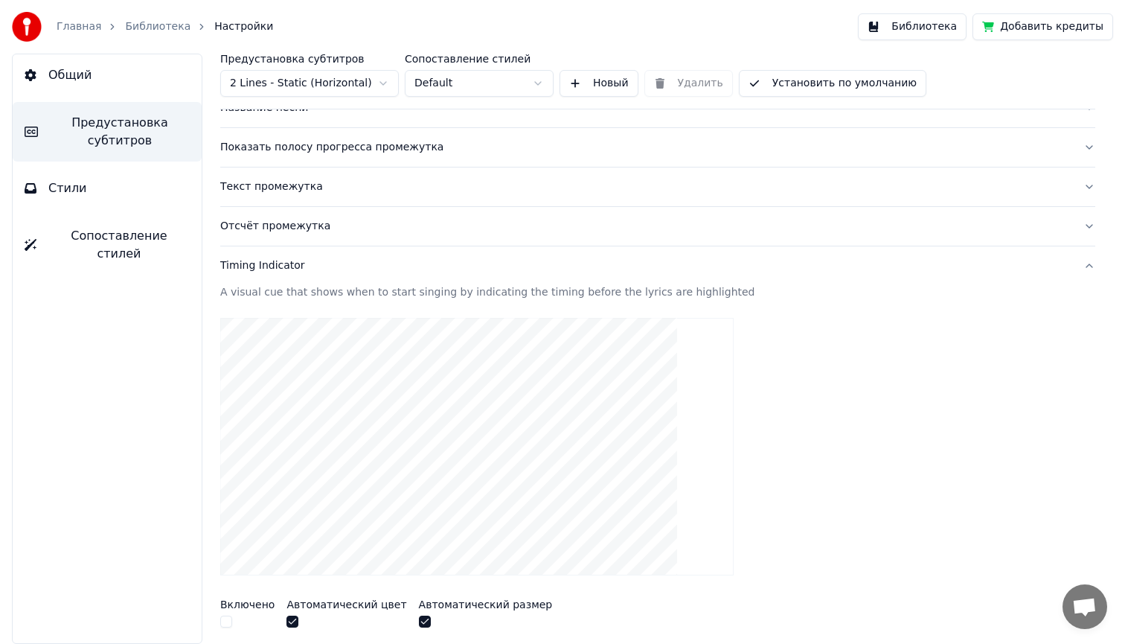
scroll to position [90, 0]
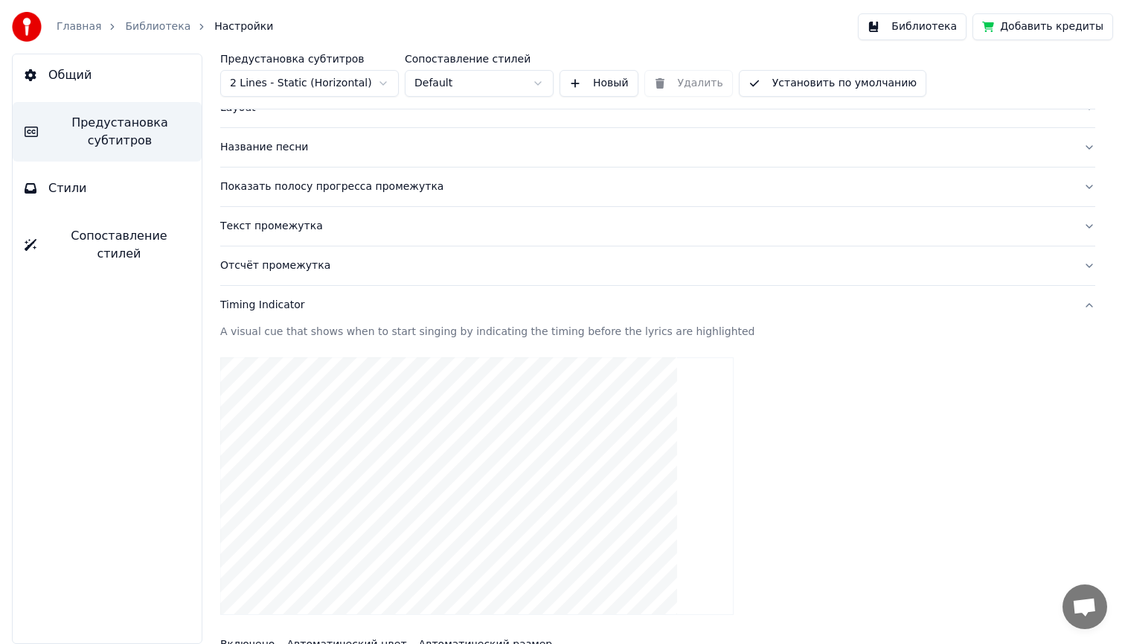
click at [285, 267] on div "Отсчёт промежутка" at bounding box center [645, 265] width 851 height 15
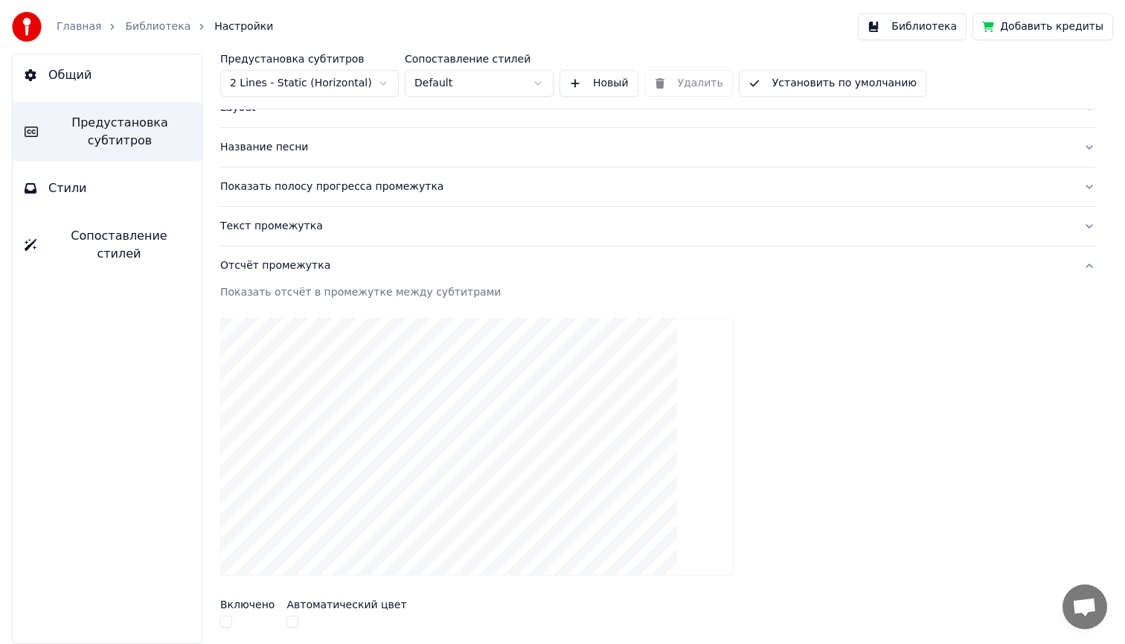
click at [276, 229] on div "Текст промежутка" at bounding box center [645, 226] width 851 height 15
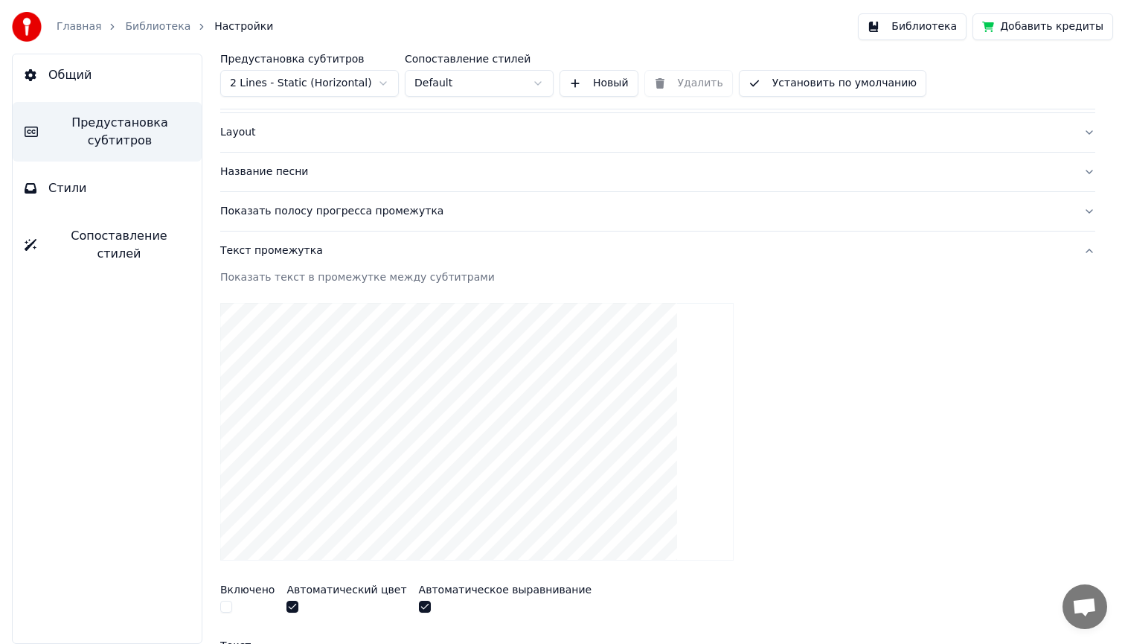
scroll to position [63, 0]
click at [322, 213] on div "Показать полосу прогресса промежутка" at bounding box center [645, 213] width 851 height 15
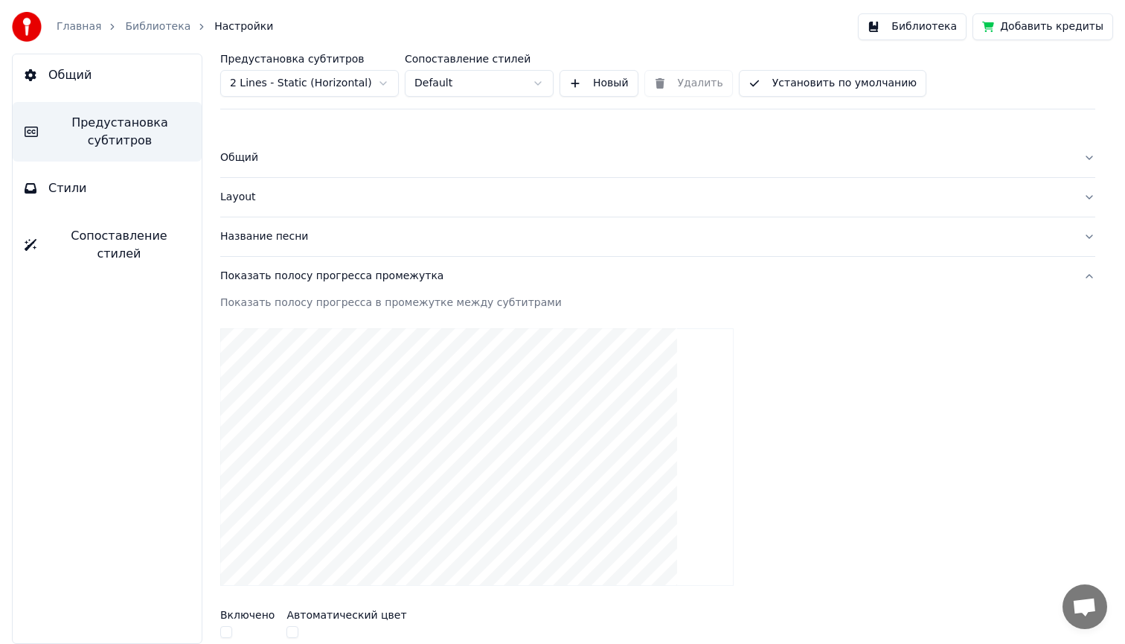
scroll to position [0, 0]
click at [252, 239] on div "Название песни" at bounding box center [645, 237] width 851 height 15
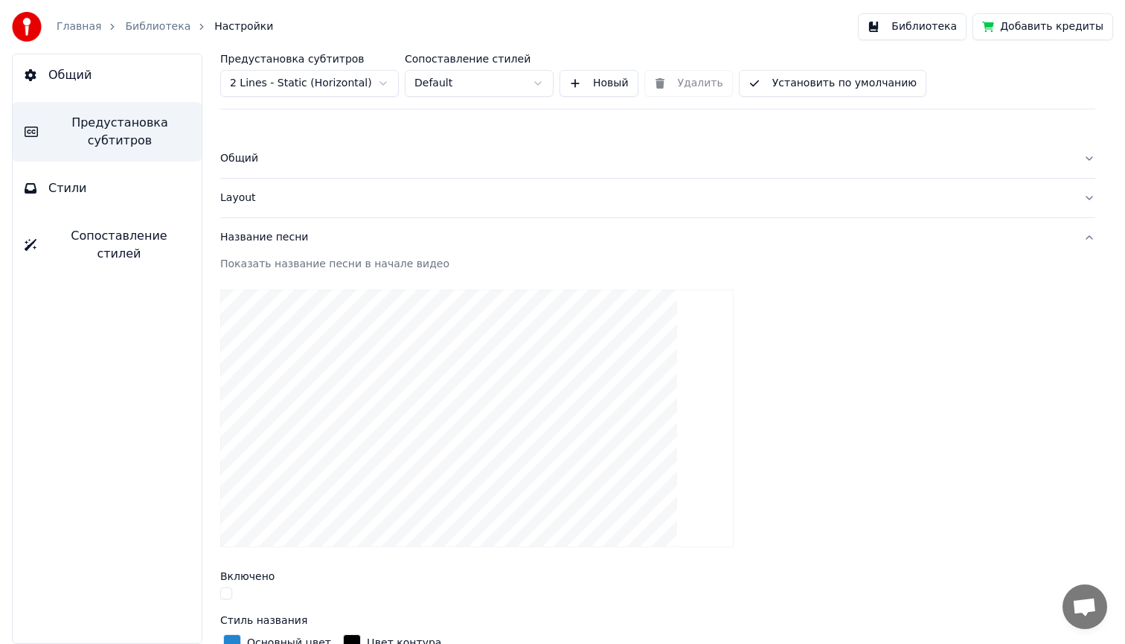
click at [245, 199] on div "Layout" at bounding box center [645, 198] width 851 height 15
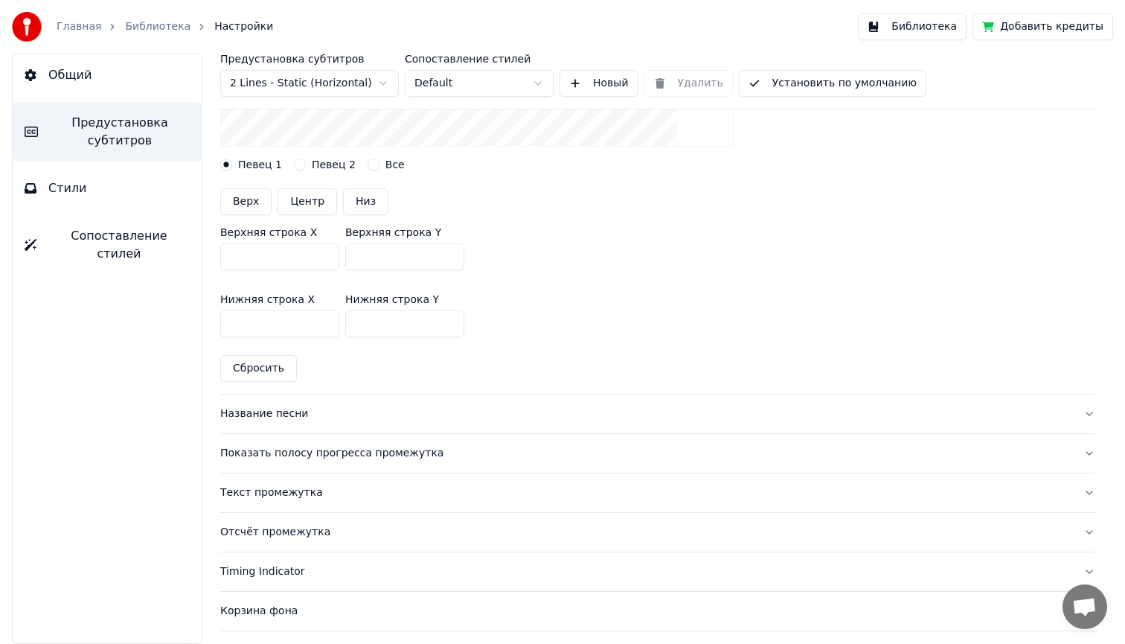
scroll to position [364, 0]
